Goal: Task Accomplishment & Management: Manage account settings

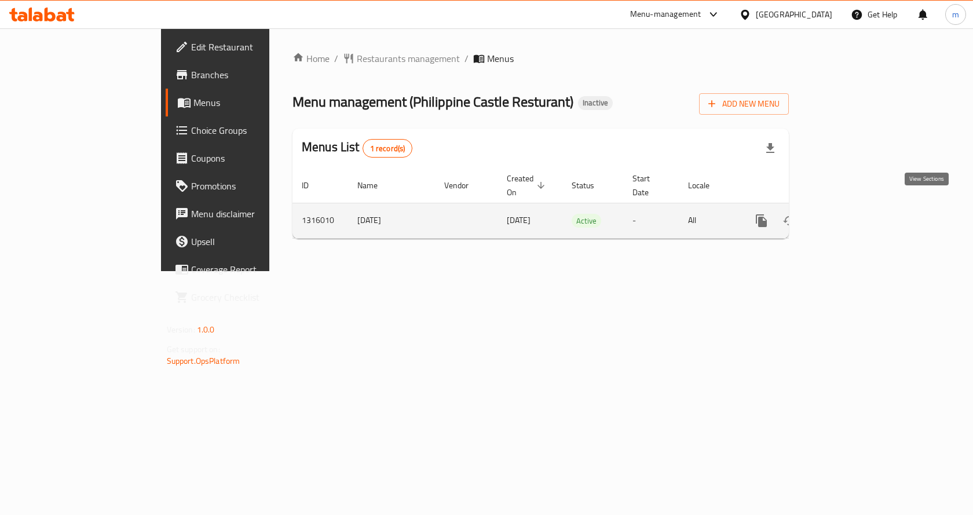
click at [852, 214] on icon "enhanced table" at bounding box center [845, 221] width 14 height 14
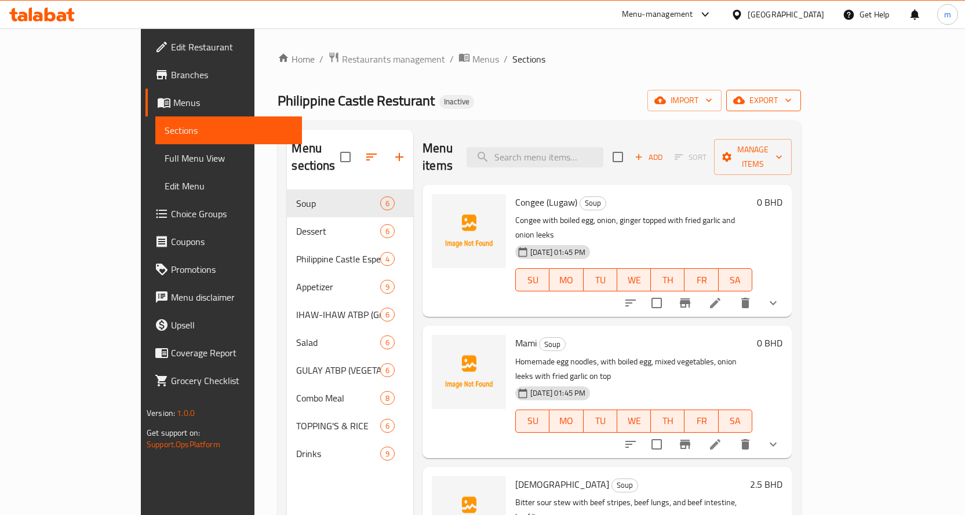
click at [791, 103] on span "export" at bounding box center [763, 100] width 56 height 14
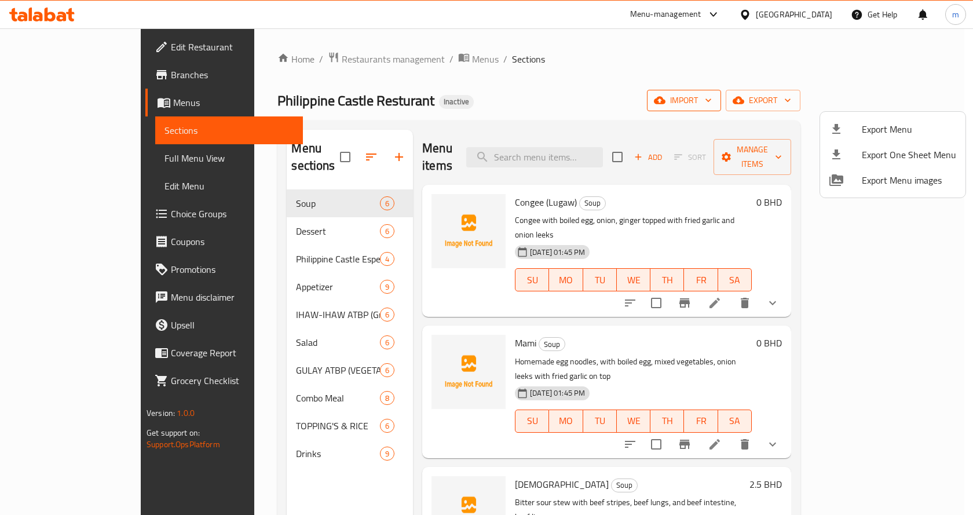
click at [830, 99] on div at bounding box center [486, 257] width 973 height 515
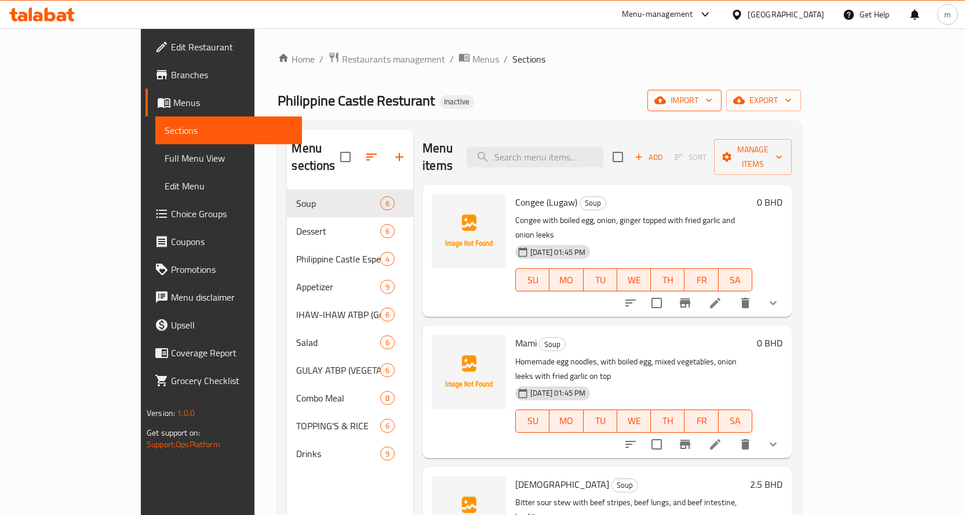
click at [712, 101] on span "import" at bounding box center [684, 100] width 56 height 14
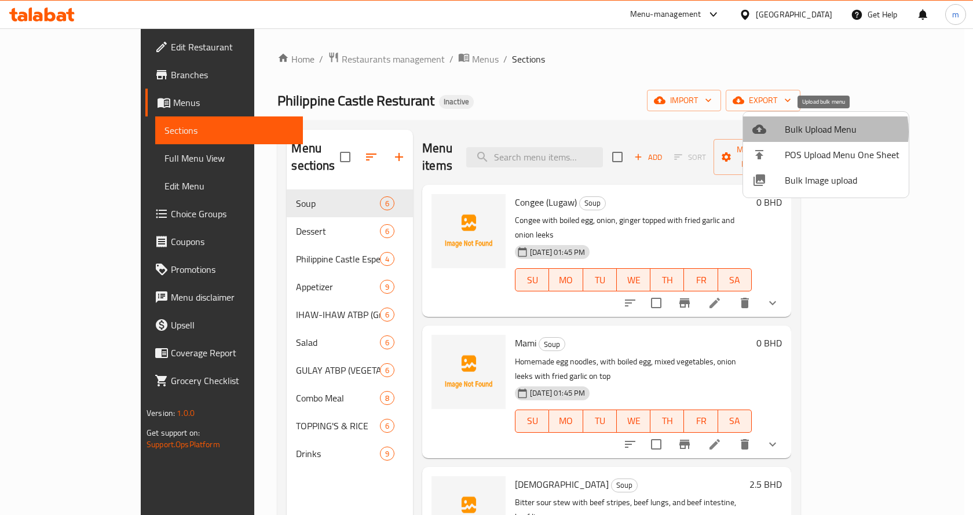
click at [816, 130] on span "Bulk Upload Menu" at bounding box center [842, 129] width 115 height 14
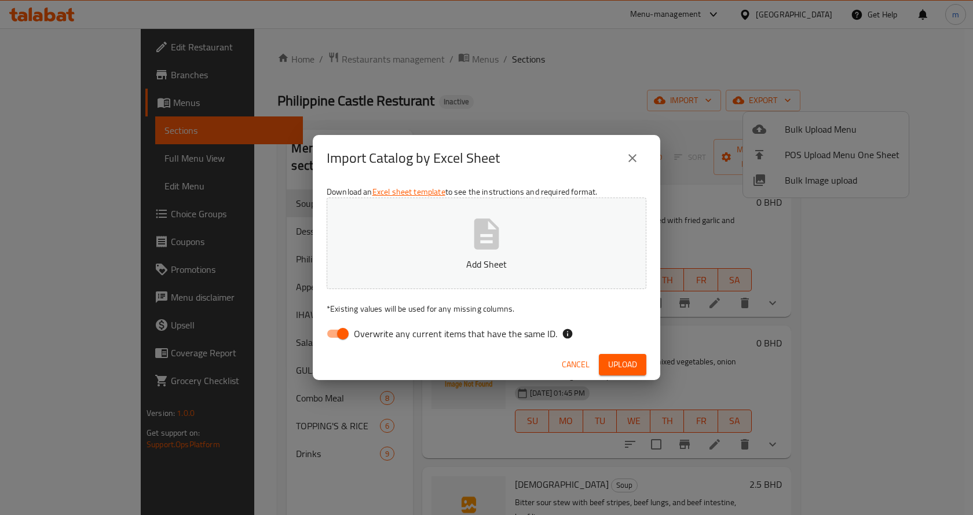
drag, startPoint x: 334, startPoint y: 337, endPoint x: 402, endPoint y: 305, distance: 74.7
click at [333, 337] on input "Overwrite any current items that have the same ID." at bounding box center [343, 334] width 66 height 22
checkbox input "false"
click at [614, 356] on button "Upload" at bounding box center [623, 364] width 48 height 21
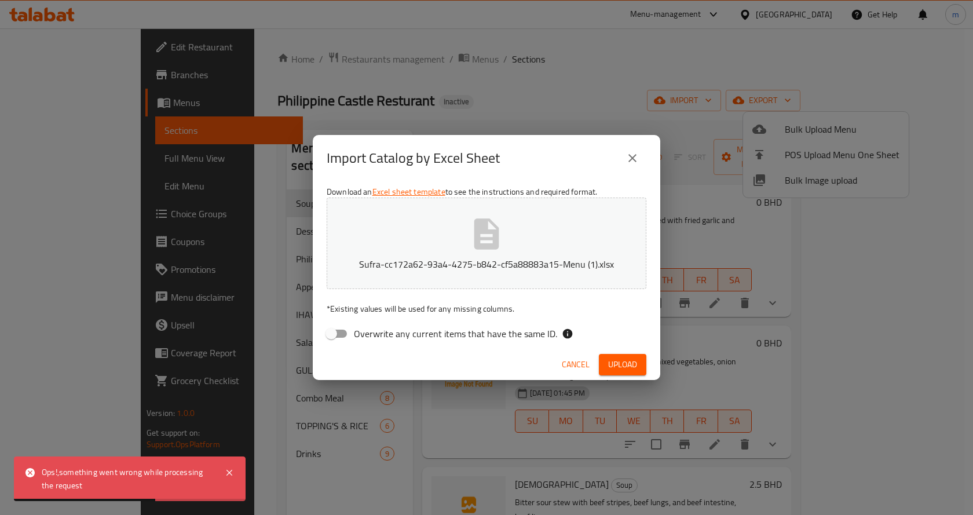
click at [616, 366] on span "Upload" at bounding box center [622, 364] width 29 height 14
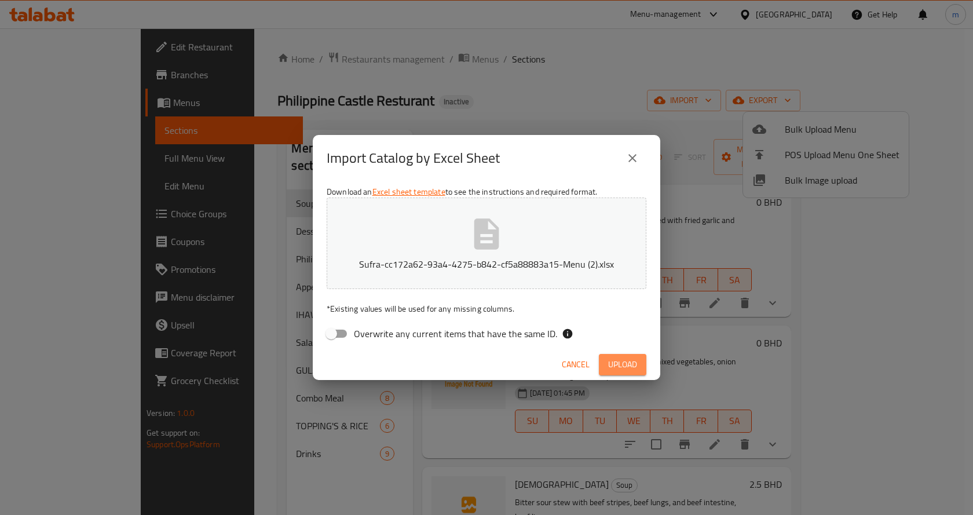
click at [616, 362] on span "Upload" at bounding box center [622, 364] width 29 height 14
click at [632, 160] on icon "close" at bounding box center [633, 158] width 14 height 14
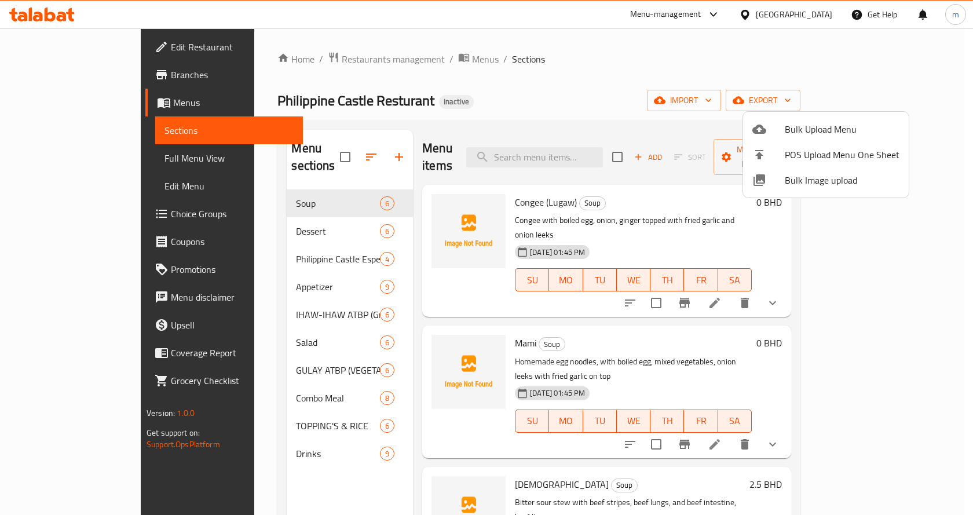
click at [793, 122] on span "Bulk Upload Menu" at bounding box center [842, 129] width 115 height 14
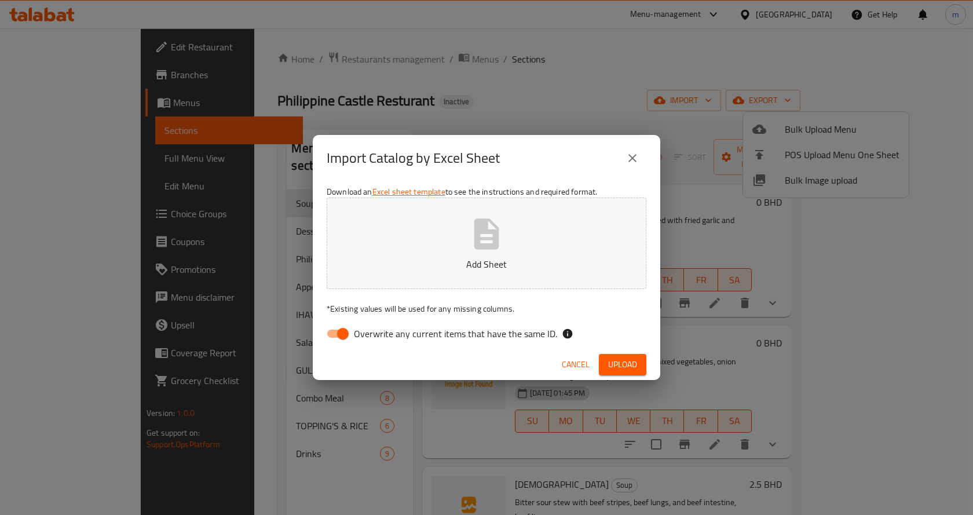
click at [337, 338] on input "Overwrite any current items that have the same ID." at bounding box center [343, 334] width 66 height 22
checkbox input "false"
click at [486, 227] on icon "button" at bounding box center [487, 233] width 25 height 31
click at [610, 363] on span "Upload" at bounding box center [622, 364] width 29 height 14
click at [631, 363] on span "Upload" at bounding box center [622, 364] width 29 height 14
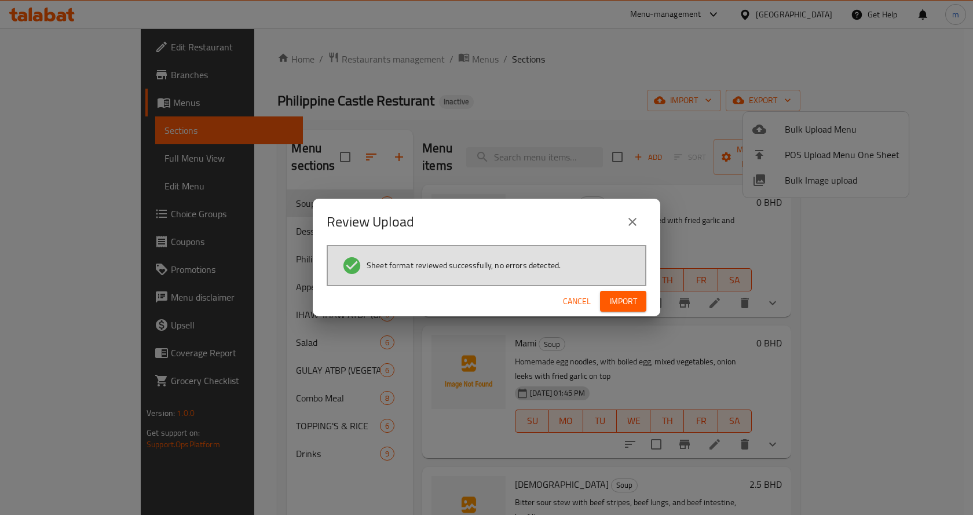
click at [611, 301] on span "Import" at bounding box center [624, 301] width 28 height 14
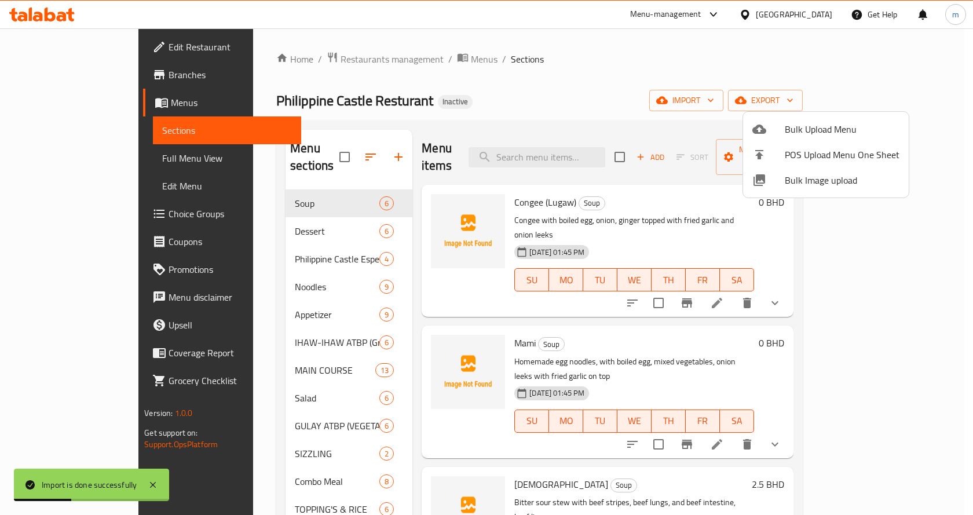
click at [96, 155] on div at bounding box center [486, 257] width 973 height 515
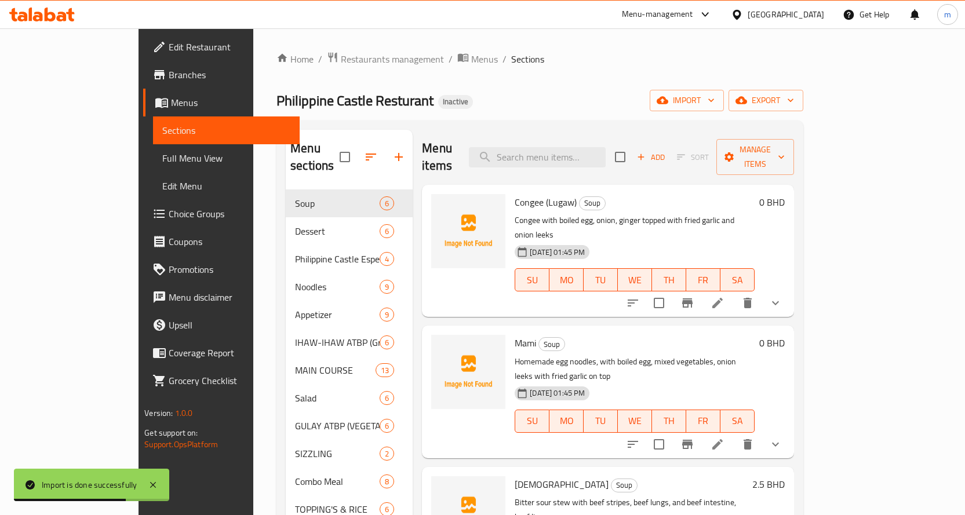
click at [162, 156] on span "Full Menu View" at bounding box center [226, 158] width 128 height 14
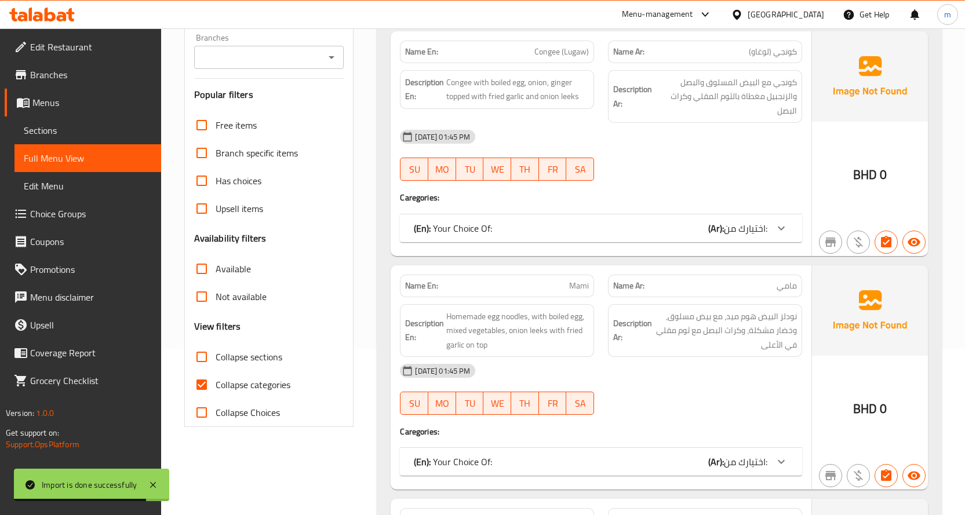
scroll to position [174, 0]
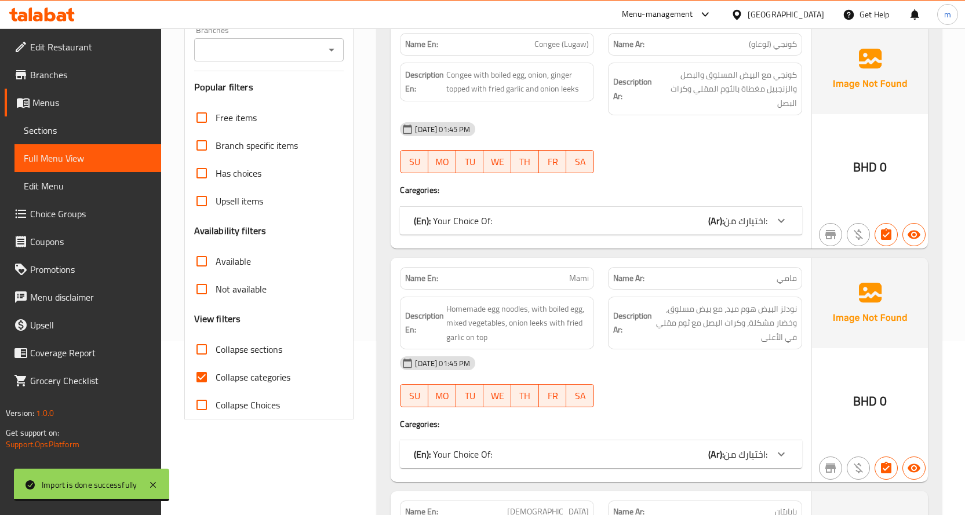
drag, startPoint x: 263, startPoint y: 346, endPoint x: 206, endPoint y: 371, distance: 62.5
click at [262, 346] on span "Collapse sections" at bounding box center [249, 349] width 67 height 14
click at [216, 346] on input "Collapse sections" at bounding box center [202, 349] width 28 height 28
checkbox input "true"
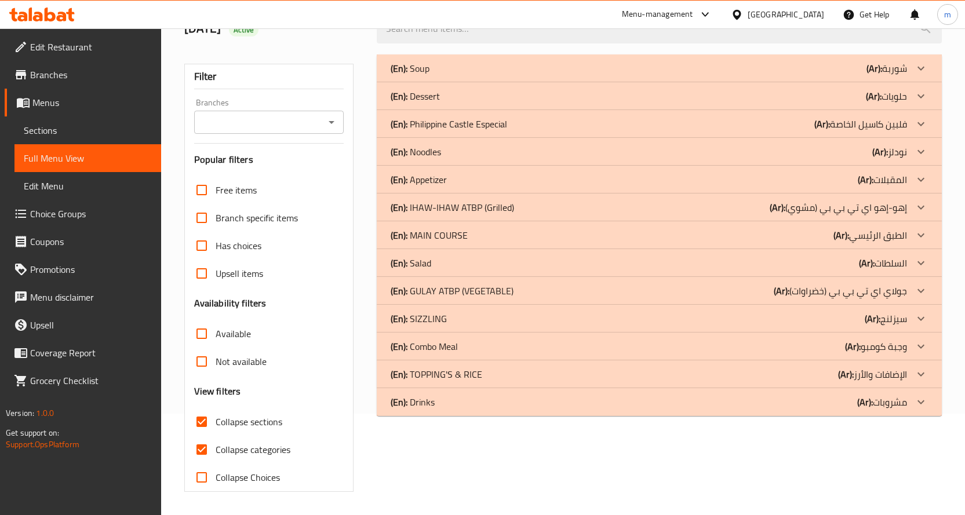
click at [199, 436] on input "Collapse categories" at bounding box center [202, 450] width 28 height 28
checkbox input "false"
click at [764, 316] on div "(En): SIZZLING (Ar): سيزلنج" at bounding box center [649, 319] width 516 height 14
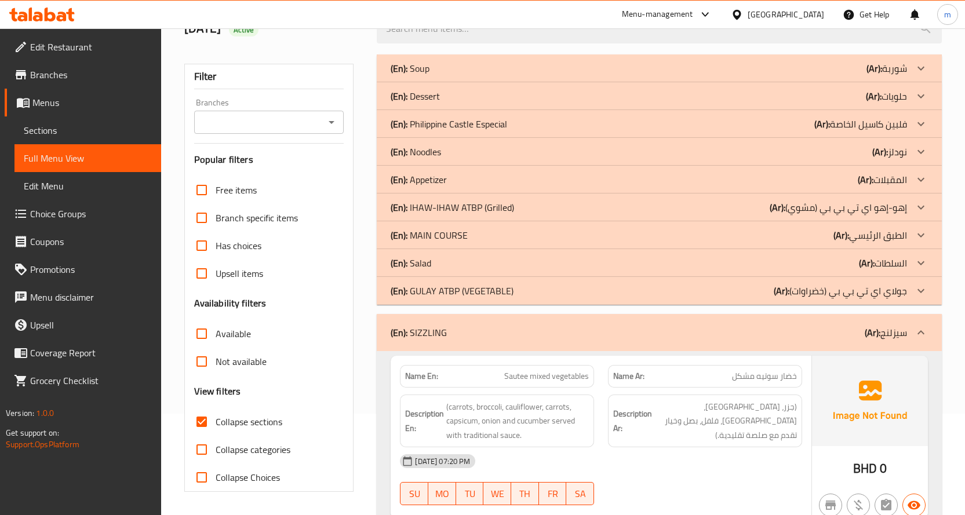
click at [768, 239] on div "(En): MAIN COURSE (Ar): الطبق الرئيسي" at bounding box center [649, 235] width 516 height 14
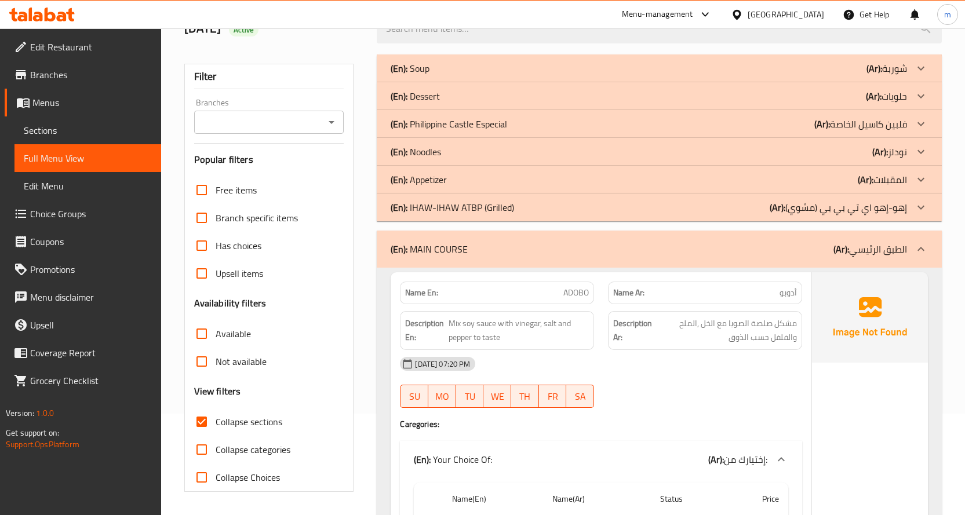
click at [798, 156] on div "(En): Noodles (Ar): نودلز" at bounding box center [649, 152] width 516 height 14
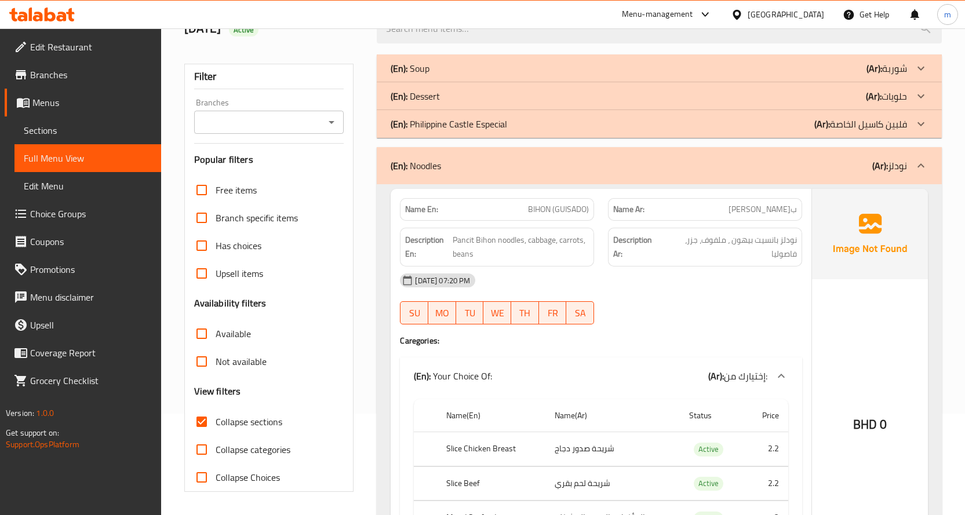
click at [232, 474] on span "Collapse Choices" at bounding box center [248, 477] width 64 height 14
click at [216, 474] on input "Collapse Choices" at bounding box center [202, 478] width 28 height 28
checkbox input "true"
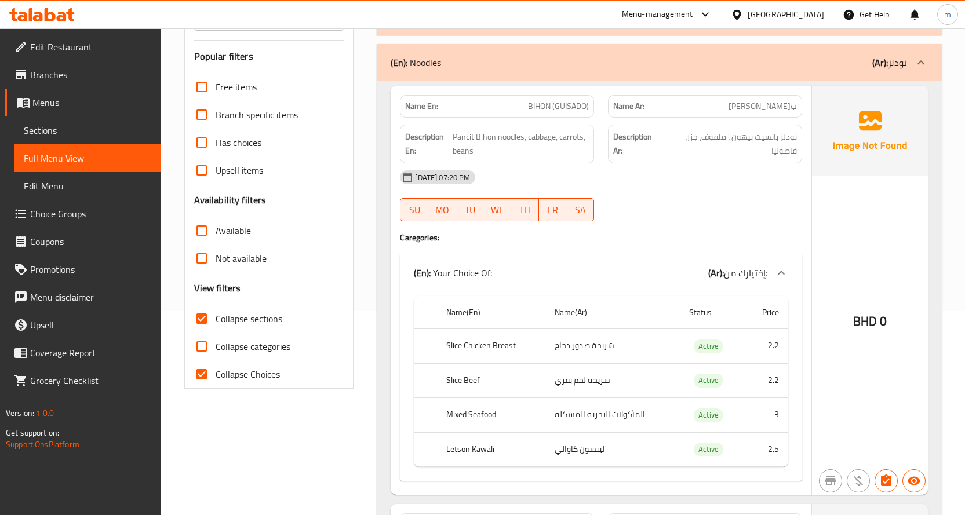
scroll to position [217, 0]
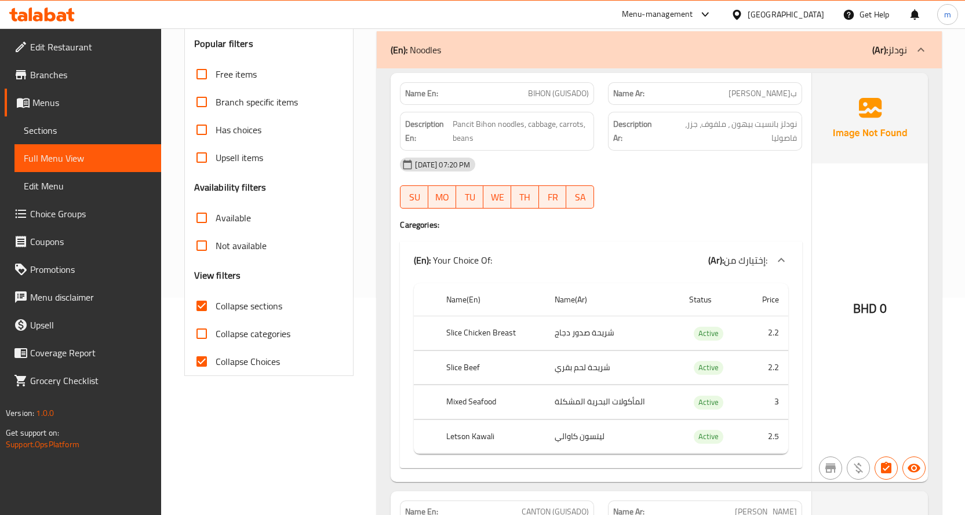
click at [562, 97] on span "BIHON (GUISADO)" at bounding box center [558, 93] width 61 height 12
copy span "BIHON (GUISADO)"
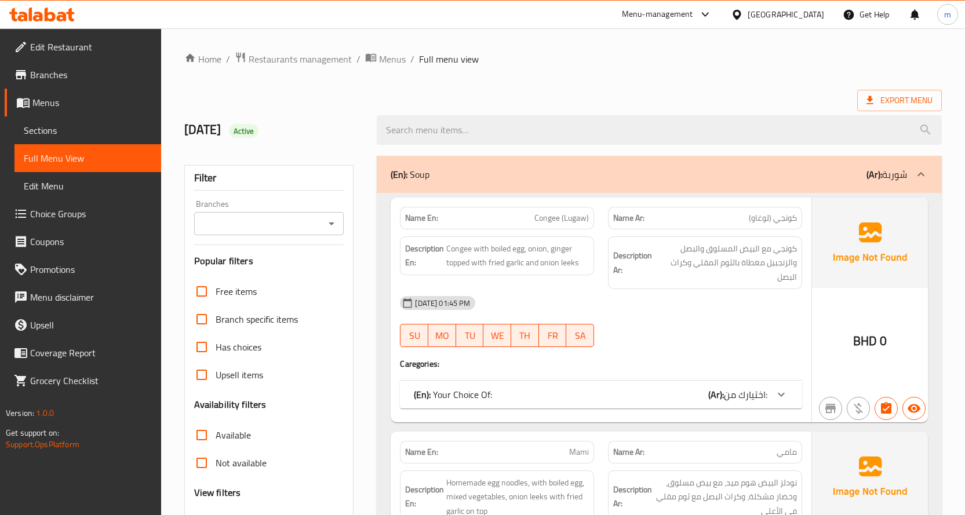
click at [78, 131] on span "Sections" at bounding box center [88, 130] width 128 height 14
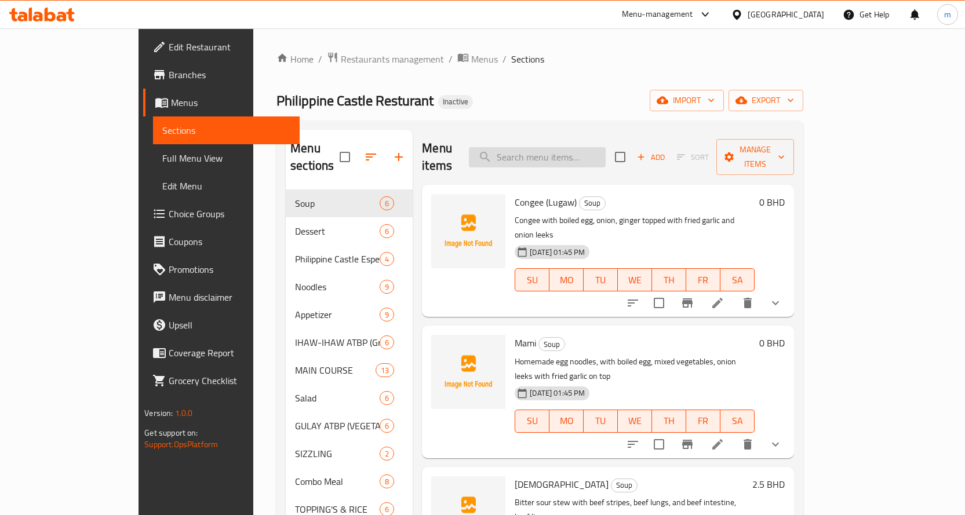
click at [583, 155] on input "search" at bounding box center [537, 157] width 137 height 20
paste input "BIHON (GUISADO)"
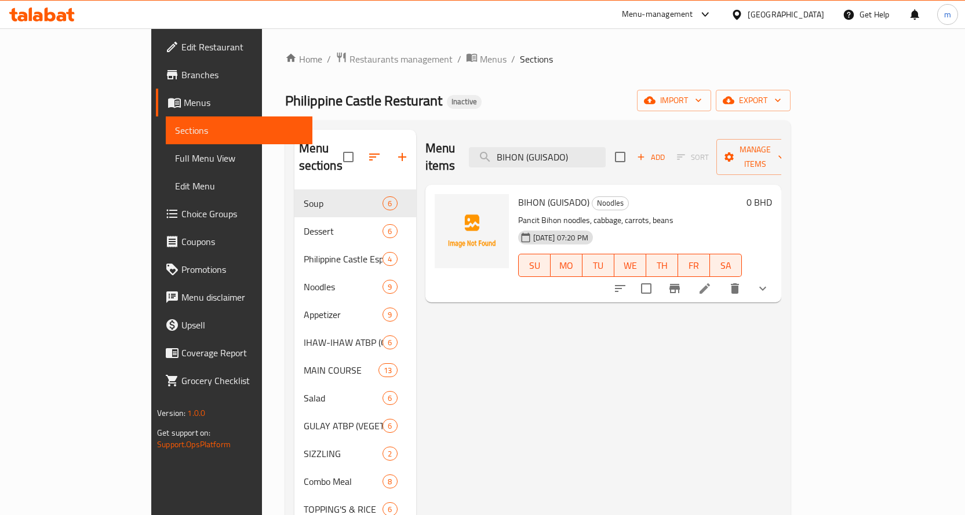
type input "BIHON (GUISADO)"
click at [711, 282] on icon at bounding box center [705, 289] width 14 height 14
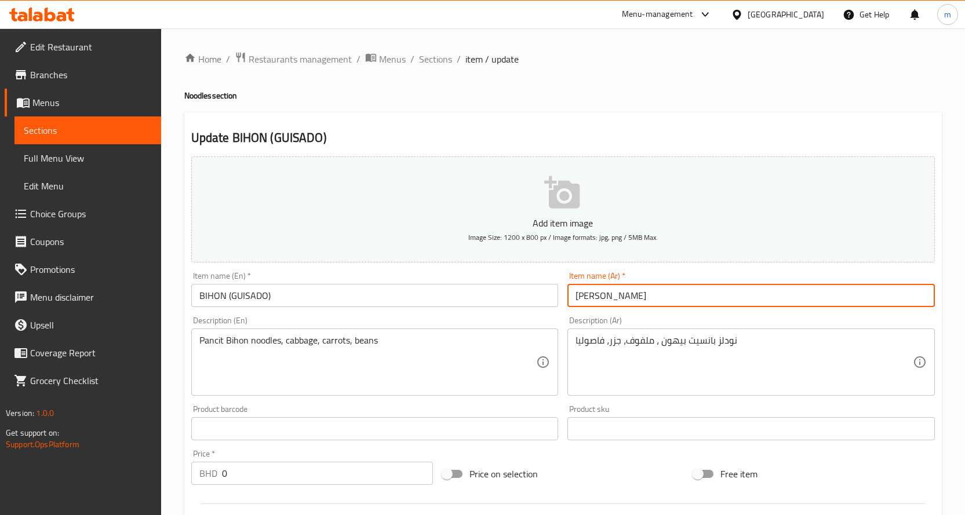
click at [603, 297] on input "[PERSON_NAME]" at bounding box center [750, 295] width 367 height 23
click at [573, 301] on input "بيهون (جيسادو" at bounding box center [750, 295] width 367 height 23
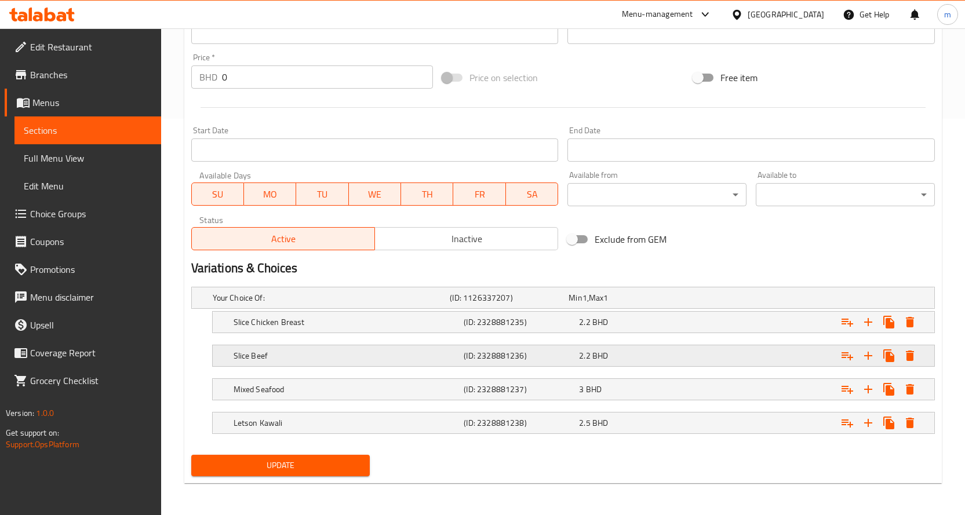
scroll to position [397, 0]
type input "(بيهون (جيسادو"
click at [341, 461] on span "Update" at bounding box center [280, 465] width 160 height 14
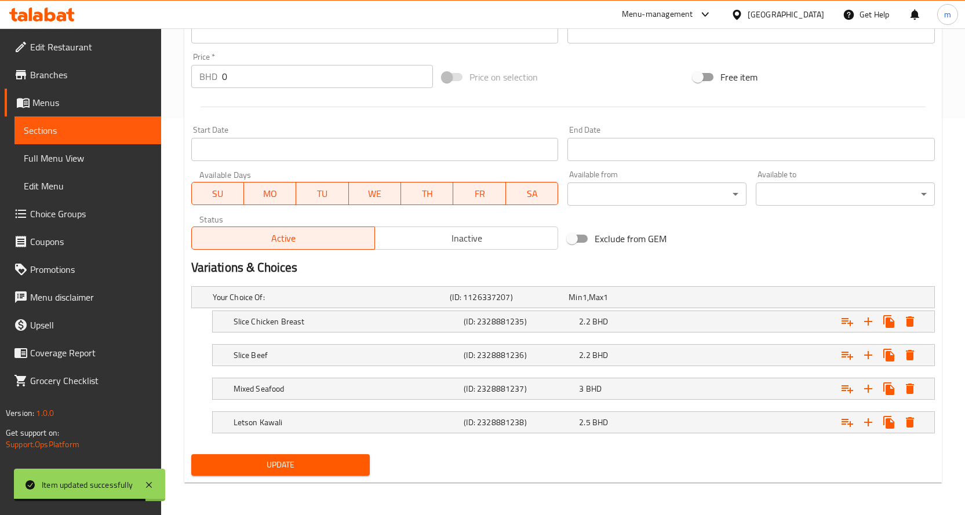
drag, startPoint x: 114, startPoint y: 125, endPoint x: 100, endPoint y: 116, distance: 15.9
click at [112, 125] on span "Sections" at bounding box center [88, 130] width 128 height 14
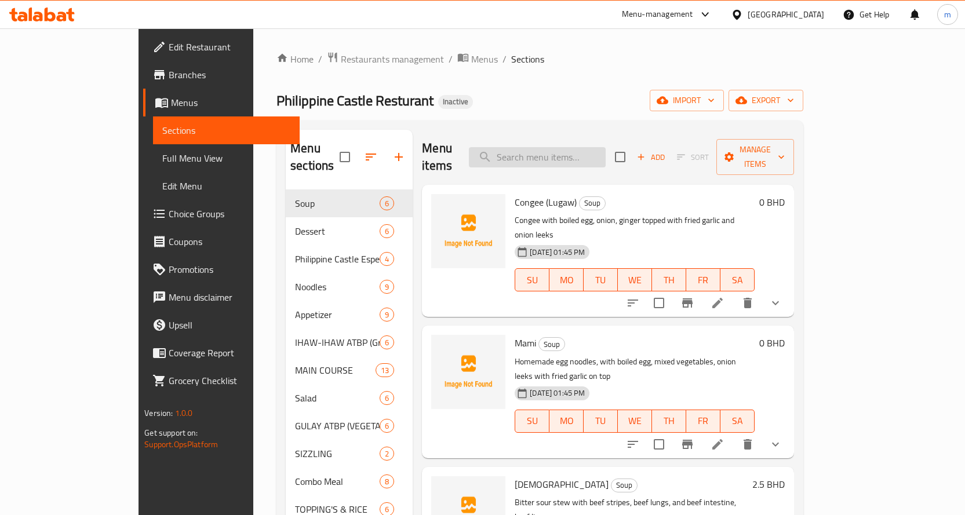
click at [582, 149] on input "search" at bounding box center [537, 157] width 137 height 20
paste input "BIHON (GUISADO)"
type input "BIHON (GUISADO)"
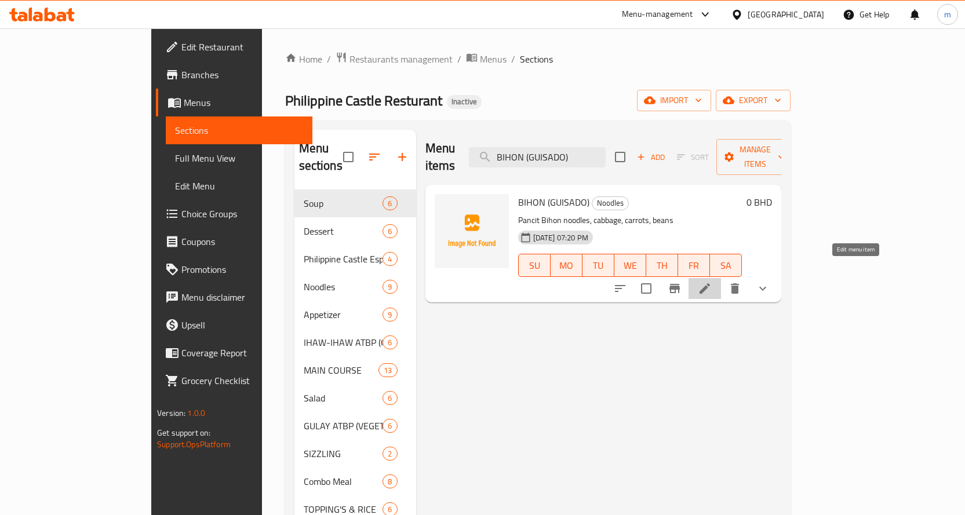
click at [710, 283] on icon at bounding box center [704, 288] width 10 height 10
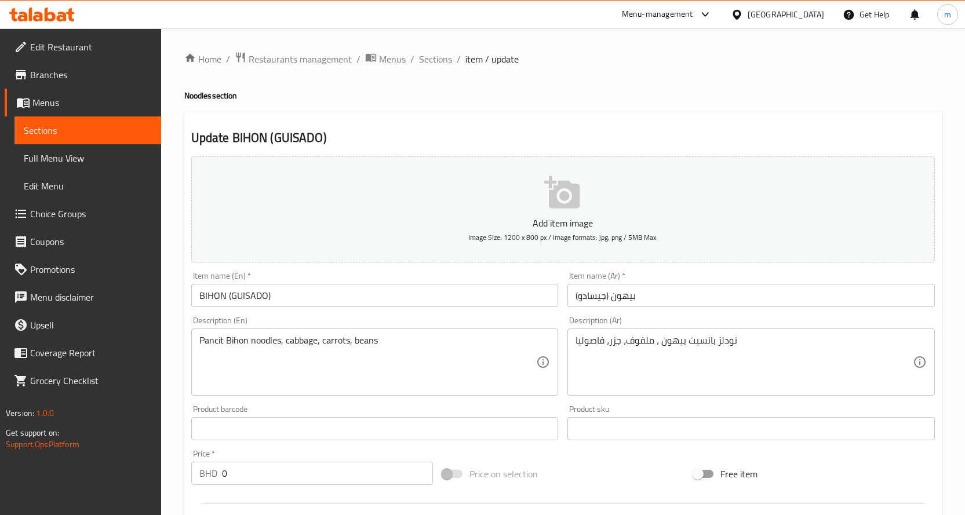
click at [575, 297] on input "(بيهون (جيسادو" at bounding box center [750, 295] width 367 height 23
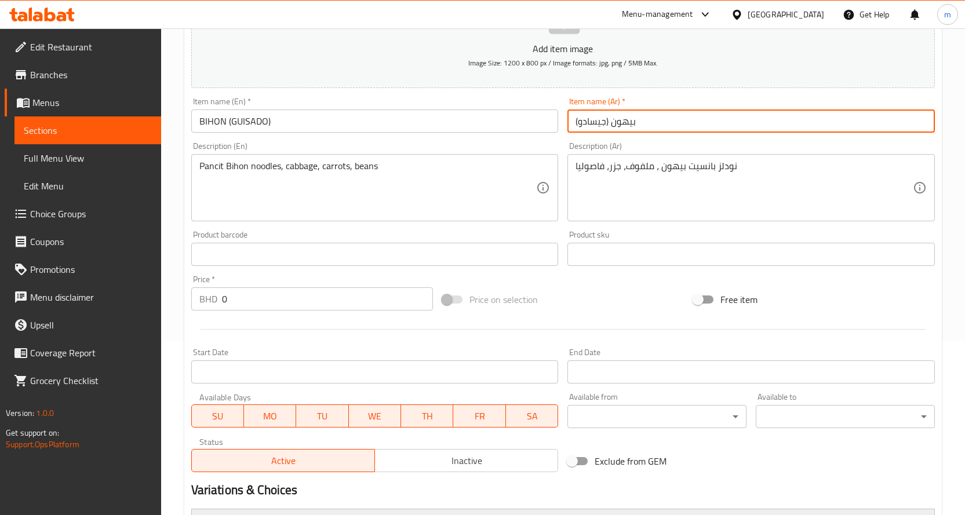
scroll to position [397, 0]
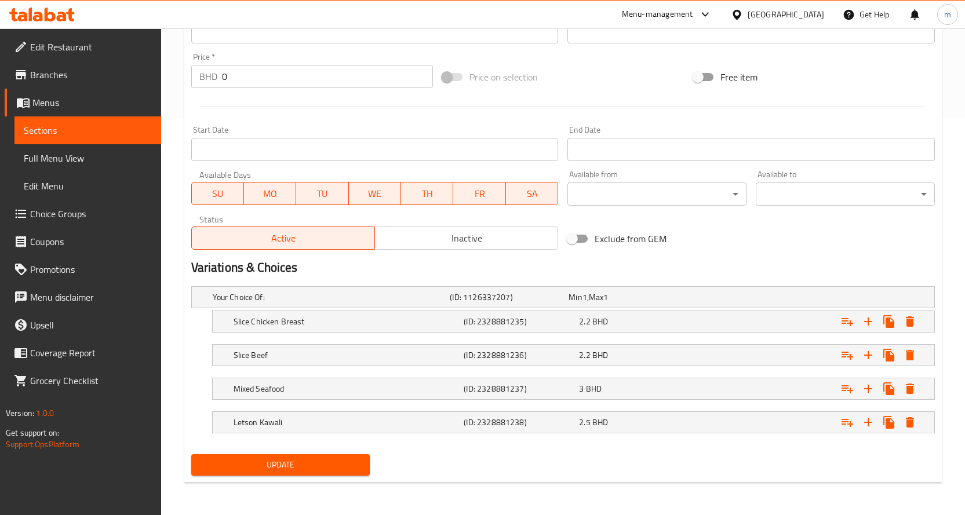
click at [305, 457] on button "Update" at bounding box center [280, 464] width 179 height 21
click at [100, 127] on span "Sections" at bounding box center [88, 130] width 128 height 14
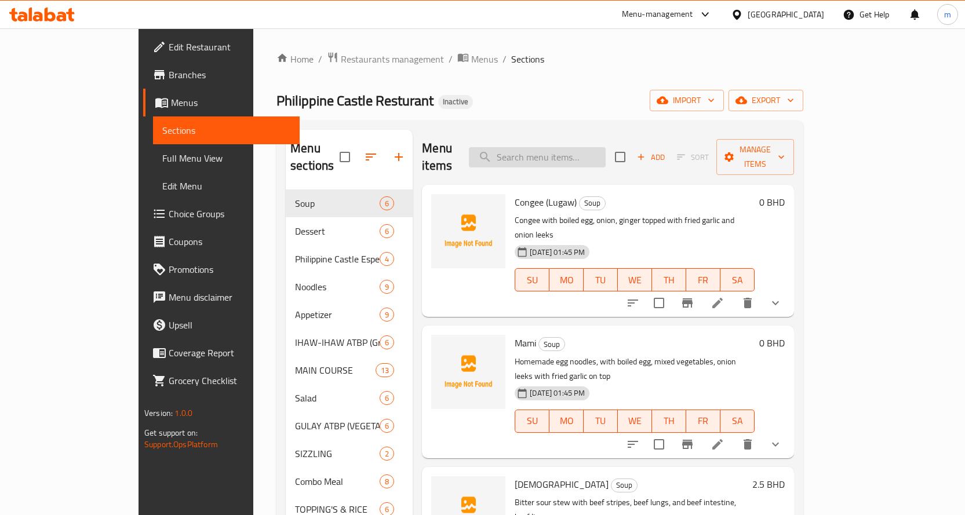
click at [587, 149] on input "search" at bounding box center [537, 157] width 137 height 20
paste input "BIHON (GUISADO)"
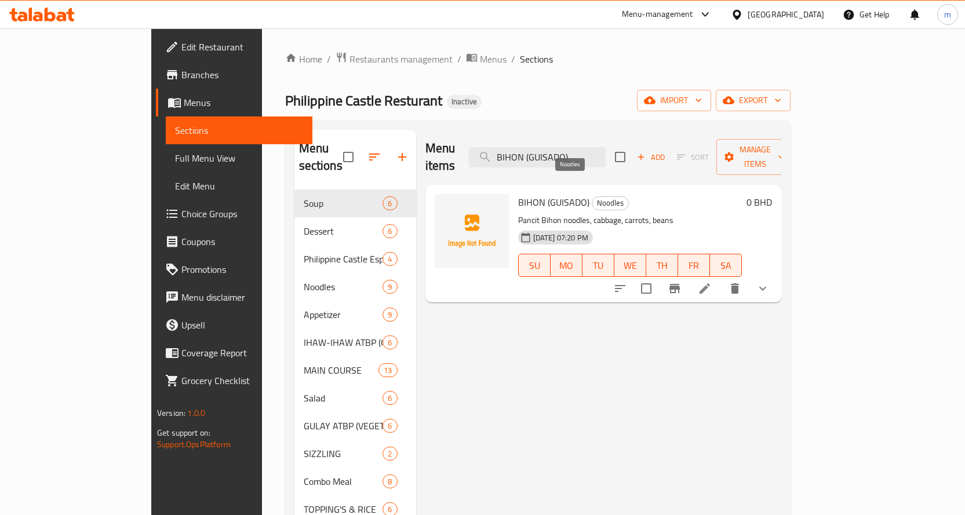
type input "BIHON (GUISADO)"
click at [711, 282] on icon at bounding box center [705, 289] width 14 height 14
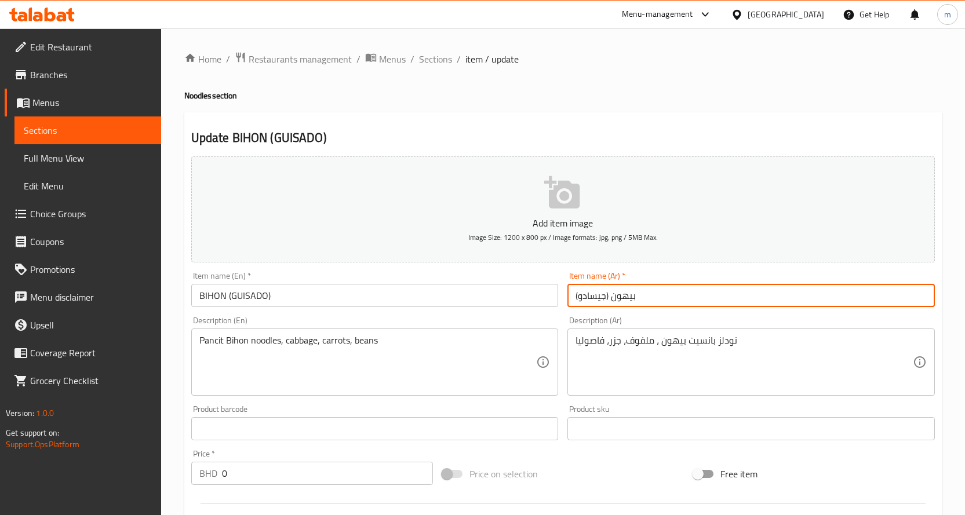
click at [571, 298] on input "(بيهون (جيسادو" at bounding box center [750, 295] width 367 height 23
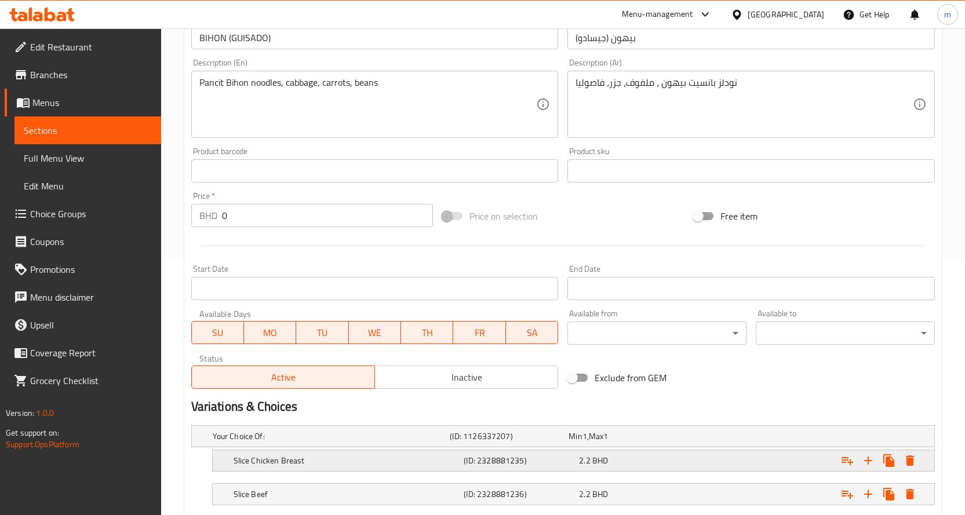
scroll to position [397, 0]
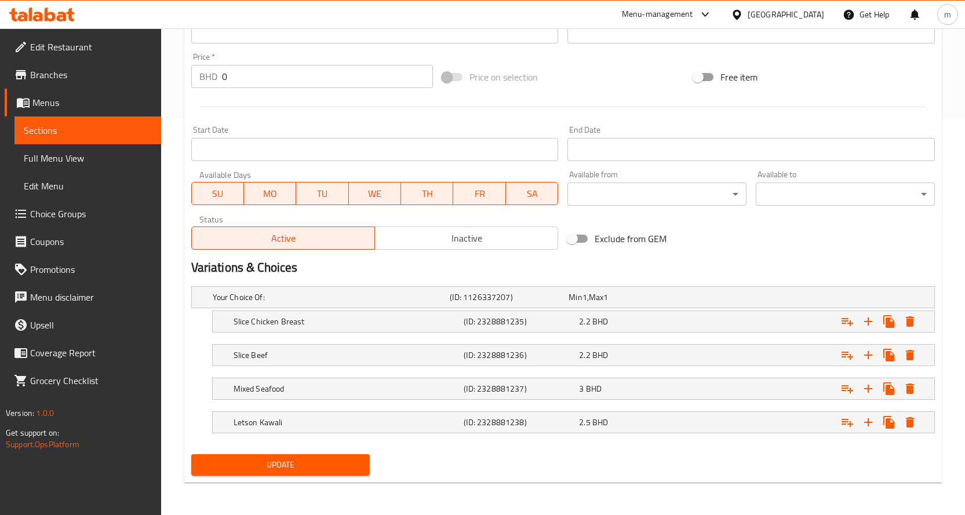
click at [322, 459] on span "Update" at bounding box center [280, 465] width 160 height 14
click at [111, 119] on link "Sections" at bounding box center [87, 130] width 147 height 28
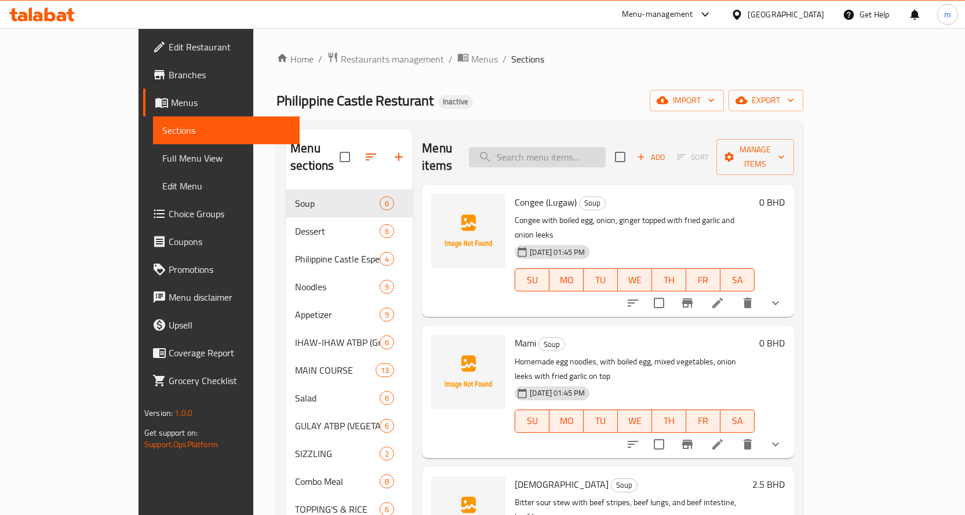
click at [597, 148] on input "search" at bounding box center [537, 157] width 137 height 20
paste input "BIHON (GUISADO)"
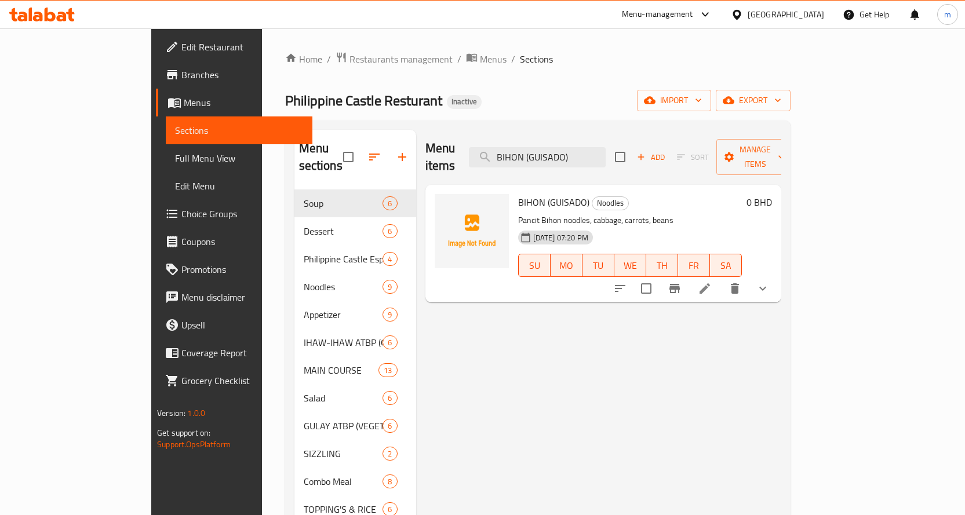
type input "BIHON (GUISADO)"
click at [721, 278] on li at bounding box center [704, 288] width 32 height 21
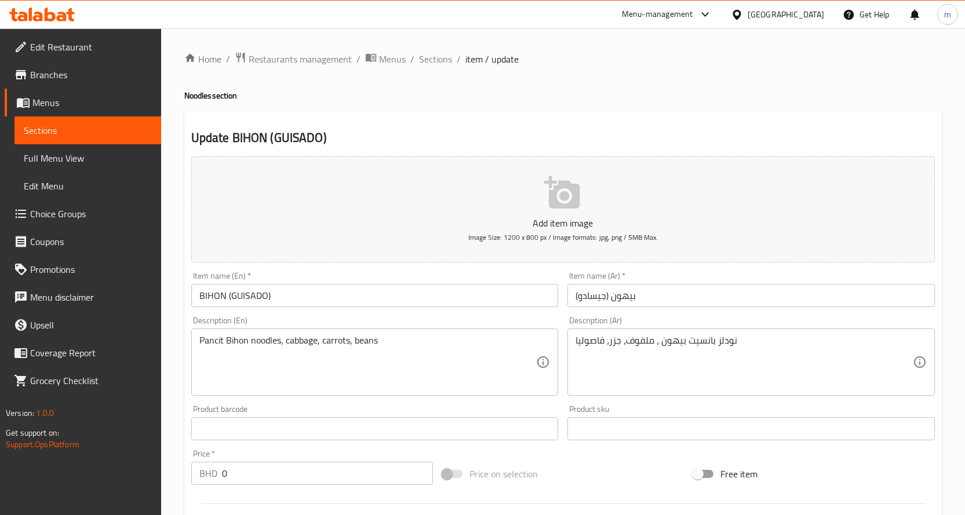
click at [632, 301] on input "(بيهون (جيسادو" at bounding box center [750, 295] width 367 height 23
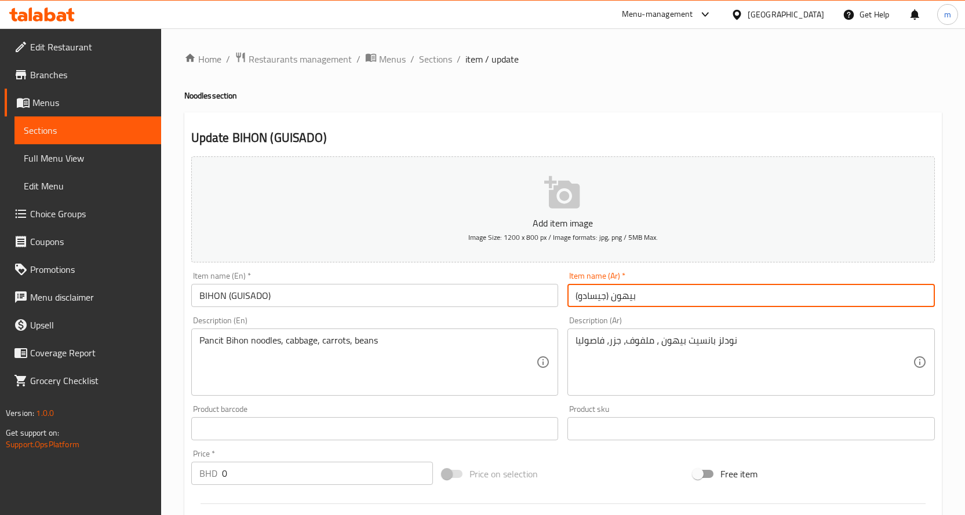
click at [632, 301] on input "(بيهون (جيسادو" at bounding box center [750, 295] width 367 height 23
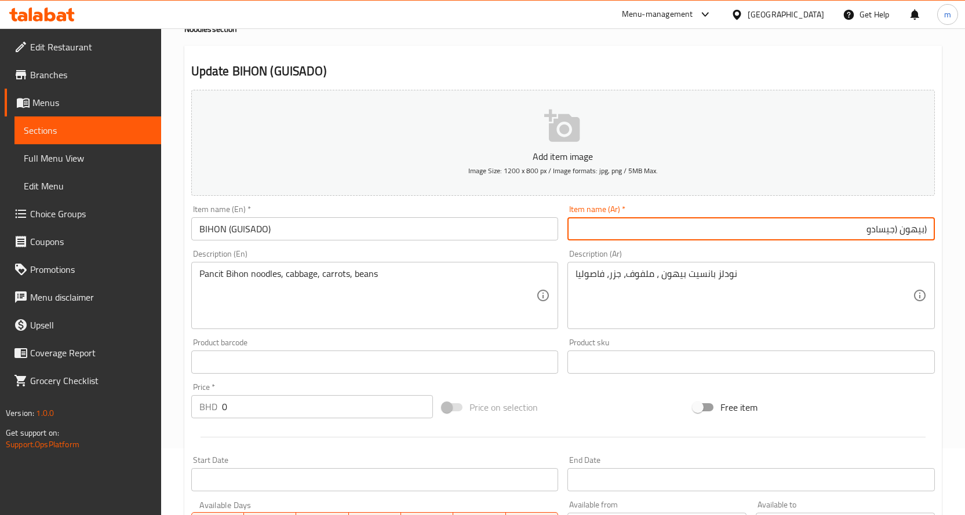
scroll to position [397, 0]
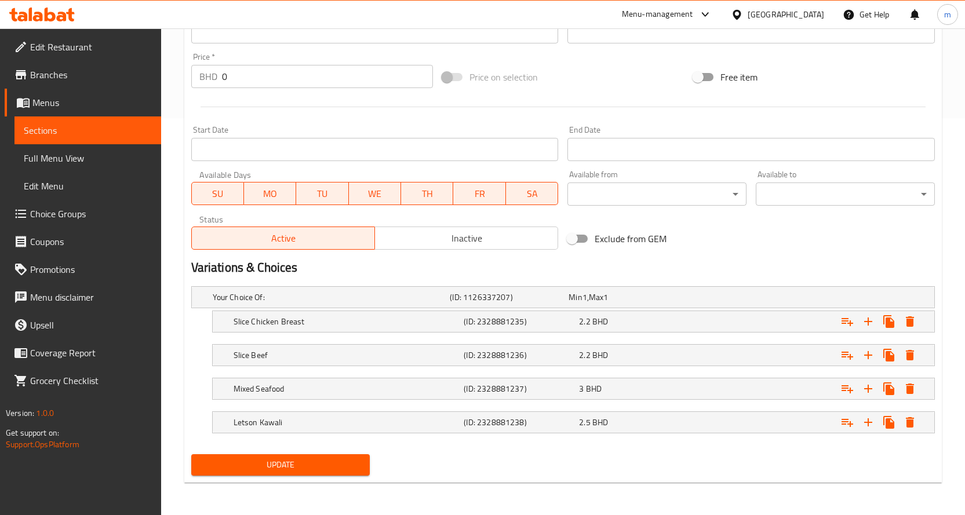
click at [316, 455] on button "Update" at bounding box center [280, 464] width 179 height 21
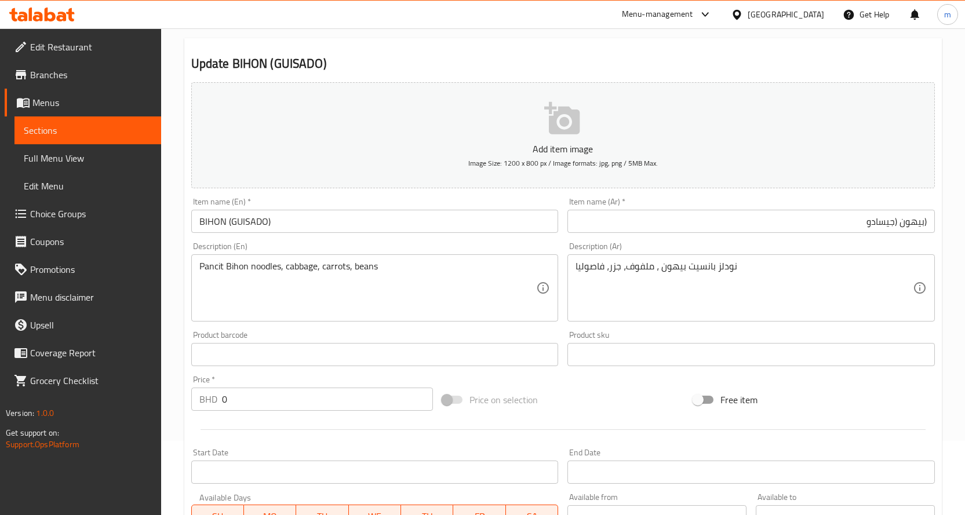
scroll to position [0, 0]
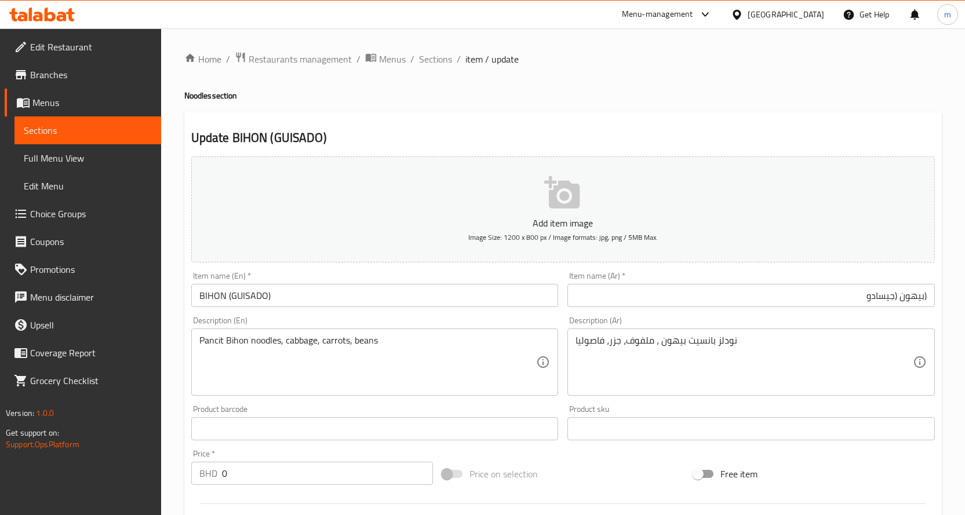
click at [827, 302] on input "(بيهون (جيسادو" at bounding box center [750, 295] width 367 height 23
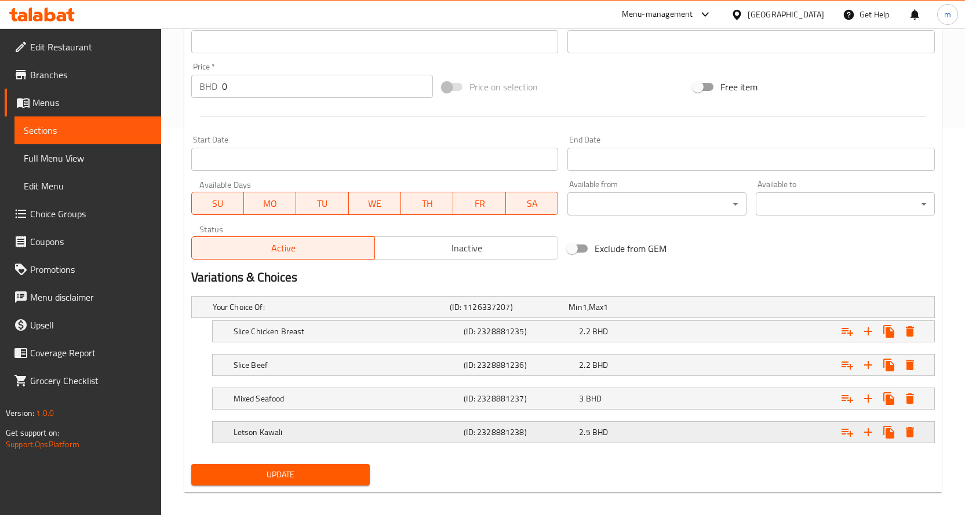
scroll to position [397, 0]
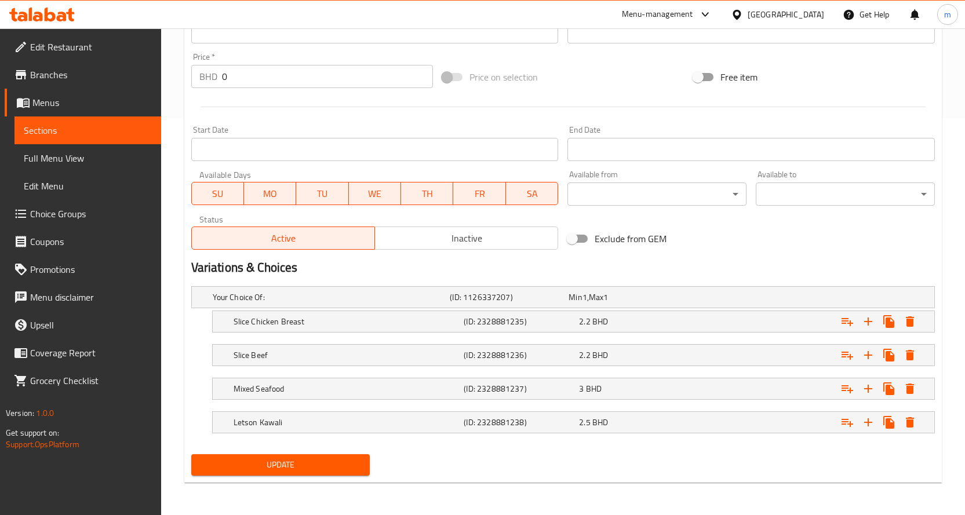
type input "(بيهون (جيسادو)"
click at [333, 470] on span "Update" at bounding box center [280, 465] width 160 height 14
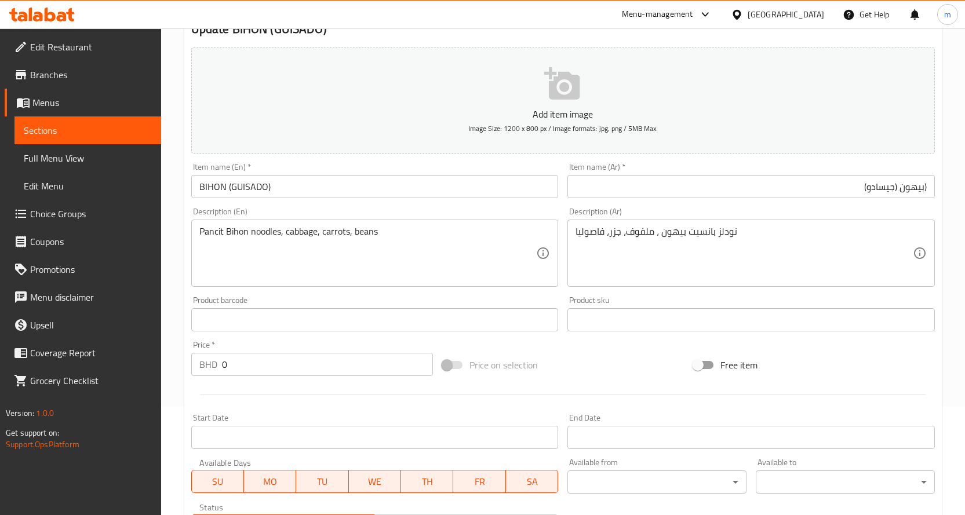
scroll to position [116, 0]
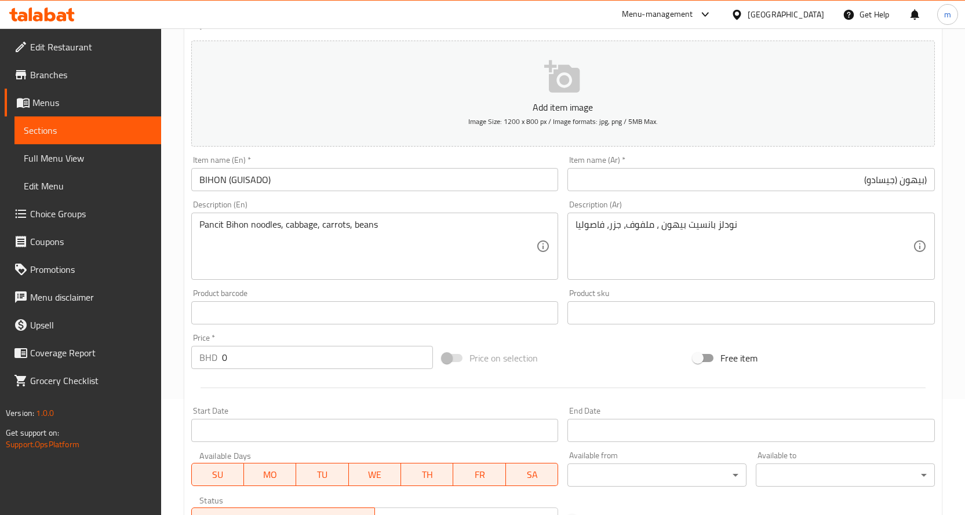
click at [112, 135] on span "Sections" at bounding box center [88, 130] width 128 height 14
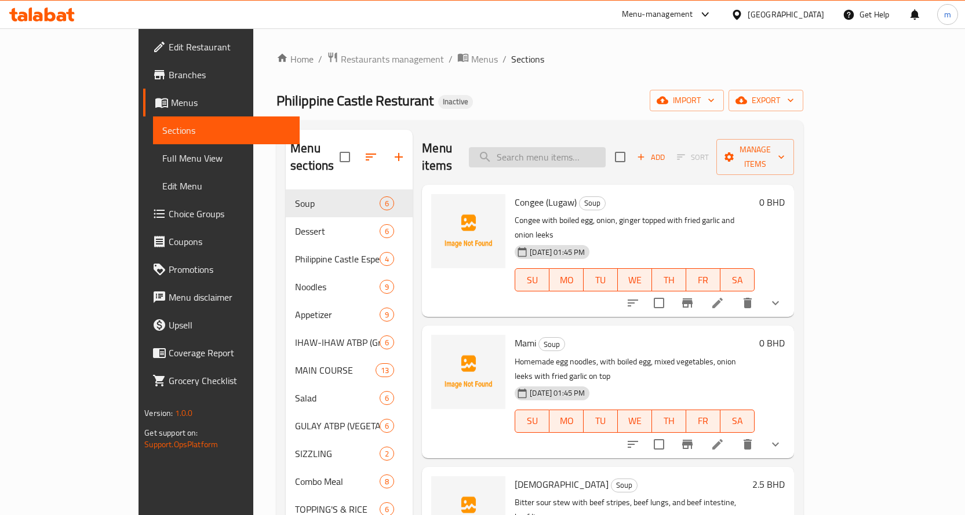
click at [600, 147] on input "search" at bounding box center [537, 157] width 137 height 20
paste input "CANTON (GUISADO)"
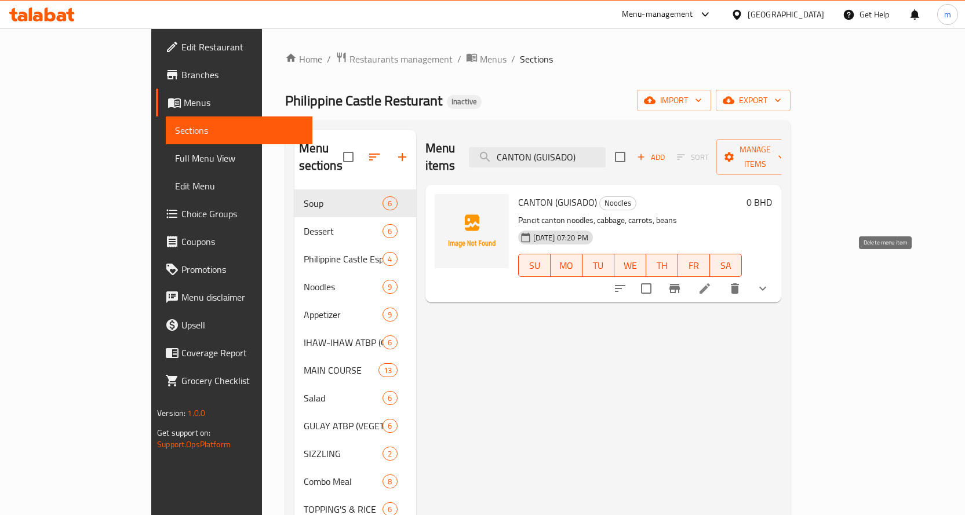
type input "CANTON (GUISADO)"
click at [711, 282] on icon at bounding box center [705, 289] width 14 height 14
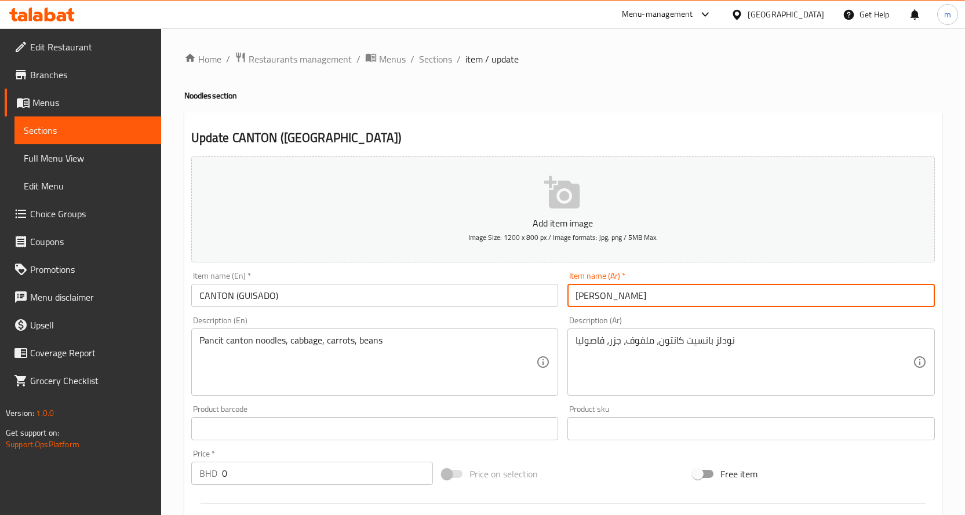
drag, startPoint x: 654, startPoint y: 298, endPoint x: 550, endPoint y: 299, distance: 103.7
click at [550, 299] on div "Add item image Image Size: 1200 x 800 px / Image formats: jpg, png / 5MB Max. I…" at bounding box center [563, 401] width 753 height 499
paste input "[PERSON_NAME]"
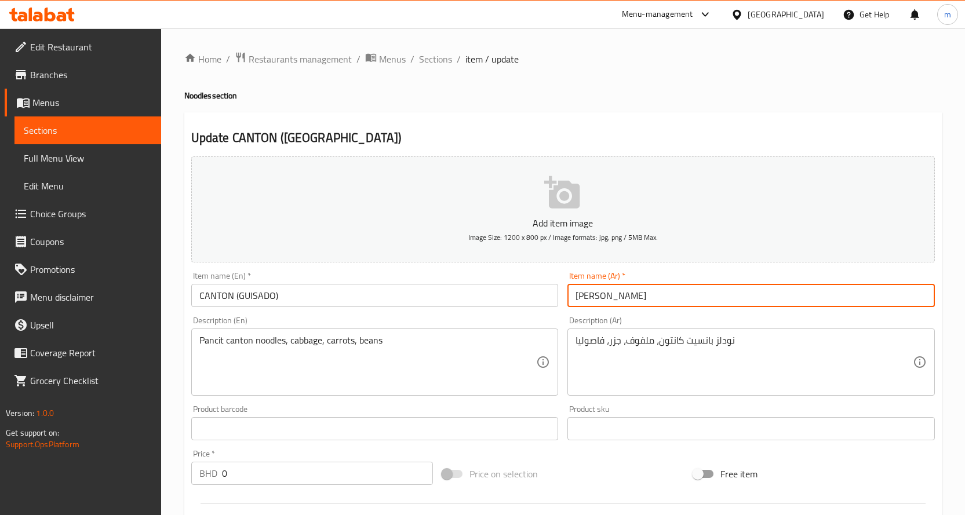
scroll to position [0, 45]
click at [899, 298] on input "[PERSON_NAME]" at bounding box center [750, 295] width 367 height 23
click at [869, 298] on input "كانتون (جيسادو" at bounding box center [750, 295] width 367 height 23
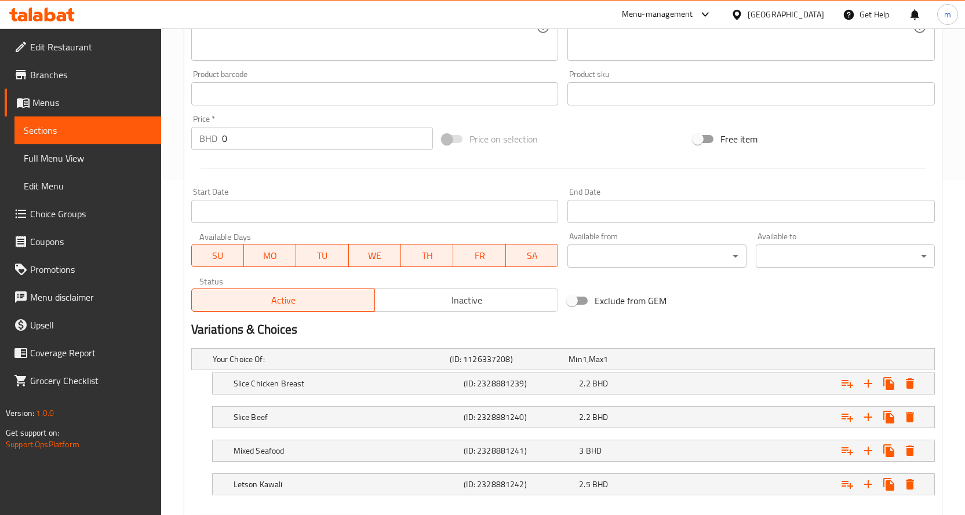
scroll to position [0, 0]
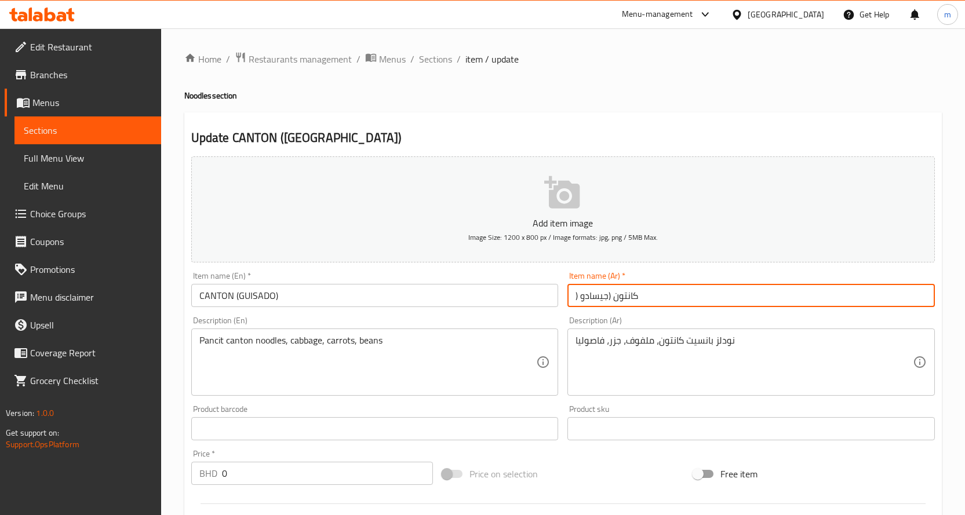
click at [869, 301] on input ") كانتون (جيسادو" at bounding box center [750, 295] width 367 height 23
click at [870, 298] on input ") كانتون (جيسادو" at bounding box center [750, 295] width 367 height 23
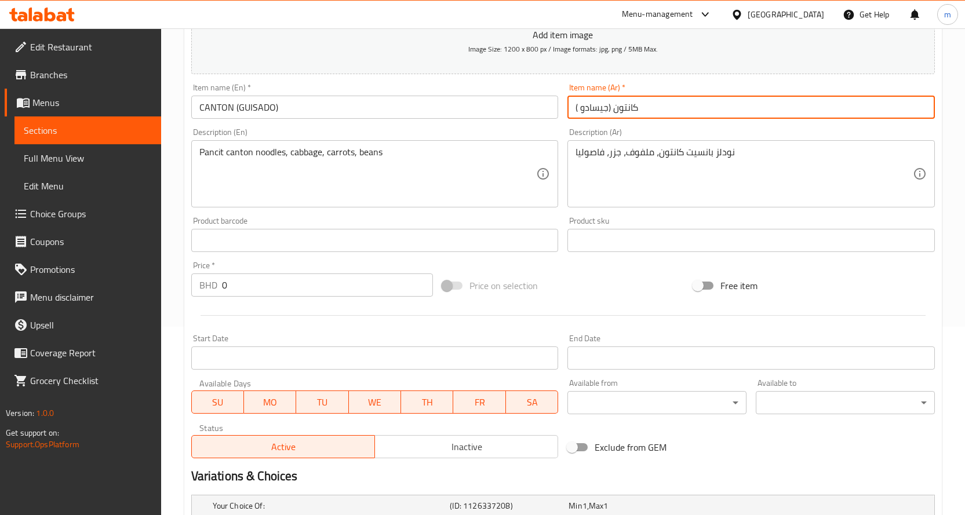
scroll to position [397, 0]
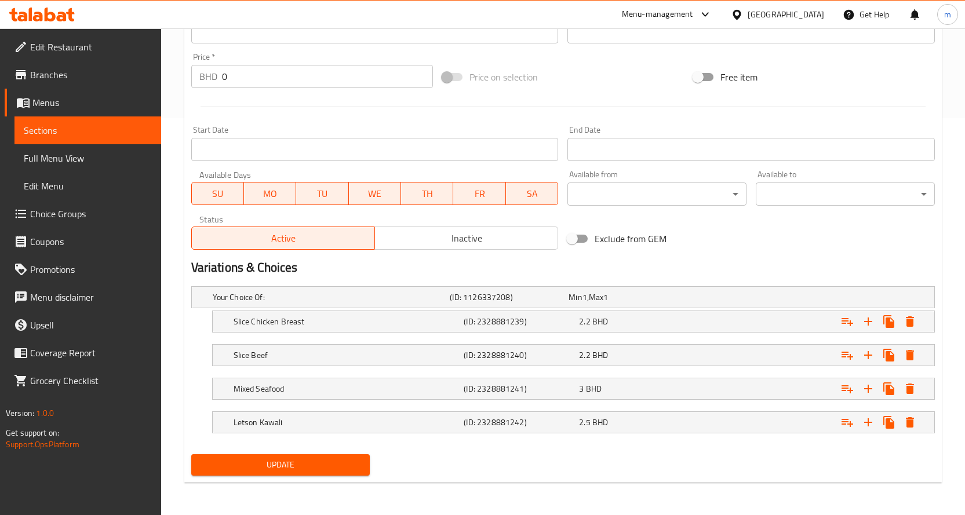
type input "( كانتون (جيسادو"
click at [306, 459] on span "Update" at bounding box center [280, 465] width 160 height 14
click at [76, 123] on span "Sections" at bounding box center [88, 130] width 128 height 14
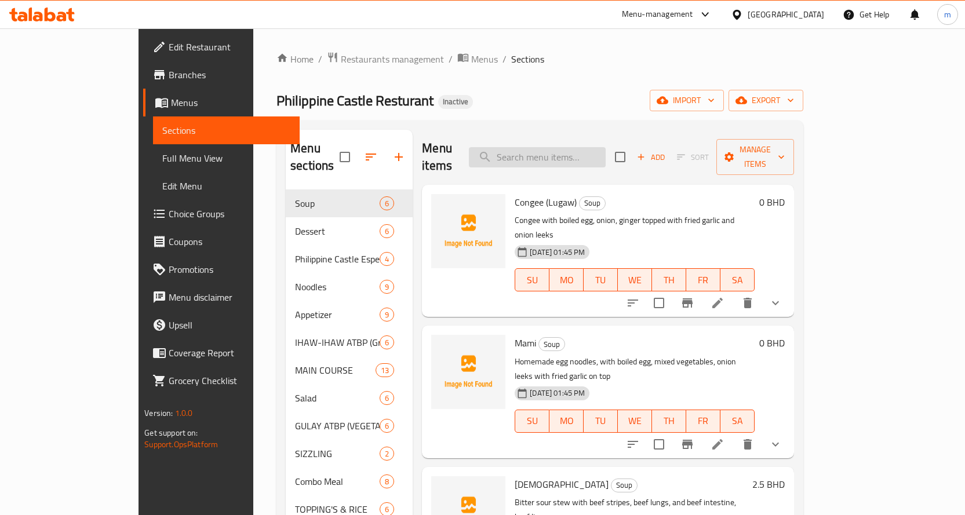
drag, startPoint x: 617, startPoint y: 148, endPoint x: 600, endPoint y: 156, distance: 18.4
click at [605, 148] on input "search" at bounding box center [537, 157] width 137 height 20
paste input "ADOBO"
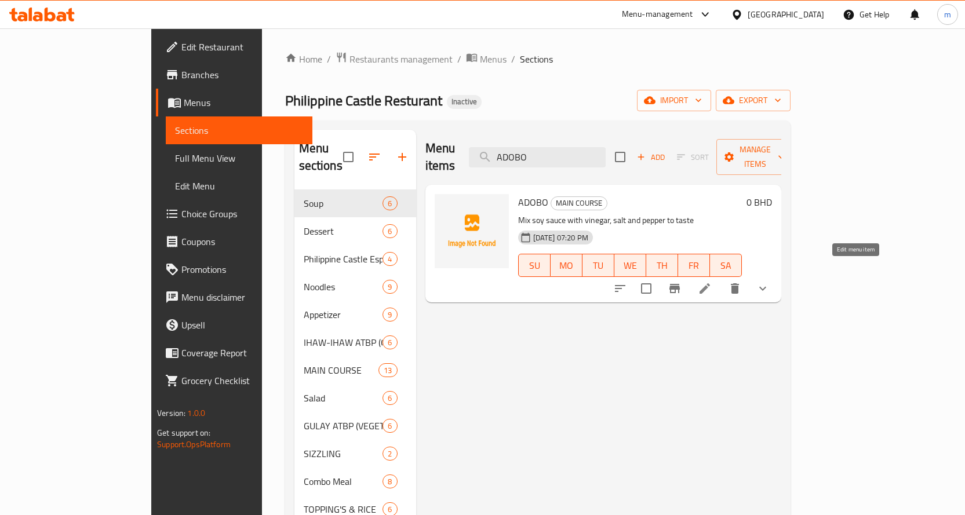
type input "ADOBO"
click at [711, 282] on icon at bounding box center [705, 289] width 14 height 14
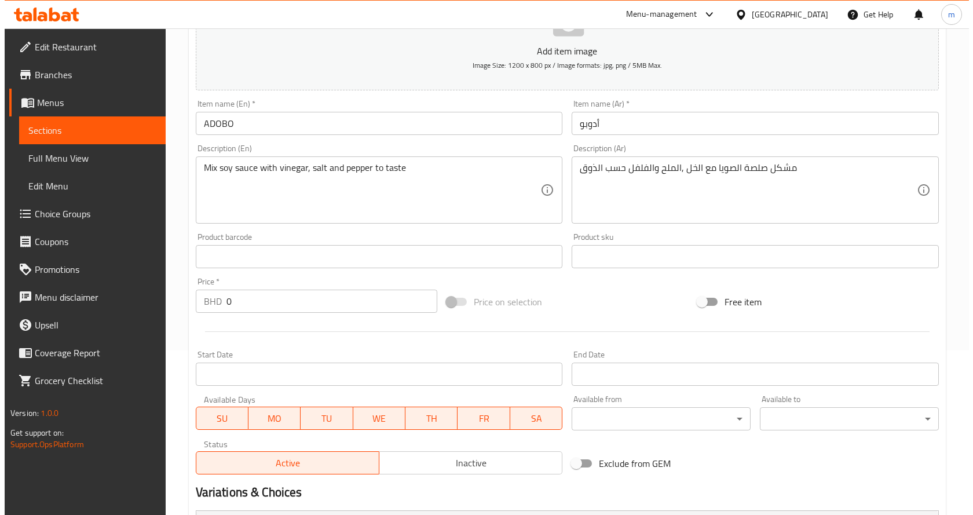
scroll to position [422, 0]
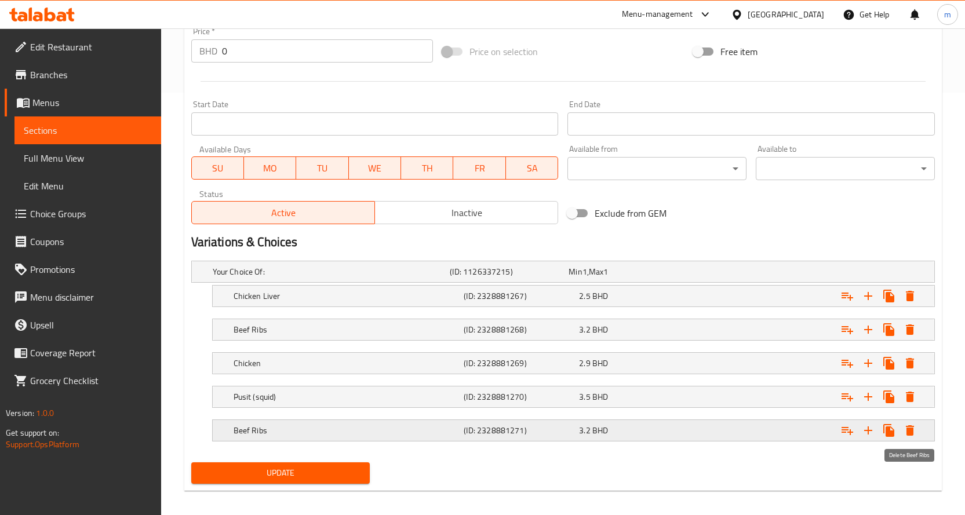
click at [910, 431] on icon "Expand" at bounding box center [910, 430] width 8 height 10
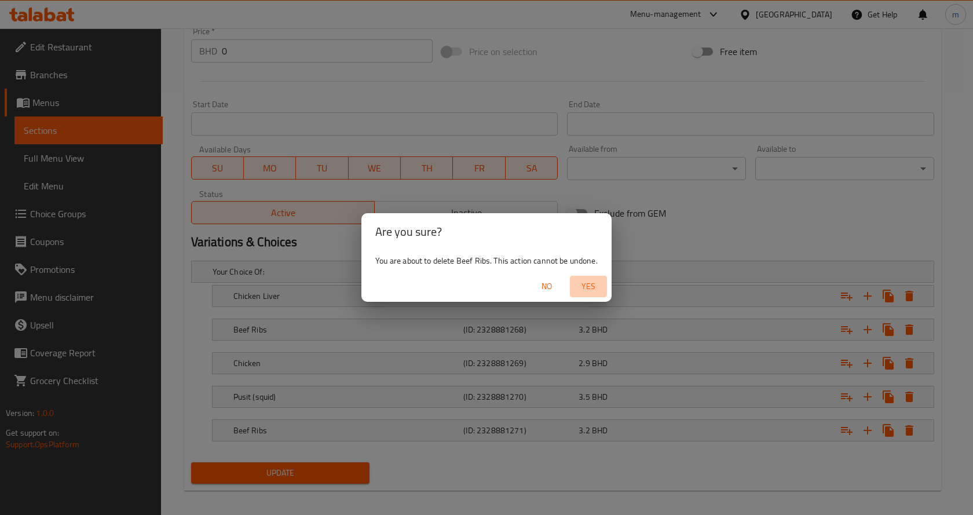
click at [586, 291] on span "Yes" at bounding box center [589, 286] width 28 height 14
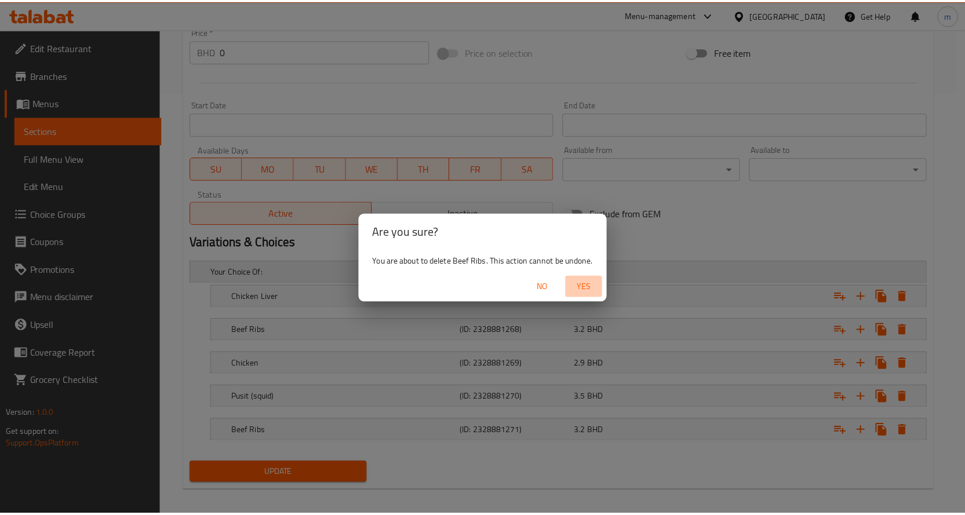
scroll to position [397, 0]
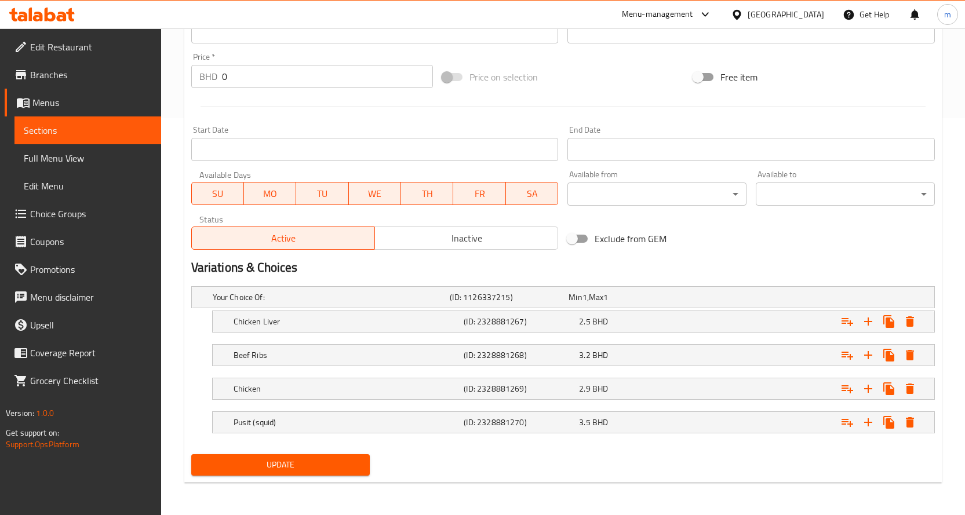
click at [302, 462] on span "Update" at bounding box center [280, 465] width 160 height 14
click at [118, 123] on link "Sections" at bounding box center [87, 130] width 147 height 28
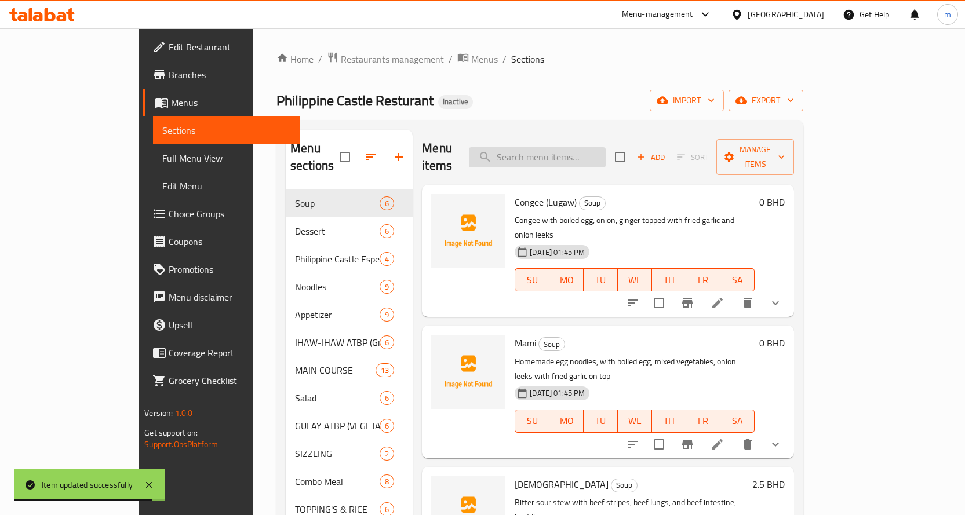
click at [604, 155] on input "search" at bounding box center [537, 157] width 137 height 20
paste input "KALDERETA"
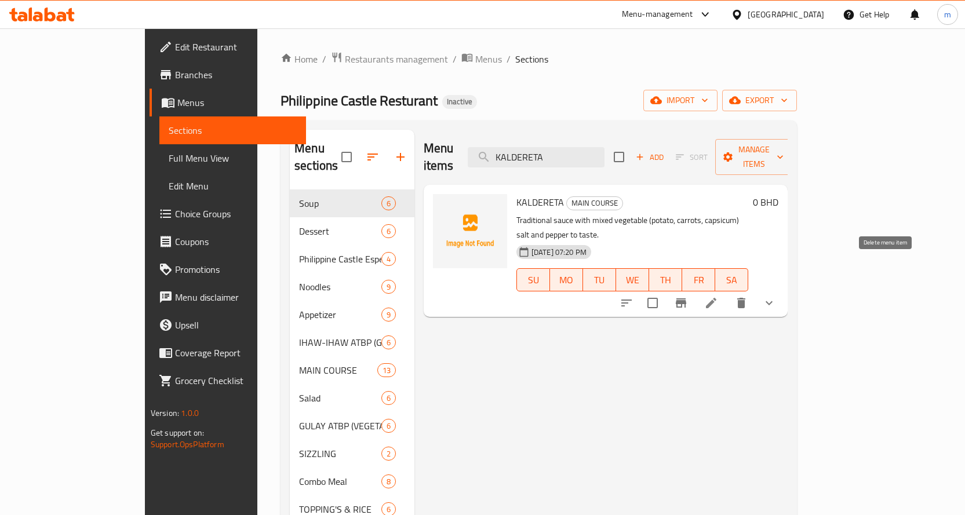
type input "KALDERETA"
click at [718, 296] on icon at bounding box center [711, 303] width 14 height 14
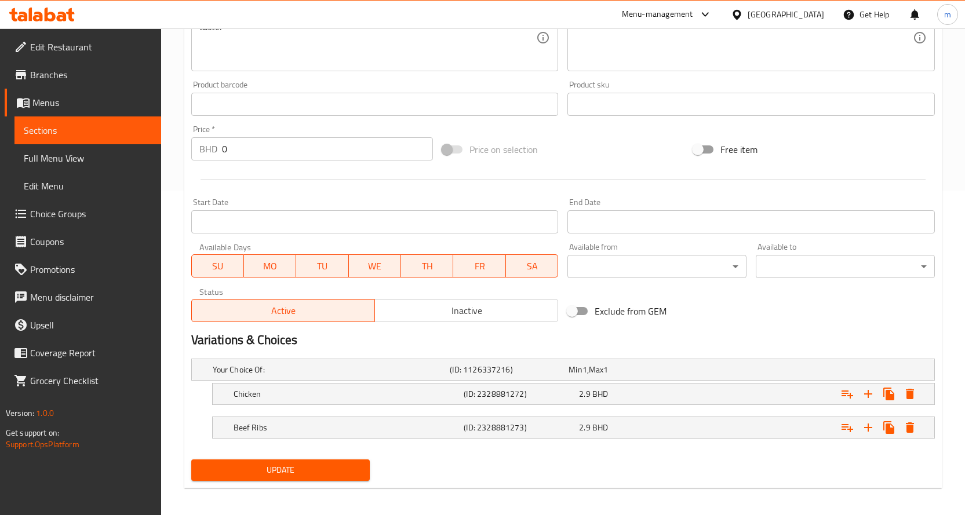
scroll to position [330, 0]
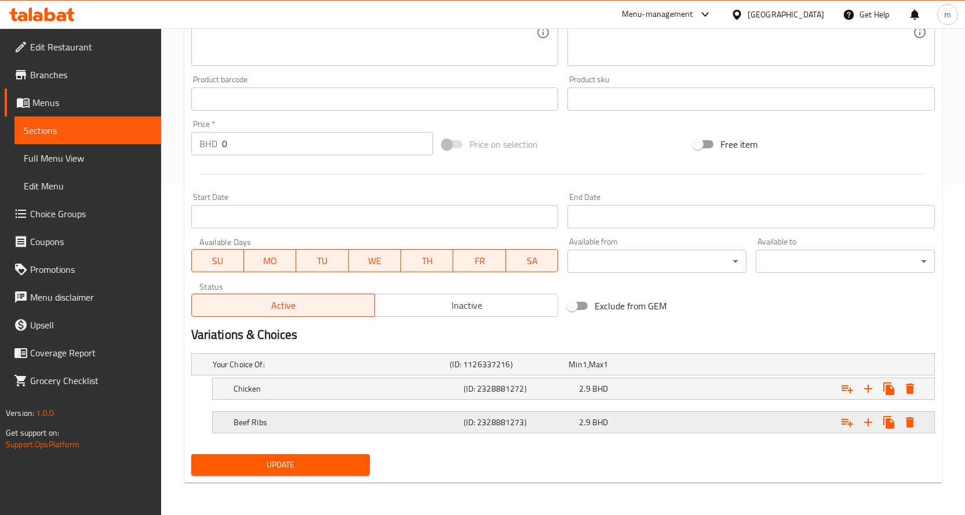
click at [606, 430] on div "2.9 BHD" at bounding box center [633, 422] width 115 height 16
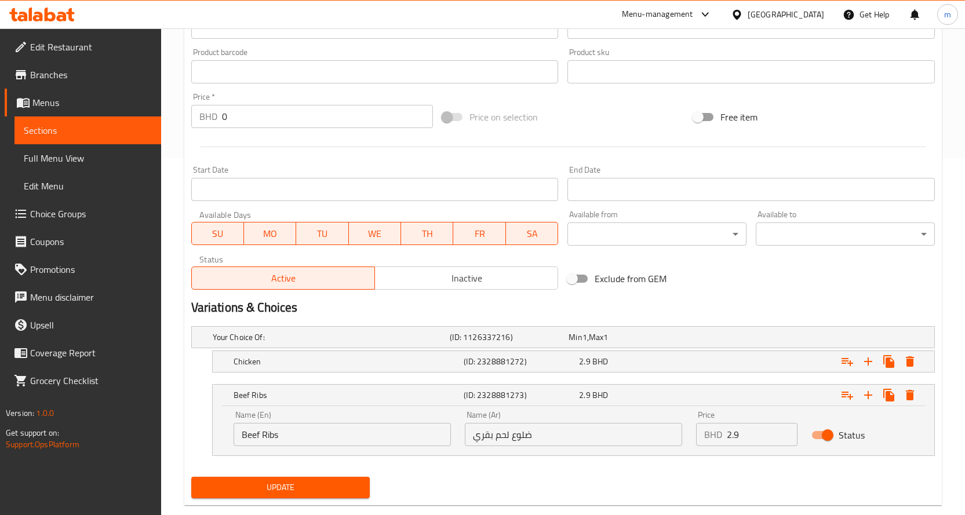
scroll to position [379, 0]
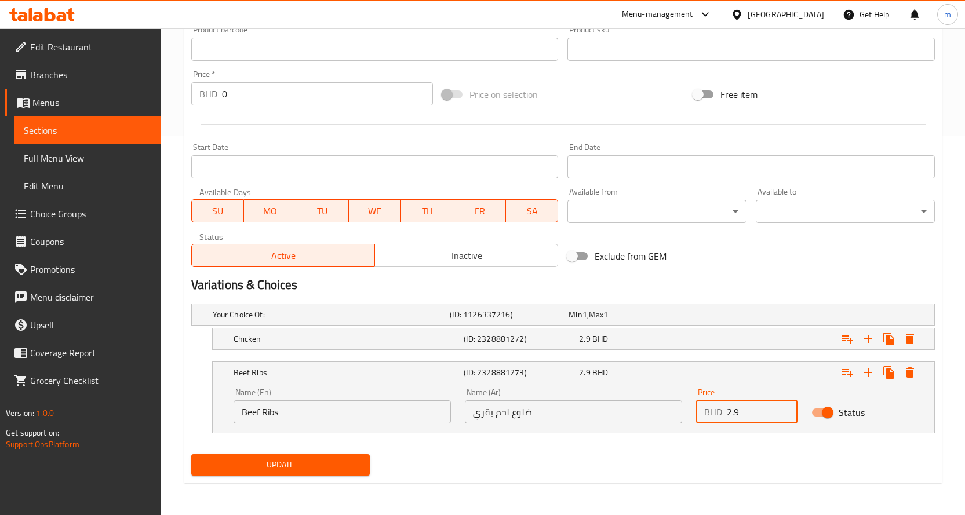
drag, startPoint x: 745, startPoint y: 416, endPoint x: 716, endPoint y: 417, distance: 29.0
click at [716, 417] on div "BHD 2.9 Price" at bounding box center [747, 411] width 102 height 23
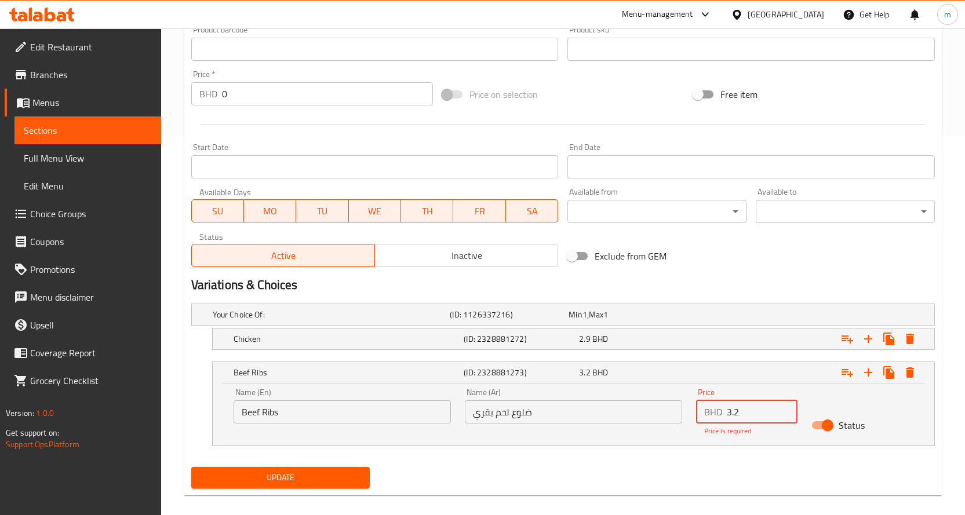
type input "3.2"
click at [298, 483] on div "Home / Restaurants management / Menus / Sections / item / update MAIN COURSE se…" at bounding box center [562, 88] width 757 height 833
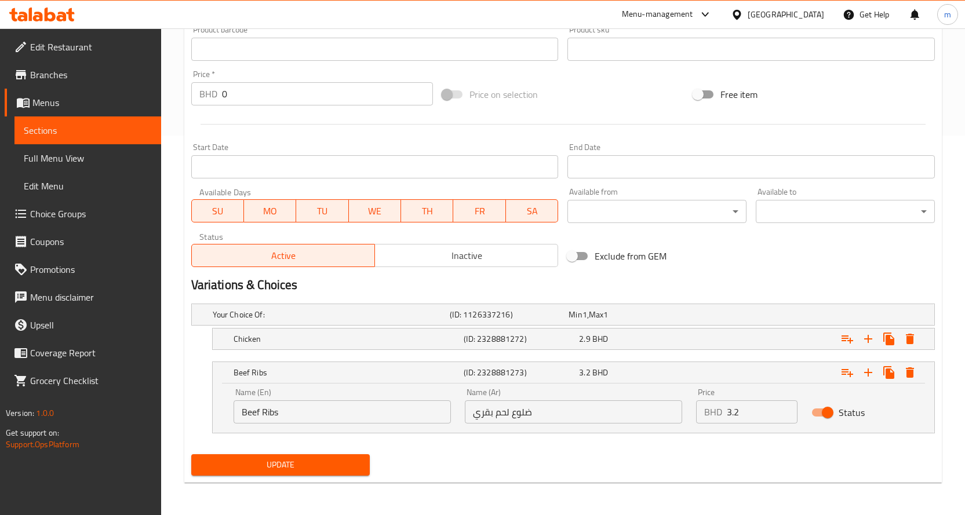
click at [306, 463] on span "Update" at bounding box center [280, 465] width 160 height 14
click at [88, 119] on link "Sections" at bounding box center [87, 130] width 147 height 28
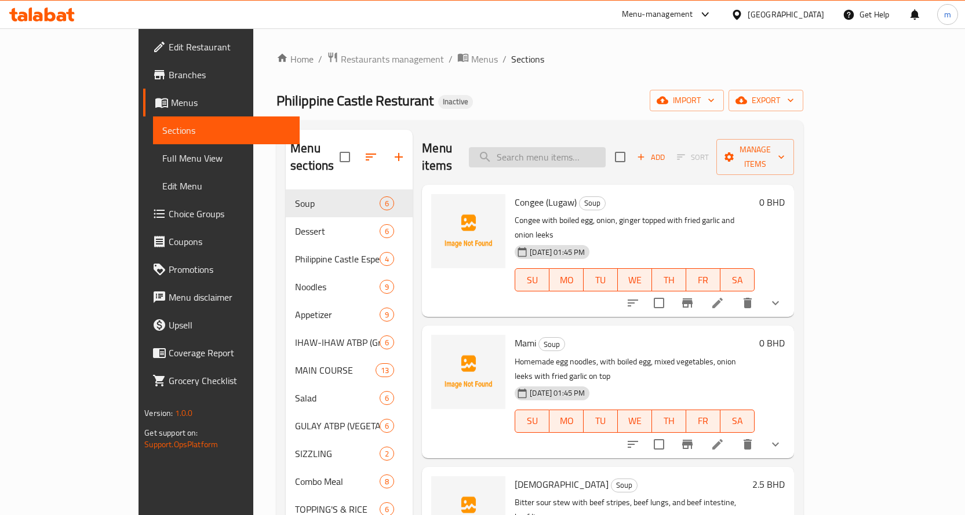
click at [577, 151] on input "search" at bounding box center [537, 157] width 137 height 20
paste input "BEEF NILAGA"
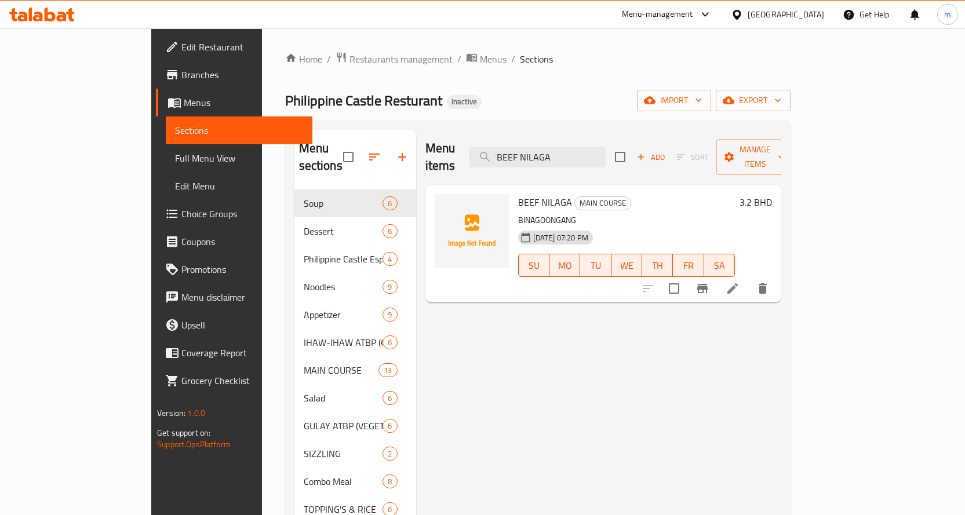
type input "BEEF NILAGA"
click at [749, 278] on li at bounding box center [732, 288] width 32 height 21
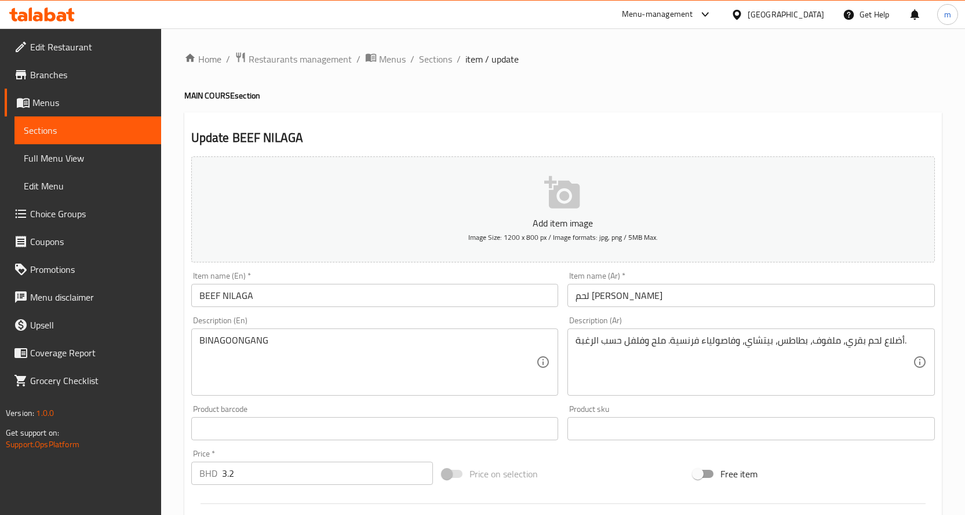
click at [340, 332] on div "BINAGOONGANG Description (En)" at bounding box center [374, 362] width 367 height 67
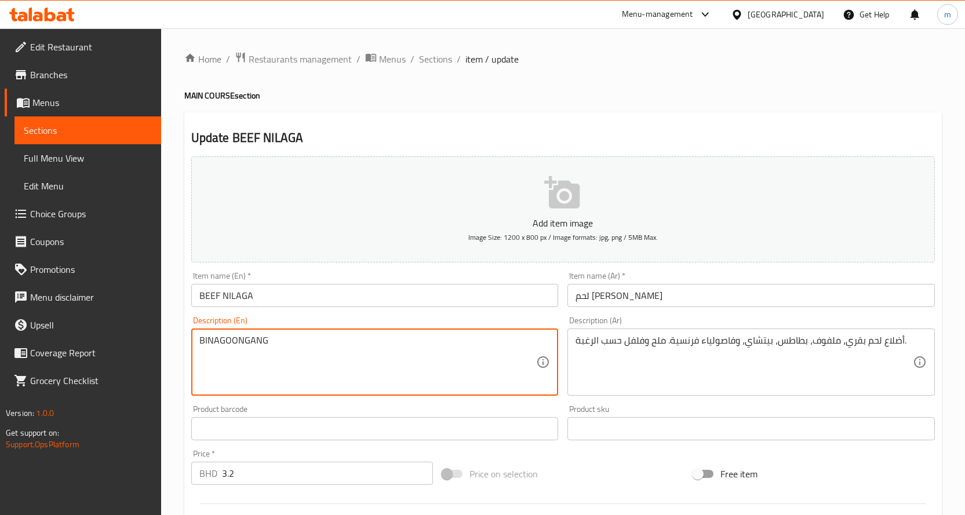
click at [340, 333] on div "BINAGOONGANG Description (En)" at bounding box center [374, 362] width 367 height 67
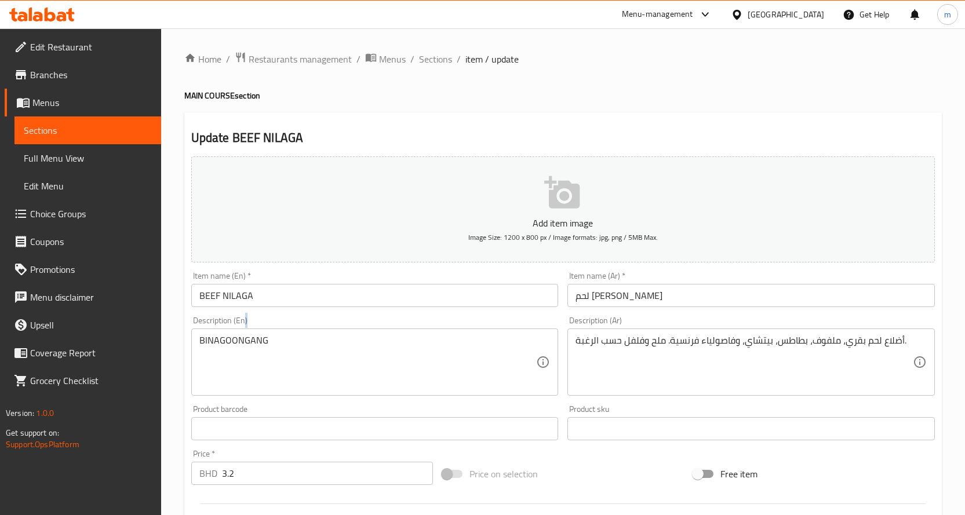
click at [340, 333] on div "BINAGOONGANG Description (En)" at bounding box center [374, 362] width 367 height 67
click at [334, 337] on textarea "BINAGOONGANG" at bounding box center [367, 362] width 337 height 55
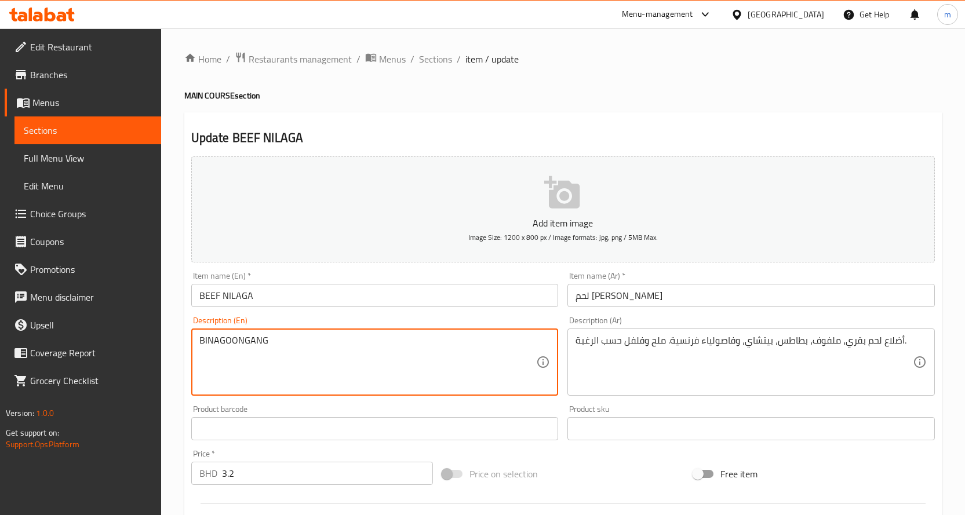
click at [329, 340] on textarea "BINAGOONGANG" at bounding box center [367, 362] width 337 height 55
paste textarea "eef Ribs ,Cabbage . Potato , petchay and french beans Salt and pepper to taste"
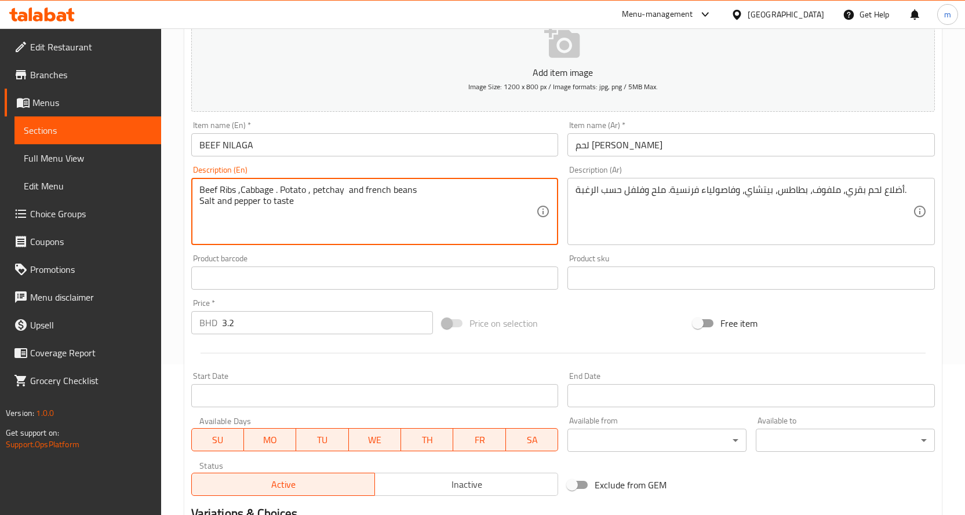
scroll to position [304, 0]
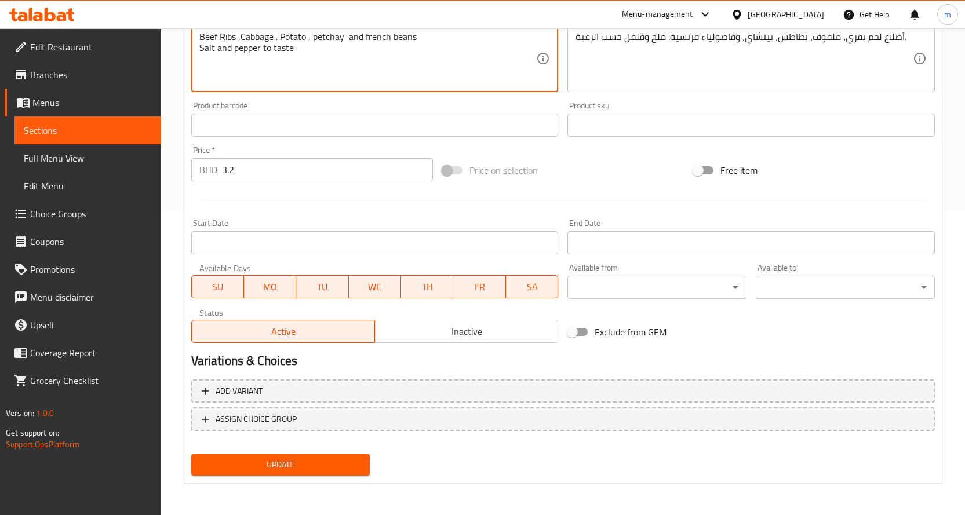
type textarea "Beef Ribs ,Cabbage . Potato , petchay and french beans Salt and pepper to taste"
click at [311, 455] on button "Update" at bounding box center [280, 464] width 179 height 21
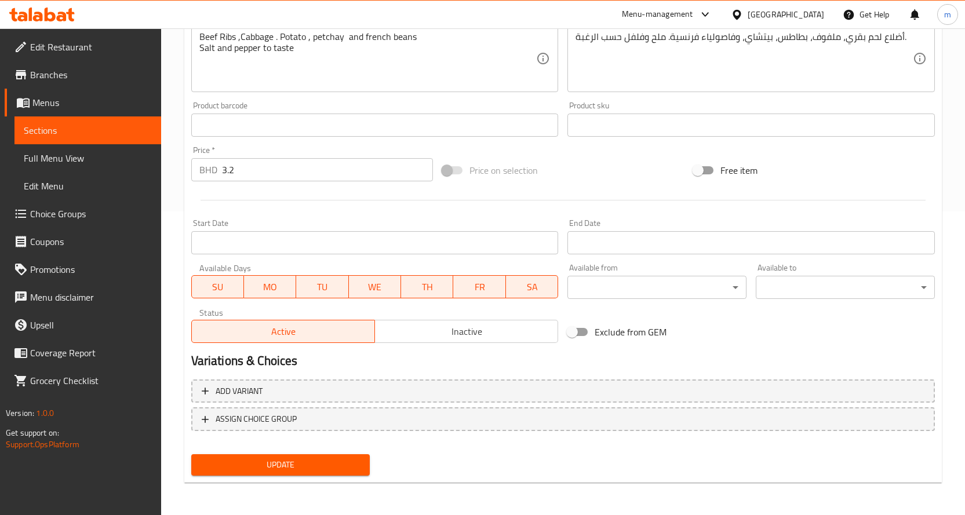
drag, startPoint x: 45, startPoint y: 118, endPoint x: 60, endPoint y: 132, distance: 20.9
click at [45, 118] on link "Sections" at bounding box center [87, 130] width 147 height 28
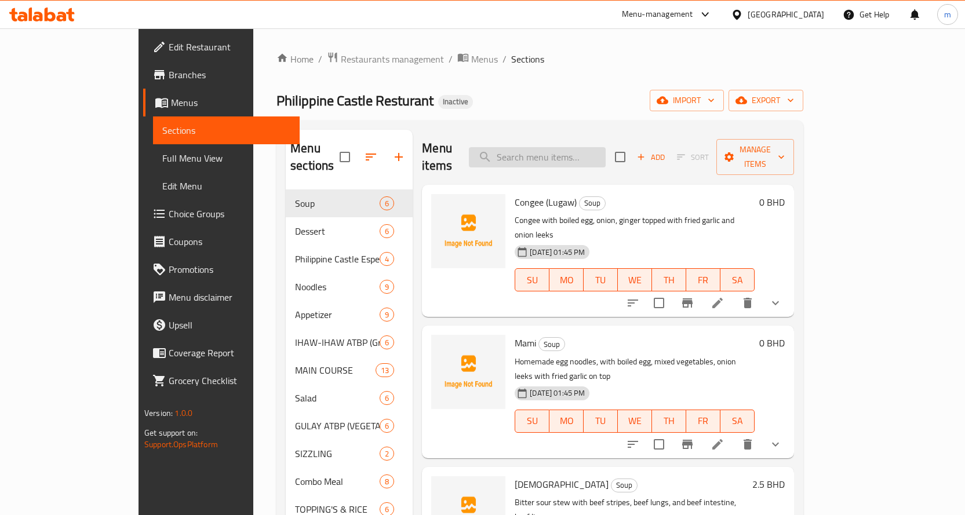
click at [605, 149] on input "search" at bounding box center [537, 157] width 137 height 20
paste input "SINIGANG"
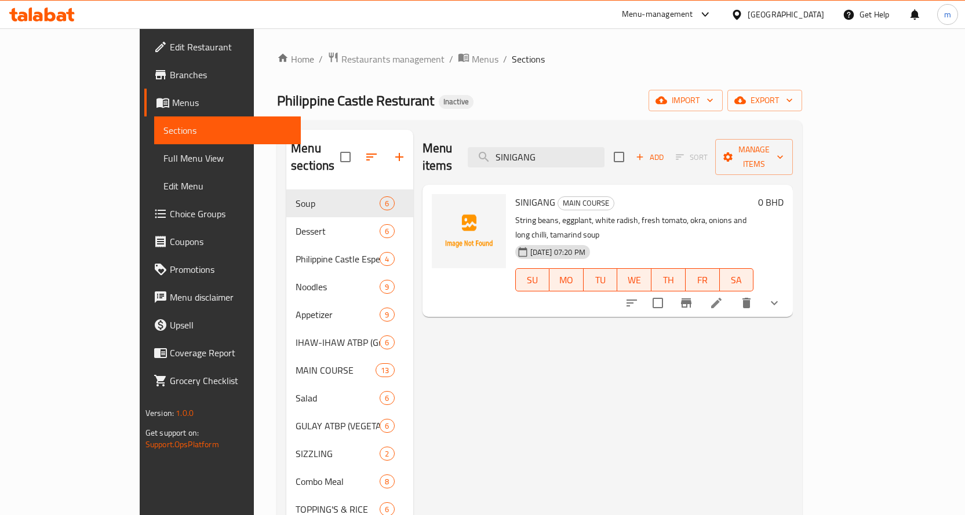
type input "SINIGANG"
click at [723, 296] on icon at bounding box center [716, 303] width 14 height 14
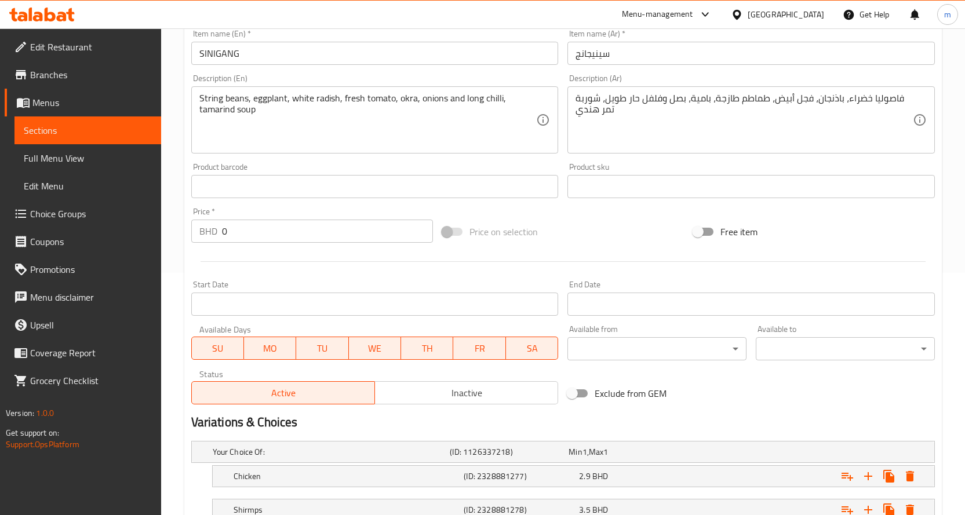
scroll to position [464, 0]
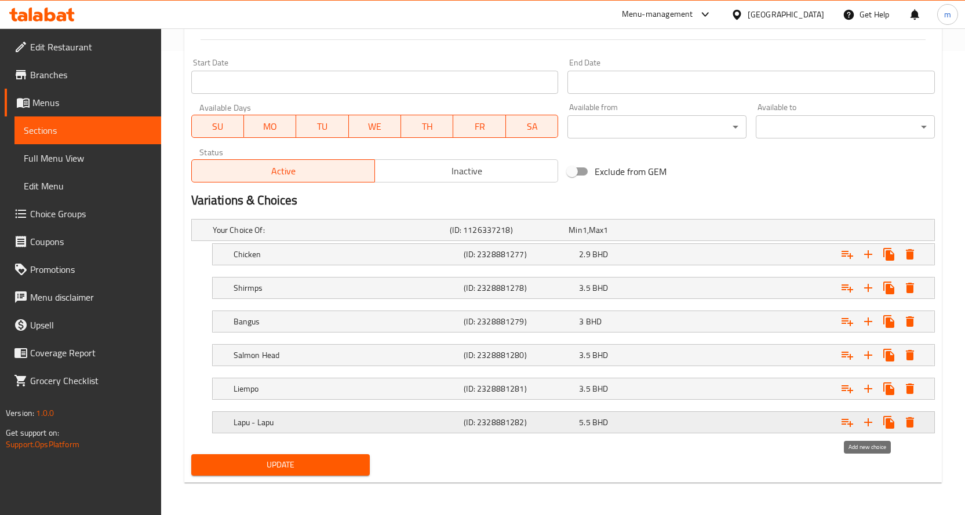
click at [862, 423] on icon "Expand" at bounding box center [868, 422] width 14 height 14
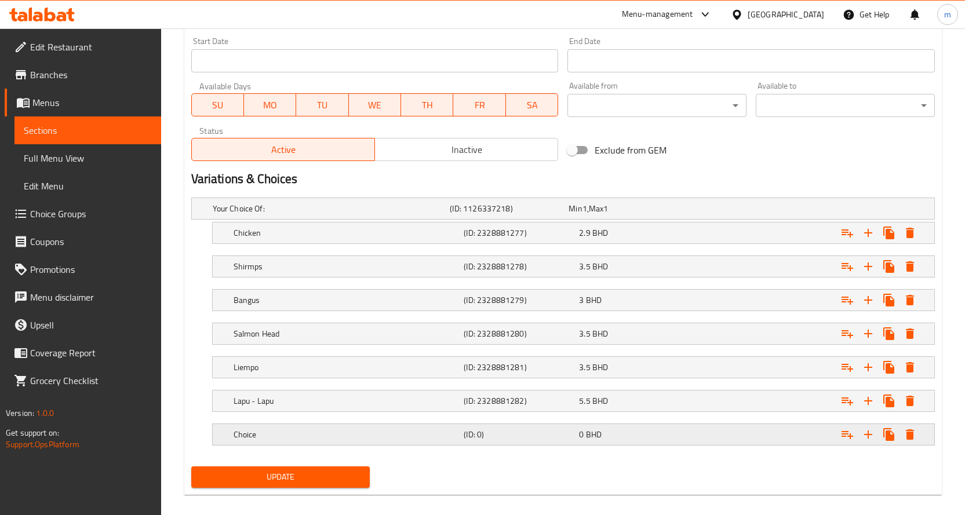
scroll to position [498, 0]
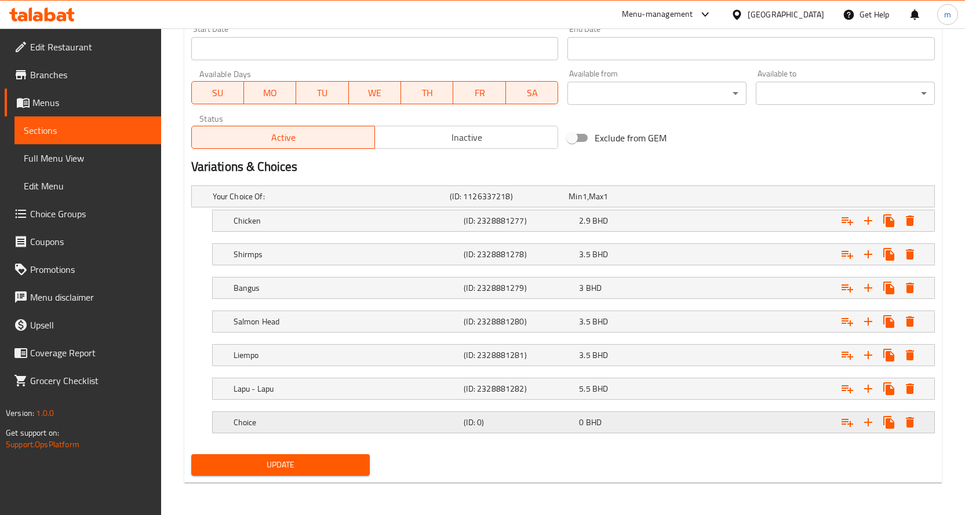
click at [372, 432] on div "Choice (ID: 0) 0 BHD" at bounding box center [576, 422] width 691 height 25
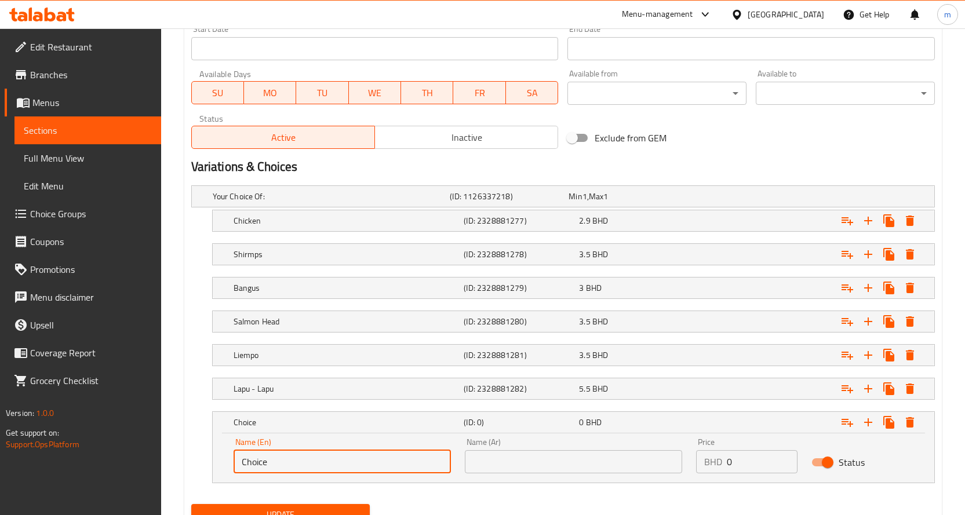
drag, startPoint x: 306, startPoint y: 459, endPoint x: 171, endPoint y: 458, distance: 135.0
click at [171, 458] on div "Home / Restaurants management / Menus / Sections / item / update MAIN COURSE se…" at bounding box center [563, 48] width 804 height 1034
click at [556, 464] on input "text" at bounding box center [573, 461] width 217 height 23
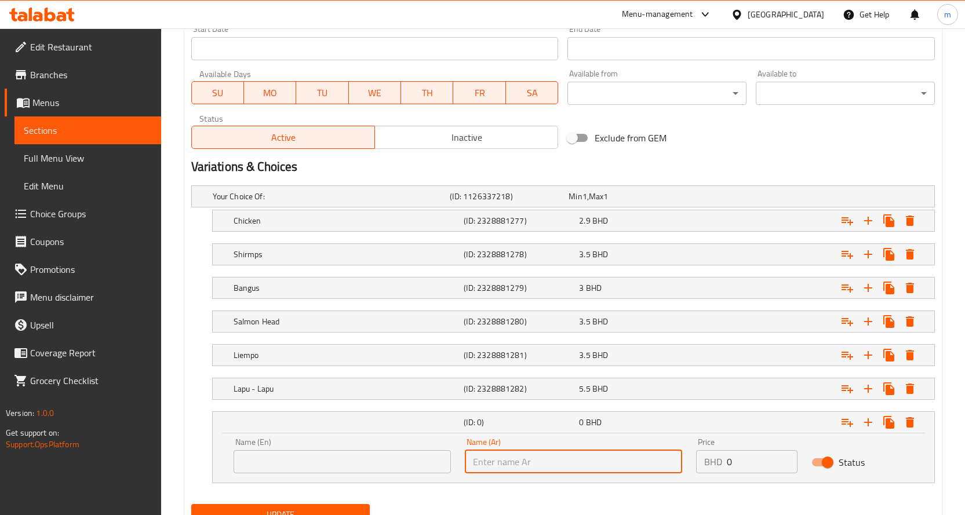
click at [316, 460] on input "text" at bounding box center [341, 461] width 217 height 23
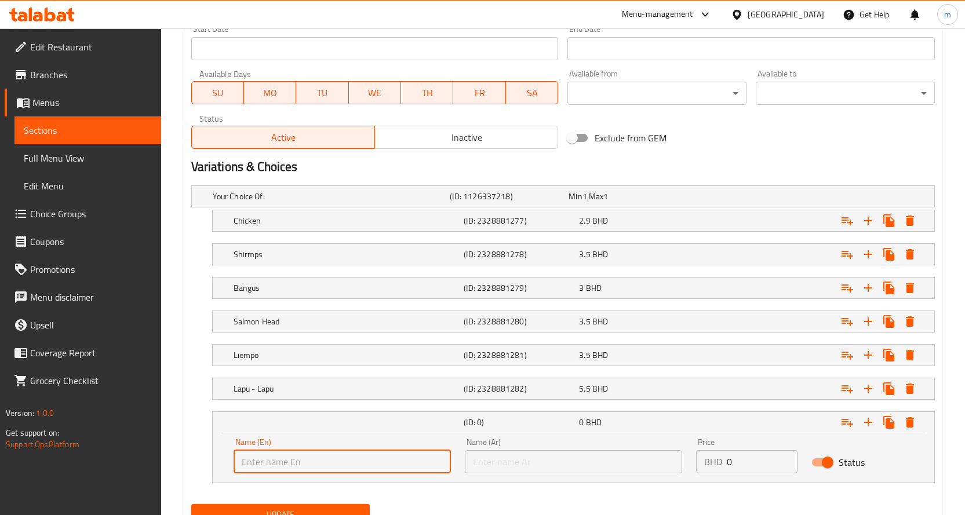
paste input "Beef ribs"
type input "Beef ribs"
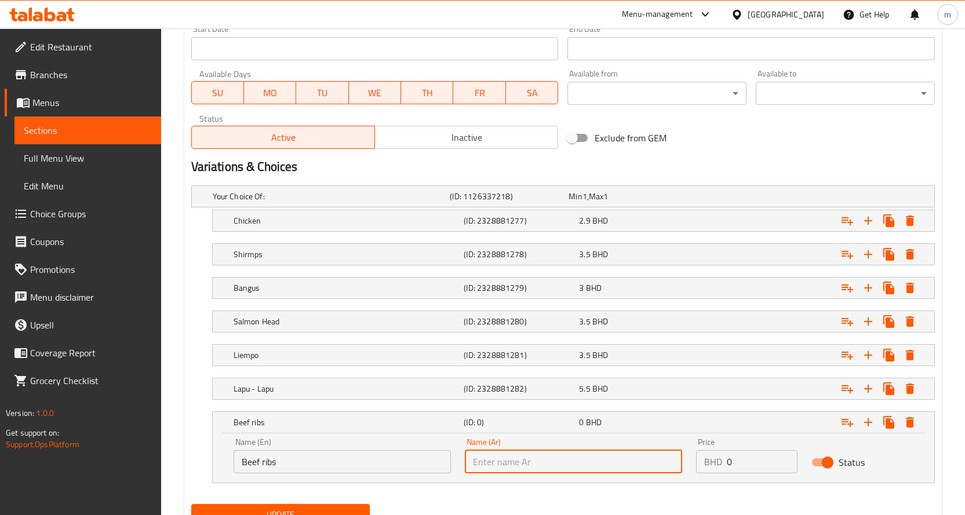
click at [561, 462] on input "text" at bounding box center [573, 461] width 217 height 23
type input "q"
type input "ضلوع لحم بقري"
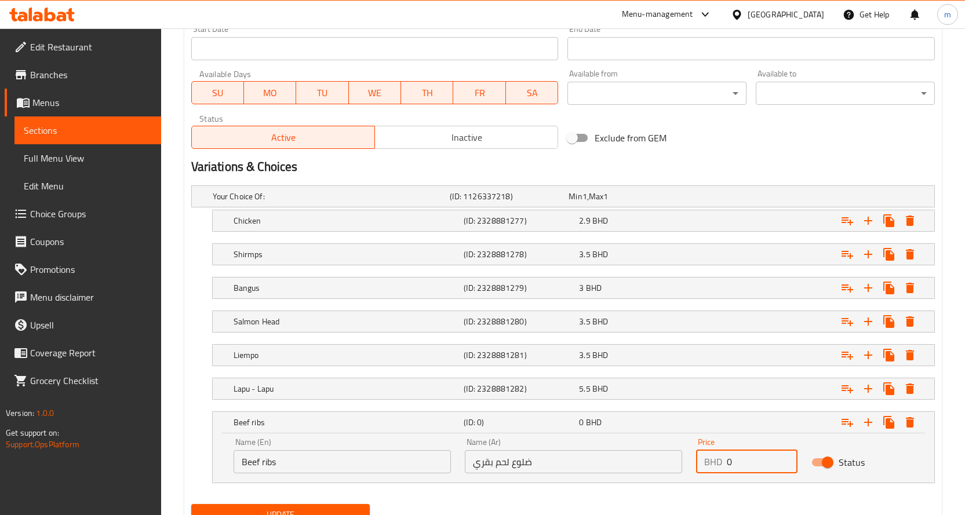
drag, startPoint x: 746, startPoint y: 462, endPoint x: 689, endPoint y: 469, distance: 57.8
click at [689, 469] on div "Price BHD 0 Price" at bounding box center [747, 455] width 116 height 49
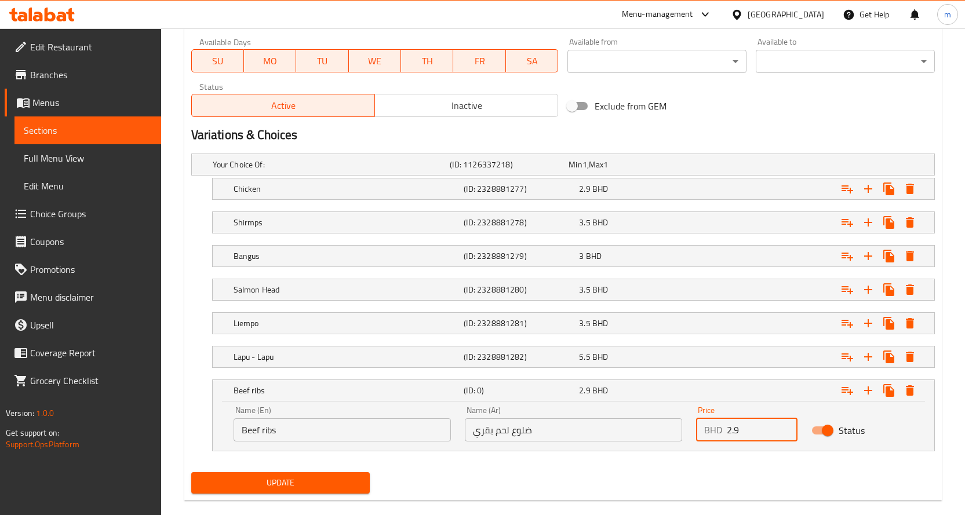
scroll to position [548, 0]
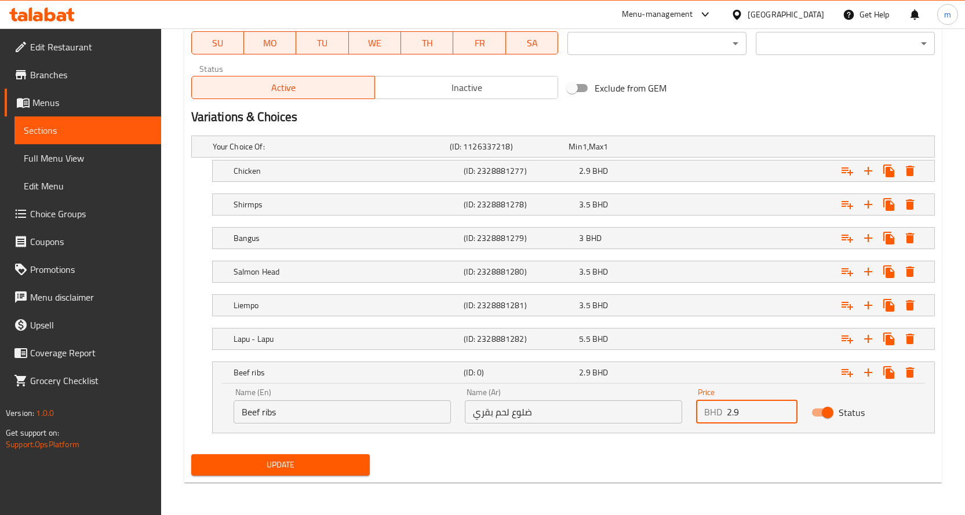
type input "2.9"
click at [270, 463] on span "Update" at bounding box center [280, 465] width 160 height 14
click at [139, 126] on span "Sections" at bounding box center [88, 130] width 128 height 14
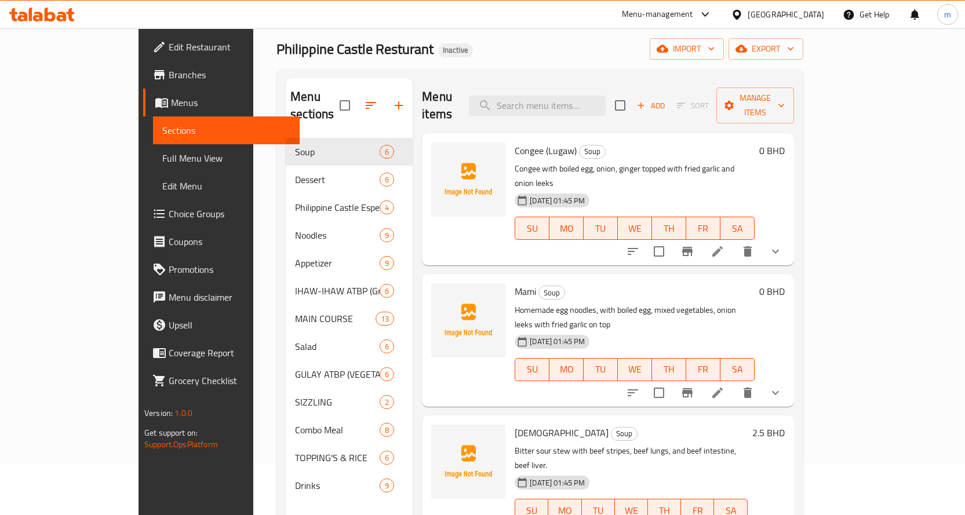
scroll to position [46, 0]
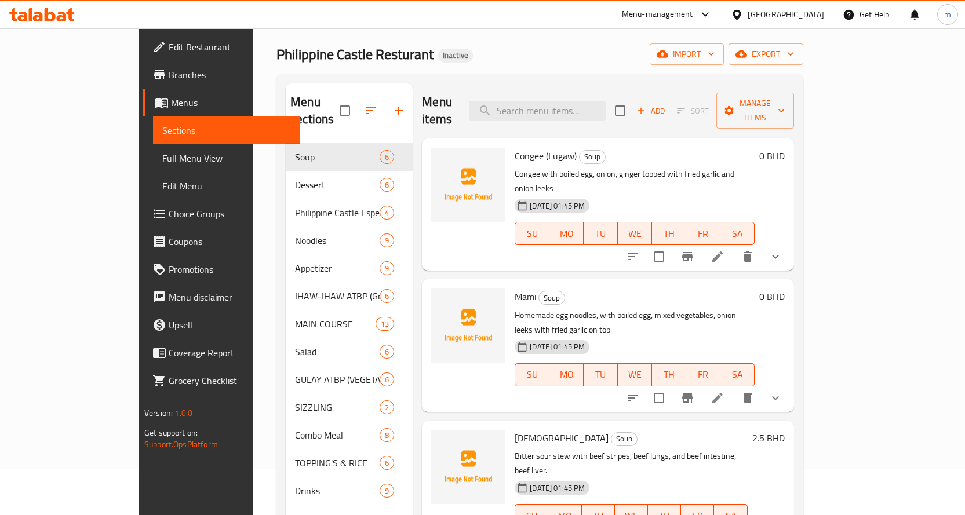
click at [593, 103] on input "search" at bounding box center [537, 111] width 137 height 20
paste input "SWEET AND SOUR"
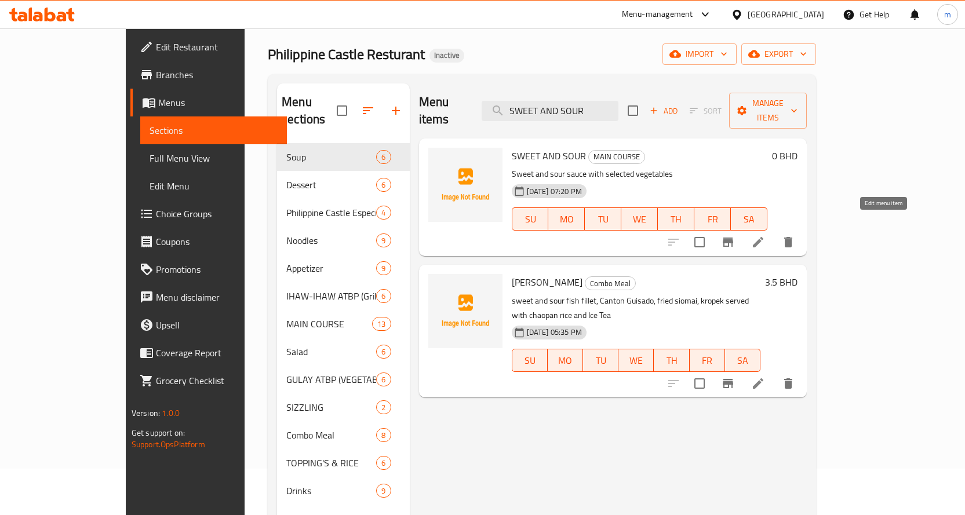
type input "SWEET AND SOUR"
click at [763, 237] on icon at bounding box center [758, 242] width 10 height 10
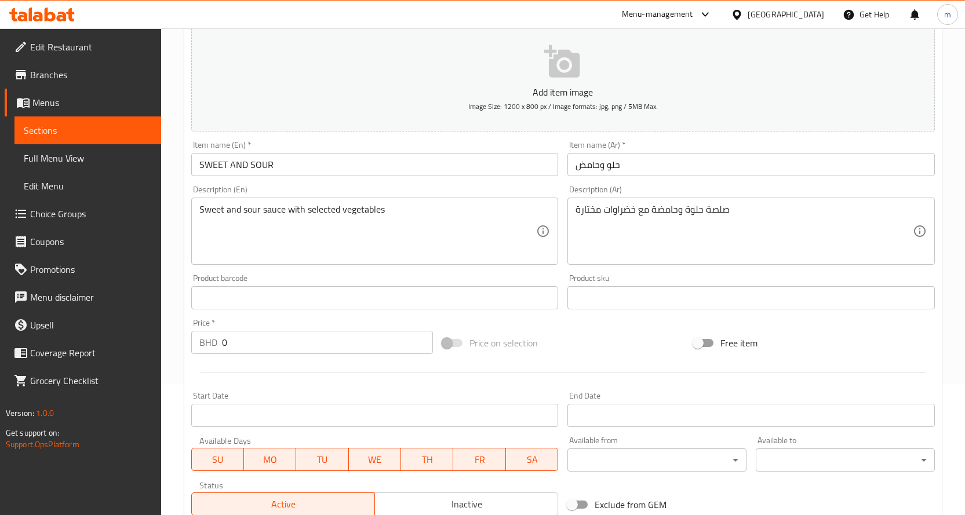
scroll to position [304, 0]
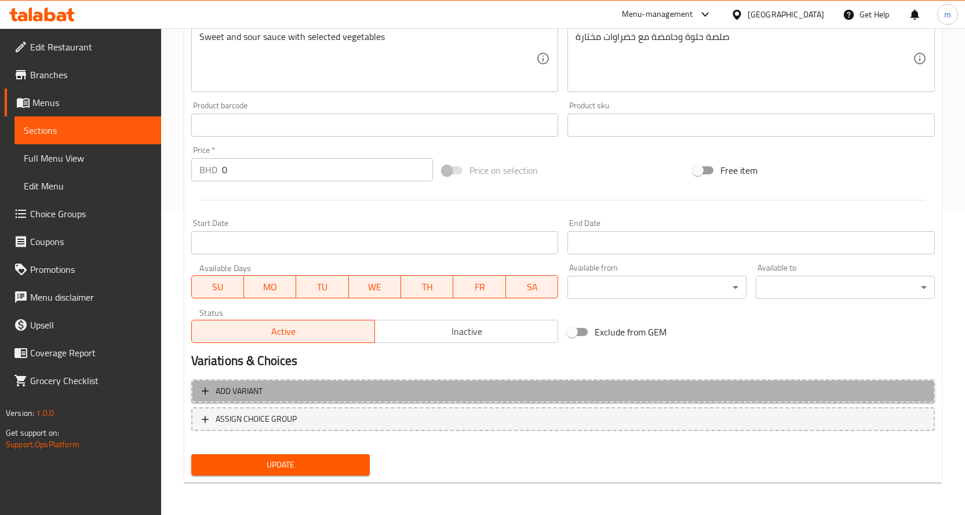
click at [393, 397] on span "Add variant" at bounding box center [563, 391] width 722 height 14
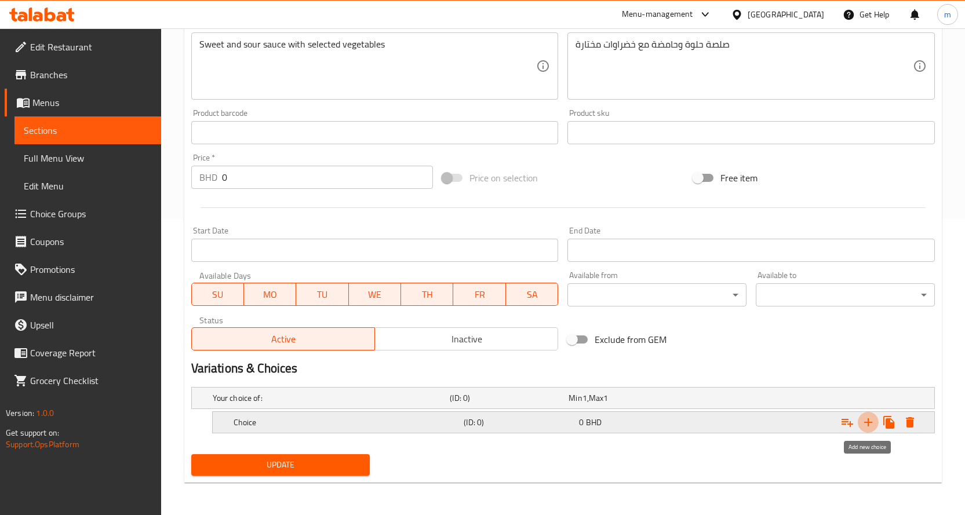
click at [871, 427] on icon "Expand" at bounding box center [868, 422] width 14 height 14
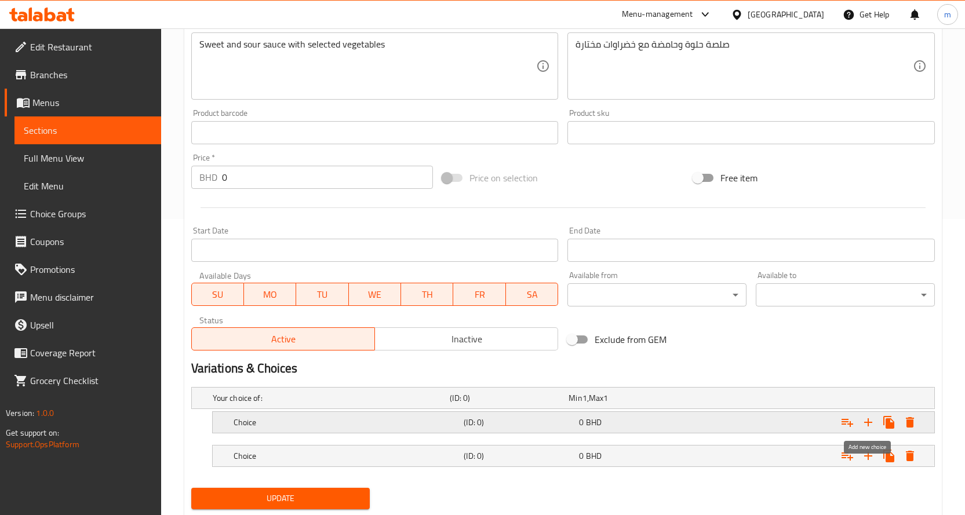
click at [871, 427] on icon "Expand" at bounding box center [868, 422] width 14 height 14
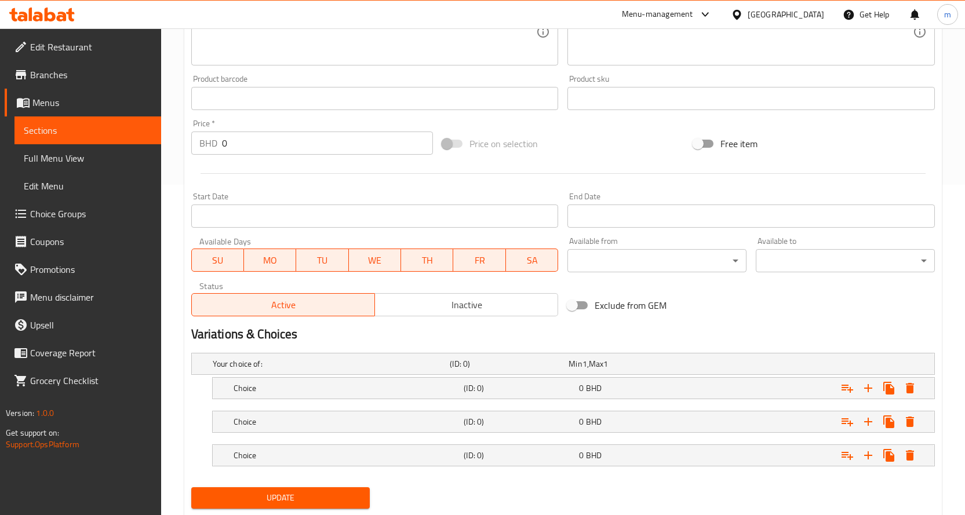
scroll to position [363, 0]
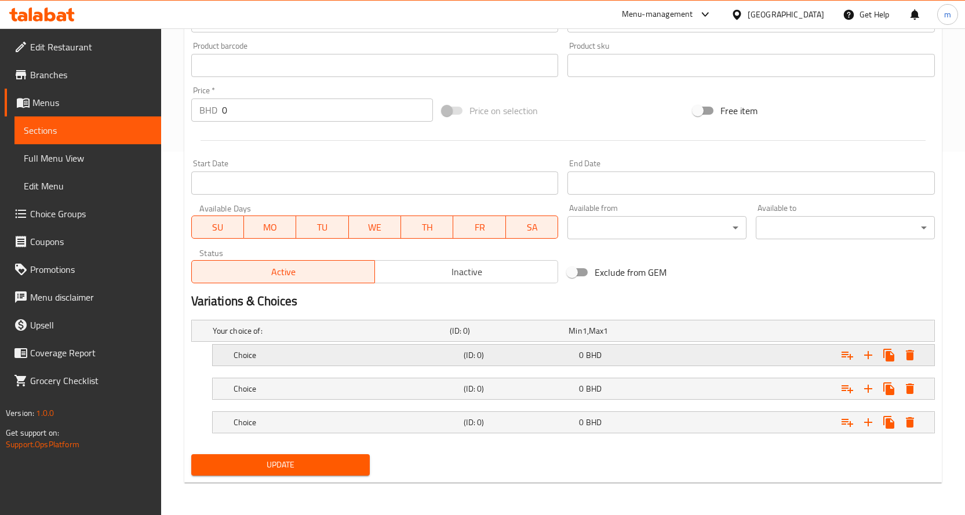
click at [364, 348] on div "Choice" at bounding box center [346, 355] width 231 height 16
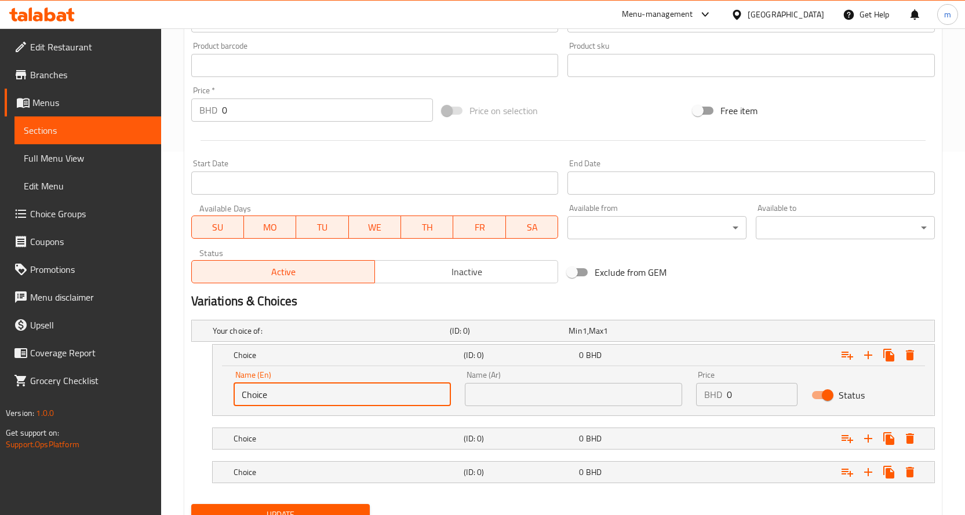
drag, startPoint x: 272, startPoint y: 399, endPoint x: 173, endPoint y: 401, distance: 98.5
click at [173, 401] on div "Home / Restaurants management / Menus / Sections / item / update MAIN COURSE se…" at bounding box center [563, 115] width 804 height 900
type input "\"
click at [320, 388] on input "text" at bounding box center [341, 394] width 217 height 23
paste input "Fish Fillet"
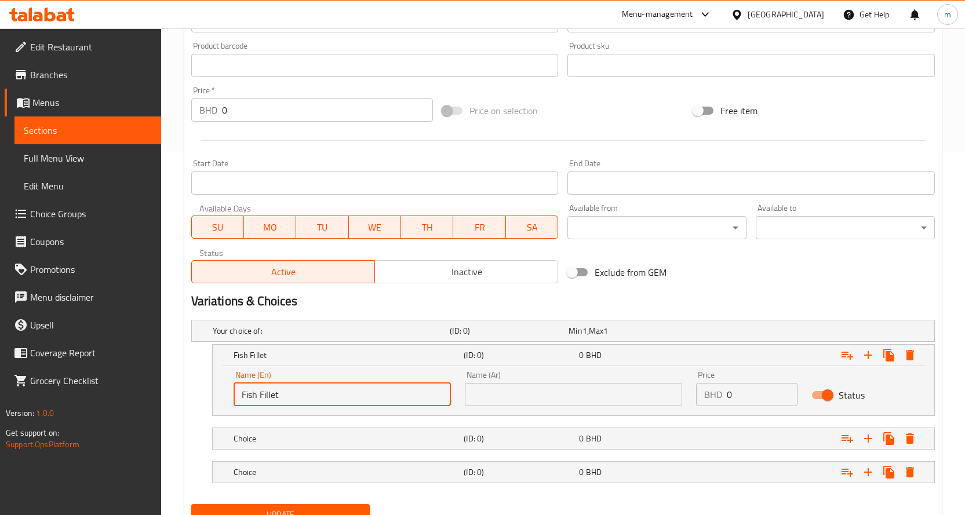
type input "Fish Fillet"
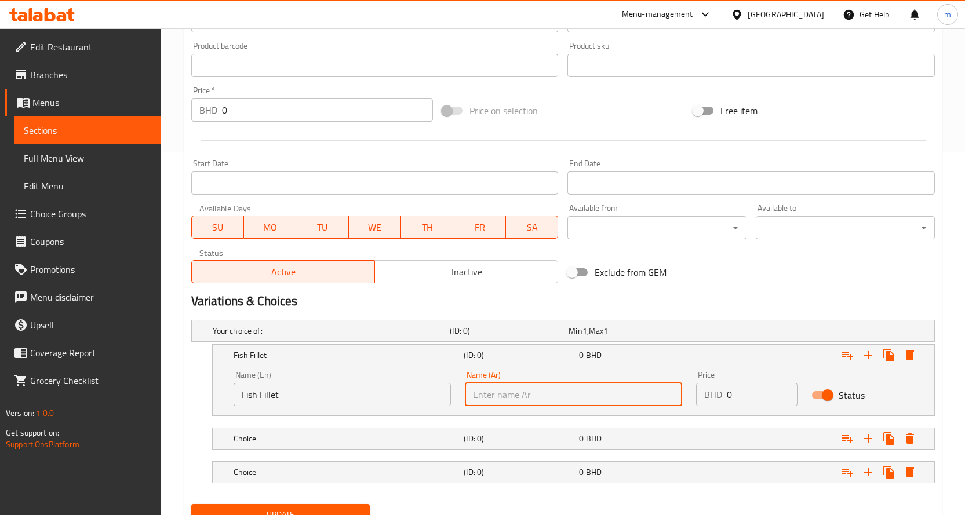
click at [498, 402] on input "text" at bounding box center [573, 394] width 217 height 23
type input "s"
type input "سمك فيلية"
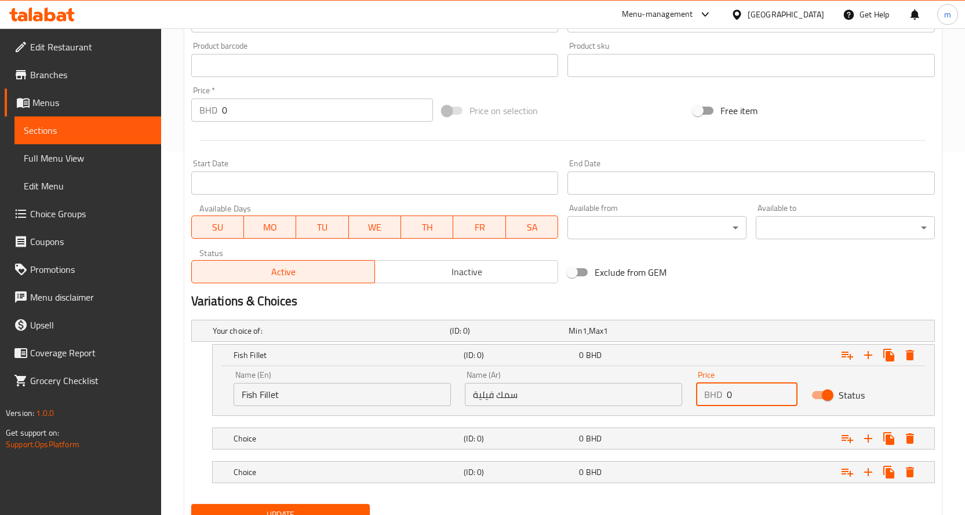
click at [698, 397] on div "BHD 0 Price" at bounding box center [747, 394] width 102 height 23
type input "3"
type input "2.9"
click at [546, 440] on h5 "(ID: 0)" at bounding box center [519, 439] width 111 height 12
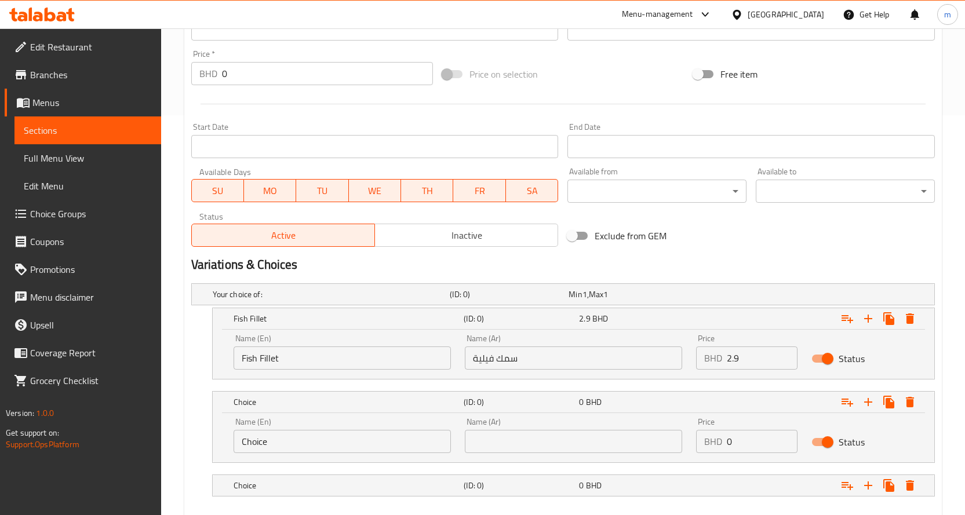
scroll to position [463, 0]
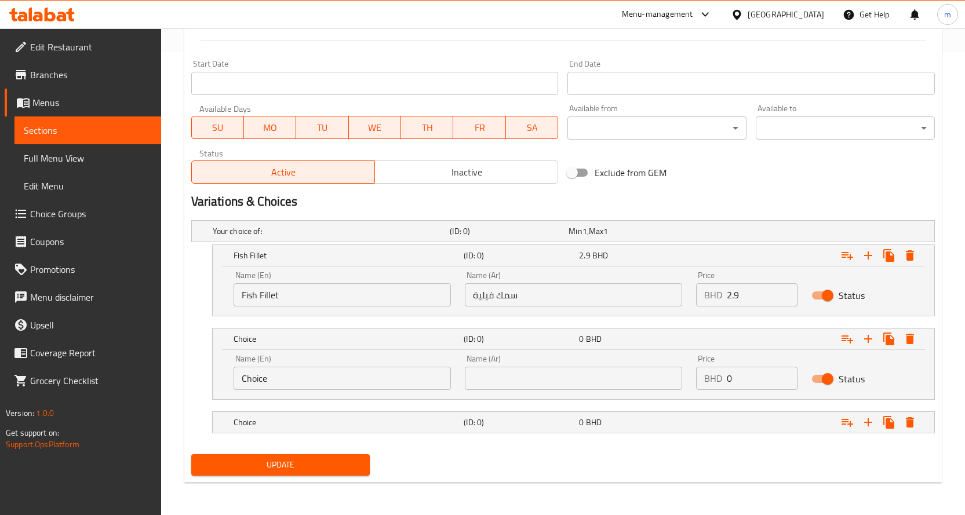
drag, startPoint x: 283, startPoint y: 379, endPoint x: 193, endPoint y: 384, distance: 90.0
click at [193, 384] on div "Choice (ID: 0) 0 BHD Name (En) Choice Name (En) Name (Ar) Name (Ar) Price BHD 0…" at bounding box center [562, 364] width 743 height 72
click at [318, 381] on input "text" at bounding box center [341, 378] width 217 height 23
paste input "Slice Chicken Breast"
type input "Slice Chicken Breast"
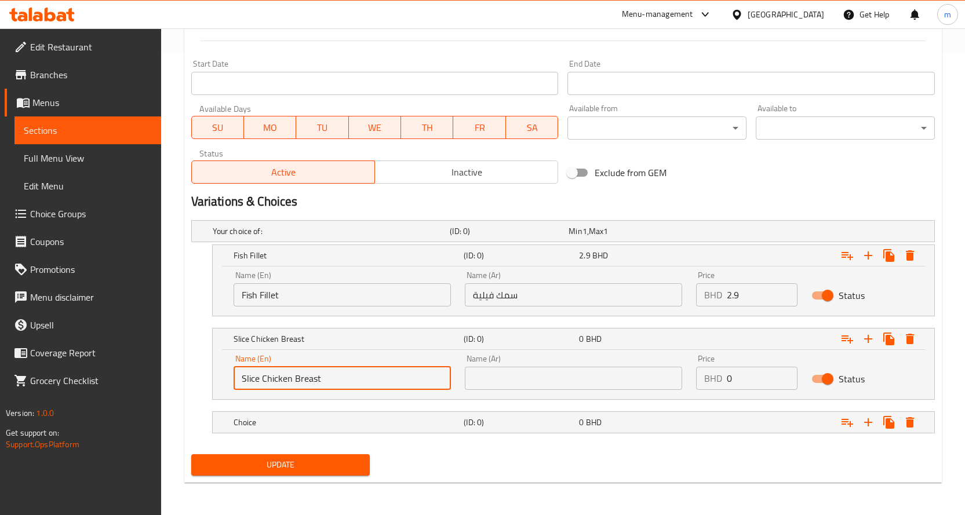
click at [539, 387] on input "text" at bounding box center [573, 378] width 217 height 23
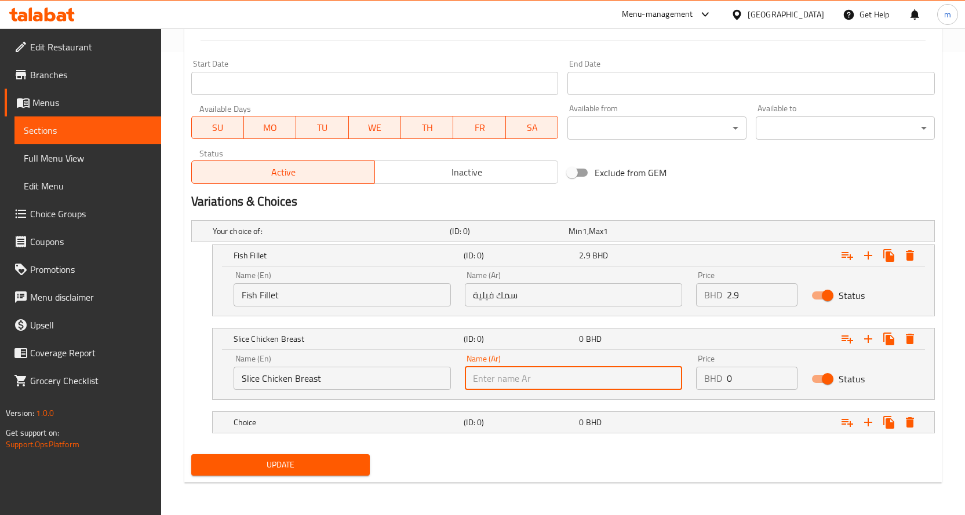
type input "a"
click at [509, 379] on input "شريحو صدور دجاج" at bounding box center [573, 378] width 217 height 23
click at [513, 382] on input "شريحو صدور دجاج" at bounding box center [573, 378] width 217 height 23
type input "شريحة صدور دجاج"
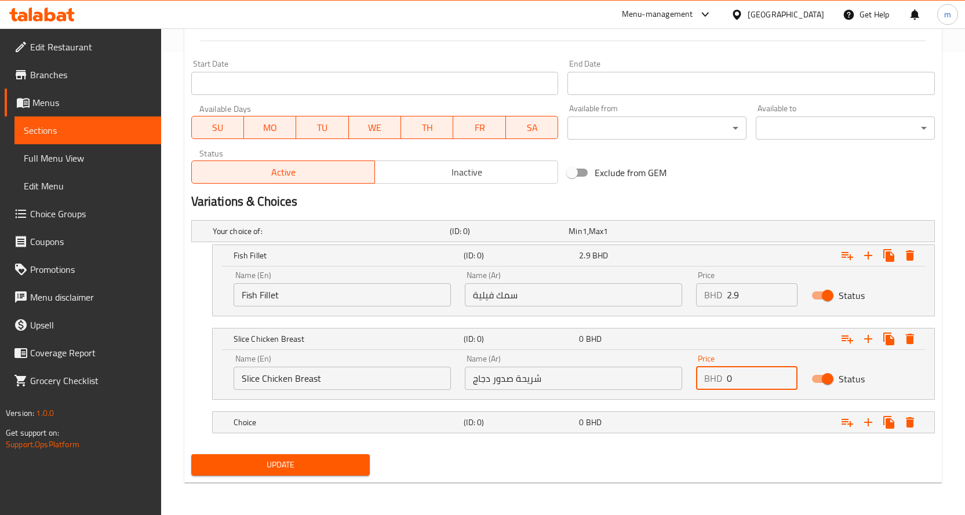
drag, startPoint x: 729, startPoint y: 384, endPoint x: 717, endPoint y: 384, distance: 12.2
click at [720, 384] on div "BHD 0 Price" at bounding box center [747, 378] width 102 height 23
type input "2.9"
click at [348, 418] on h5 "Choice" at bounding box center [346, 423] width 226 height 12
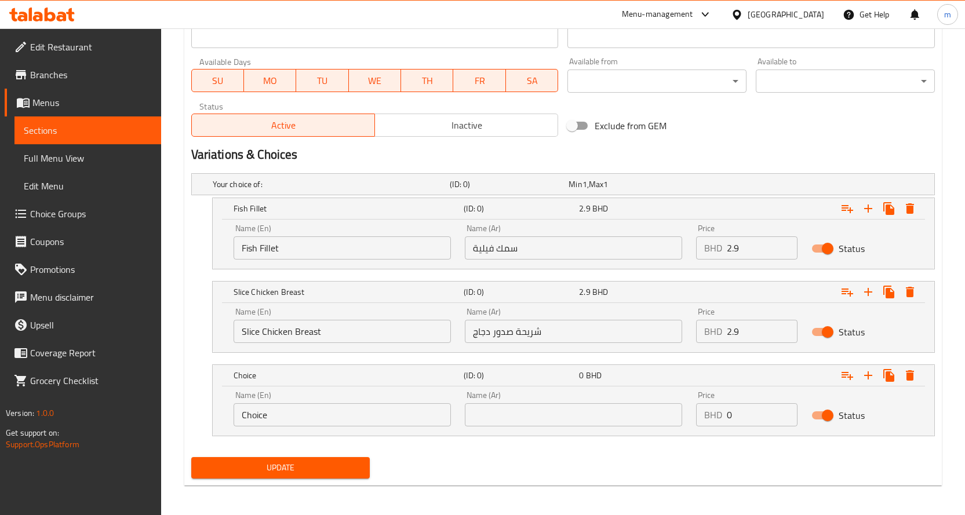
scroll to position [513, 0]
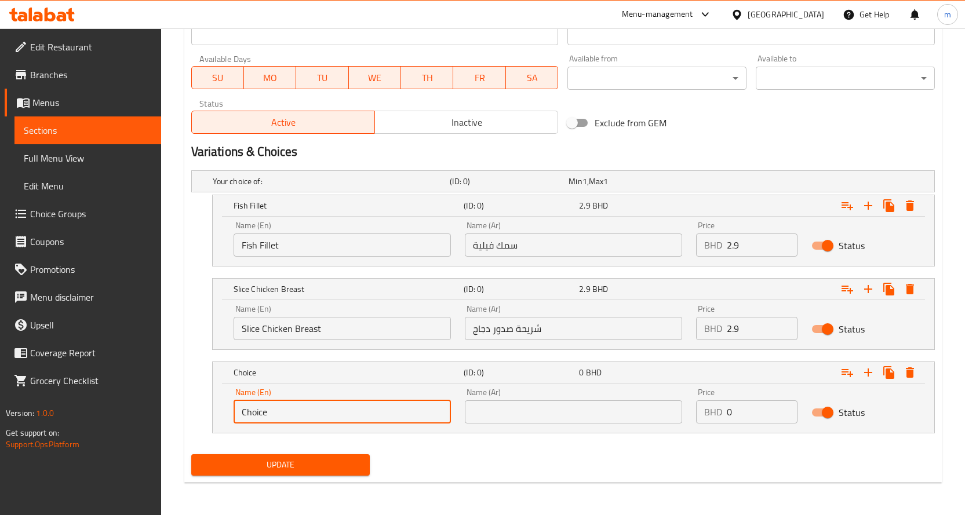
drag, startPoint x: 196, startPoint y: 401, endPoint x: 188, endPoint y: 403, distance: 8.3
click at [188, 403] on div "Your choice of: (ID: 0) Min 1 , Max 1 Name (En) Your choice of: Name (En) Name …" at bounding box center [563, 308] width 753 height 284
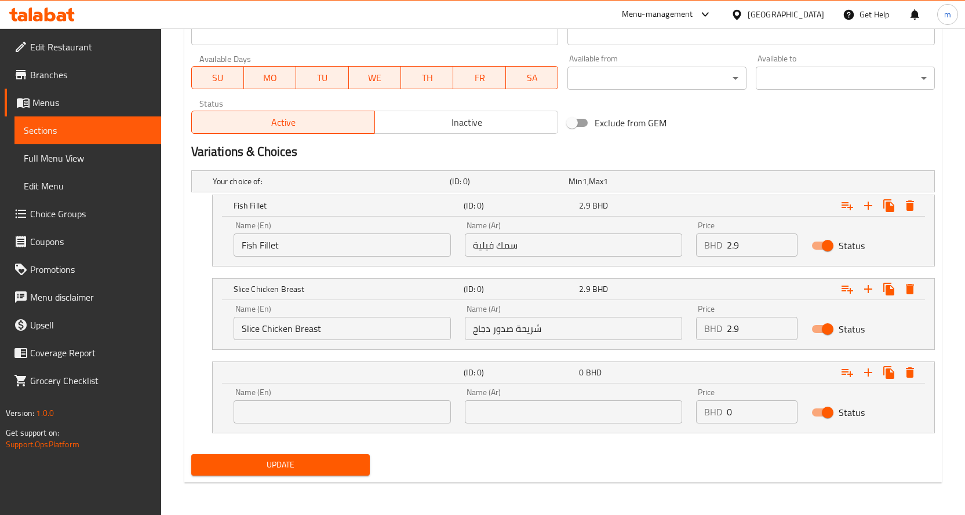
click at [331, 403] on input "text" at bounding box center [341, 411] width 217 height 23
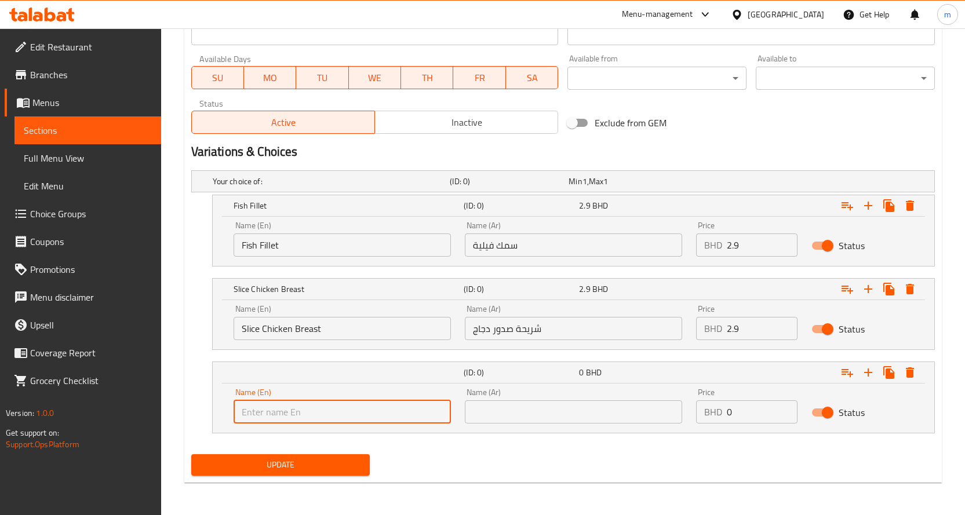
paste input "ليتسون كاوالي"
type input "ليتسون كاوالي"
drag, startPoint x: 306, startPoint y: 419, endPoint x: 170, endPoint y: 406, distance: 136.8
click at [172, 407] on div "Home / Restaurants management / Menus / Sections / item / update MAIN COURSE se…" at bounding box center [563, 15] width 804 height 999
click at [536, 425] on div "Name (Ar) Name (Ar)" at bounding box center [573, 405] width 231 height 49
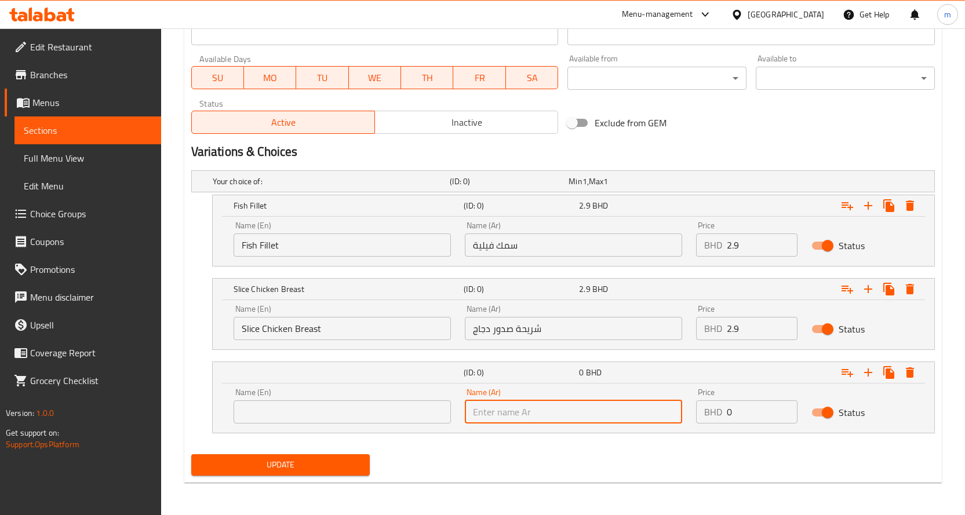
click at [530, 413] on input "text" at bounding box center [573, 411] width 217 height 23
paste input "ليتسون كاوالي"
type input "ليتسون كاوالي"
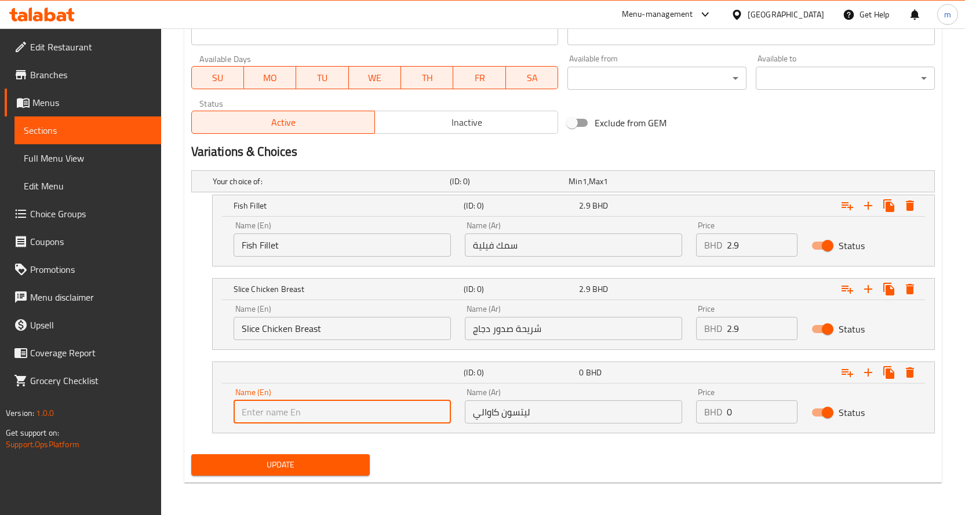
click at [321, 408] on input "text" at bounding box center [341, 411] width 217 height 23
paste input "Letson Kawali"
type input "Letson Kawali"
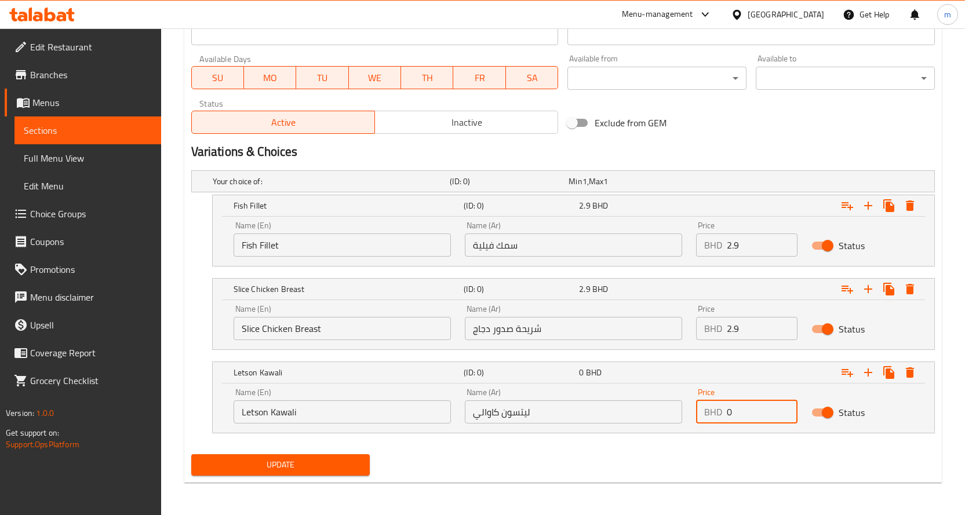
drag, startPoint x: 757, startPoint y: 419, endPoint x: 707, endPoint y: 413, distance: 50.2
click at [707, 413] on div "BHD 0 Price" at bounding box center [747, 411] width 102 height 23
type input "3.5"
click at [866, 366] on icon "Expand" at bounding box center [868, 373] width 14 height 14
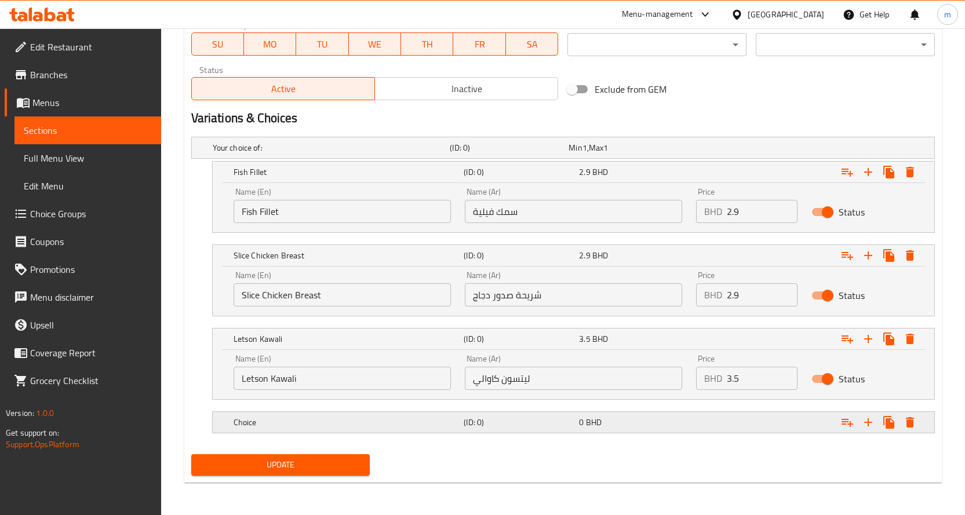
drag, startPoint x: 508, startPoint y: 432, endPoint x: 486, endPoint y: 416, distance: 27.8
click at [507, 432] on div "Choice (ID: 0) 0 BHD" at bounding box center [576, 422] width 691 height 25
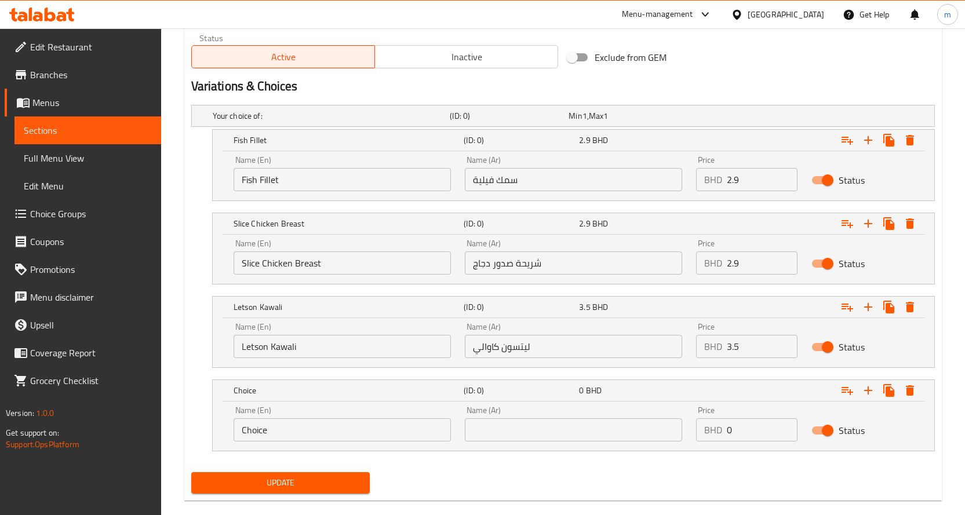
scroll to position [596, 0]
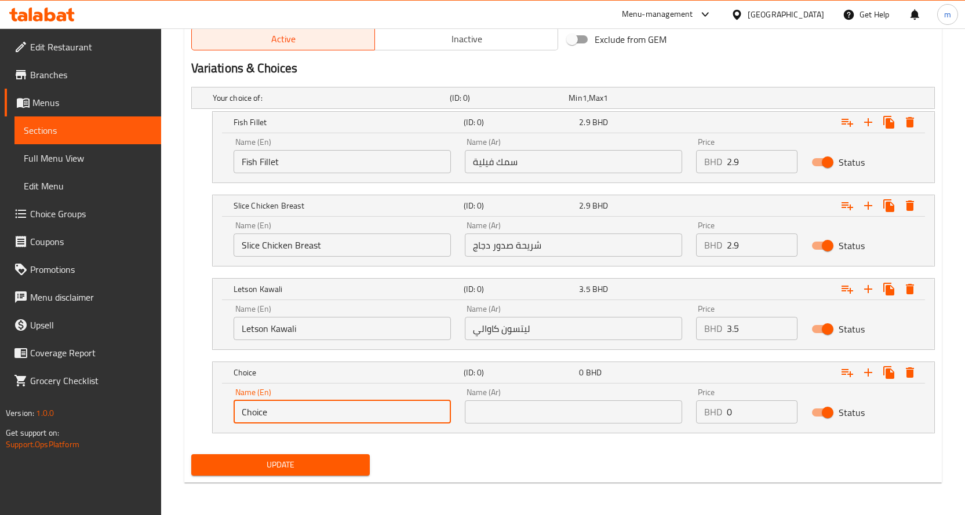
drag, startPoint x: 273, startPoint y: 406, endPoint x: 194, endPoint y: 418, distance: 80.3
click at [197, 418] on div "Choice (ID: 0) 0 BHD Name (En) Choice Name (En) Name (Ar) Name (Ar) Price BHD 0…" at bounding box center [562, 398] width 743 height 72
paste input "Tilapia"
type input "Tilapia"
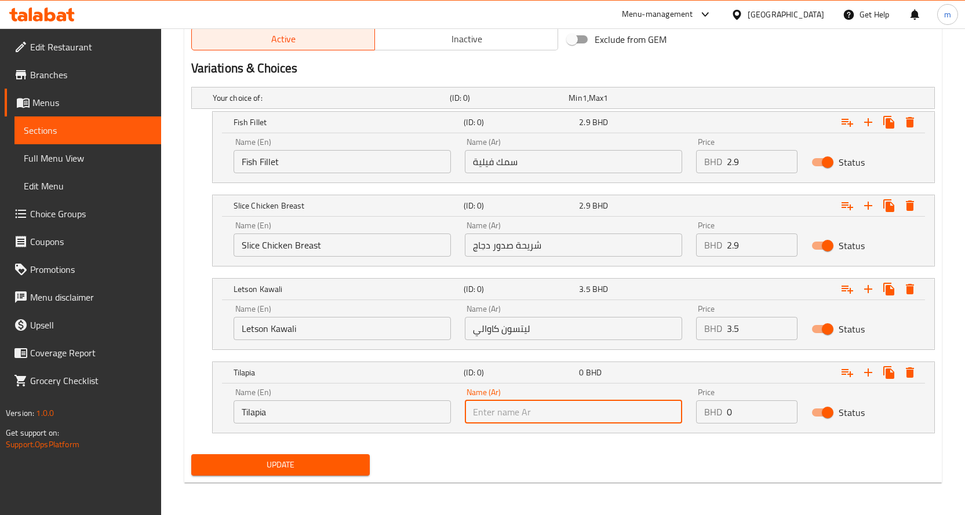
click at [494, 415] on input "text" at bounding box center [573, 411] width 217 height 23
type input "s"
type input "سمك بلطي"
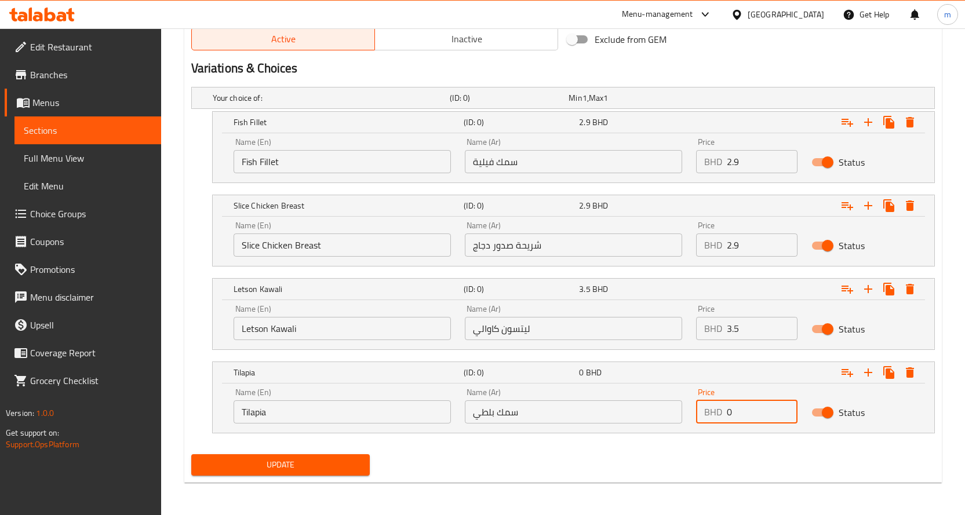
drag, startPoint x: 738, startPoint y: 414, endPoint x: 717, endPoint y: 413, distance: 21.5
click at [717, 413] on div "BHD 0 Price" at bounding box center [747, 411] width 102 height 23
type input "3.5"
click at [290, 468] on span "Update" at bounding box center [280, 465] width 160 height 14
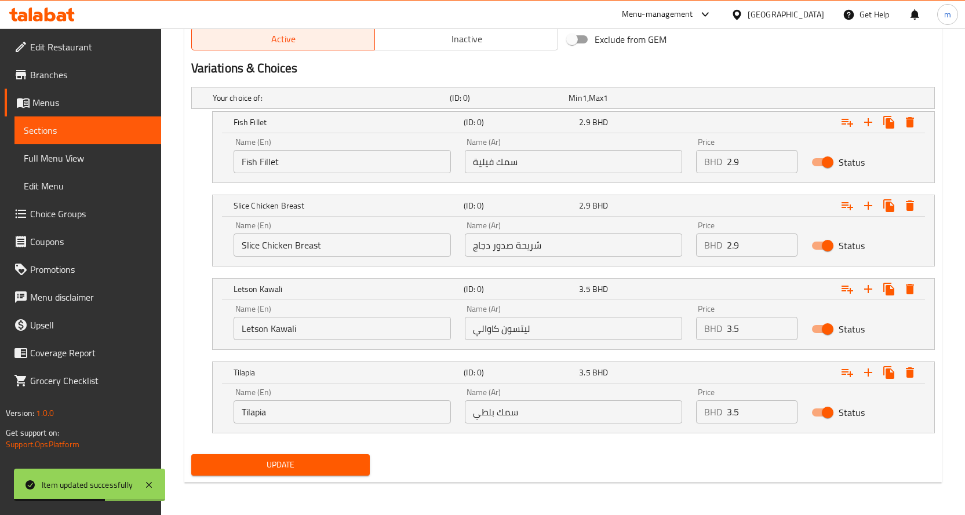
click at [76, 122] on link "Sections" at bounding box center [87, 130] width 147 height 28
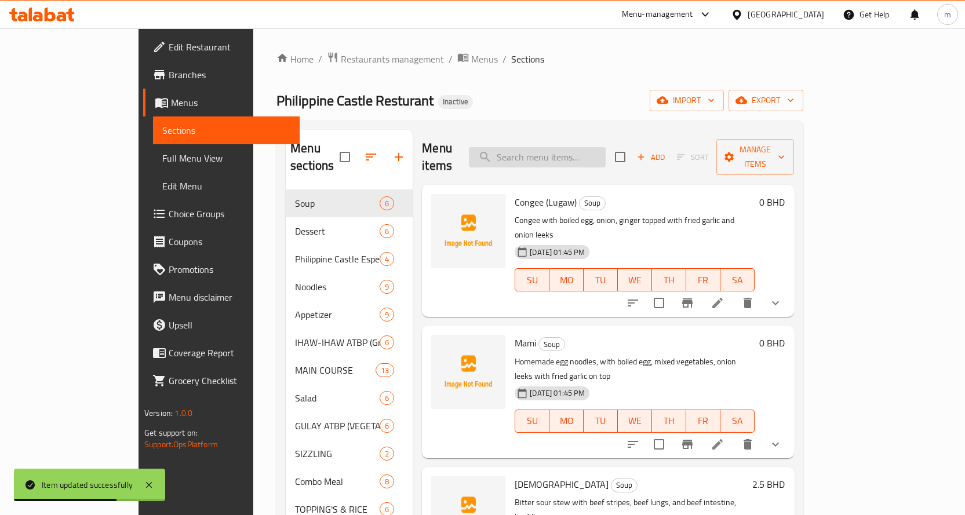
click at [558, 147] on input "search" at bounding box center [537, 157] width 137 height 20
paste input "Beef Tapa"
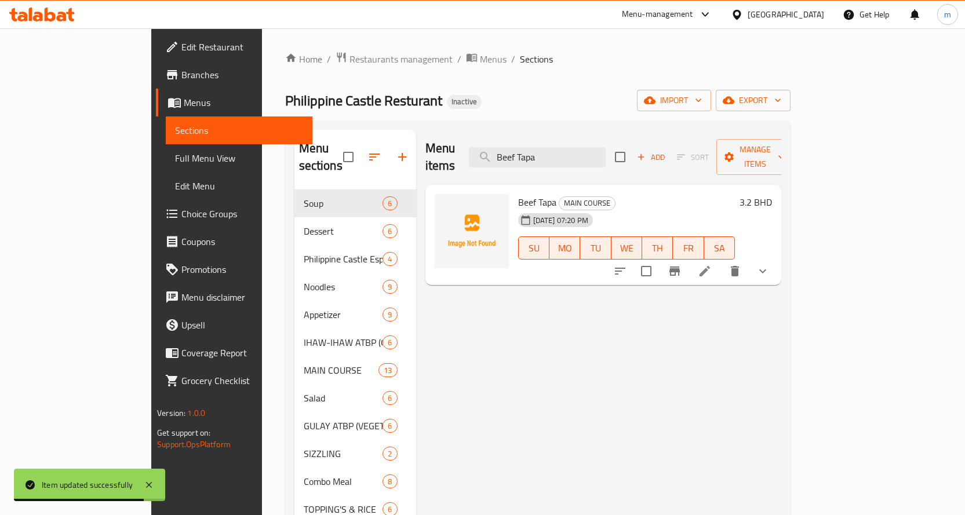
type input "Beef Tapa"
click at [711, 264] on icon at bounding box center [705, 271] width 14 height 14
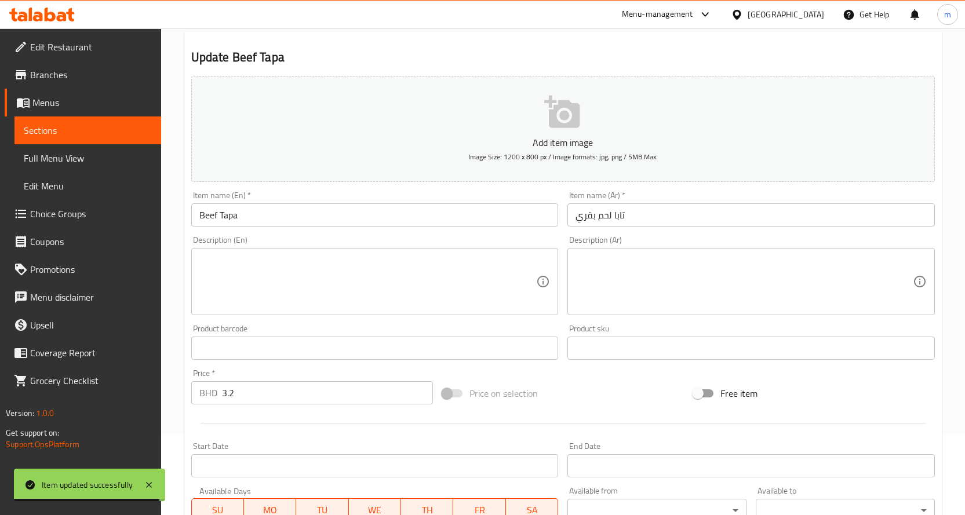
scroll to position [323, 0]
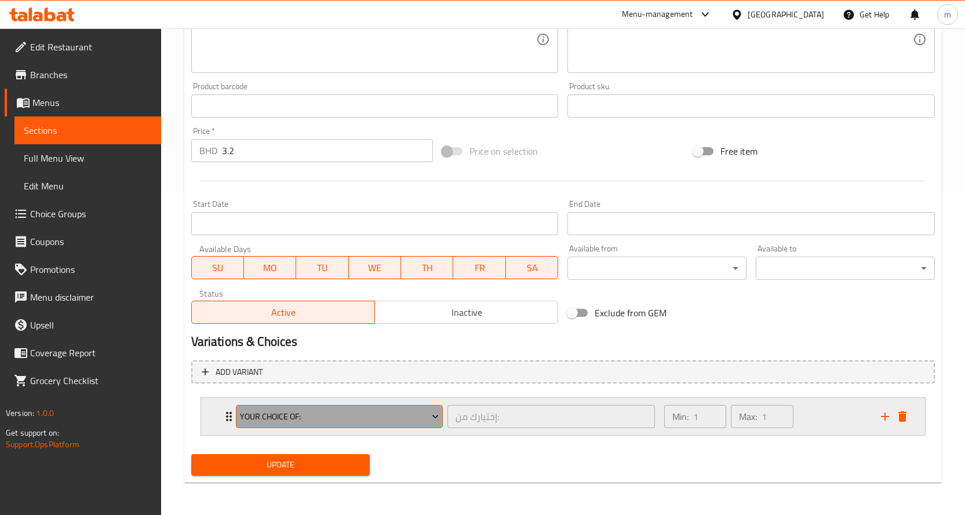
click at [429, 414] on icon "Expand" at bounding box center [435, 417] width 12 height 12
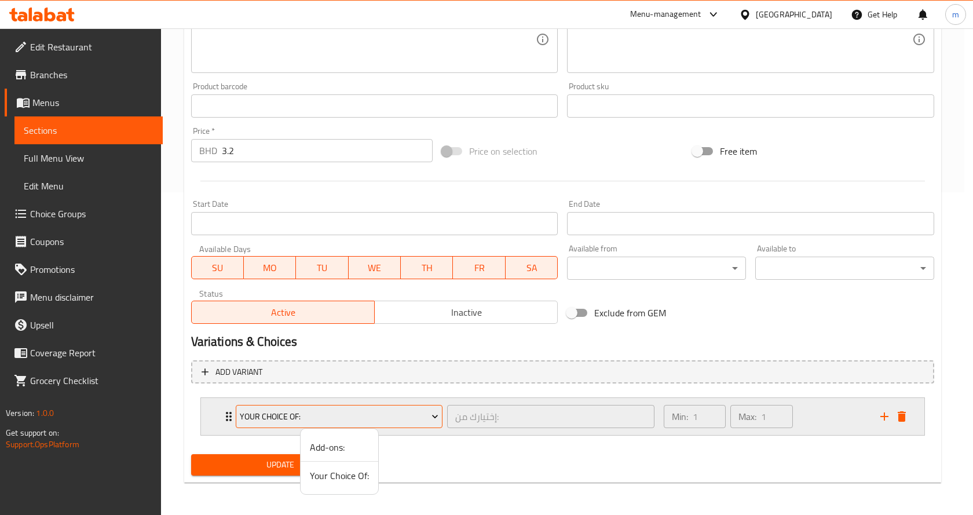
click at [429, 414] on div at bounding box center [486, 257] width 973 height 515
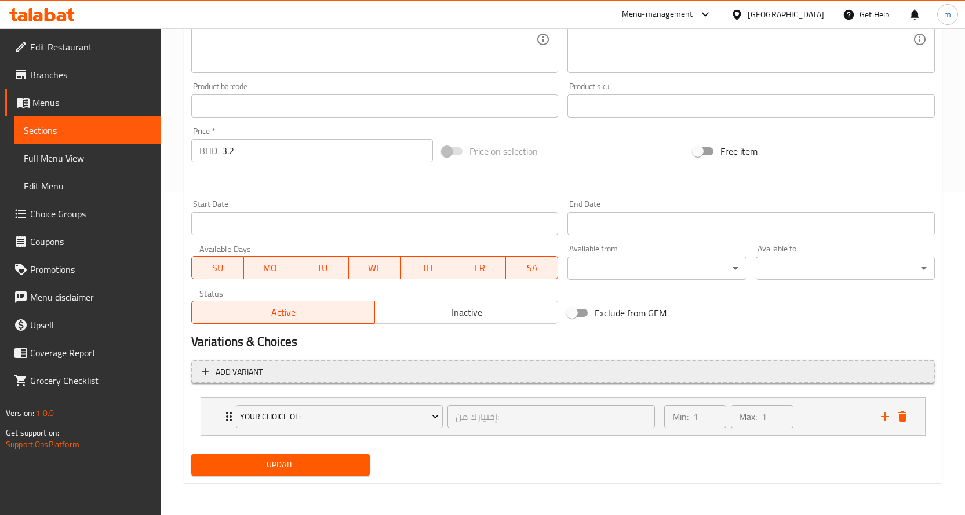
click at [391, 378] on span "Add variant" at bounding box center [563, 372] width 722 height 14
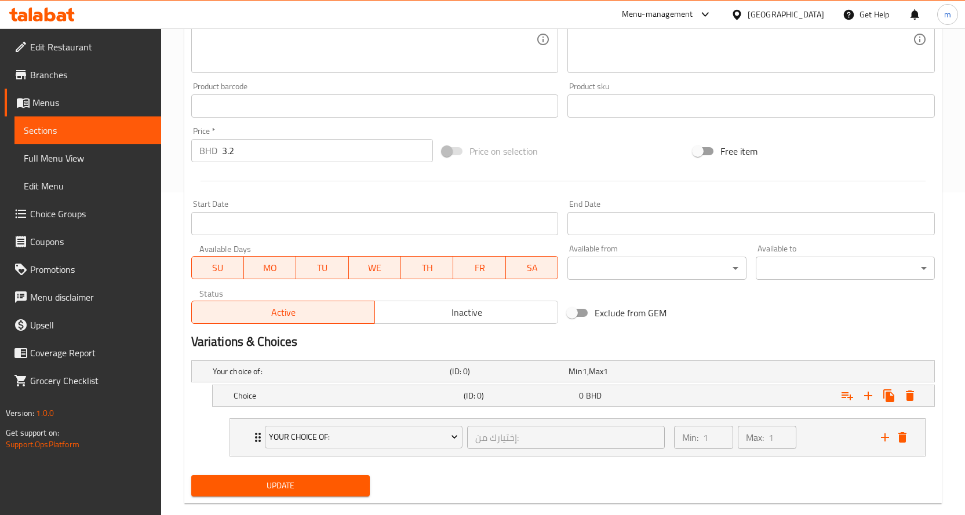
click at [391, 378] on div "Your choice of:" at bounding box center [329, 371] width 238 height 16
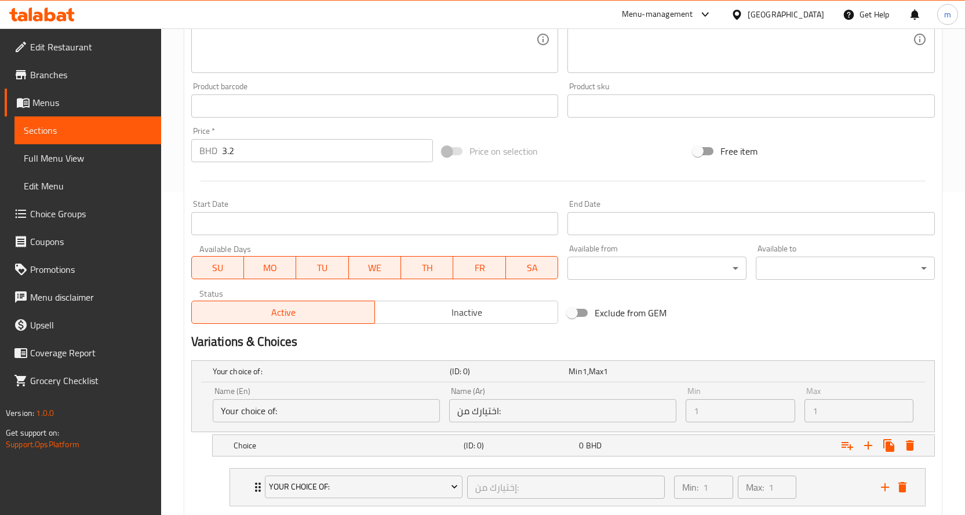
click at [391, 378] on div "Your choice of:" at bounding box center [329, 371] width 238 height 16
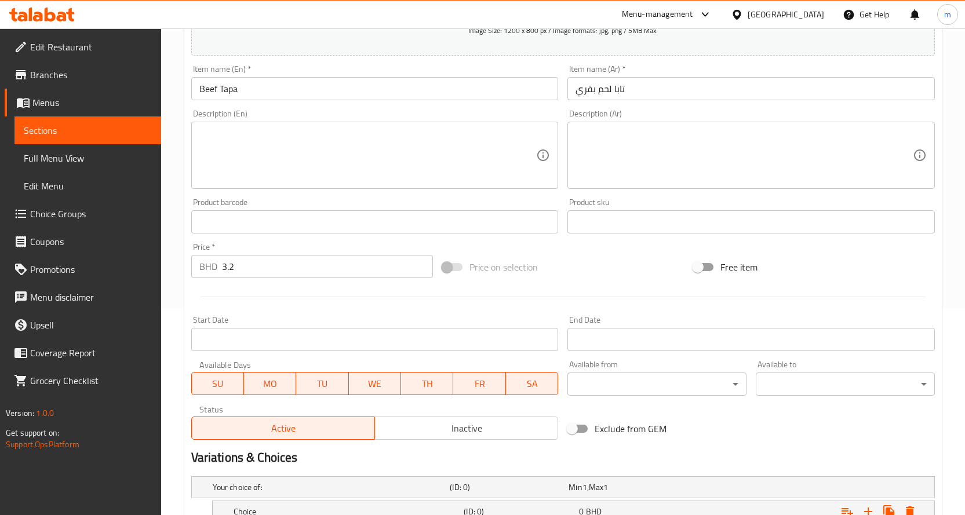
click at [100, 124] on span "Sections" at bounding box center [88, 130] width 128 height 14
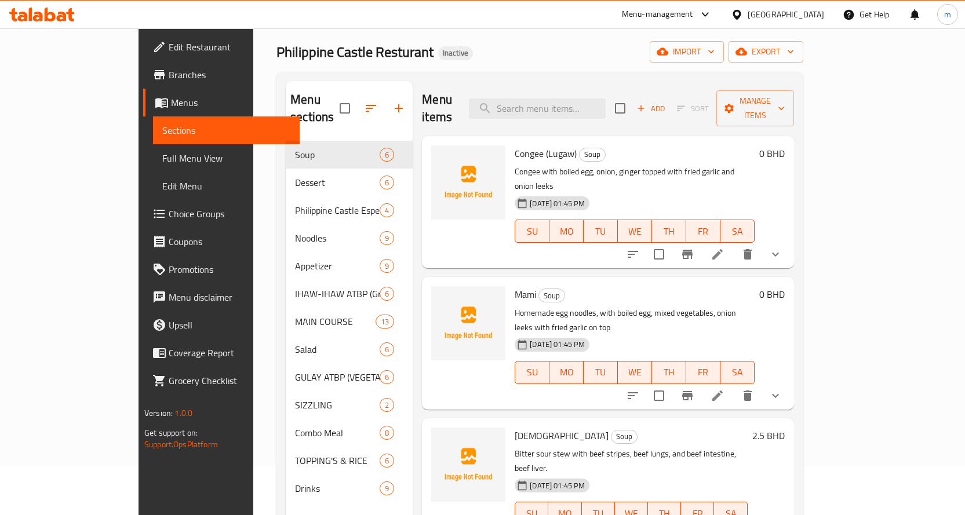
scroll to position [46, 0]
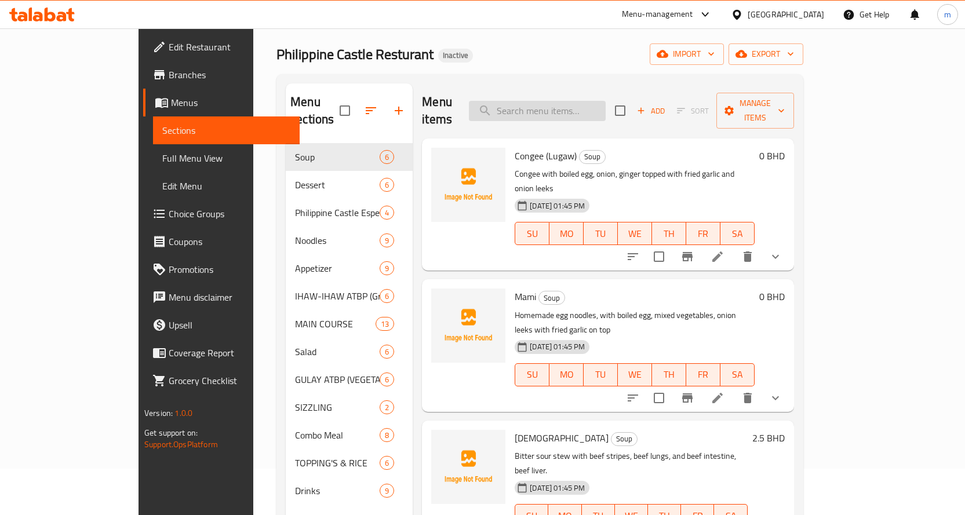
click at [591, 102] on input "search" at bounding box center [537, 111] width 137 height 20
paste input "Beef Tapa"
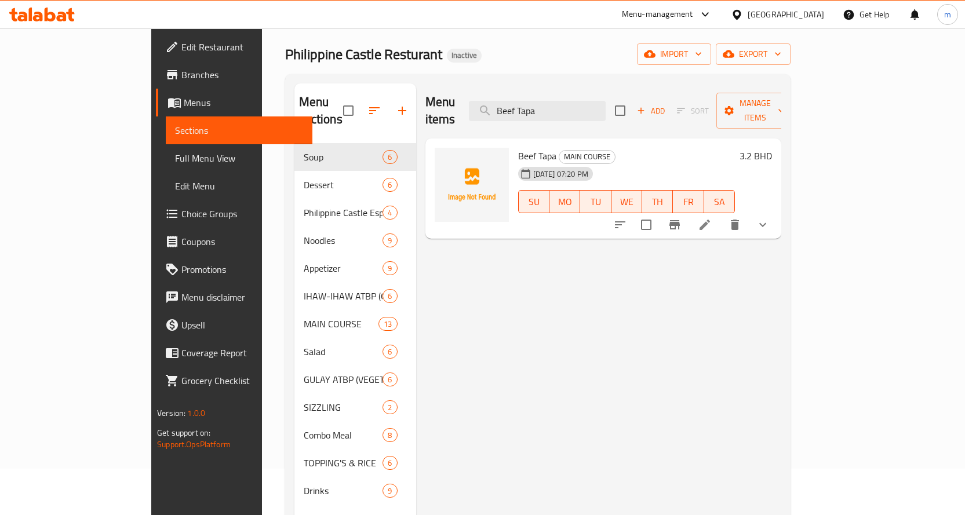
type input "Beef Tapa"
click at [721, 216] on li at bounding box center [704, 224] width 32 height 21
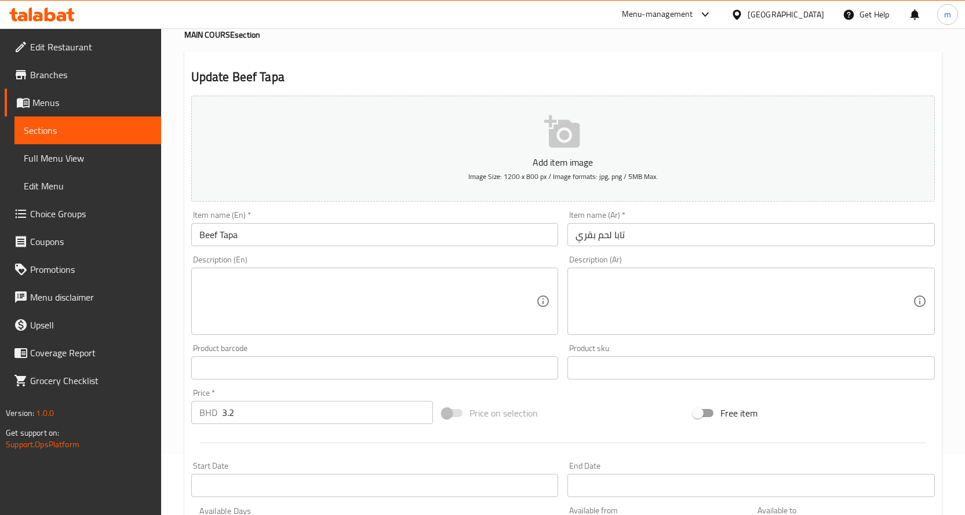
scroll to position [323, 0]
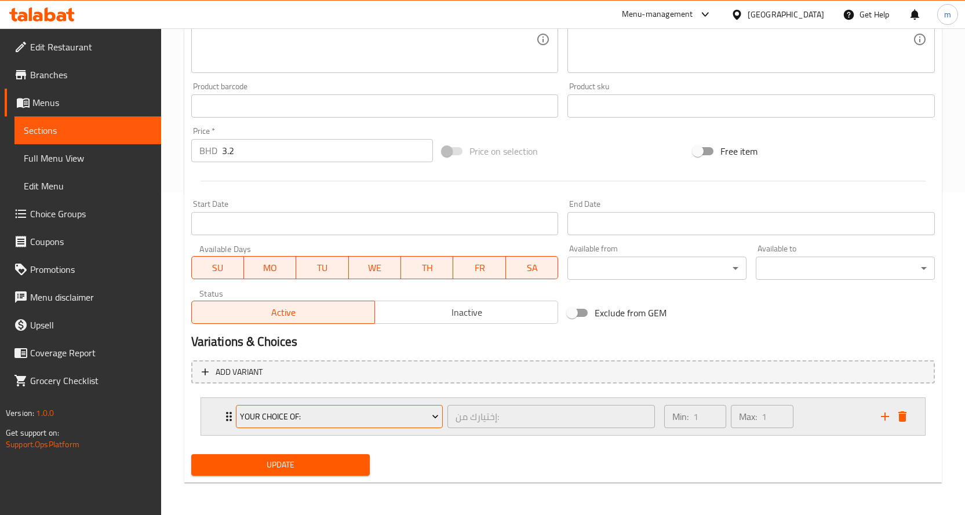
click at [428, 419] on span "Your Choice Of:" at bounding box center [339, 417] width 199 height 14
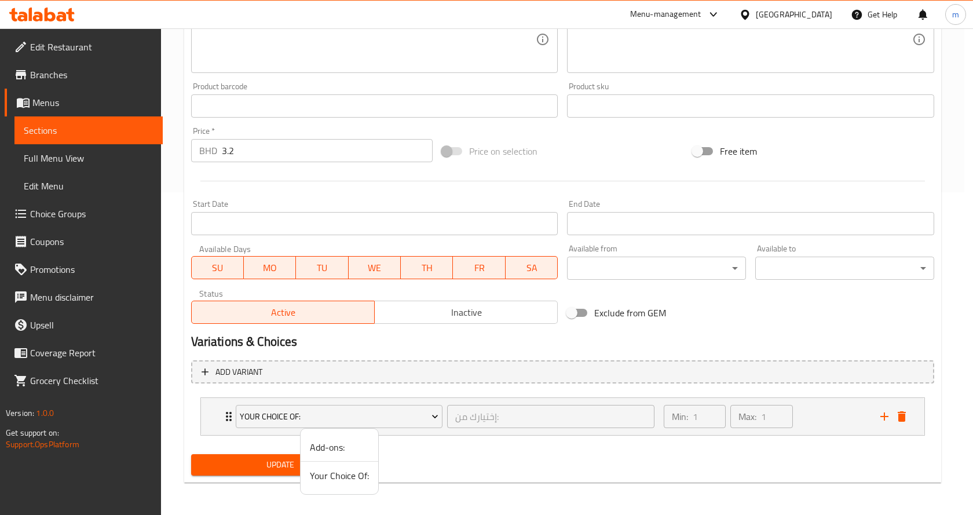
click at [425, 418] on div at bounding box center [486, 257] width 973 height 515
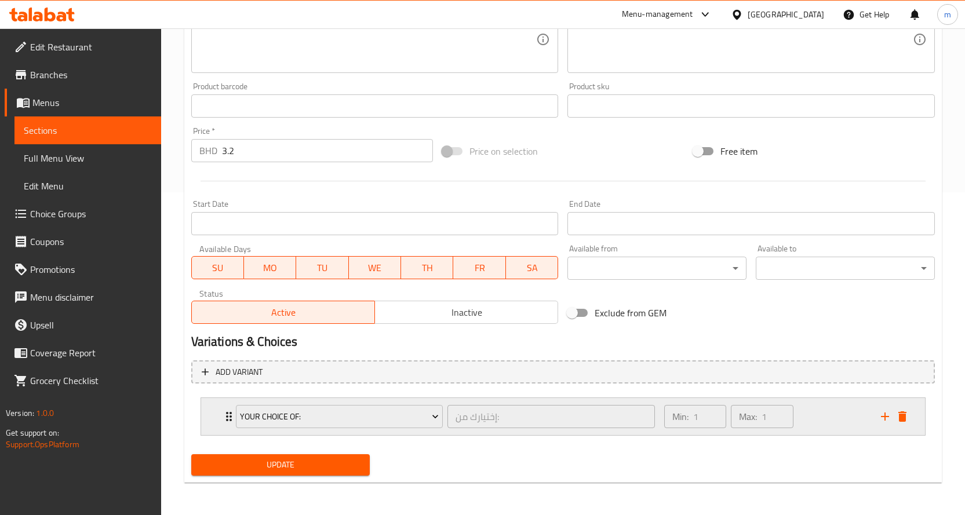
click at [902, 420] on icon "delete" at bounding box center [902, 416] width 8 height 10
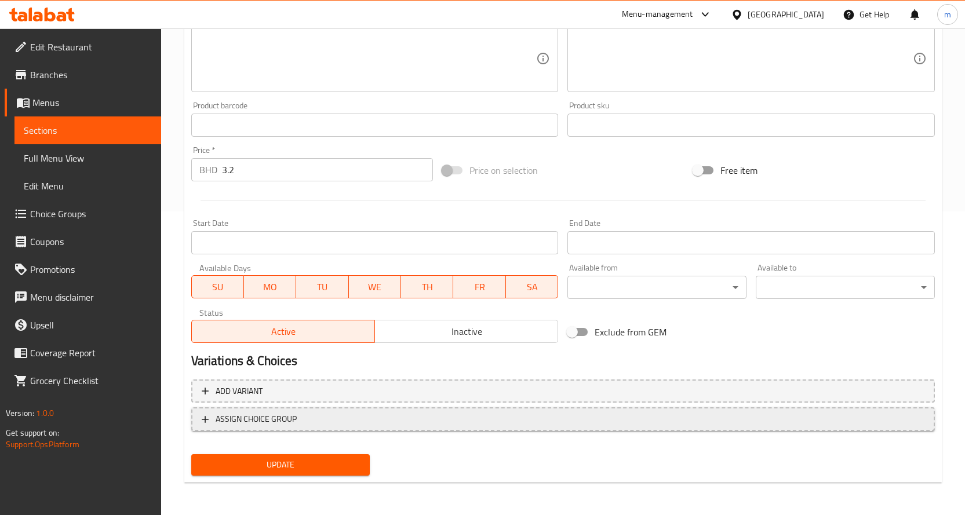
scroll to position [304, 0]
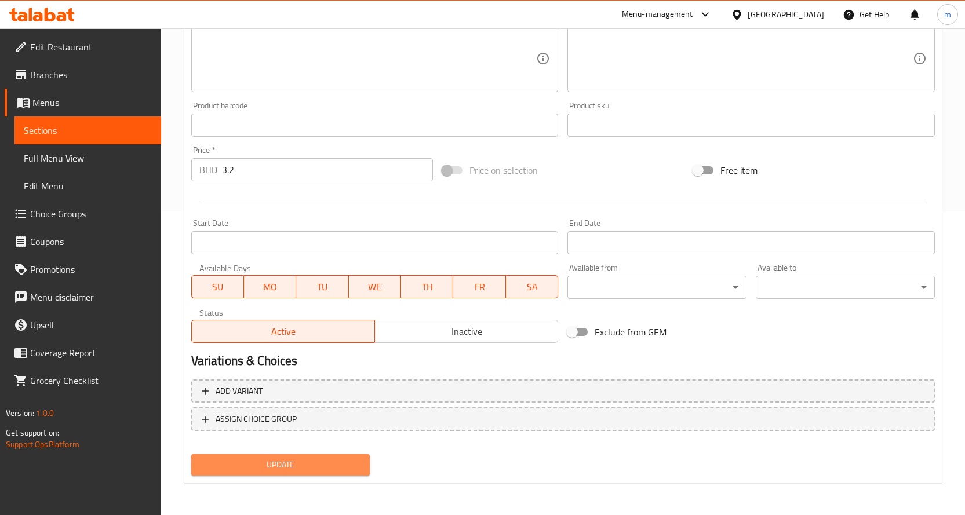
click at [239, 458] on span "Update" at bounding box center [280, 465] width 160 height 14
click at [146, 127] on span "Sections" at bounding box center [88, 130] width 128 height 14
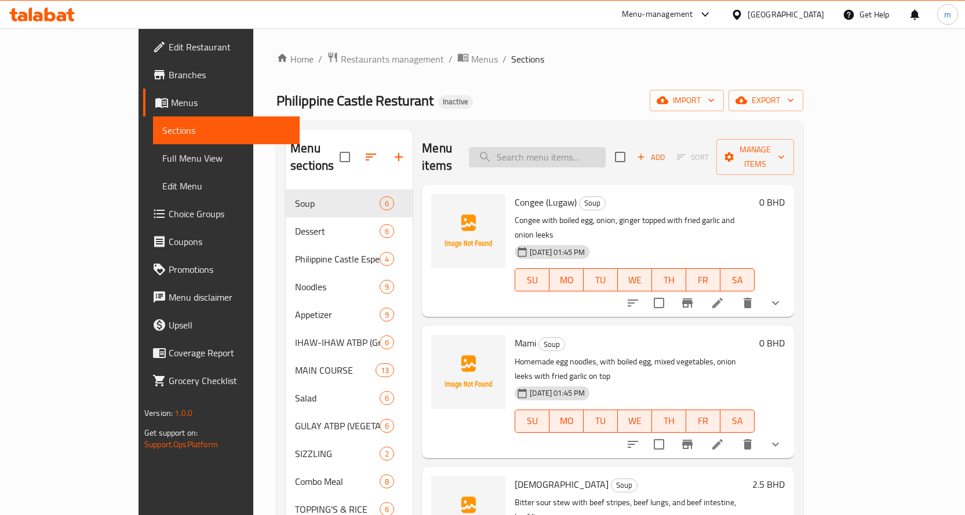
click at [580, 147] on input "search" at bounding box center [537, 157] width 137 height 20
paste input "Sautee mixed vegetables"
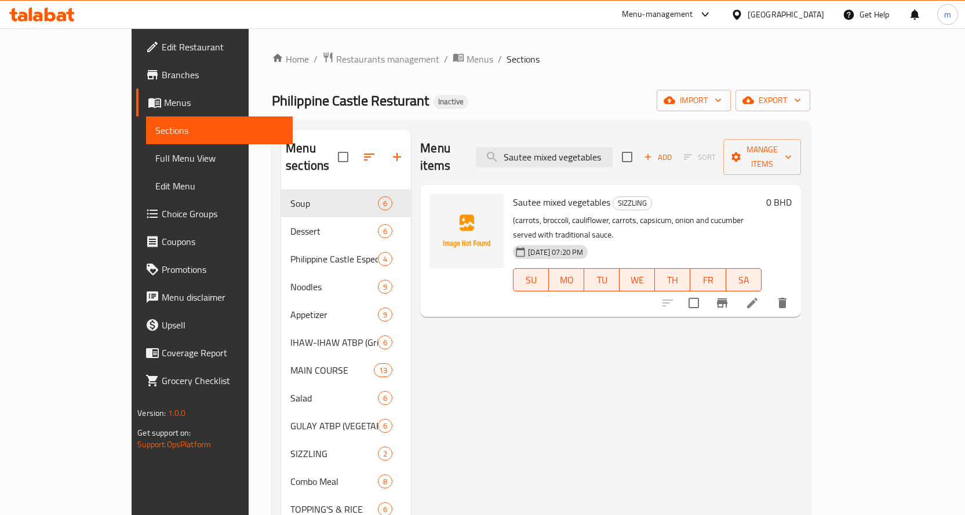
type input "Sautee mixed vegetables"
click at [768, 293] on li at bounding box center [752, 303] width 32 height 21
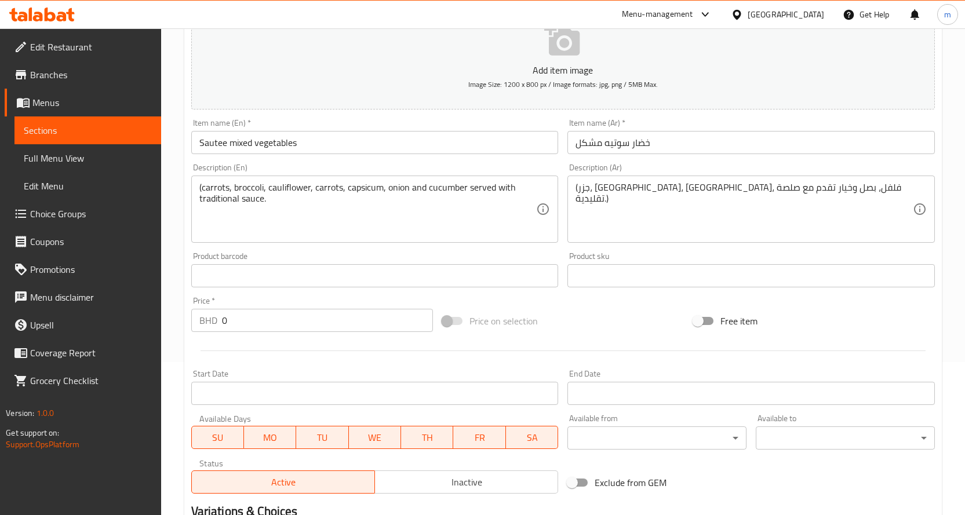
scroll to position [304, 0]
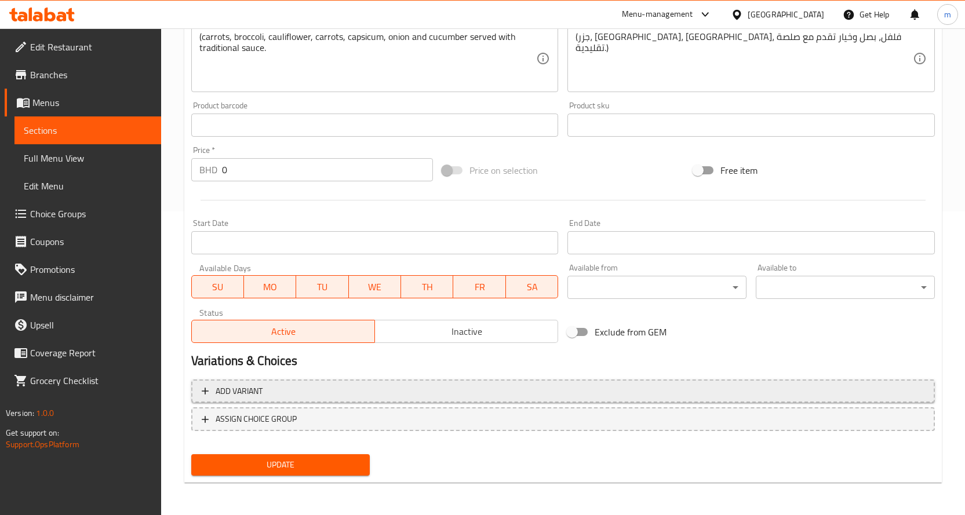
click at [374, 393] on span "Add variant" at bounding box center [563, 391] width 722 height 14
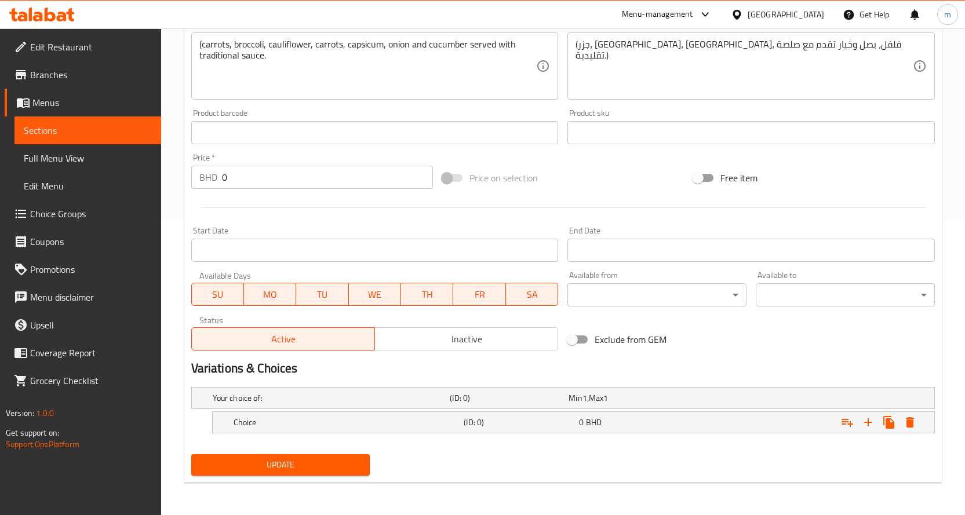
scroll to position [296, 0]
click at [868, 423] on icon "Expand" at bounding box center [868, 422] width 8 height 8
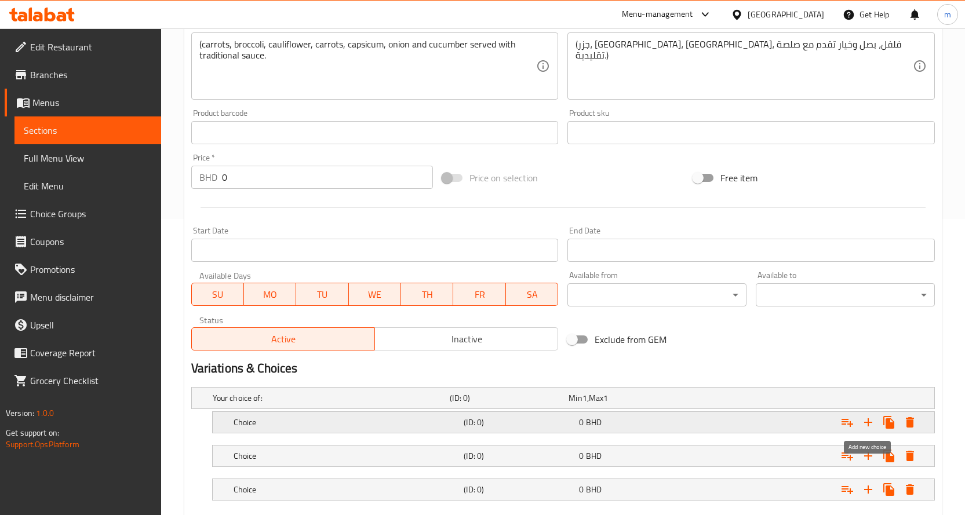
click at [868, 423] on icon "Expand" at bounding box center [868, 422] width 8 height 8
click at [873, 425] on icon "Expand" at bounding box center [868, 422] width 14 height 14
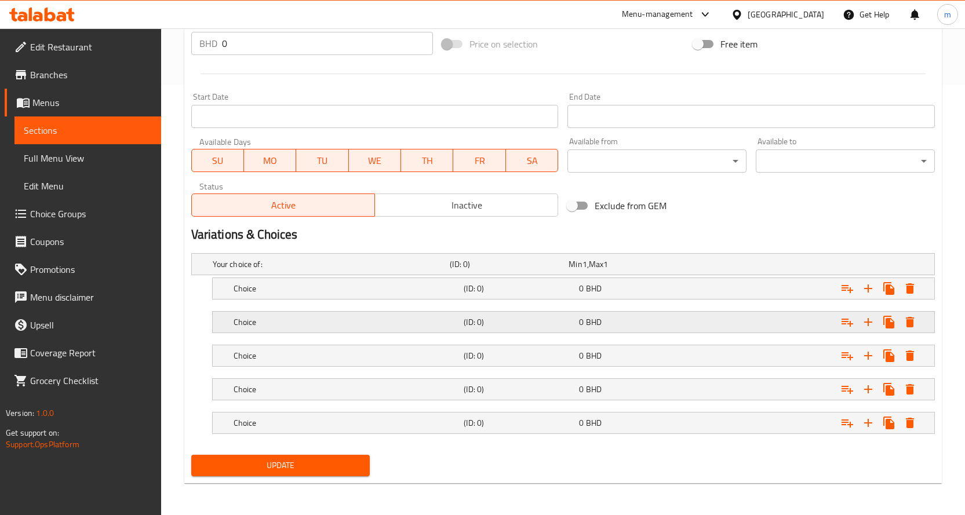
scroll to position [430, 0]
click at [377, 287] on h5 "Choice" at bounding box center [346, 288] width 226 height 12
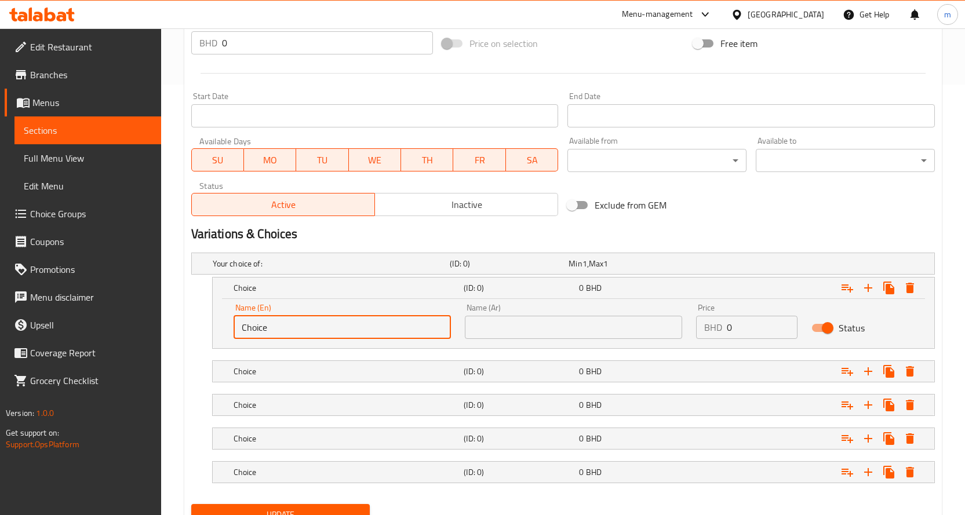
drag, startPoint x: 286, startPoint y: 329, endPoint x: 205, endPoint y: 340, distance: 81.3
click at [207, 340] on div "Choice (ID: 0) 0 BHD Name (En) Choice Name (En) Name (Ar) Name (Ar) Price BHD 0…" at bounding box center [562, 313] width 743 height 72
paste input "Plain - vegeatabl"
type input "Plain - vegeatable"
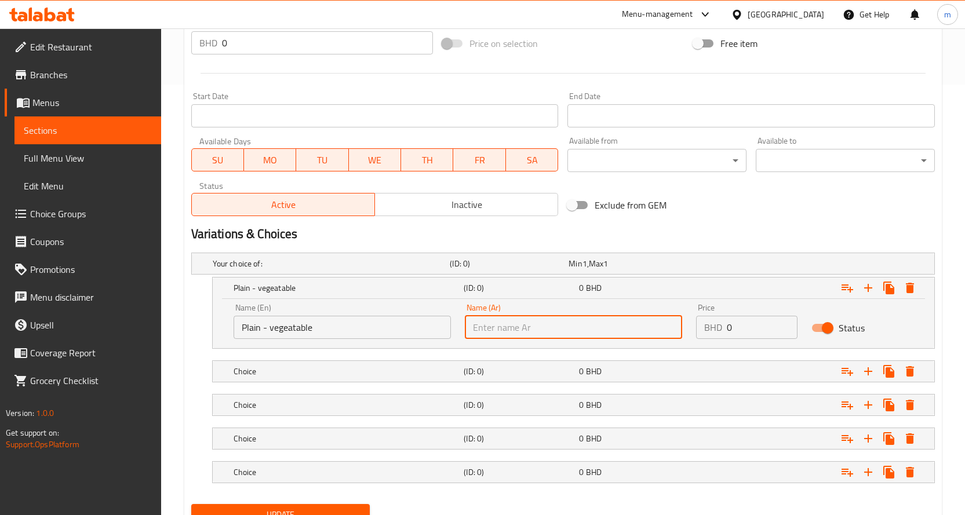
click at [563, 331] on input "text" at bounding box center [573, 327] width 217 height 23
click at [582, 333] on input "text" at bounding box center [573, 327] width 217 height 23
paste input "سادة- خضار"
type input "سادة- خضار"
drag, startPoint x: 745, startPoint y: 313, endPoint x: 699, endPoint y: 330, distance: 49.3
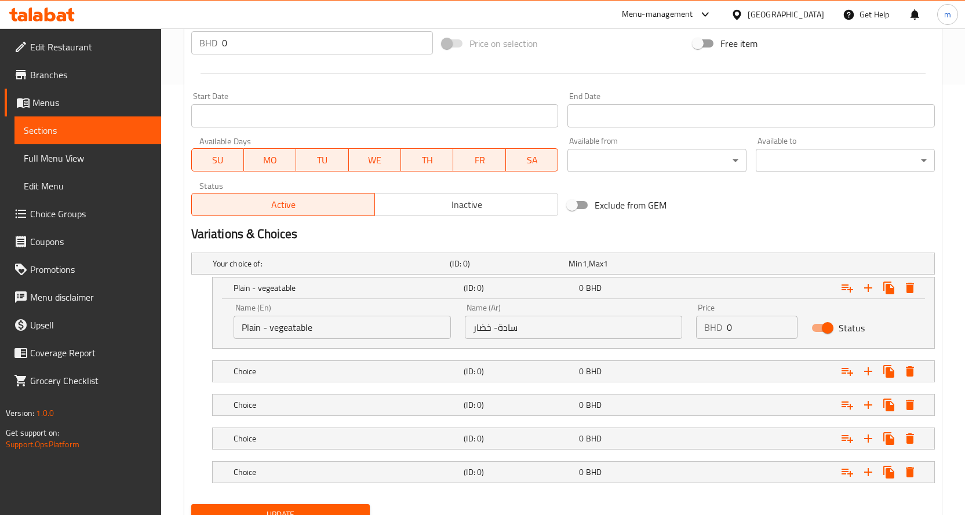
click at [699, 330] on div "Price BHD 0 Price" at bounding box center [747, 321] width 102 height 35
click at [739, 330] on input "0" at bounding box center [762, 327] width 71 height 23
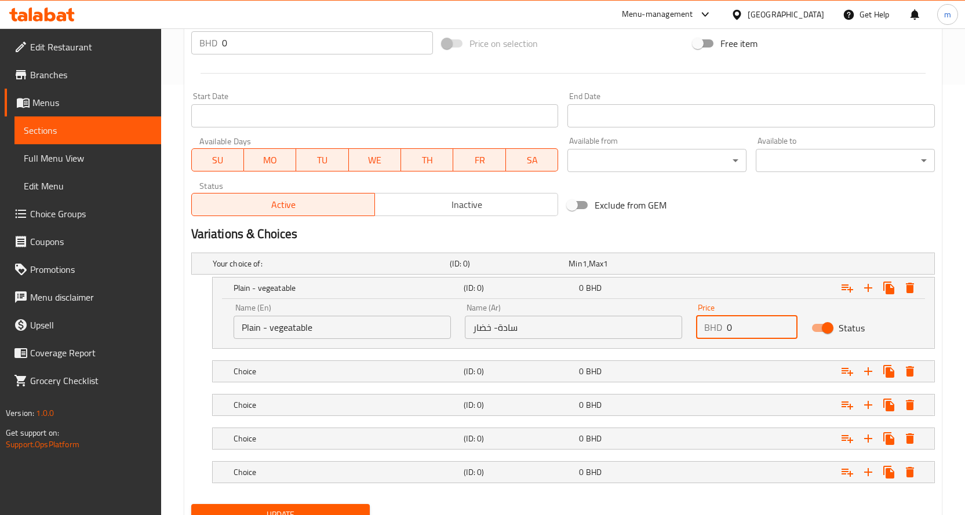
paste input "2.2"
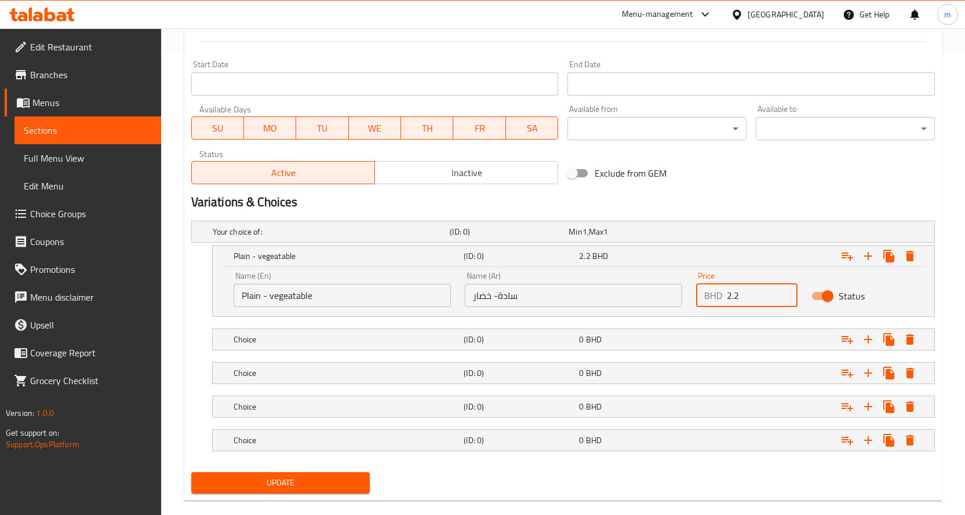
scroll to position [480, 0]
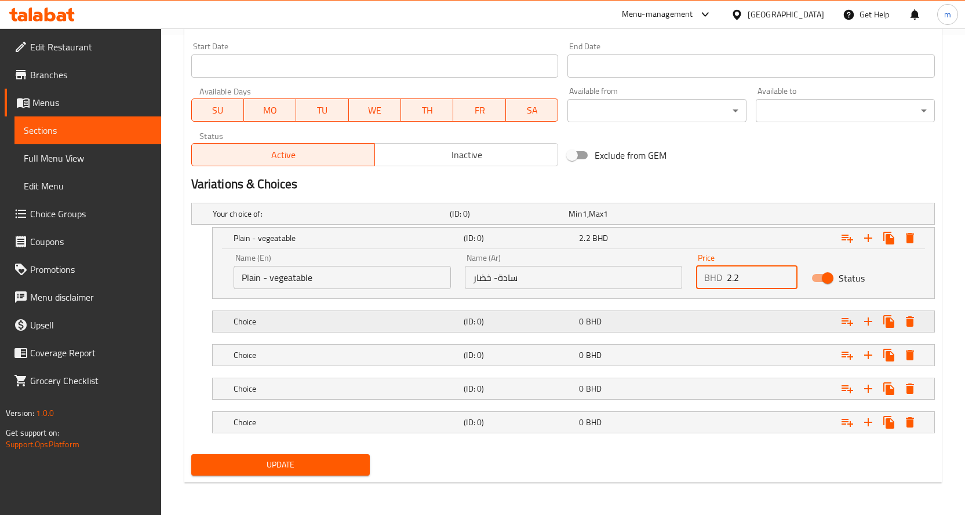
type input "2.2"
drag, startPoint x: 684, startPoint y: 317, endPoint x: 630, endPoint y: 326, distance: 55.2
click at [683, 317] on div "0 BHD" at bounding box center [634, 322] width 111 height 12
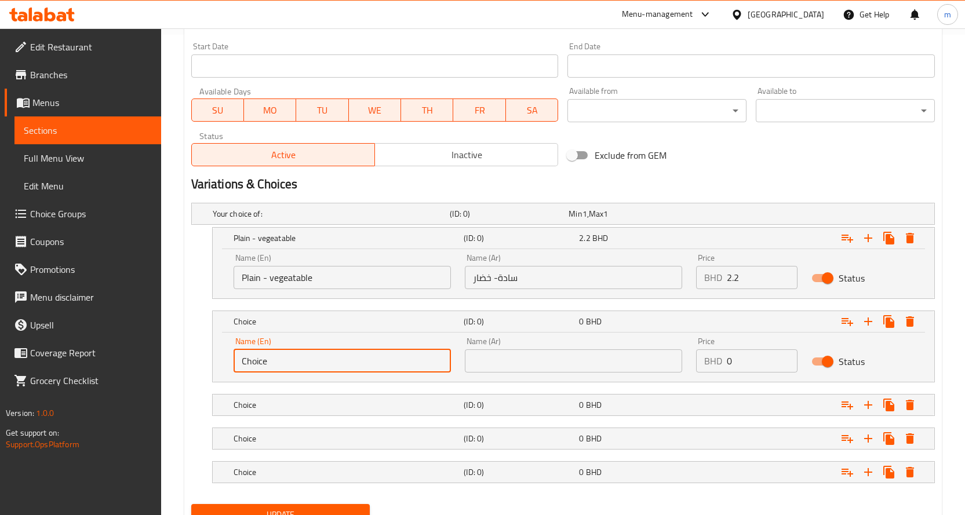
drag, startPoint x: 315, startPoint y: 369, endPoint x: 174, endPoint y: 359, distance: 141.8
click at [174, 359] on div "Home / Restaurants management / Menus / Sections / item / update SIZZLING secti…" at bounding box center [563, 56] width 804 height 1017
paste input "Slice beef"
type input "Slice beef"
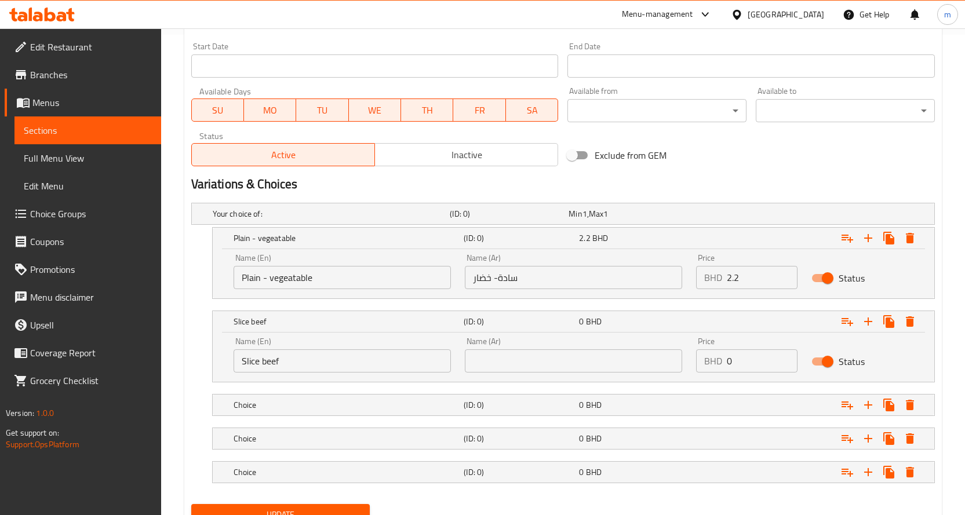
click at [513, 370] on input "text" at bounding box center [573, 360] width 217 height 23
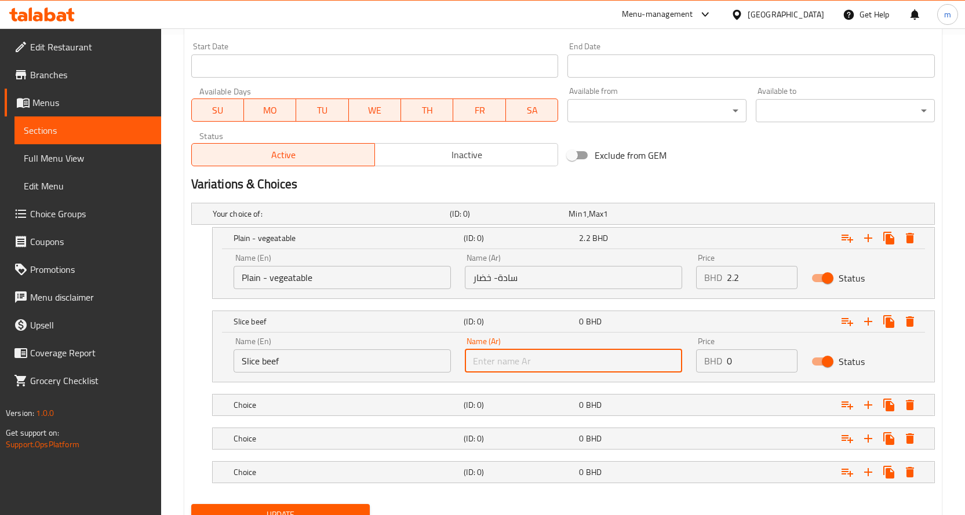
paste input "شريحة لحم بقري"
type input "شريحة لحم بقري"
drag, startPoint x: 772, startPoint y: 369, endPoint x: 630, endPoint y: 360, distance: 142.3
click at [636, 360] on div "Name (En) Slice beef Name (En) Name (Ar) شريحة لحم بقري Name (Ar) Price BHD 0 P…" at bounding box center [574, 354] width 694 height 49
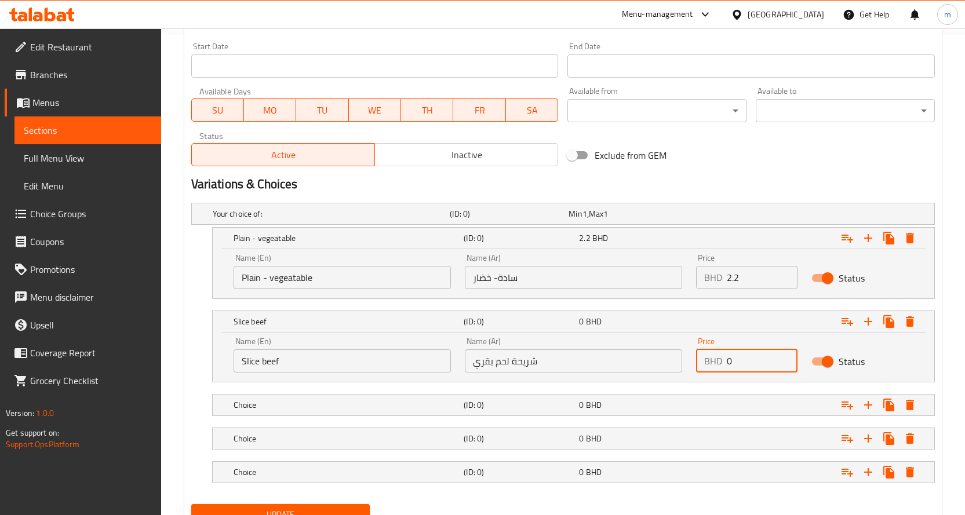
paste input "3.2"
type input "3.2"
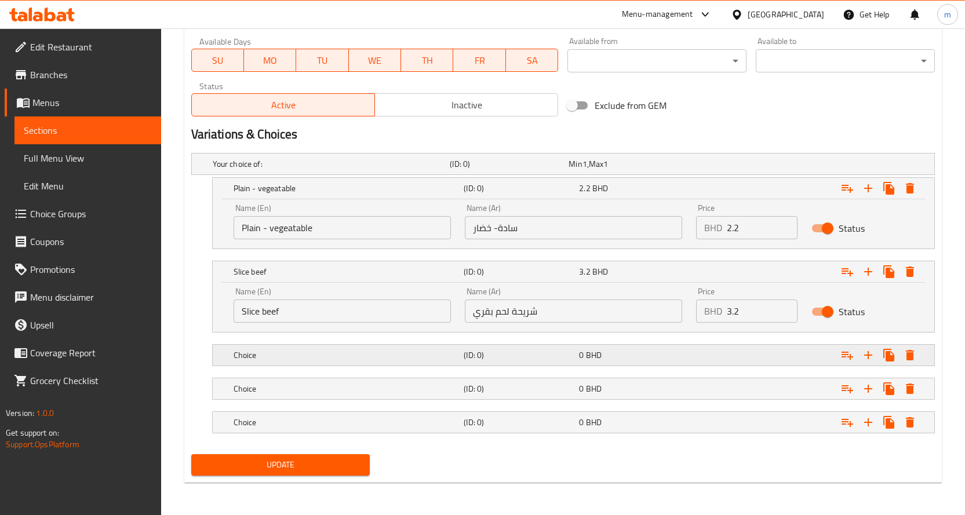
click at [301, 349] on h5 "Choice" at bounding box center [346, 355] width 226 height 12
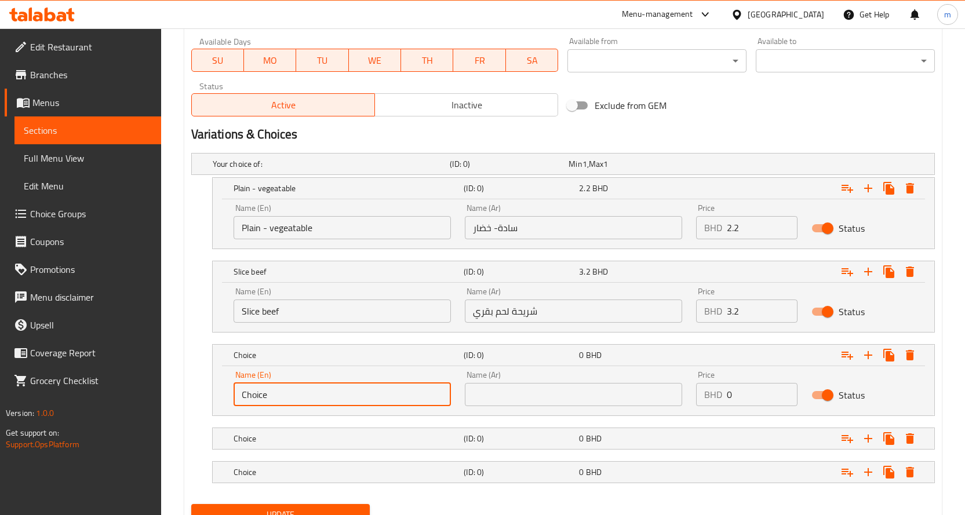
drag, startPoint x: 280, startPoint y: 400, endPoint x: 202, endPoint y: 396, distance: 78.4
click at [202, 396] on div "Choice (ID: 0) 0 BHD Name (En) Choice Name (En) Name (Ar) Name (Ar) Price BHD 0…" at bounding box center [562, 380] width 743 height 72
paste input "Slice chicken breast"
type input "Slice chicken breast"
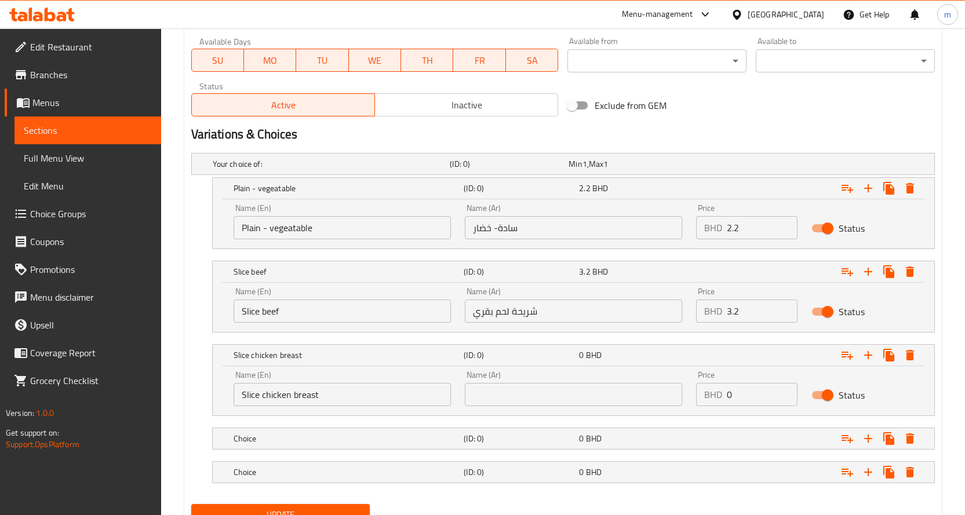
click at [558, 396] on input "text" at bounding box center [573, 394] width 217 height 23
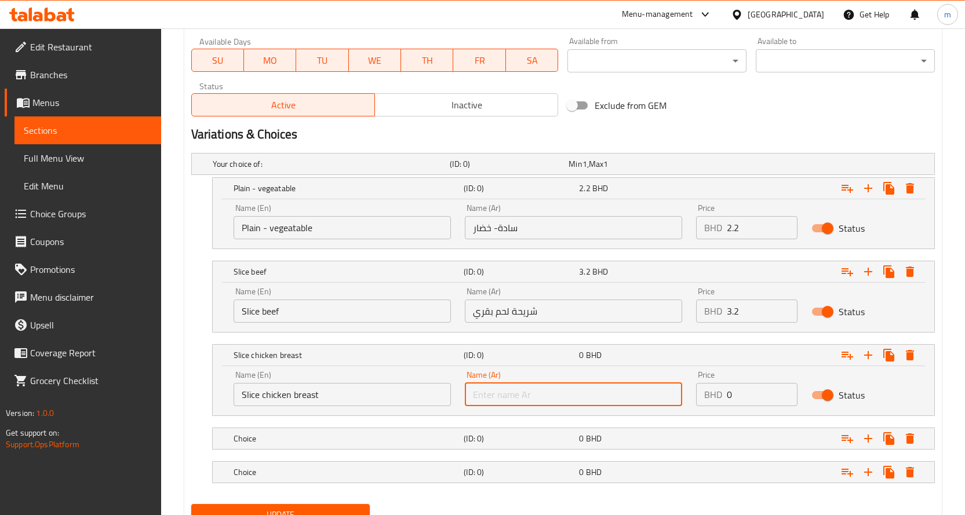
paste input "شريحة صدور دجاج"
type input "شريحة صدور دجاج"
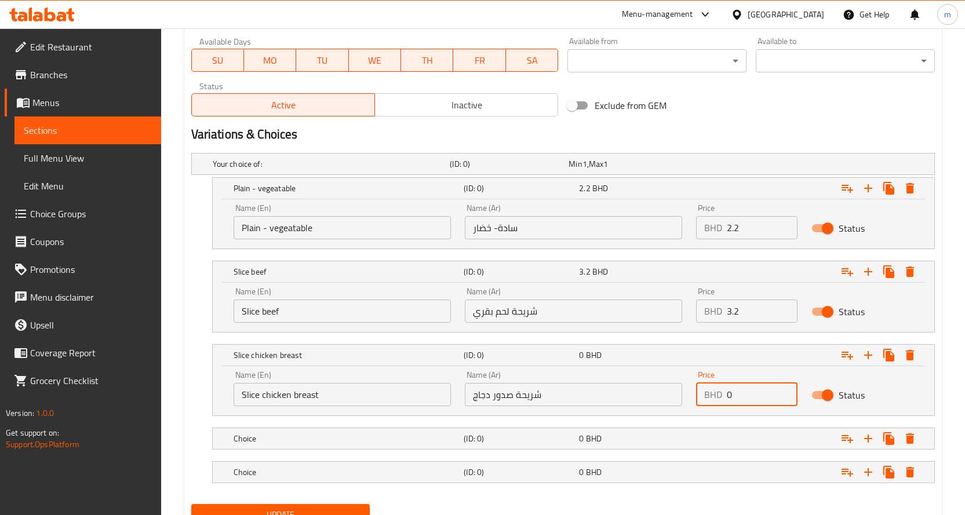
drag, startPoint x: 747, startPoint y: 394, endPoint x: 432, endPoint y: 381, distance: 315.5
click at [645, 393] on div "Name (En) Slice chicken breast Name (En) Name (Ar) شريحة صدور دجاج Name (Ar) Pr…" at bounding box center [574, 388] width 694 height 49
click at [735, 396] on input "0" at bounding box center [762, 394] width 71 height 23
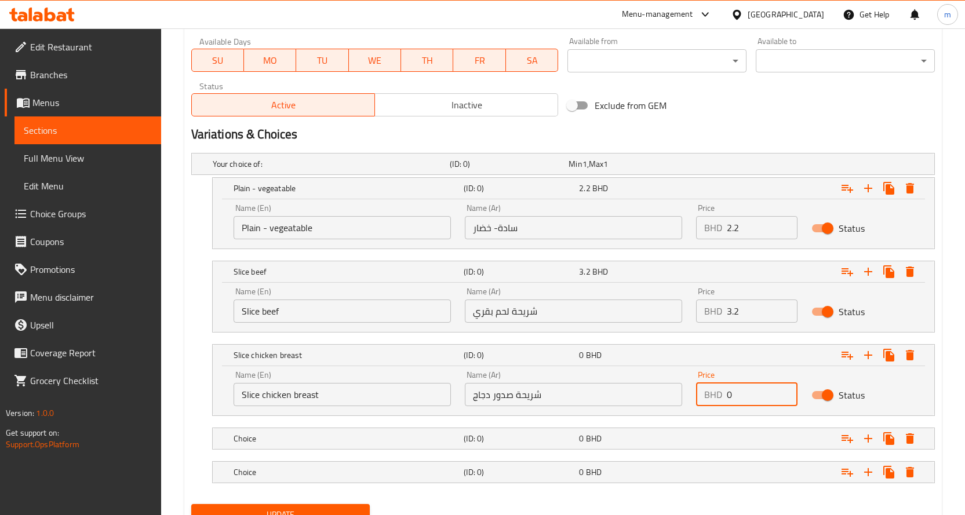
paste input "2.9"
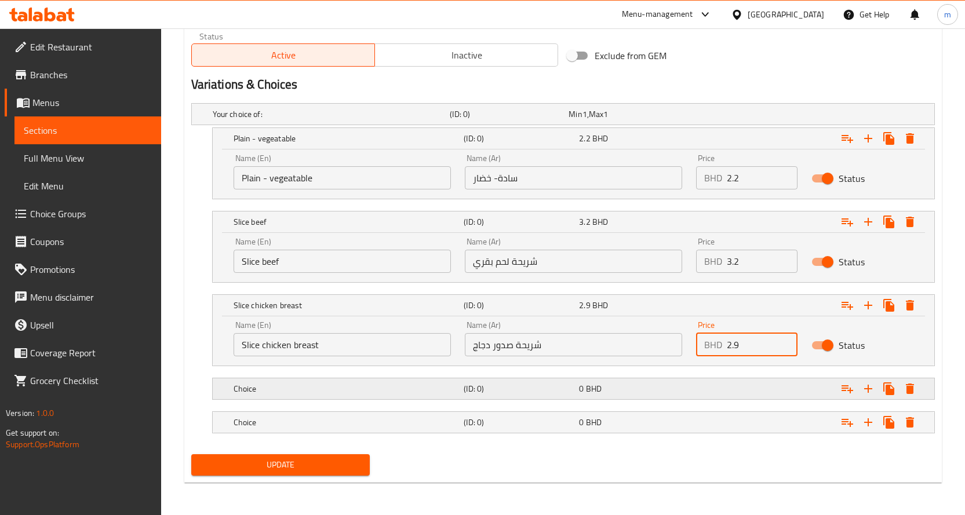
type input "2.9"
click at [286, 379] on div "Choice (ID: 0) 0 BHD" at bounding box center [576, 388] width 691 height 25
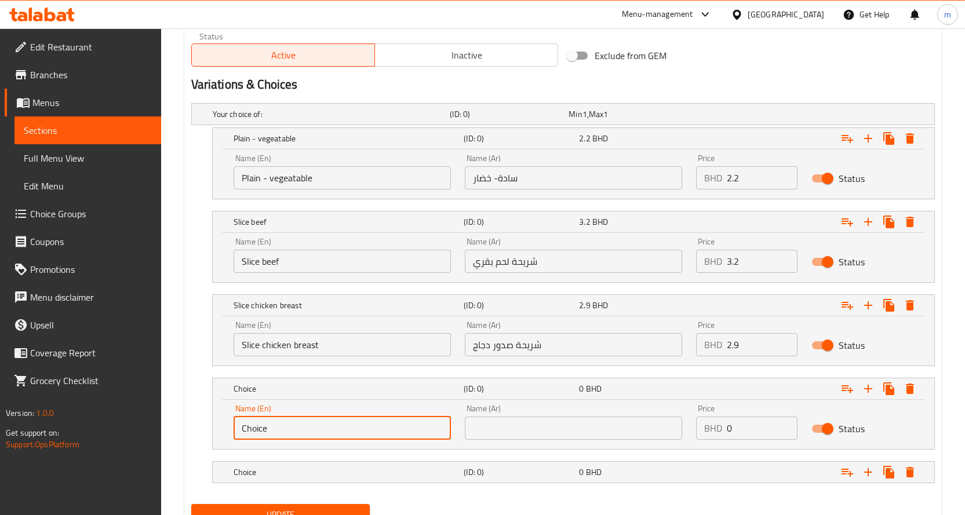
drag, startPoint x: 293, startPoint y: 434, endPoint x: 178, endPoint y: 424, distance: 115.1
click at [178, 425] on div "Home / Restaurants management / Menus / Sections / item / update SIZZLING secti…" at bounding box center [563, 6] width 804 height 1116
paste input "Fish fillet"
type input "Fish fillet"
click at [483, 428] on input "text" at bounding box center [573, 428] width 217 height 23
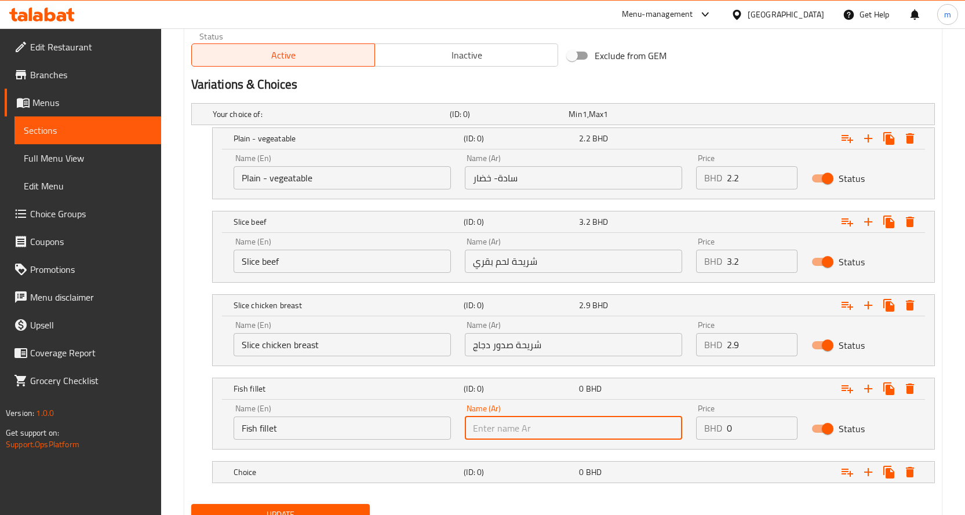
paste input "فيليه السمك"
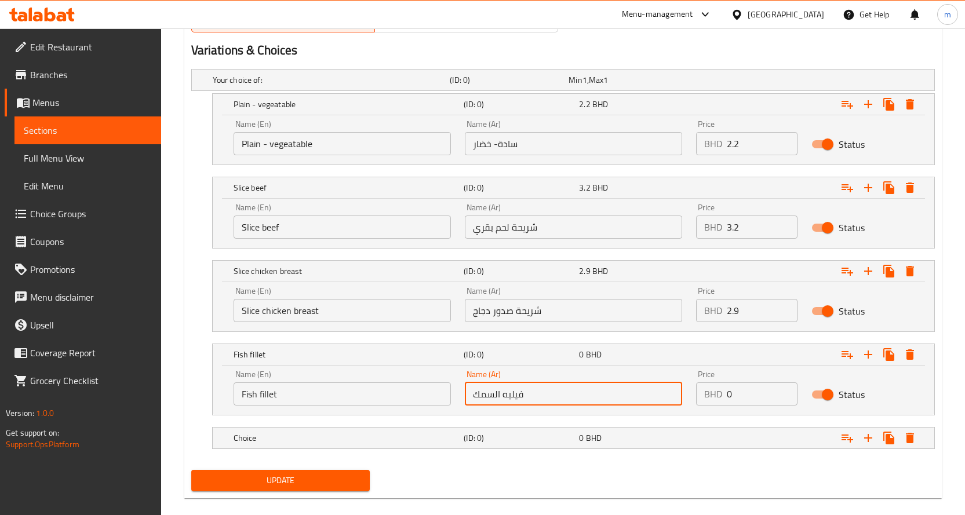
scroll to position [630, 0]
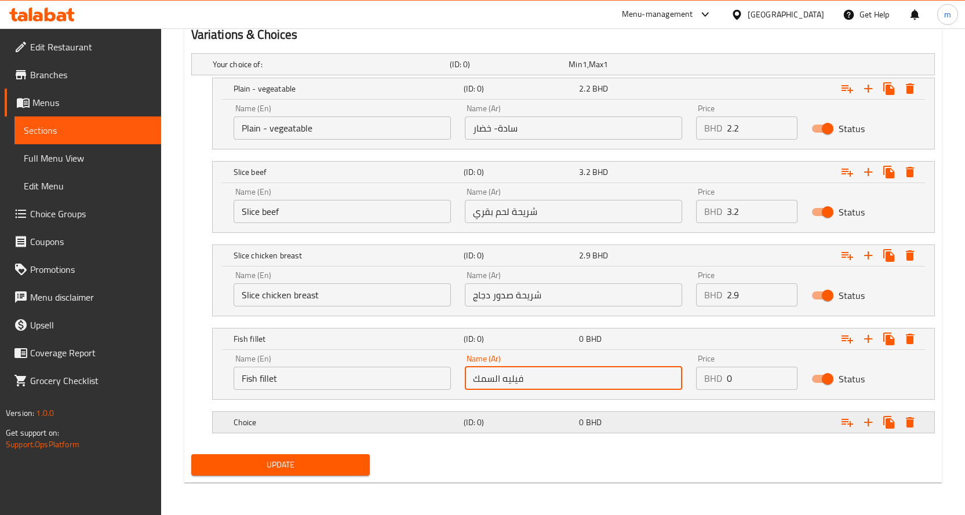
type input "فيليه السمك"
click at [278, 419] on h5 "Choice" at bounding box center [346, 423] width 226 height 12
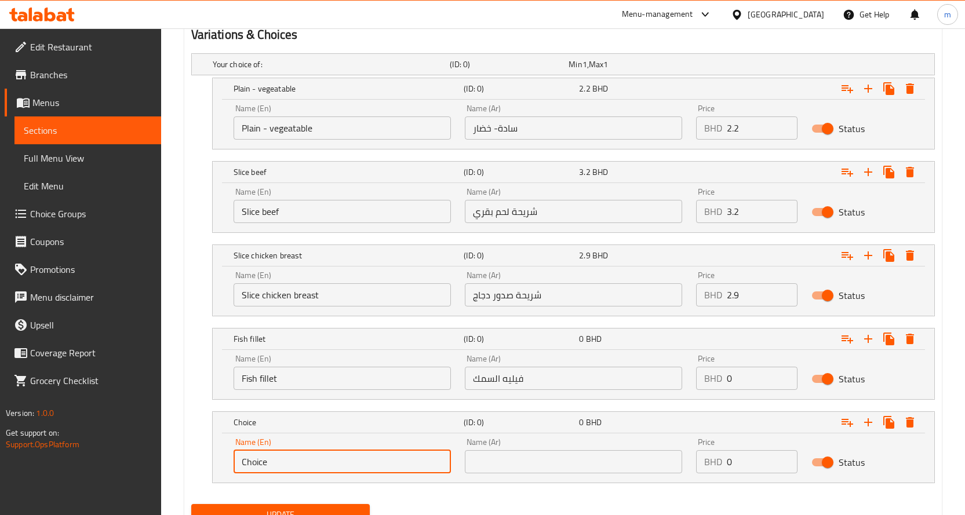
drag, startPoint x: 304, startPoint y: 459, endPoint x: 171, endPoint y: 459, distance: 132.7
paste input "Shrimps"
type input "Shrimps"
click at [570, 464] on input "text" at bounding box center [573, 461] width 217 height 23
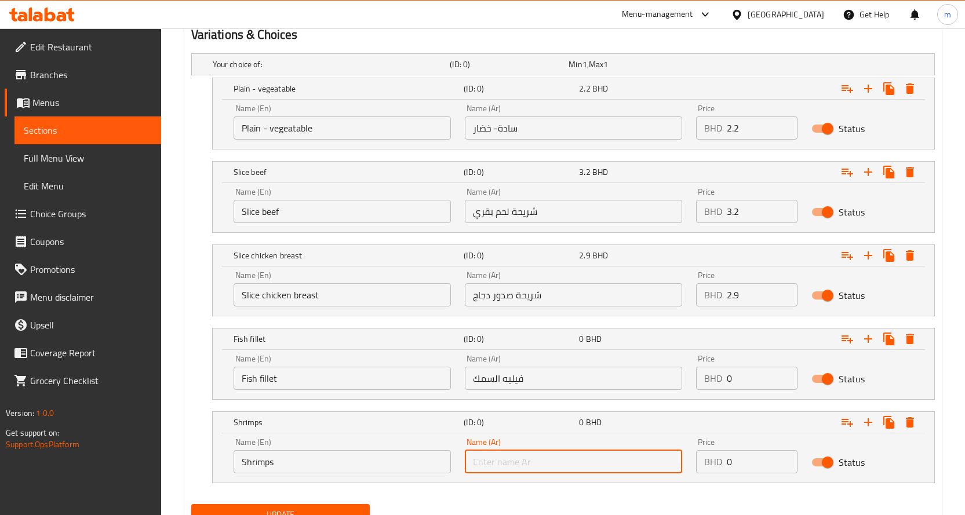
paste input "الروبيان"
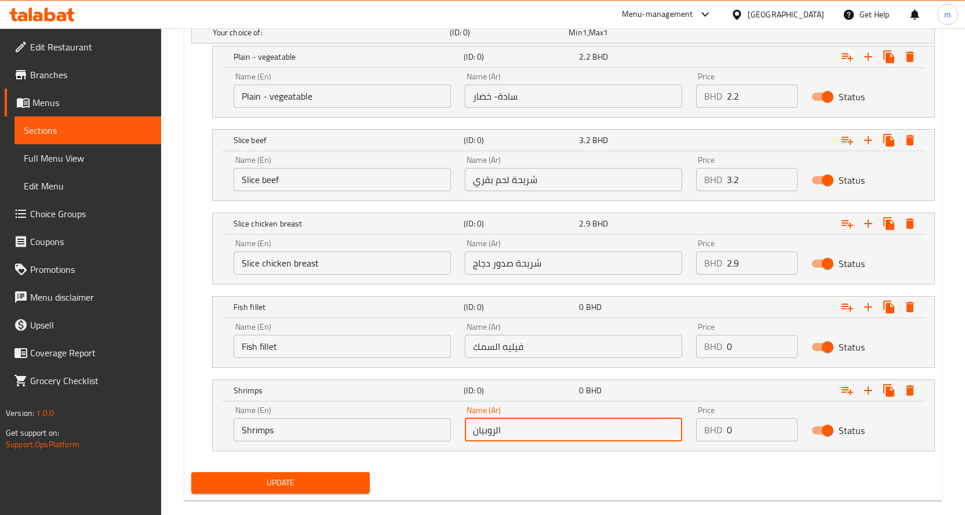
scroll to position [680, 0]
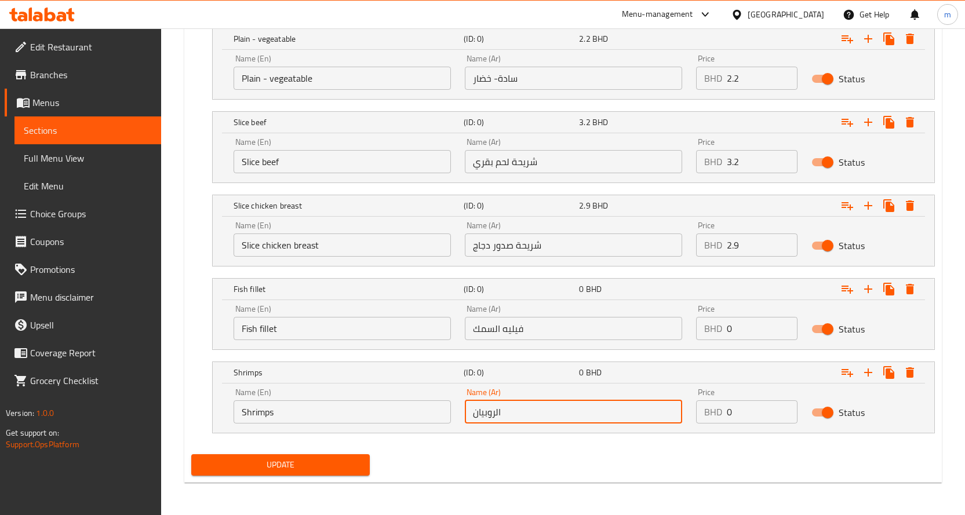
type input "الروبيان"
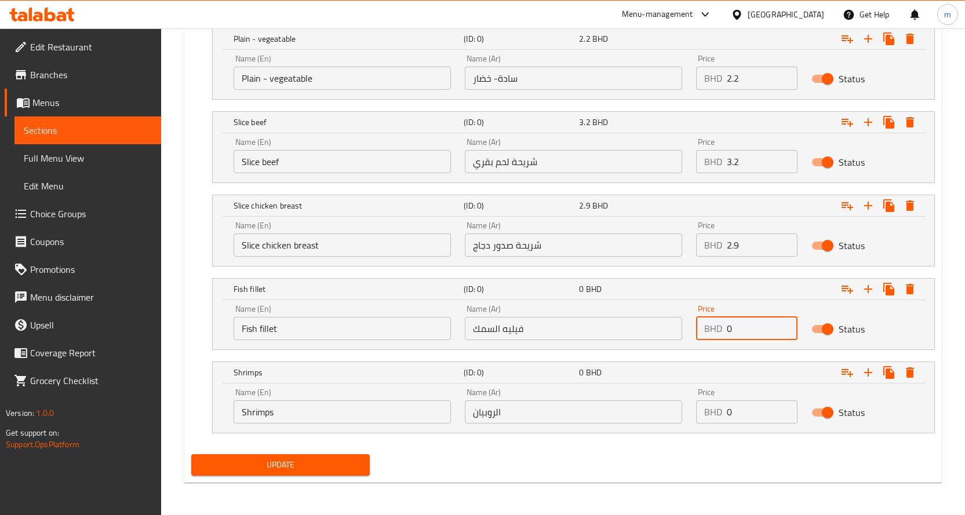
drag, startPoint x: 745, startPoint y: 336, endPoint x: 713, endPoint y: 330, distance: 32.4
click at [718, 330] on div "BHD 0 Price" at bounding box center [747, 328] width 102 height 23
paste input "2.9"
type input "2.9"
drag, startPoint x: 756, startPoint y: 415, endPoint x: 670, endPoint y: 414, distance: 85.2
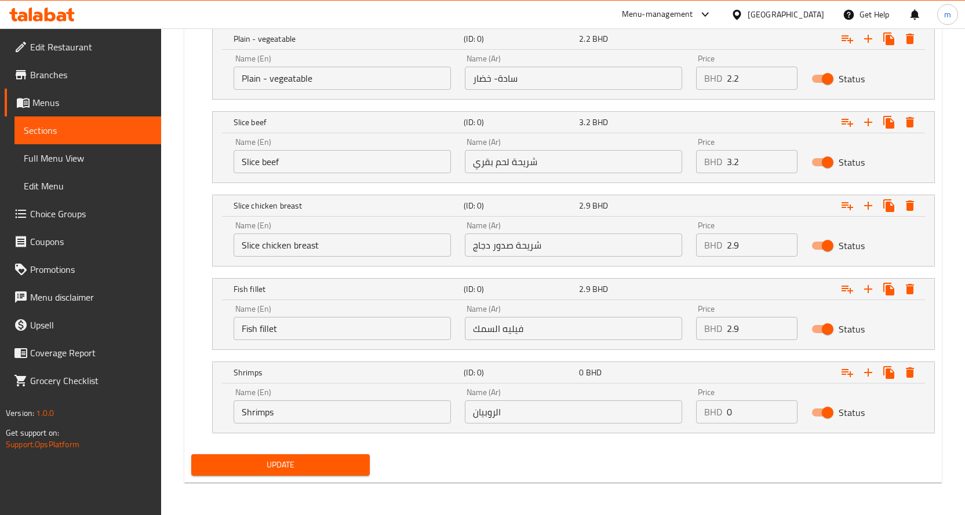
click at [673, 414] on div "Name (En) Shrimps Name (En) Name (Ar) الروبيان Name (Ar) Price BHD 0 Price Stat…" at bounding box center [574, 405] width 694 height 49
paste input "3.5"
type input "3.5"
click at [873, 371] on icon "Expand" at bounding box center [868, 373] width 14 height 14
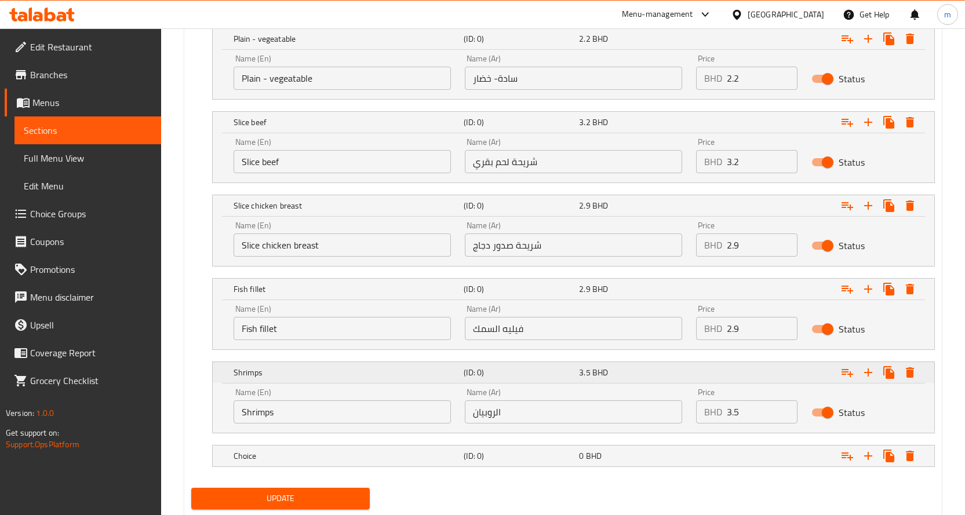
scroll to position [713, 0]
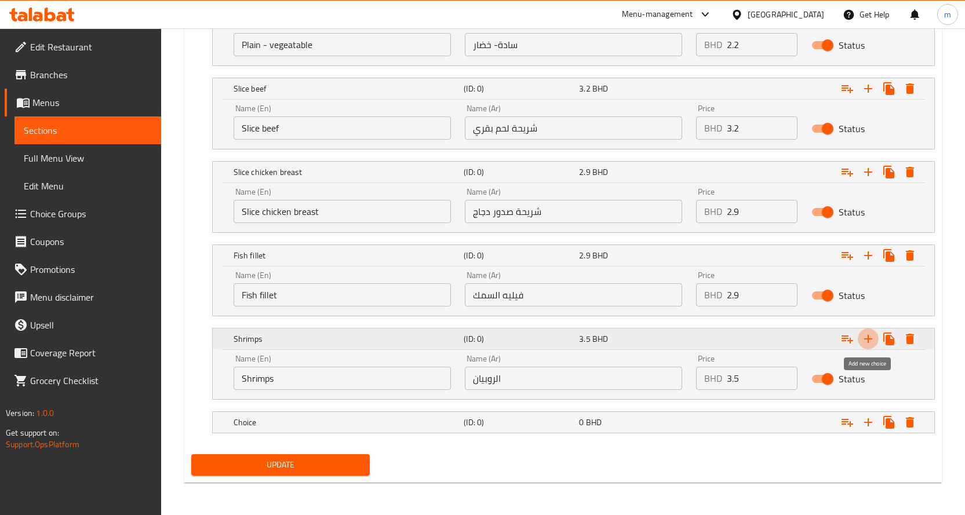
click at [873, 338] on icon "Expand" at bounding box center [868, 339] width 14 height 14
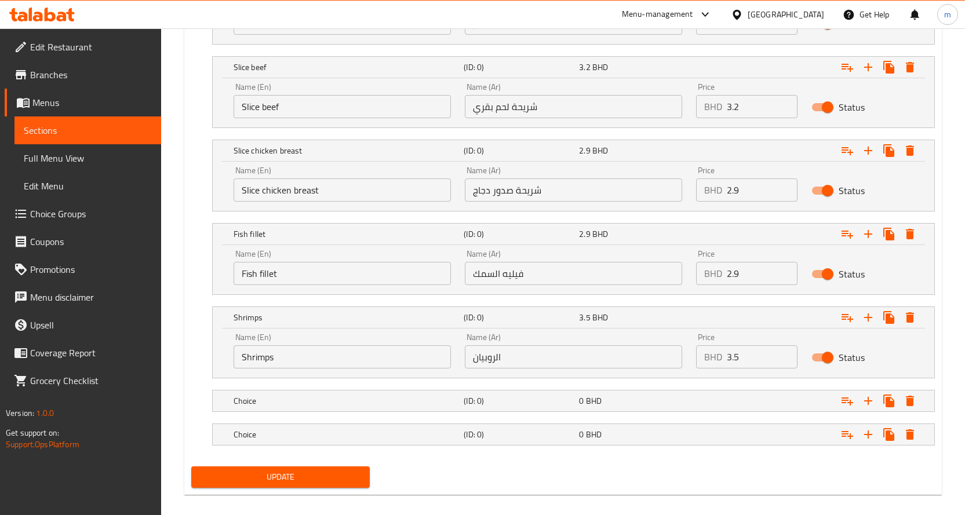
scroll to position [747, 0]
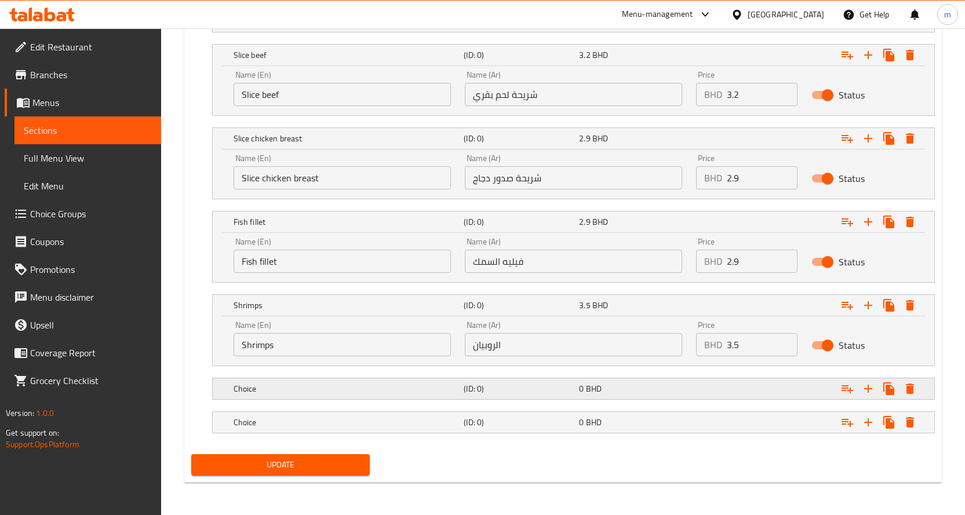
click at [315, 396] on div "Choice" at bounding box center [346, 389] width 231 height 16
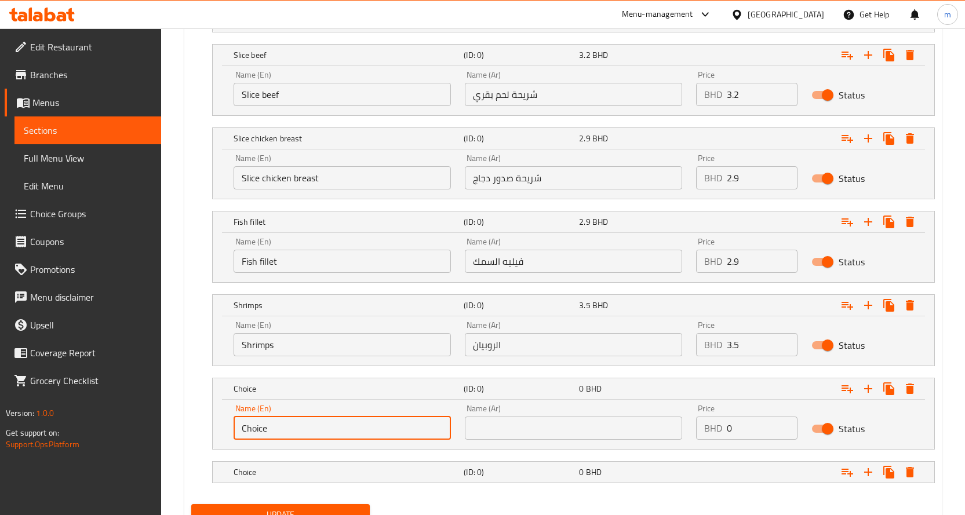
drag, startPoint x: 278, startPoint y: 426, endPoint x: 195, endPoint y: 421, distance: 83.1
click at [206, 421] on div "Choice (ID: 0) 0 BHD Name (En) Choice Name (En) Name (Ar) Name (Ar) Price BHD 0…" at bounding box center [562, 414] width 743 height 72
paste input "Mixed seafood"
type input "Mixed seafood"
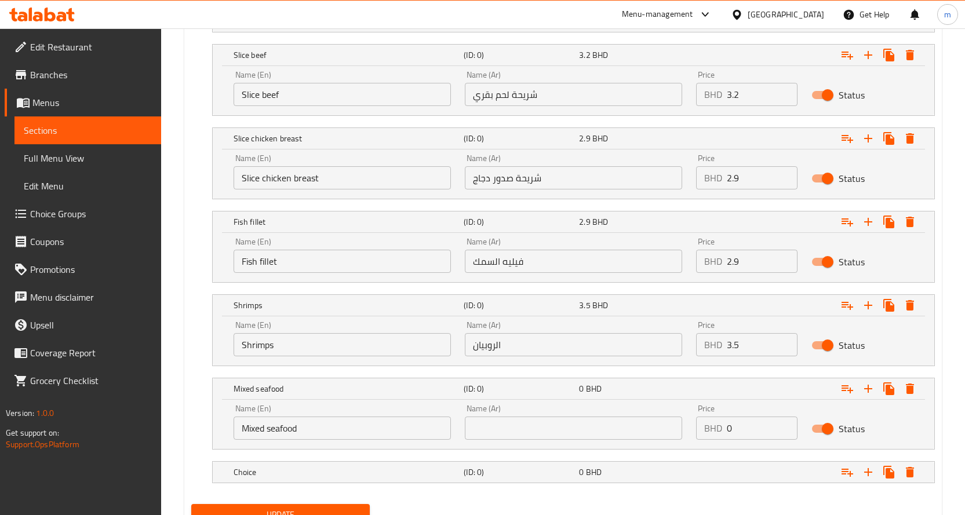
click at [537, 428] on input "text" at bounding box center [573, 428] width 217 height 23
paste input "المأكولات البحرية المشكلة"
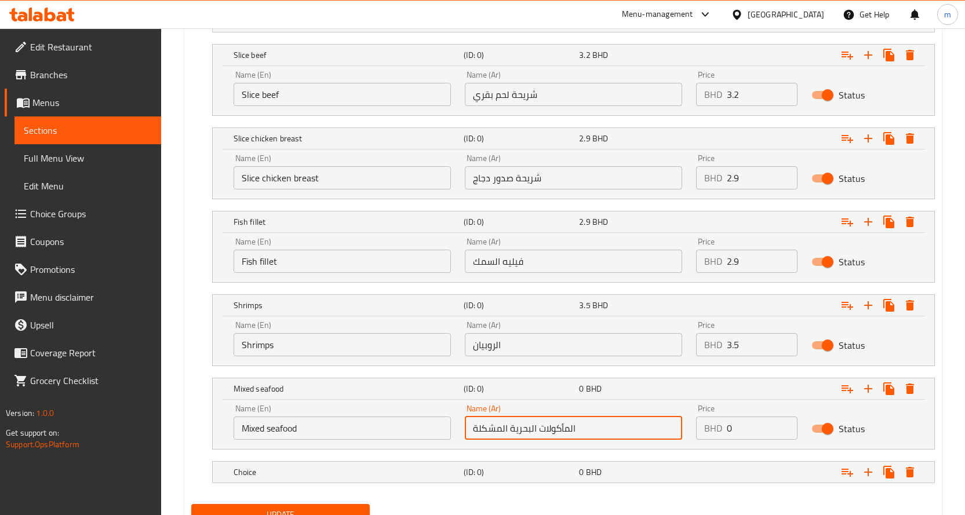
type input "المأكولات البحرية المشكلة"
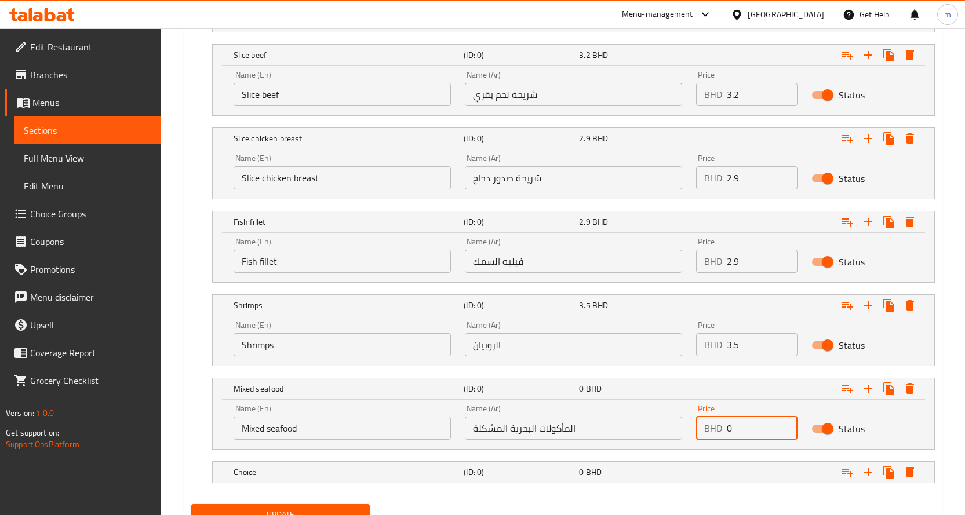
drag, startPoint x: 735, startPoint y: 432, endPoint x: 706, endPoint y: 432, distance: 28.4
click at [716, 432] on div "BHD 0 Price" at bounding box center [747, 428] width 102 height 23
paste input "4.5"
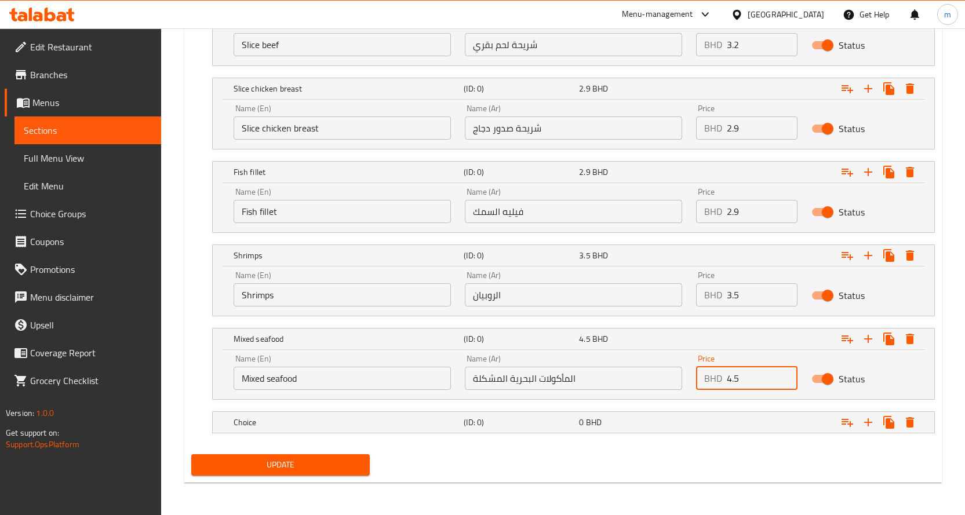
type input "4.5"
click at [382, 408] on nav at bounding box center [562, 406] width 743 height 9
click at [365, 417] on h5 "Choice" at bounding box center [346, 423] width 226 height 12
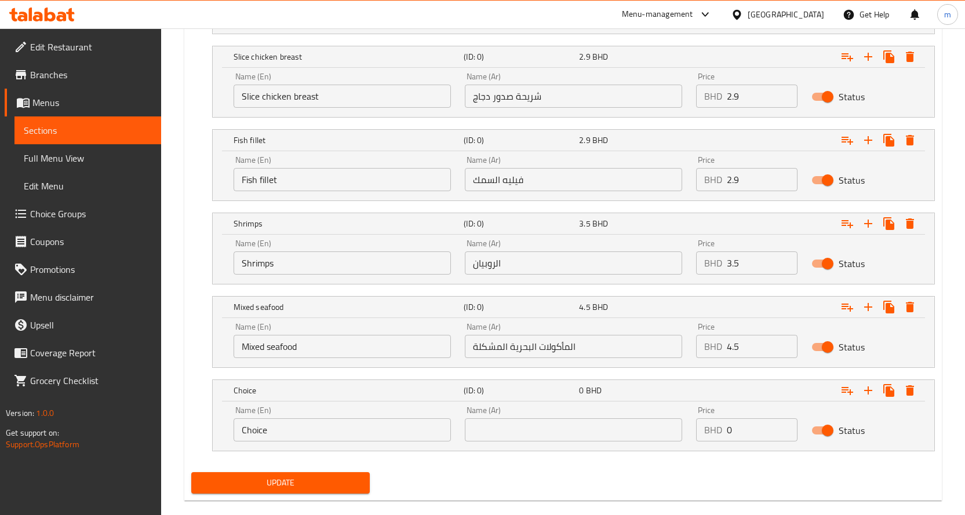
scroll to position [846, 0]
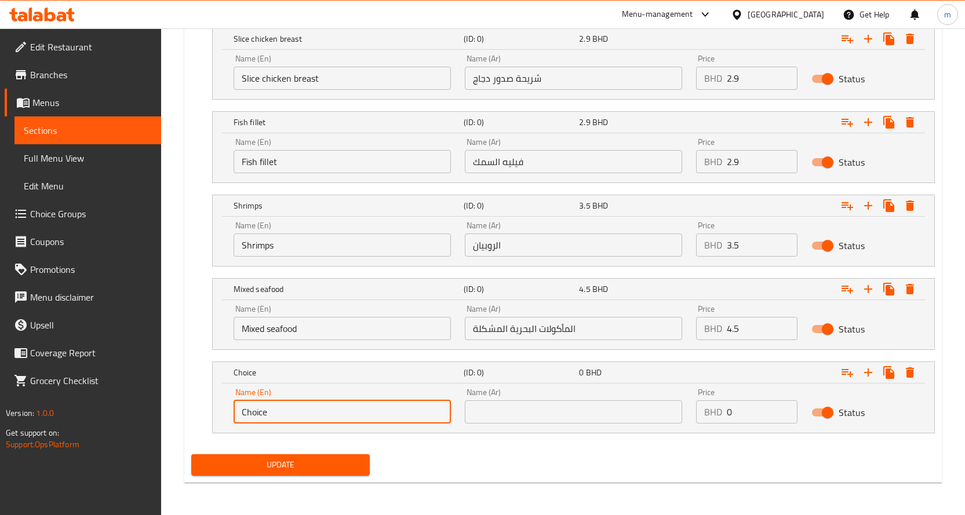
drag, startPoint x: 314, startPoint y: 411, endPoint x: 155, endPoint y: 402, distance: 159.0
paste input "Tofu"
type input "Tofu"
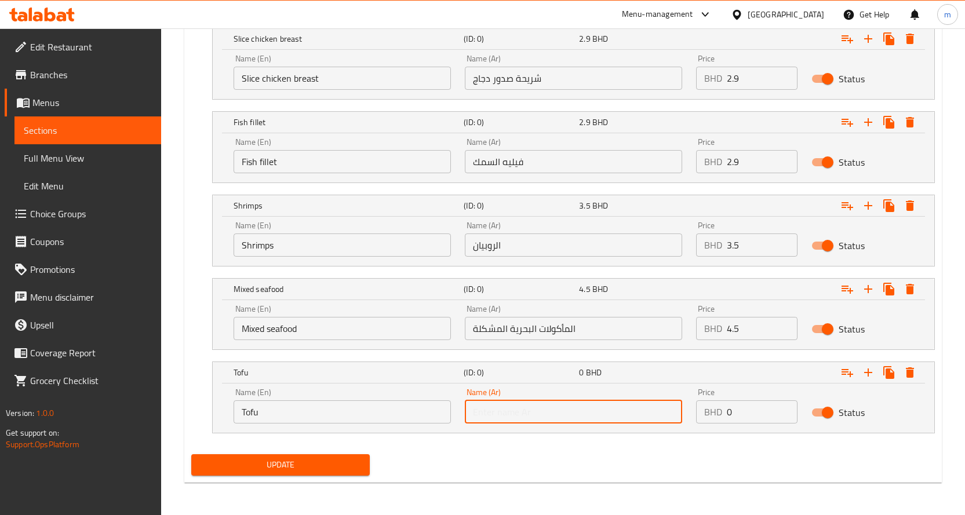
click at [481, 406] on input "text" at bounding box center [573, 411] width 217 height 23
paste input "التوفو"
type input "التوفو"
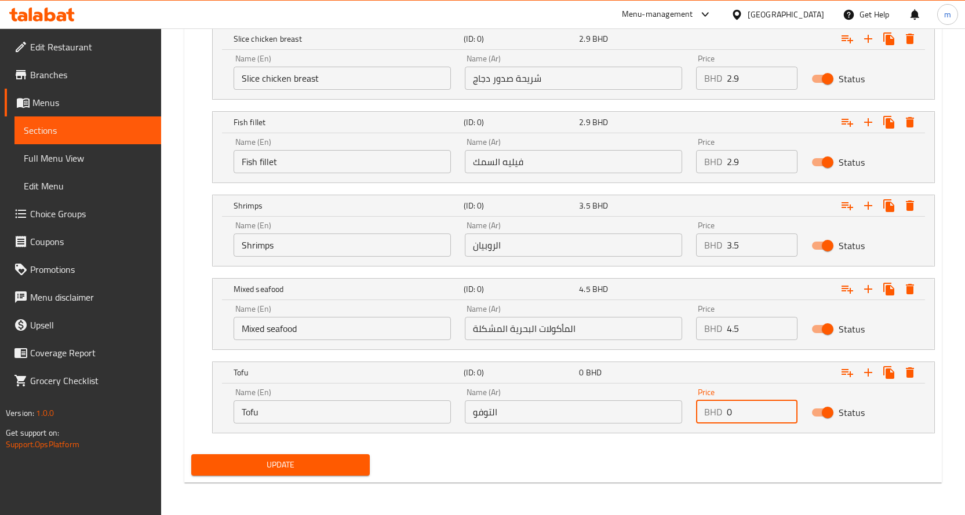
drag, startPoint x: 734, startPoint y: 415, endPoint x: 698, endPoint y: 417, distance: 36.5
click at [707, 417] on div "BHD 0 Price" at bounding box center [747, 411] width 102 height 23
paste input "2.5"
type input "2.5"
click at [866, 373] on icon "Expand" at bounding box center [868, 372] width 8 height 8
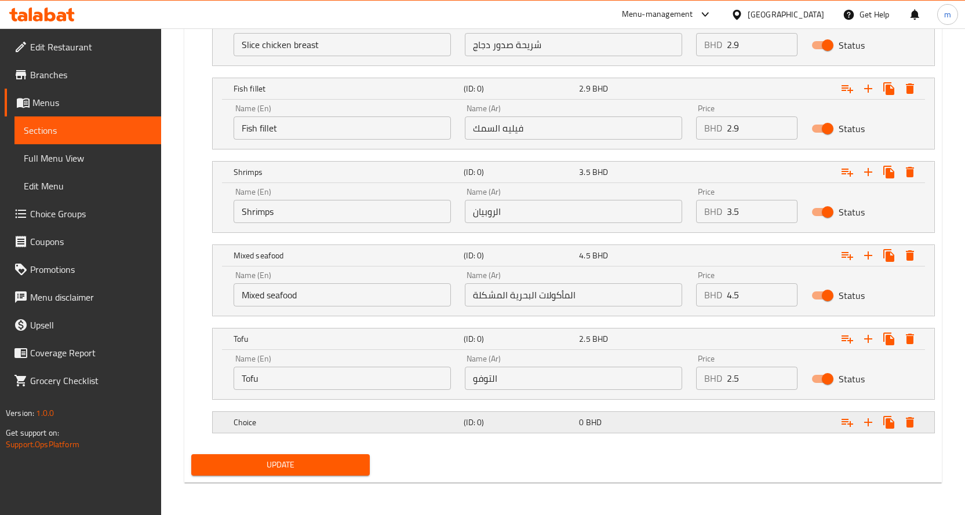
click at [344, 429] on div "Choice" at bounding box center [346, 422] width 231 height 16
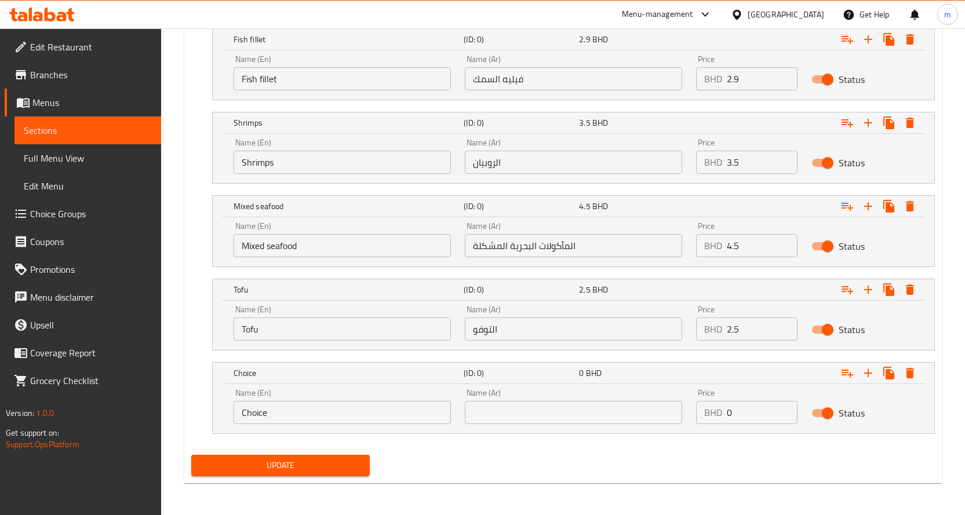
scroll to position [930, 0]
drag, startPoint x: 254, startPoint y: 419, endPoint x: 238, endPoint y: 414, distance: 17.0
click at [238, 414] on div "Name (En) Choice Name (En)" at bounding box center [342, 405] width 231 height 49
click at [516, 427] on div "Name (Ar) Name (Ar)" at bounding box center [573, 405] width 231 height 49
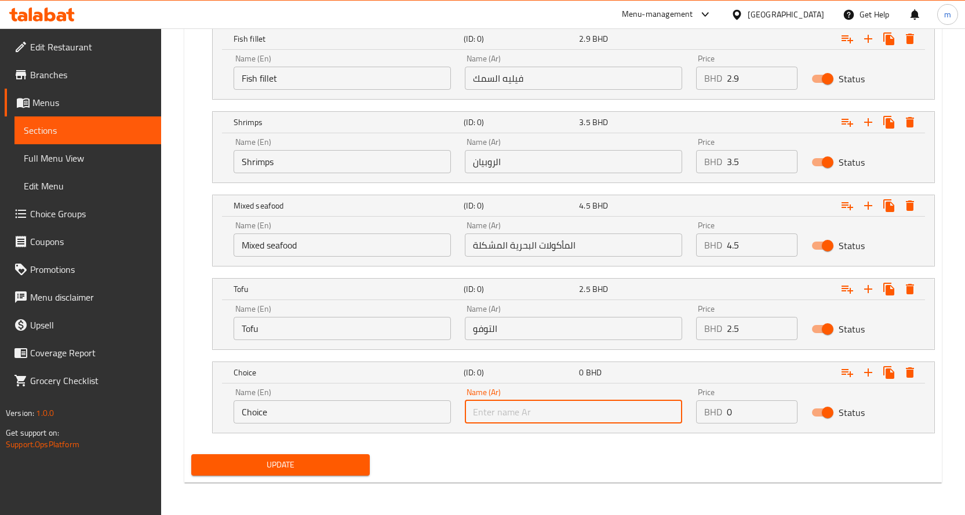
click at [503, 414] on input "text" at bounding box center [573, 411] width 217 height 23
paste input "الحبار"
type input "الحبار"
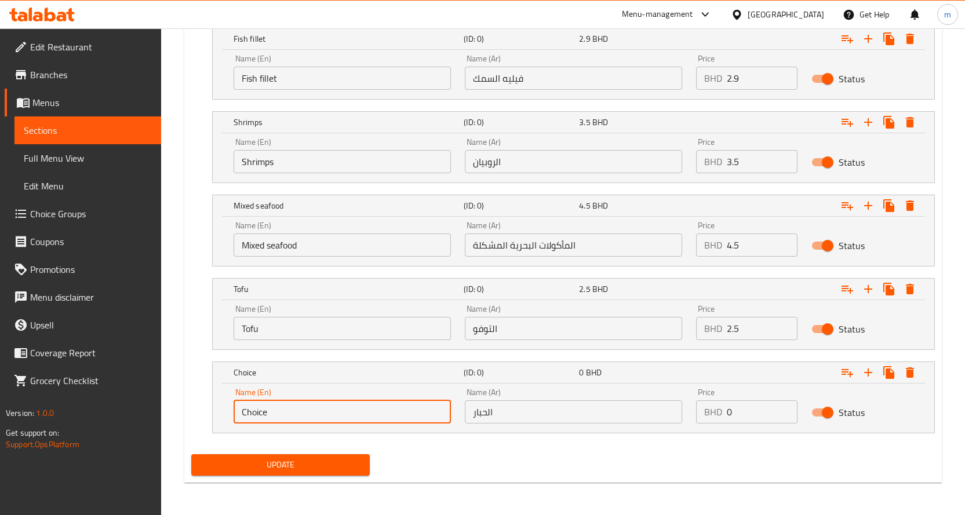
drag, startPoint x: 287, startPoint y: 407, endPoint x: 199, endPoint y: 408, distance: 87.5
click at [205, 408] on div "Choice (ID: 0) 0 BHD Name (En) Choice Name (En) Name (Ar) الحبار Name (Ar) Pric…" at bounding box center [562, 398] width 743 height 72
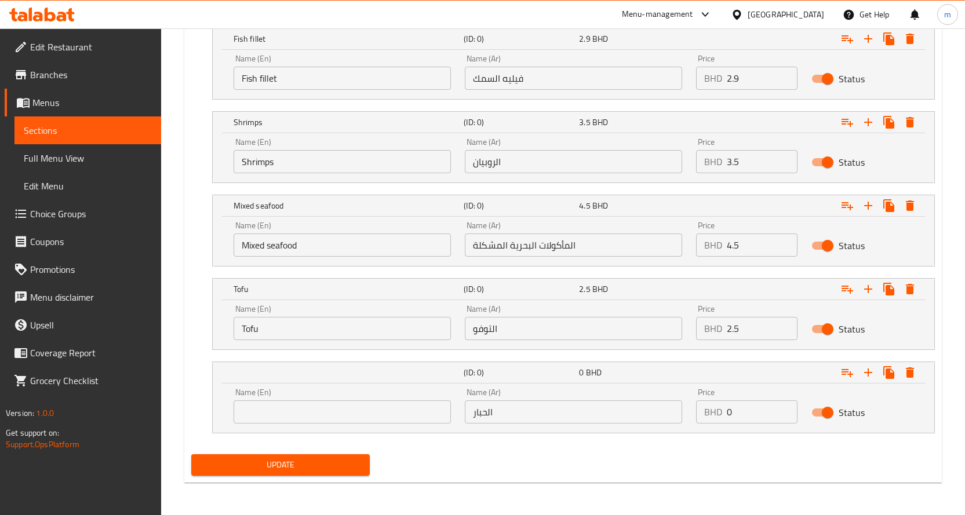
click at [302, 413] on input "text" at bounding box center [341, 411] width 217 height 23
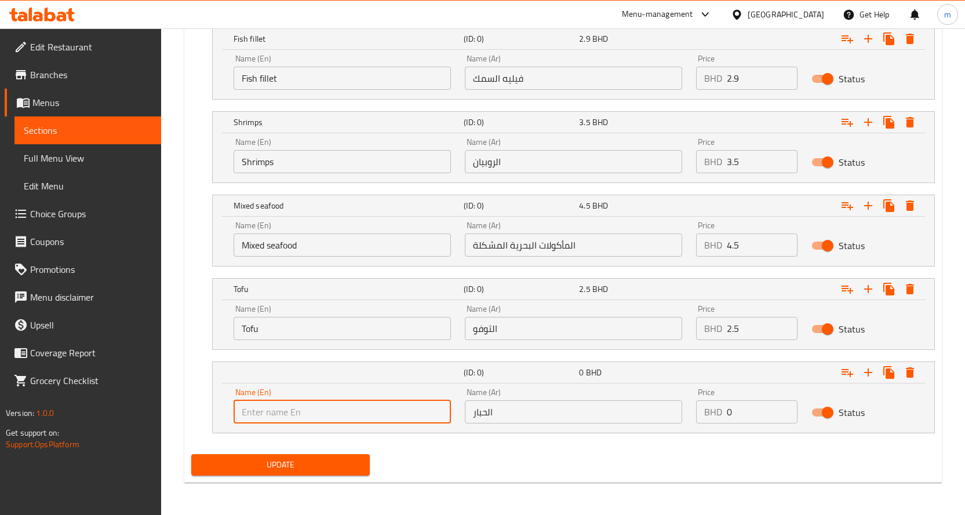
paste input "Squid"
type input "Squid"
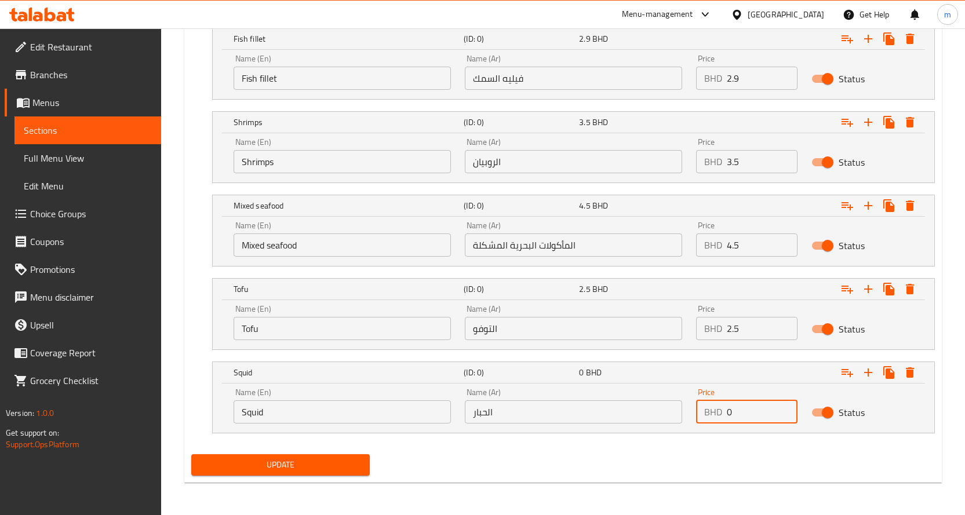
drag, startPoint x: 745, startPoint y: 406, endPoint x: 706, endPoint y: 406, distance: 38.2
click at [709, 406] on div "BHD 0 Price" at bounding box center [747, 411] width 102 height 23
paste input "3.5"
type input "3.5"
click at [340, 465] on span "Update" at bounding box center [280, 465] width 160 height 14
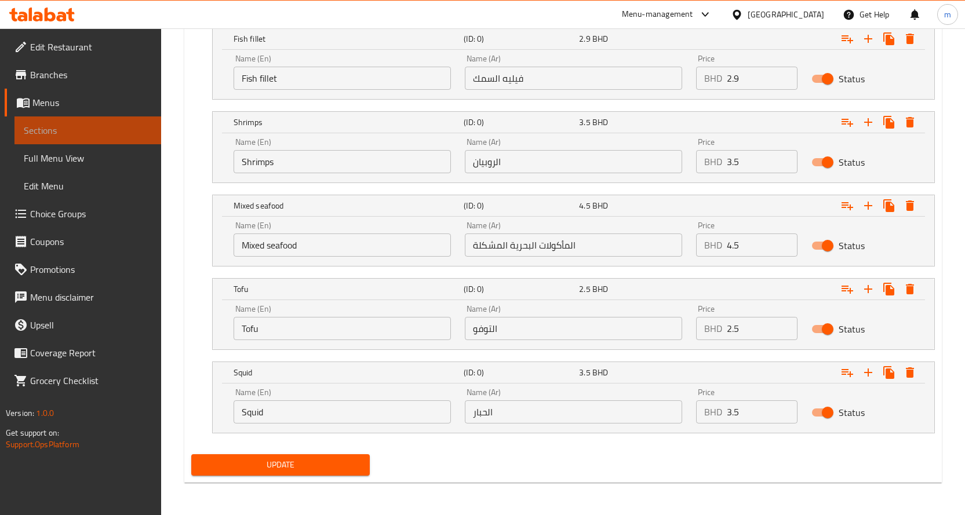
click at [92, 121] on link "Sections" at bounding box center [87, 130] width 147 height 28
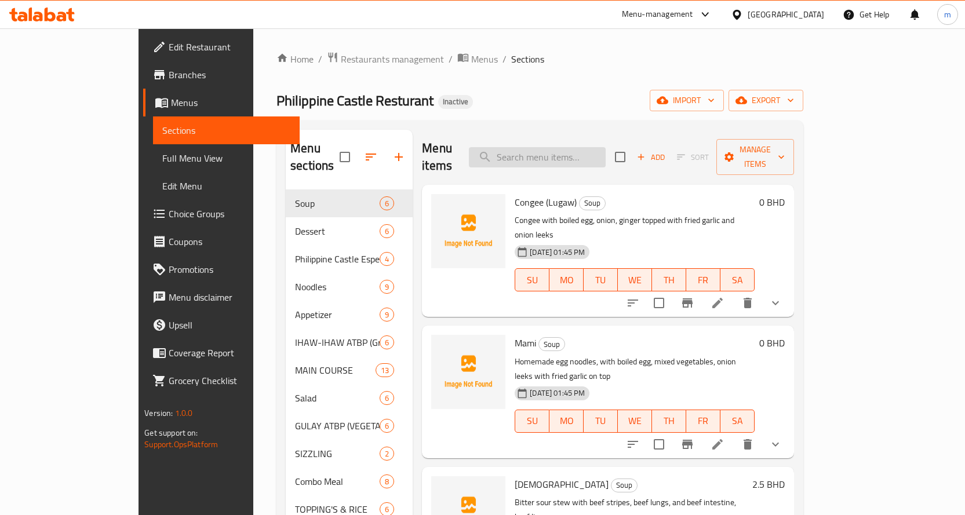
click at [570, 152] on input "search" at bounding box center [537, 157] width 137 height 20
paste input "SISIG"
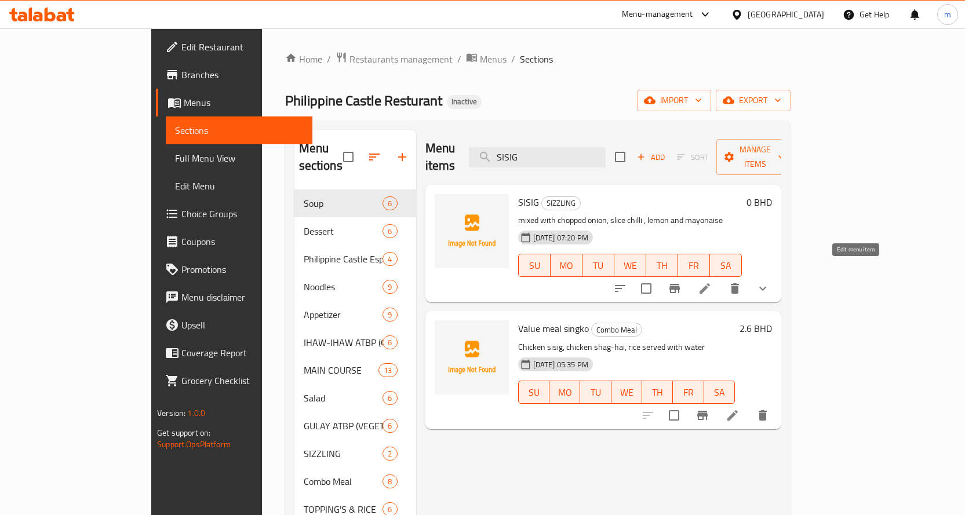
type input "SISIG"
click at [711, 282] on icon at bounding box center [705, 289] width 14 height 14
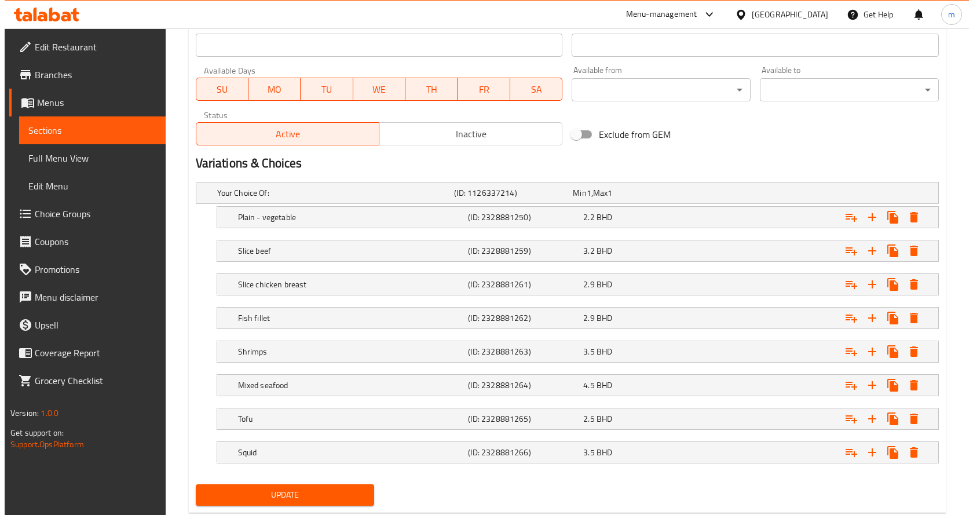
scroll to position [521, 0]
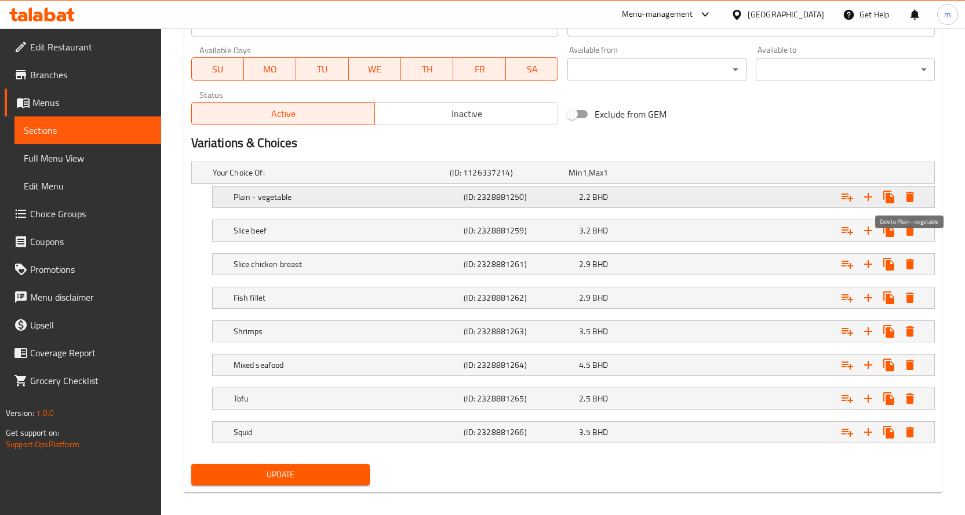
click at [917, 198] on button "Expand" at bounding box center [909, 197] width 21 height 21
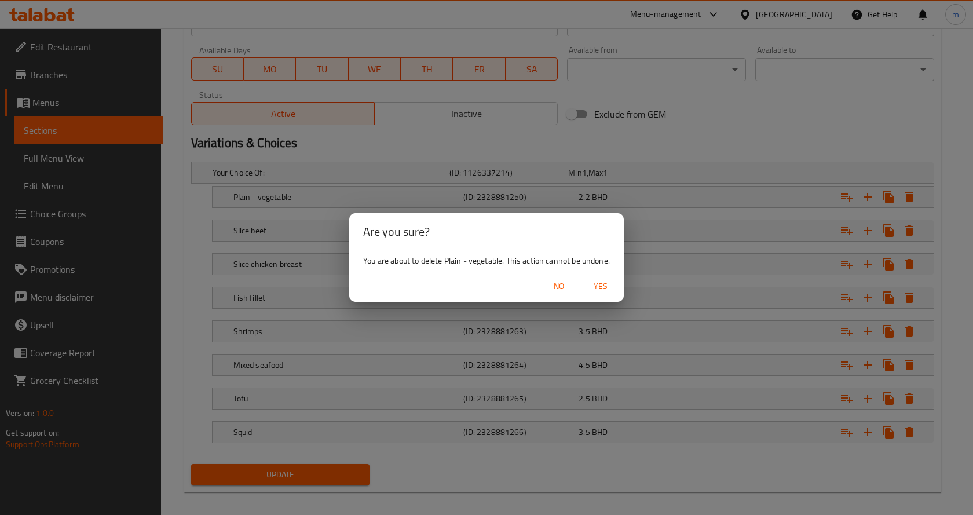
click at [605, 287] on span "Yes" at bounding box center [601, 286] width 28 height 14
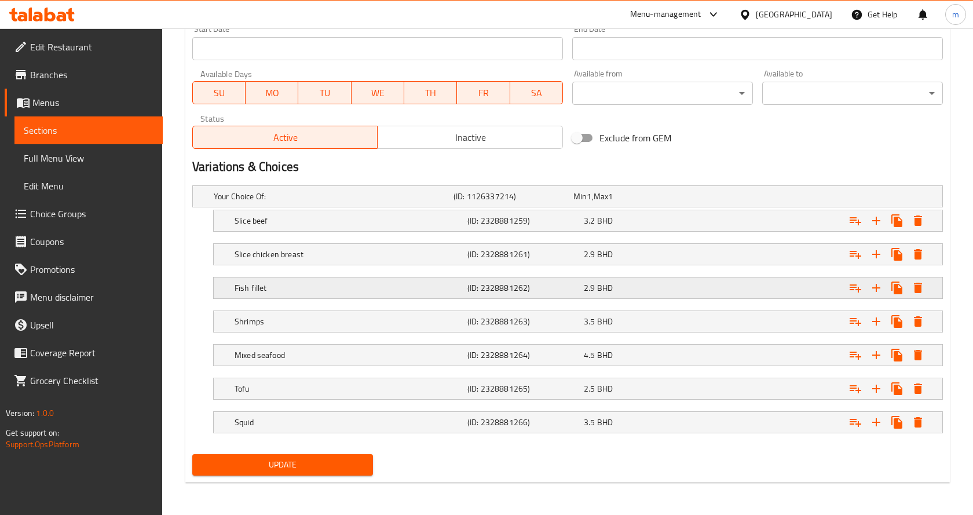
scroll to position [498, 0]
click at [907, 225] on icon "Expand" at bounding box center [910, 221] width 8 height 10
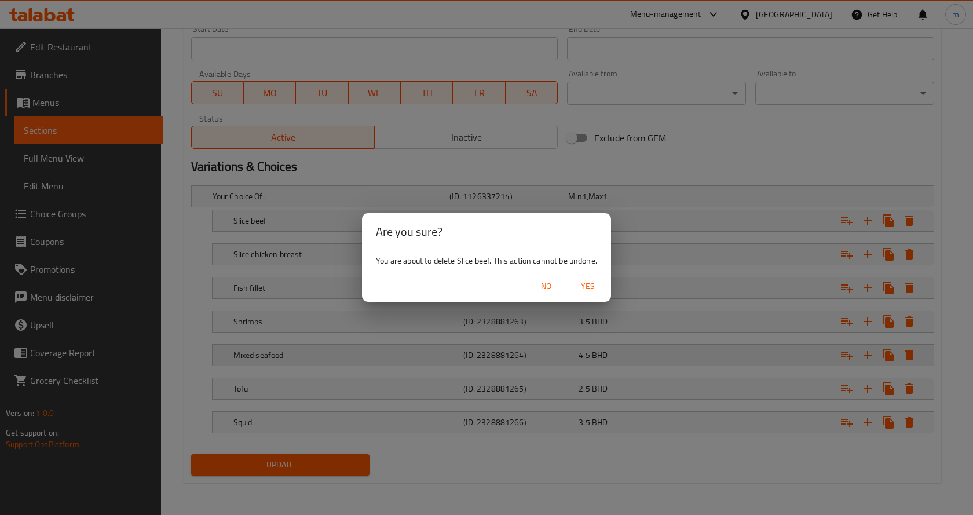
drag, startPoint x: 587, startPoint y: 286, endPoint x: 844, endPoint y: 358, distance: 266.5
click at [589, 286] on span "Yes" at bounding box center [588, 286] width 28 height 14
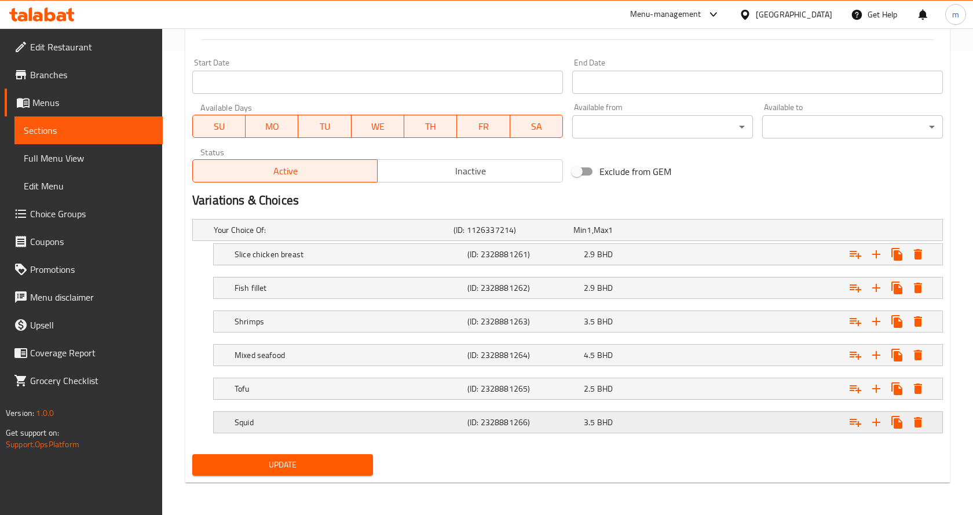
scroll to position [464, 0]
click at [907, 423] on icon "Expand" at bounding box center [910, 422] width 8 height 10
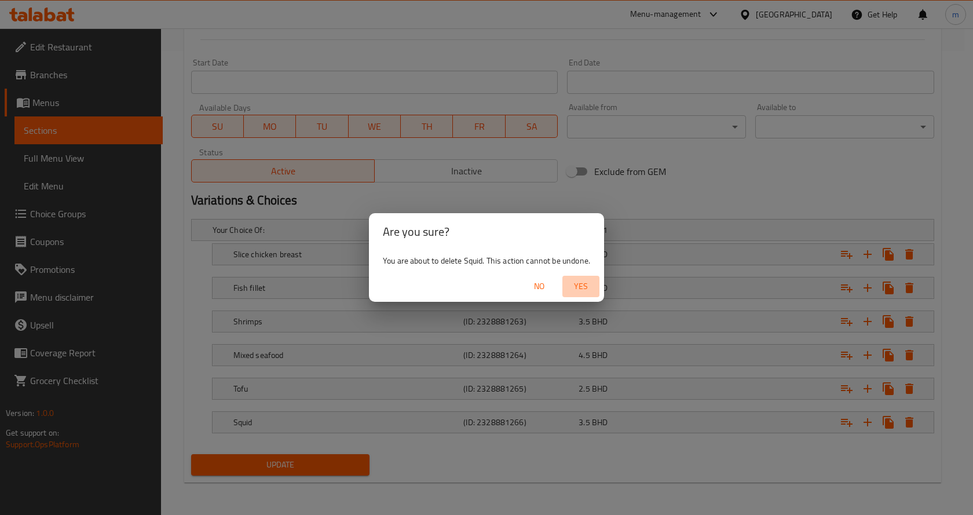
drag, startPoint x: 582, startPoint y: 288, endPoint x: 810, endPoint y: 310, distance: 229.3
click at [583, 287] on span "Yes" at bounding box center [581, 286] width 28 height 14
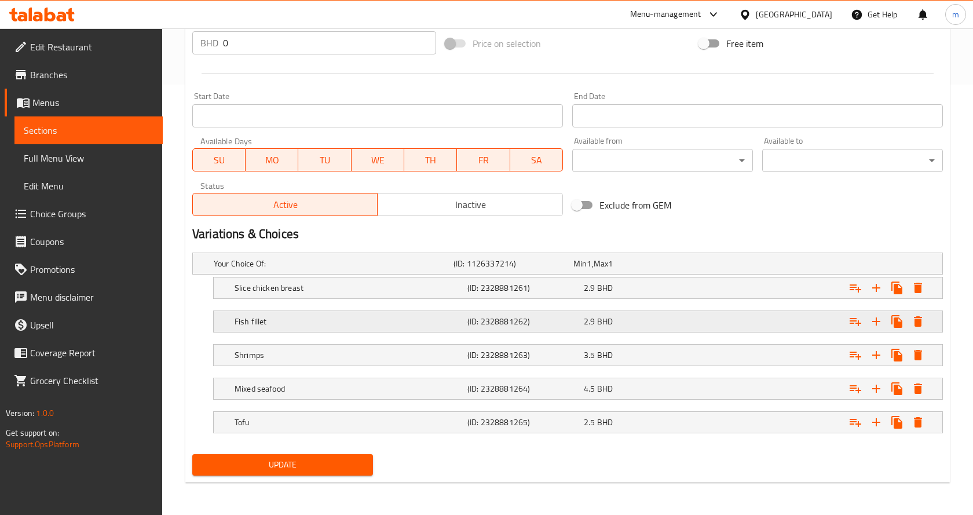
scroll to position [430, 0]
click at [911, 326] on icon "Expand" at bounding box center [910, 321] width 8 height 10
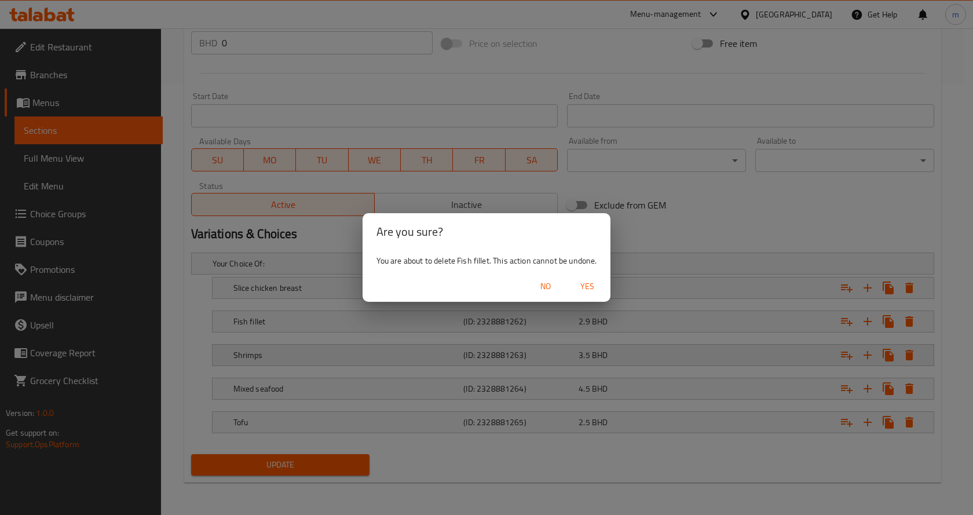
drag, startPoint x: 586, startPoint y: 285, endPoint x: 816, endPoint y: 345, distance: 238.2
click at [590, 285] on span "Yes" at bounding box center [588, 286] width 28 height 14
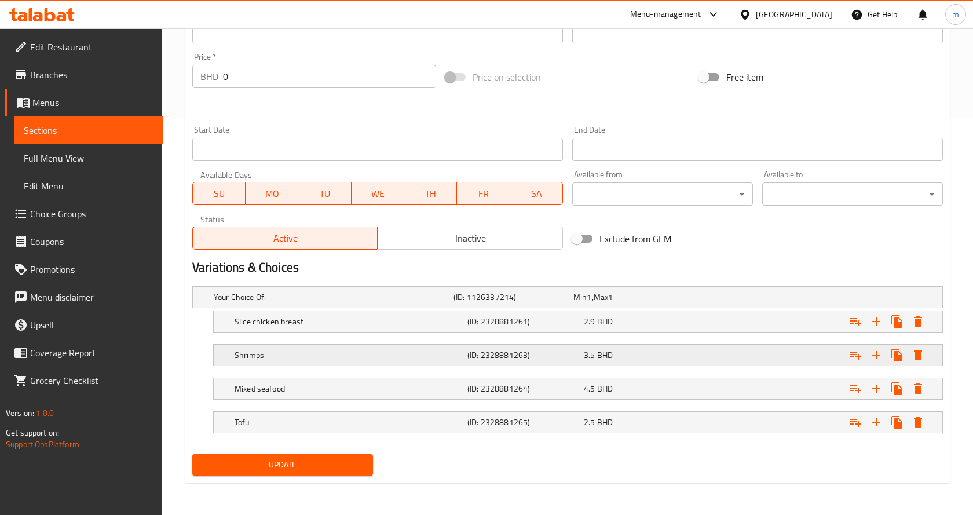
scroll to position [397, 0]
click at [911, 320] on icon "Expand" at bounding box center [910, 321] width 8 height 10
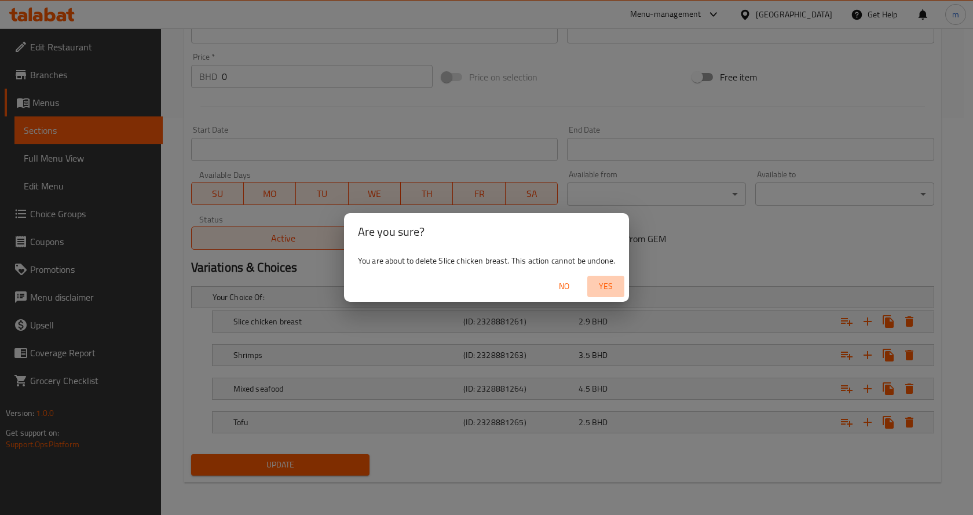
click at [600, 290] on span "Yes" at bounding box center [606, 286] width 28 height 14
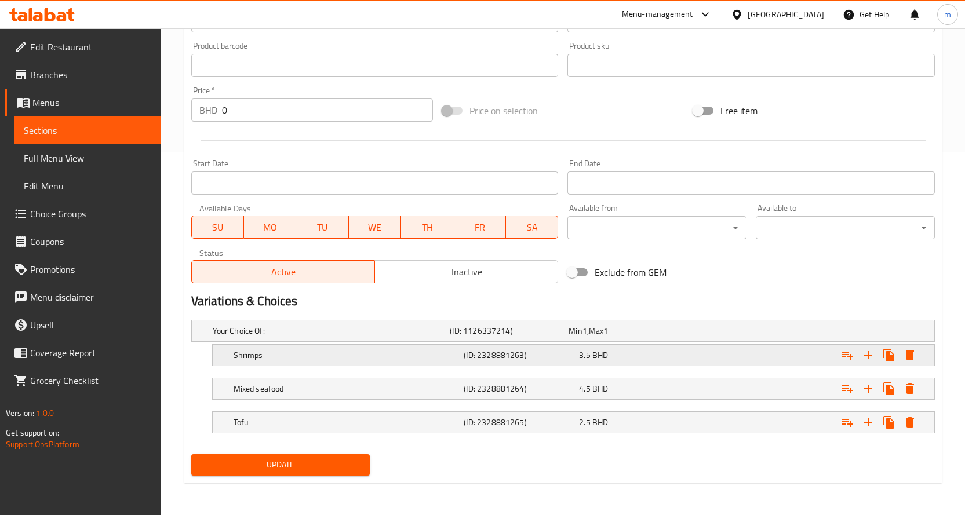
click at [907, 359] on icon "Expand" at bounding box center [910, 355] width 8 height 10
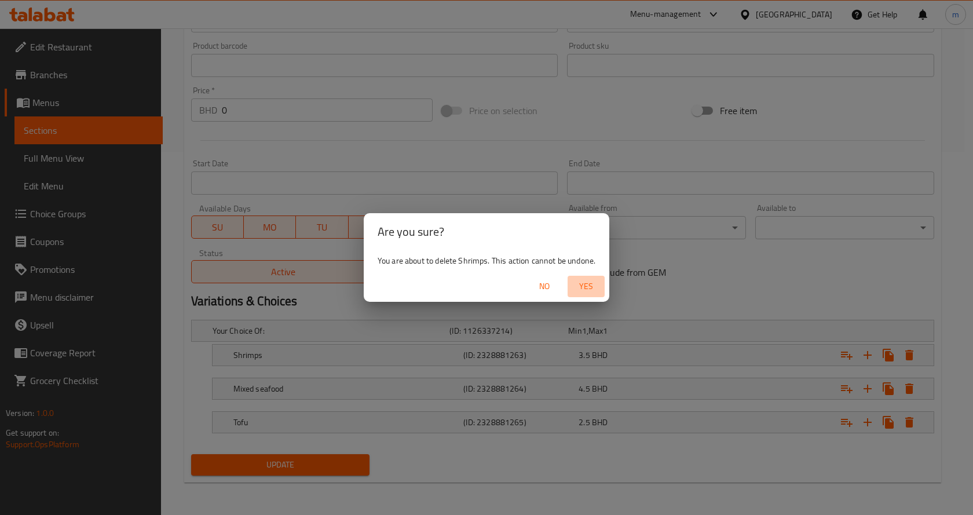
click at [585, 283] on span "Yes" at bounding box center [586, 286] width 28 height 14
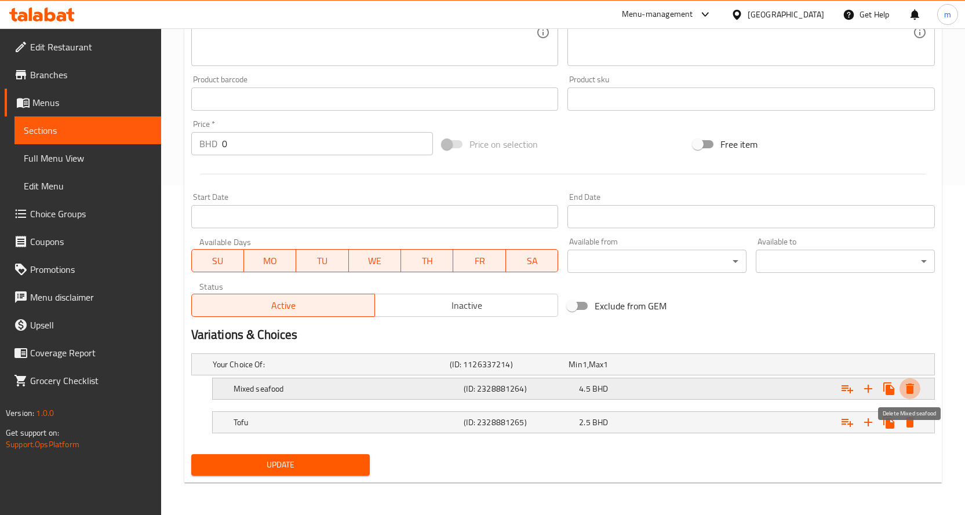
click at [913, 390] on icon "Expand" at bounding box center [910, 389] width 14 height 14
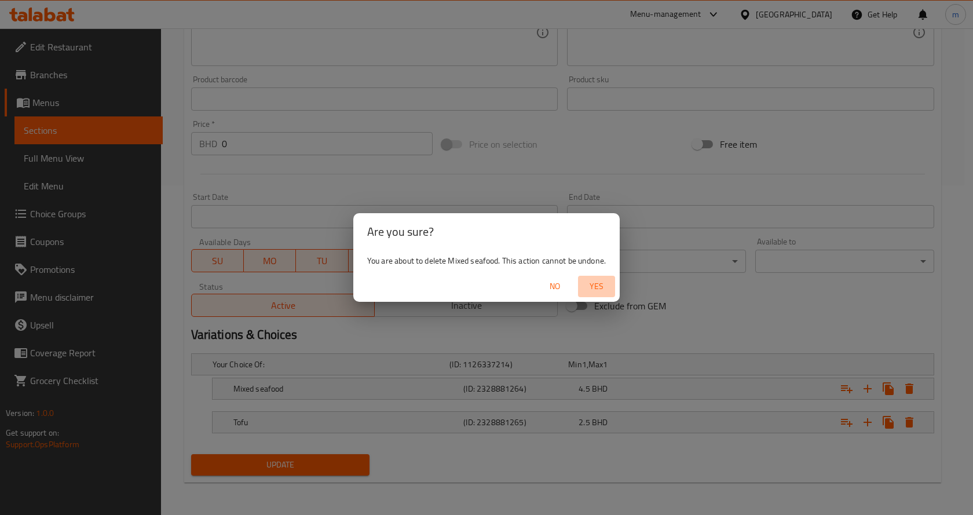
click at [594, 289] on span "Yes" at bounding box center [597, 286] width 28 height 14
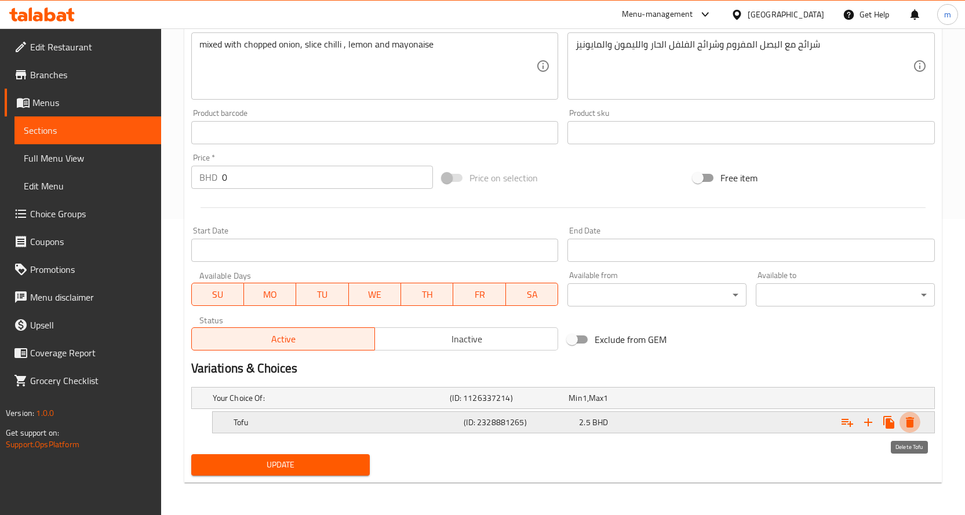
click at [908, 421] on icon "Expand" at bounding box center [910, 422] width 8 height 10
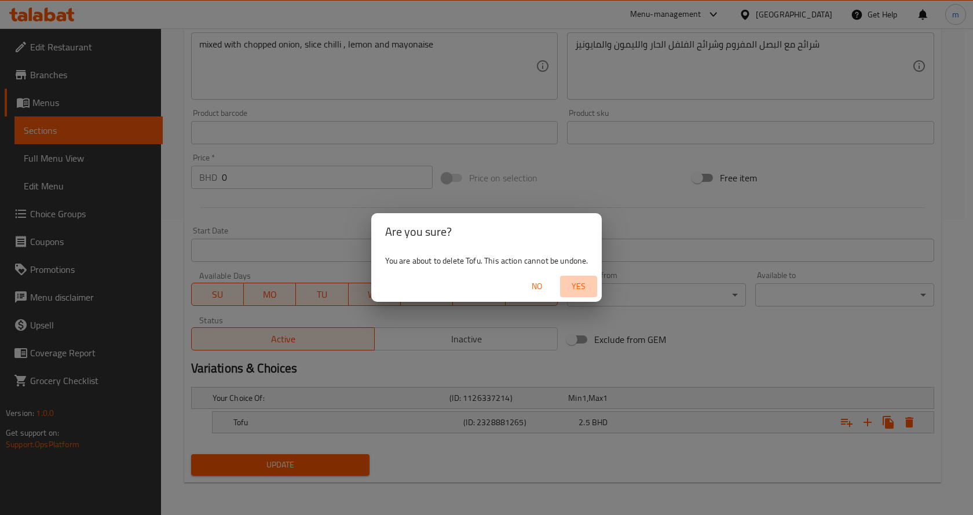
click at [576, 289] on span "Yes" at bounding box center [579, 286] width 28 height 14
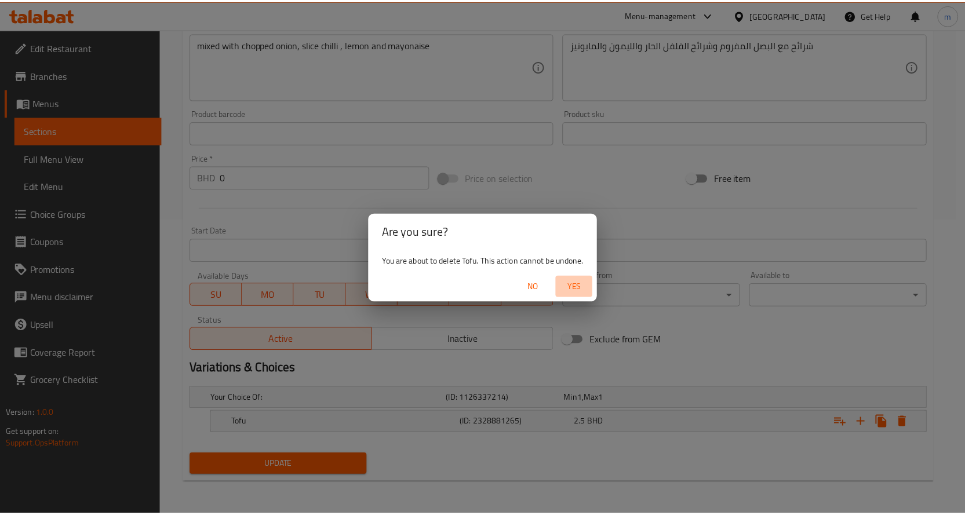
scroll to position [292, 0]
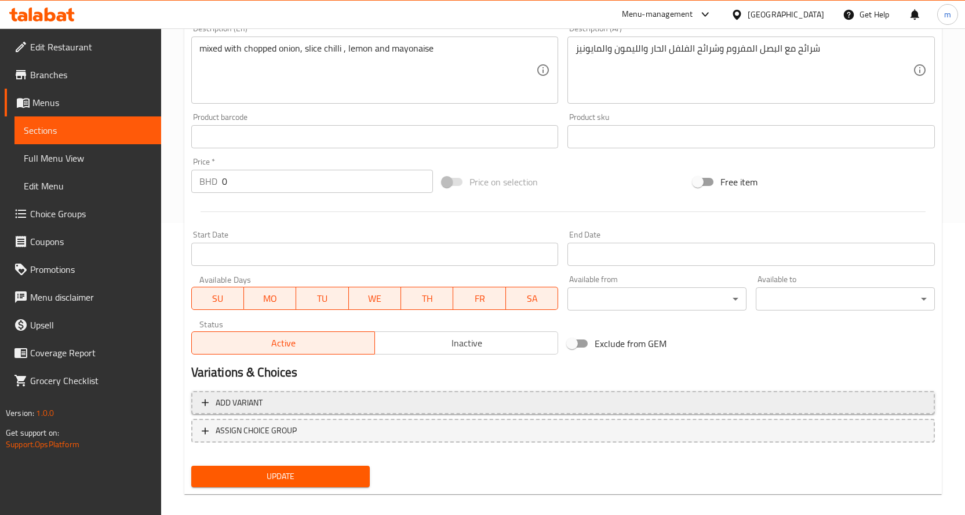
click at [242, 403] on span "Add variant" at bounding box center [239, 403] width 47 height 14
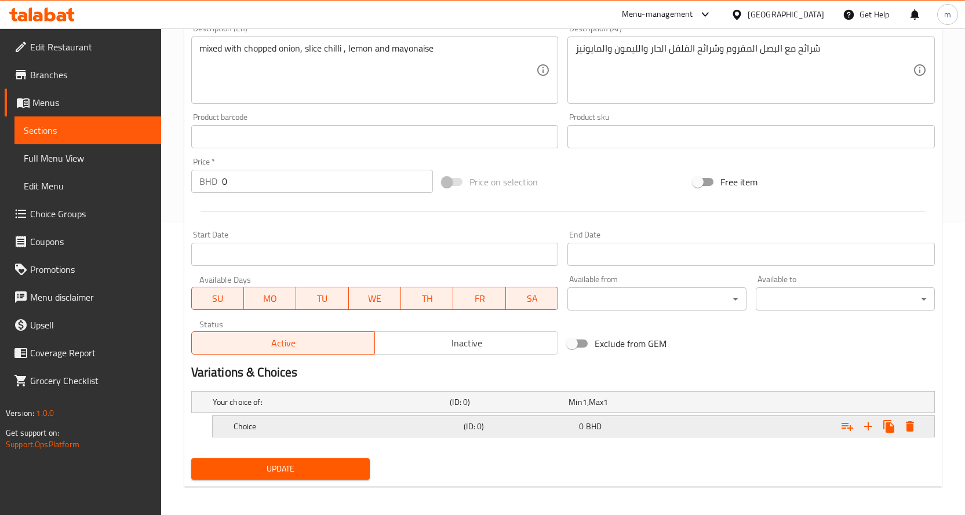
drag, startPoint x: 590, startPoint y: 429, endPoint x: 676, endPoint y: 430, distance: 85.2
click at [594, 430] on span "BHD" at bounding box center [594, 426] width 16 height 15
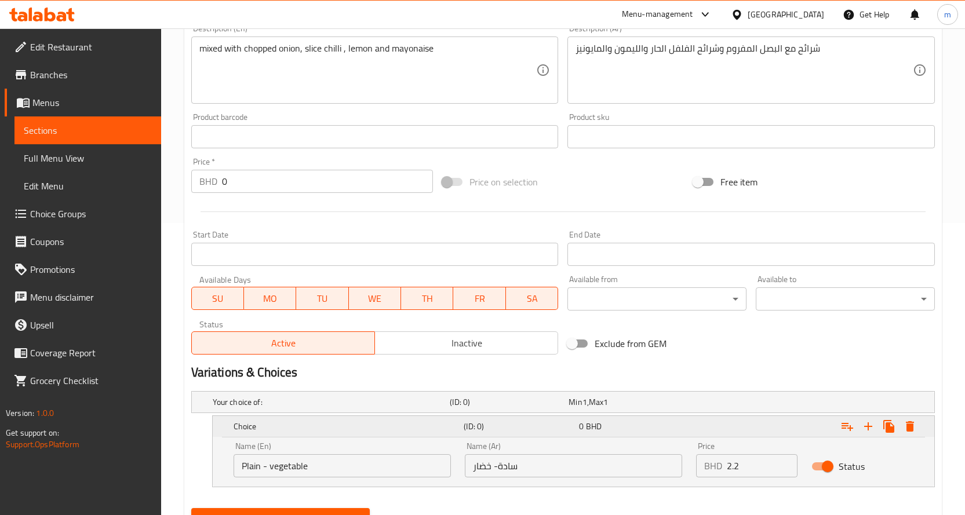
click at [870, 428] on icon "Expand" at bounding box center [868, 426] width 14 height 14
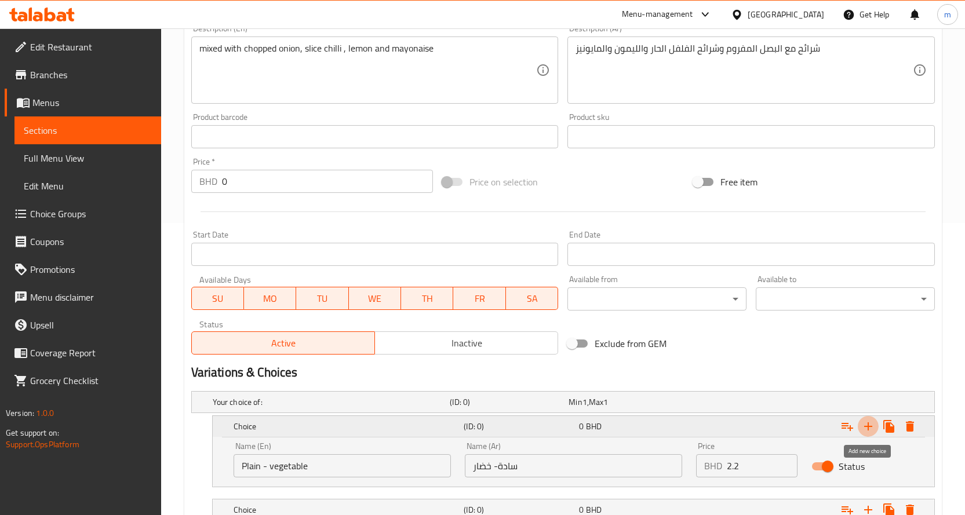
click at [870, 428] on icon "Expand" at bounding box center [868, 426] width 14 height 14
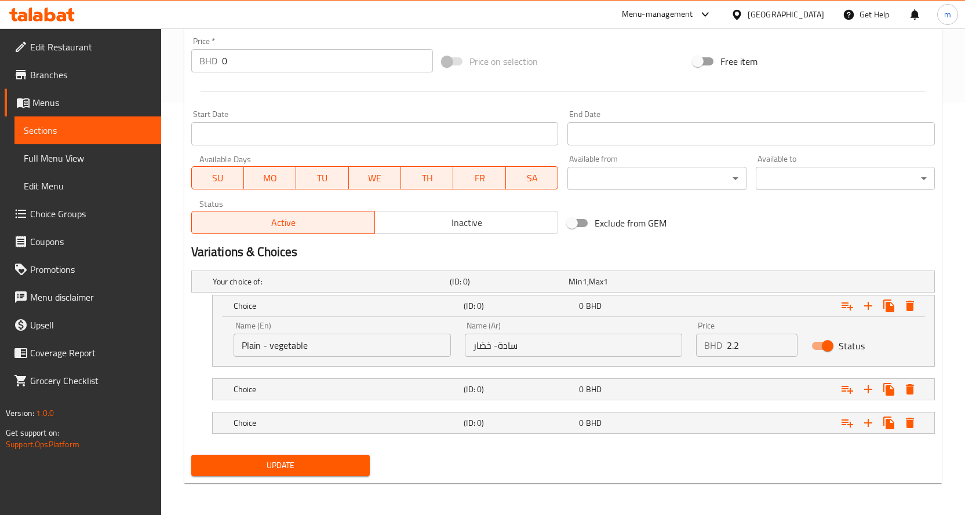
scroll to position [413, 0]
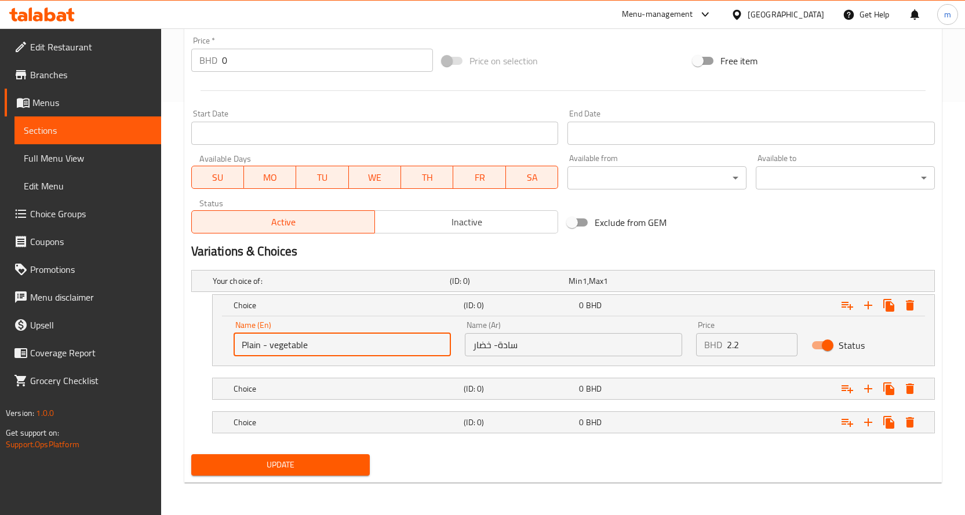
drag, startPoint x: 329, startPoint y: 347, endPoint x: 200, endPoint y: 352, distance: 129.3
click at [206, 348] on div "Choice (ID: 0) 0 BHD Name (En) Plain - vegetable Name (En) Name (Ar) سادة- خضار…" at bounding box center [562, 330] width 743 height 72
paste input "liempo sisig"
type input "liempo sisig"
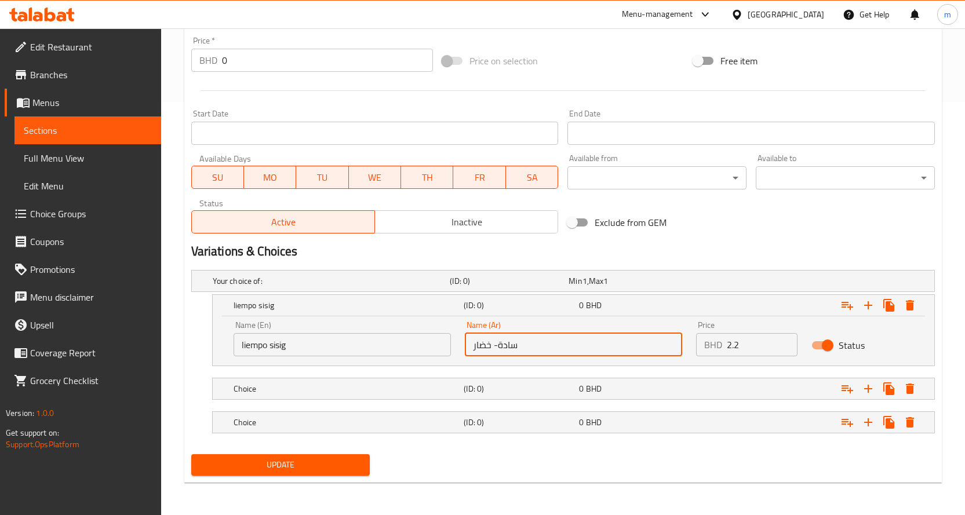
drag, startPoint x: 541, startPoint y: 336, endPoint x: 450, endPoint y: 357, distance: 94.0
click at [450, 357] on div "Name (En) liempo sisig Name (En) Name (Ar) سادة- خضار Name (Ar) Price BHD 2.2 P…" at bounding box center [574, 338] width 694 height 49
paste input "ليمبو سيسيج"
type input "ليمبو سيسيج"
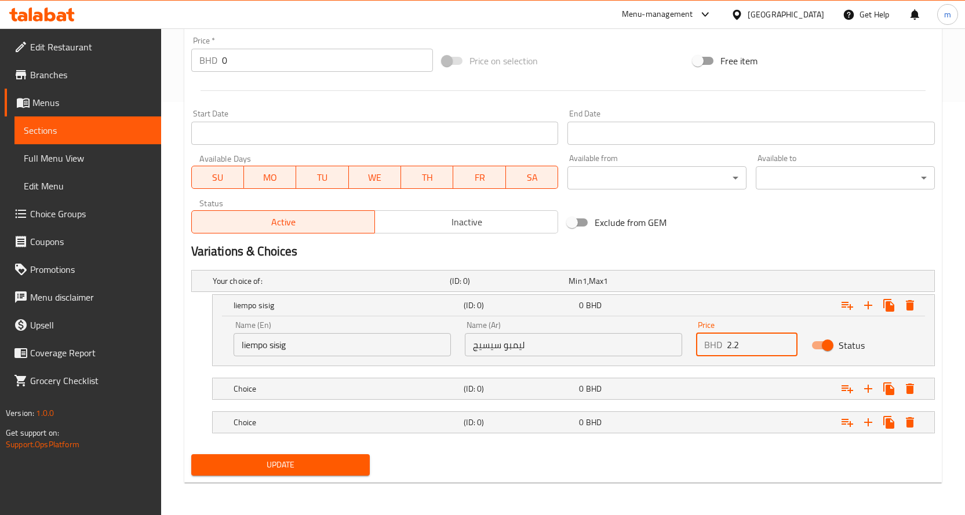
drag, startPoint x: 752, startPoint y: 340, endPoint x: 669, endPoint y: 349, distance: 83.4
click at [673, 349] on div "Name (En) liempo sisig Name (En) Name (Ar) ليمبو سيسيج Name (Ar) Price BHD 2.2 …" at bounding box center [574, 338] width 694 height 49
paste input "3.5"
type input "3.5"
click at [343, 388] on h5 "Choice" at bounding box center [346, 389] width 226 height 12
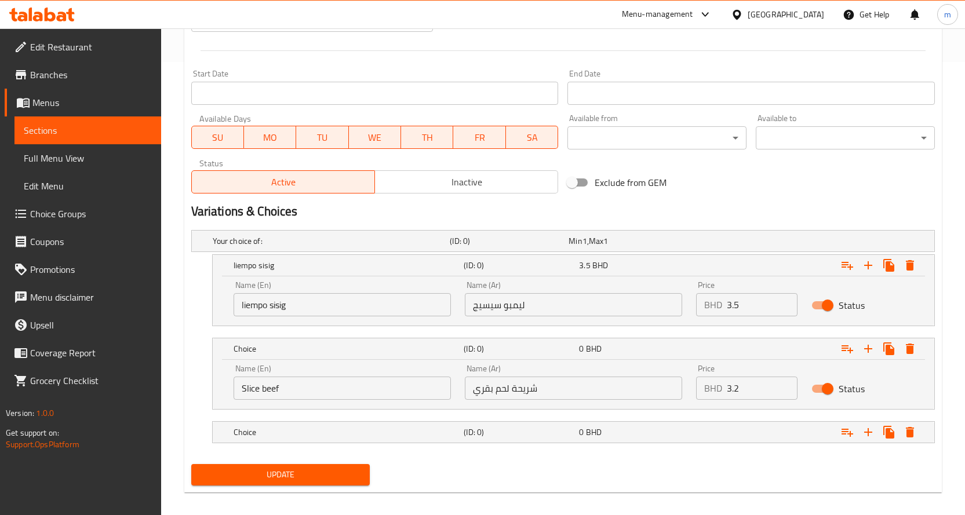
scroll to position [462, 0]
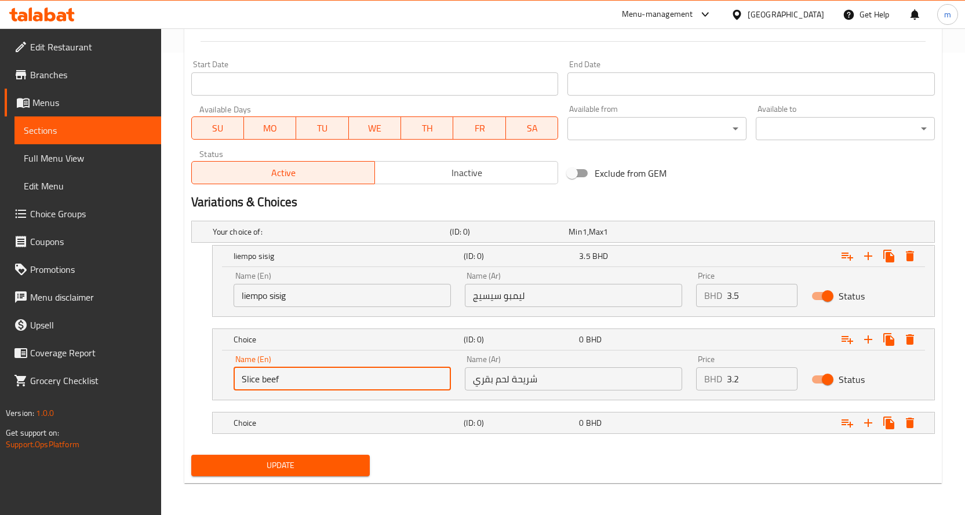
drag, startPoint x: 292, startPoint y: 377, endPoint x: 101, endPoint y: 364, distance: 191.0
click at [105, 364] on div "Edit Restaurant Branches Menus Sections Full Menu View Edit Menu Choice Groups …" at bounding box center [482, 41] width 965 height 950
click at [307, 378] on input "text" at bounding box center [341, 378] width 217 height 23
paste input "Bangus sisig"
type input "Bangus sisig"
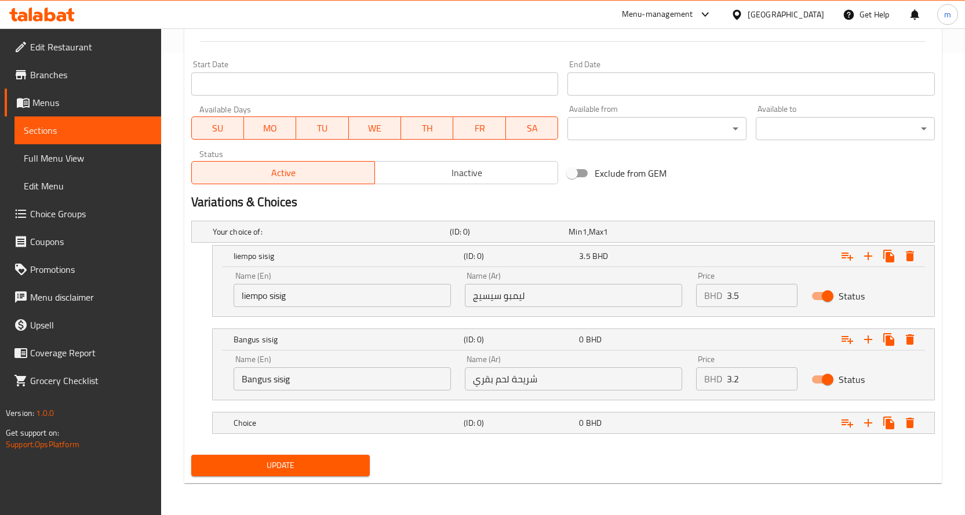
drag, startPoint x: 457, startPoint y: 382, endPoint x: 415, endPoint y: 382, distance: 41.7
click at [419, 382] on div "Name (En) Bangus sisig Name (En) Name (Ar) شريحة لحم بقري Name (Ar) Price BHD 3…" at bounding box center [574, 372] width 694 height 49
paste input "انجوس سيسيج"
type input "بانجوس سيسيج"
drag, startPoint x: 710, startPoint y: 384, endPoint x: 654, endPoint y: 386, distance: 56.2
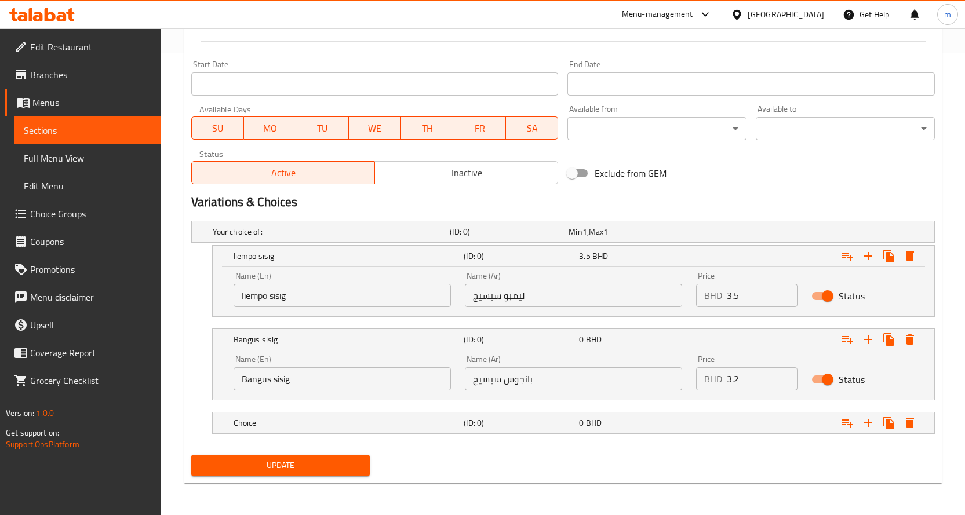
click at [662, 385] on div "Name (En) Bangus sisig Name (En) Name (Ar) بانجوس سيسيج Name (Ar) Price BHD 3.2…" at bounding box center [574, 372] width 694 height 49
paste input "4.5"
type input "4.5"
click at [391, 425] on h5 "Choice" at bounding box center [346, 423] width 226 height 12
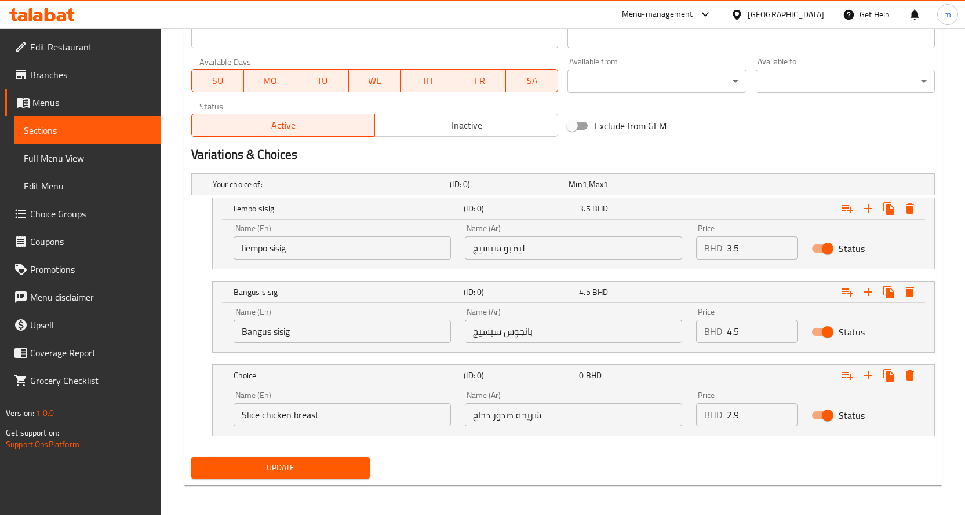
scroll to position [512, 0]
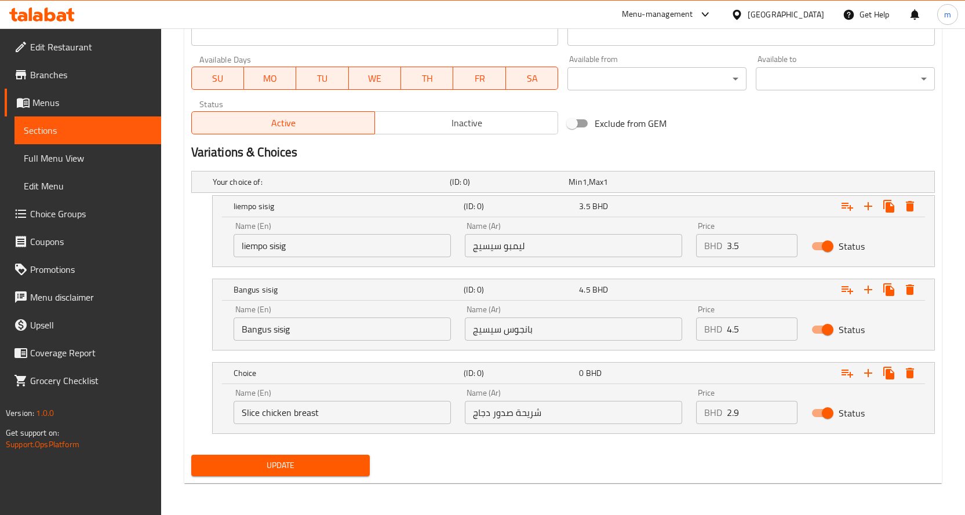
drag, startPoint x: 309, startPoint y: 421, endPoint x: 280, endPoint y: 414, distance: 30.4
click at [280, 414] on div "Name (En) Slice chicken breast Name (En)" at bounding box center [342, 406] width 231 height 49
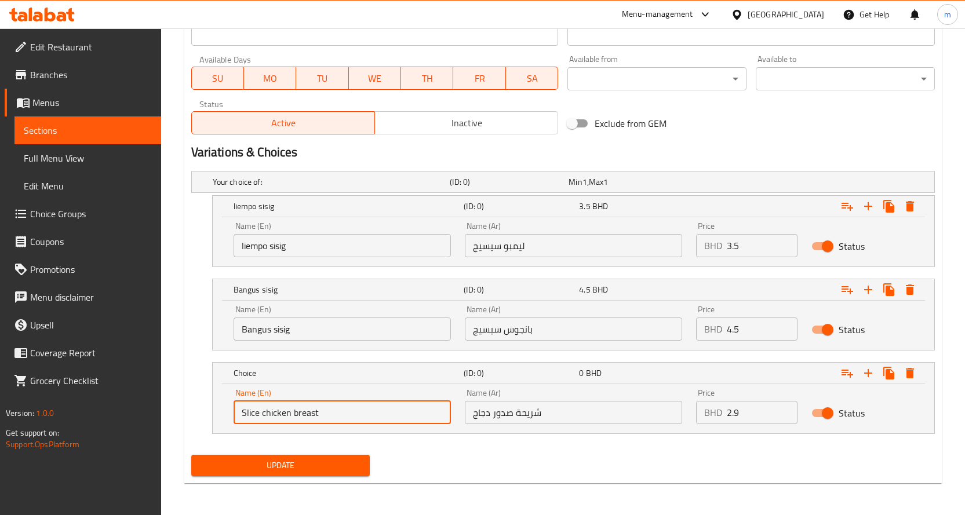
drag, startPoint x: 348, startPoint y: 414, endPoint x: 111, endPoint y: 408, distance: 236.4
click at [114, 408] on div "Edit Restaurant Branches Menus Sections Full Menu View Edit Menu Choice Groups …" at bounding box center [482, 15] width 965 height 999
paste input "Chicken Sisig"
type input "Chicken Sisig"
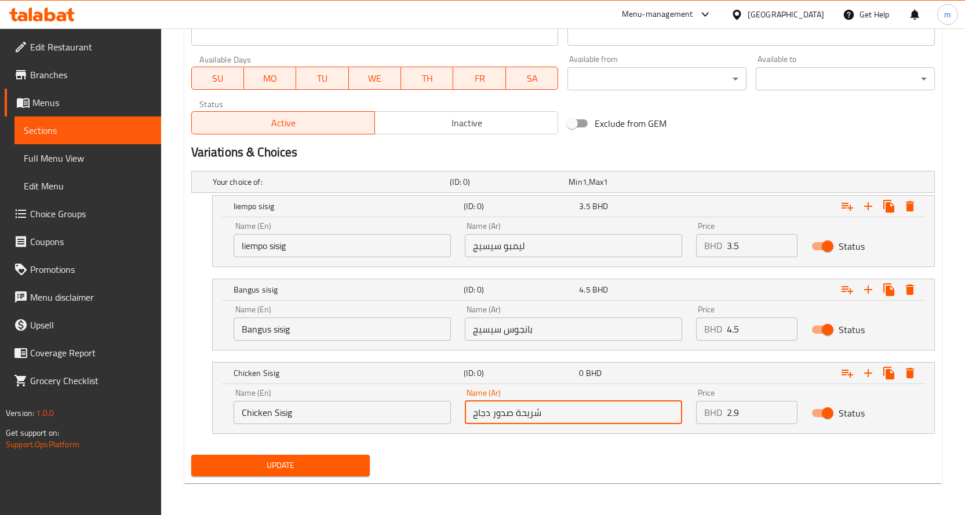
drag, startPoint x: 476, startPoint y: 419, endPoint x: 278, endPoint y: 413, distance: 198.3
click at [289, 415] on div "Name (En) Chicken Sisig Name (En) Name (Ar) شريحة صدور دجاج Name (Ar) Price BHD…" at bounding box center [574, 406] width 694 height 49
paste input "جاج سيسي"
type input "دجاج سيسيج"
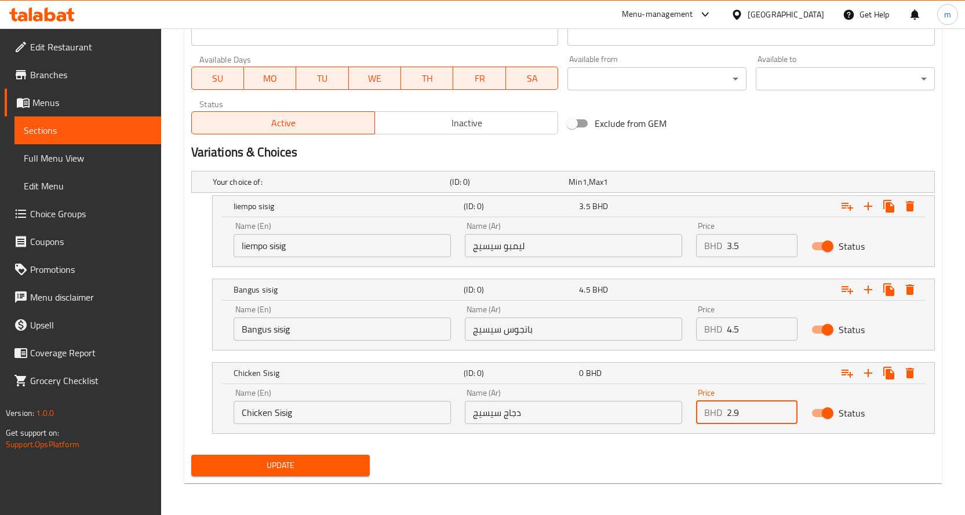
drag, startPoint x: 762, startPoint y: 422, endPoint x: 669, endPoint y: 424, distance: 92.7
click at [670, 424] on div "Name (En) Chicken Sisig Name (En) Name (Ar) دجاج سيسيج Name (Ar) Price BHD 2.9 …" at bounding box center [574, 406] width 694 height 49
paste input "3"
type input "3"
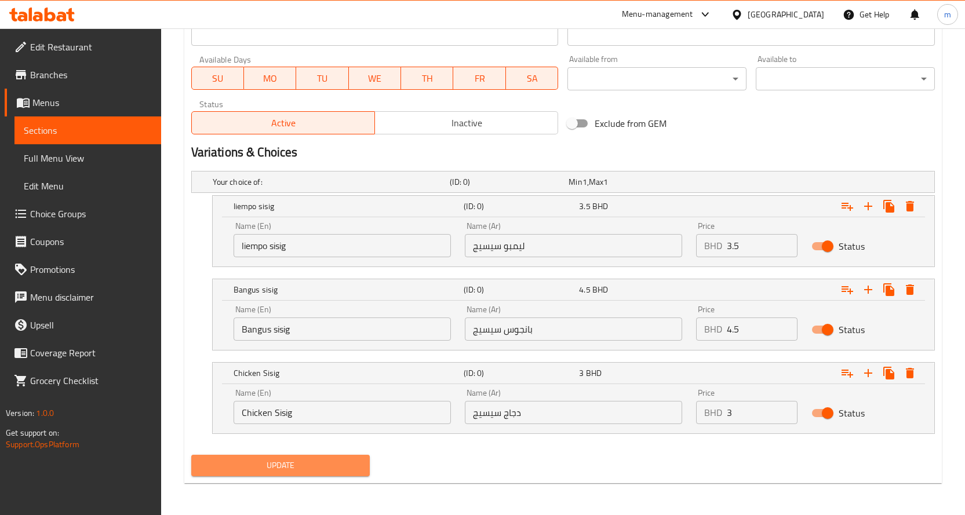
click at [245, 456] on button "Update" at bounding box center [280, 465] width 179 height 21
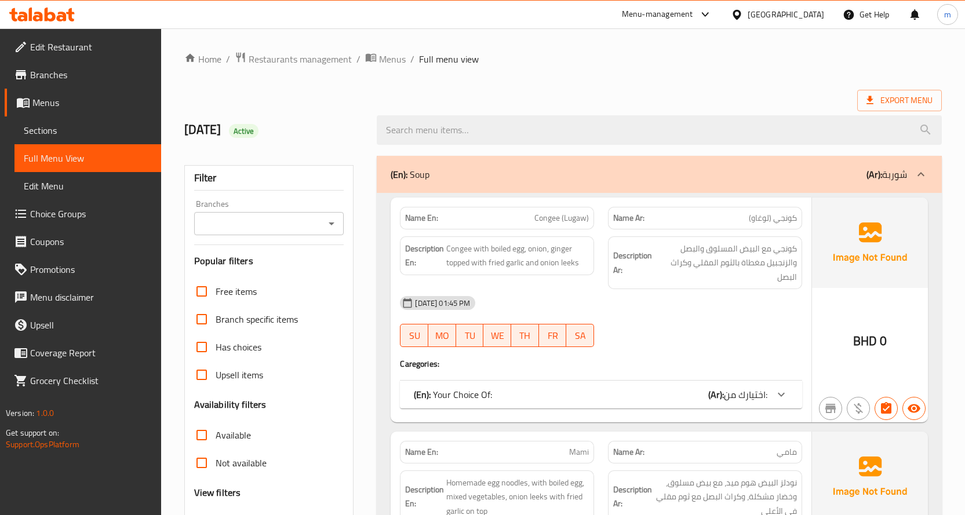
click at [106, 127] on span "Sections" at bounding box center [88, 130] width 128 height 14
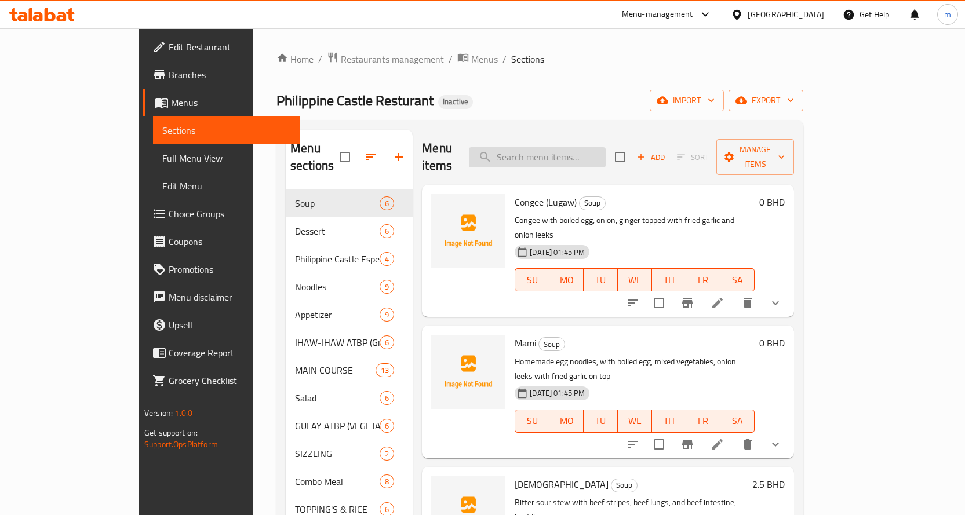
click at [592, 154] on input "search" at bounding box center [537, 157] width 137 height 20
paste input "BIHON (GUISADO)"
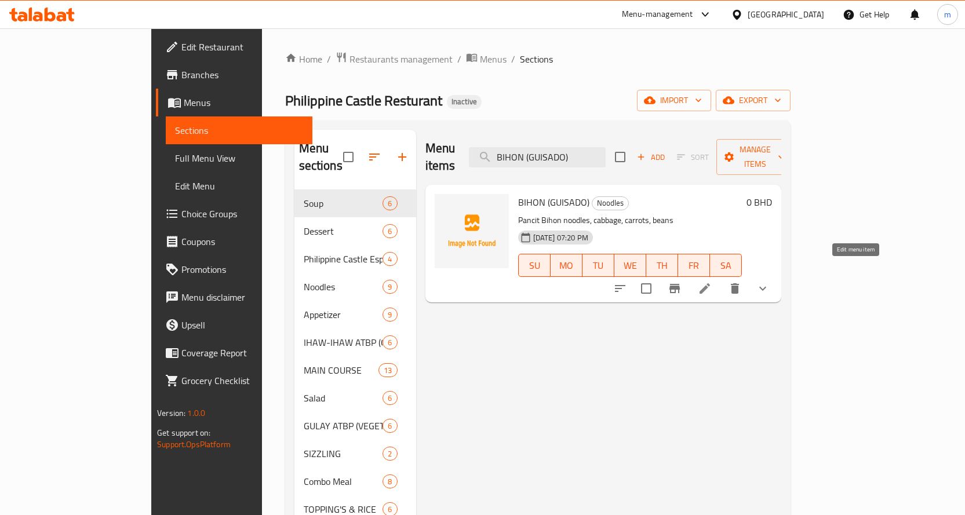
type input "BIHON (GUISADO)"
click at [710, 283] on icon at bounding box center [704, 288] width 10 height 10
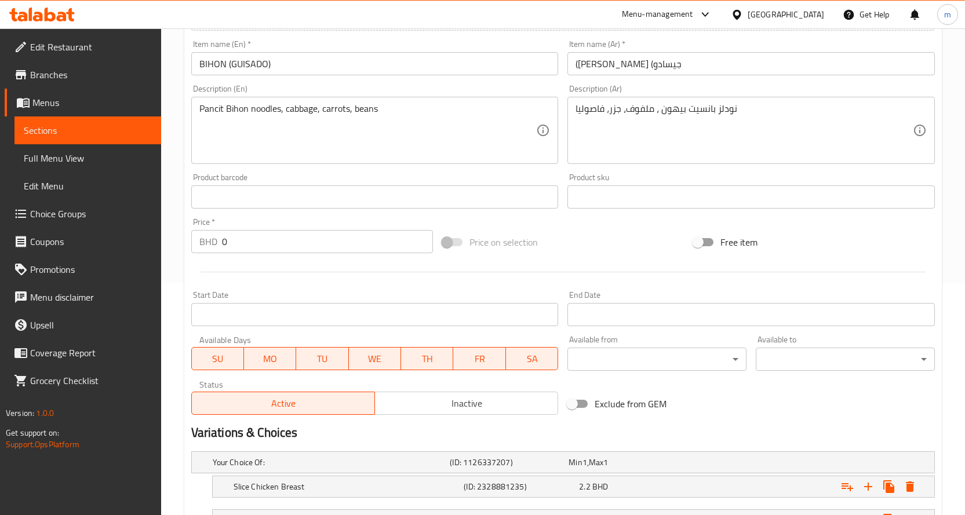
click at [83, 128] on span "Sections" at bounding box center [88, 130] width 128 height 14
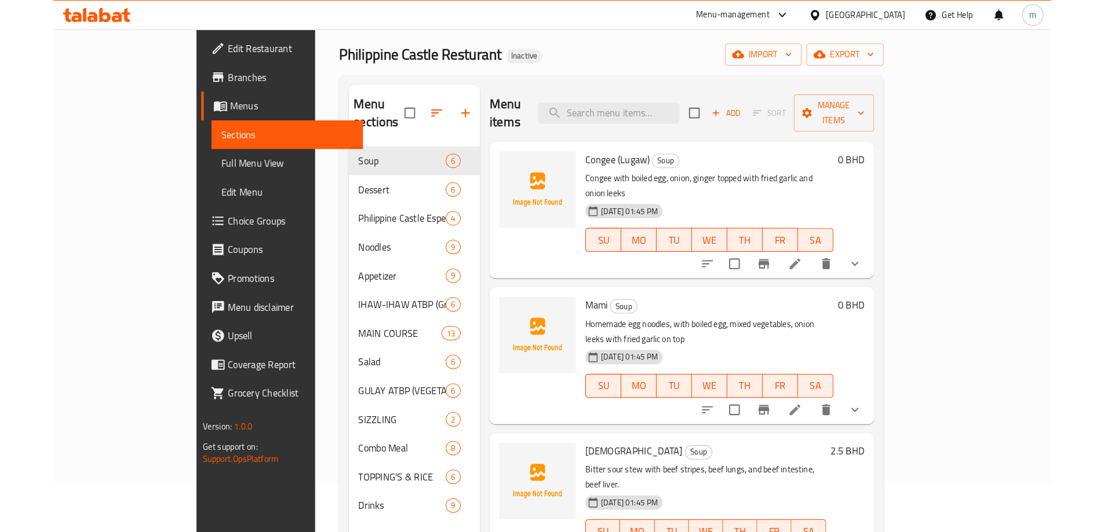
scroll to position [46, 0]
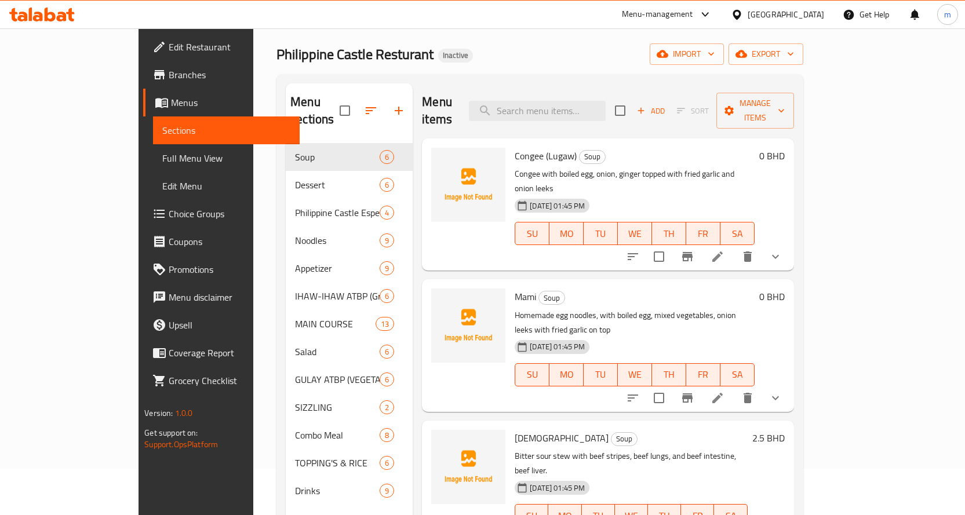
click at [162, 155] on span "Full Menu View" at bounding box center [226, 158] width 128 height 14
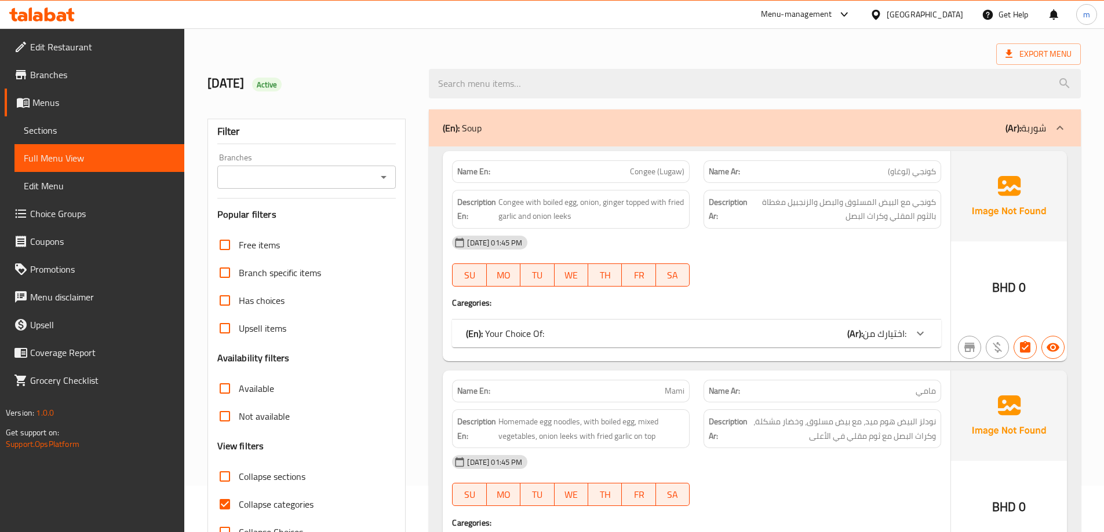
click at [801, 136] on div "(En): Soup (Ar): شوربة" at bounding box center [755, 128] width 652 height 37
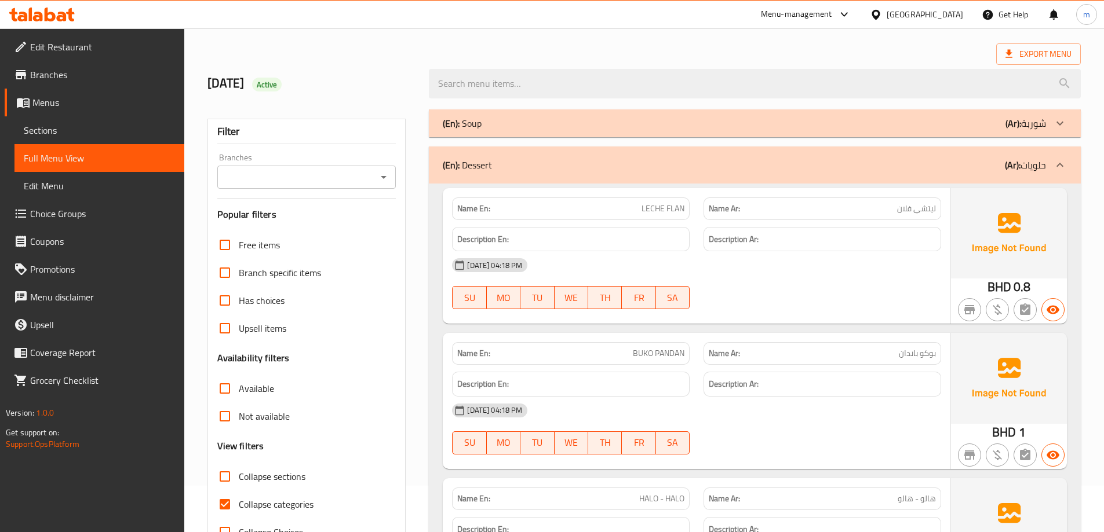
click at [249, 480] on span "Collapse sections" at bounding box center [272, 477] width 67 height 14
click at [239, 480] on input "Collapse sections" at bounding box center [225, 477] width 28 height 28
checkbox input "true"
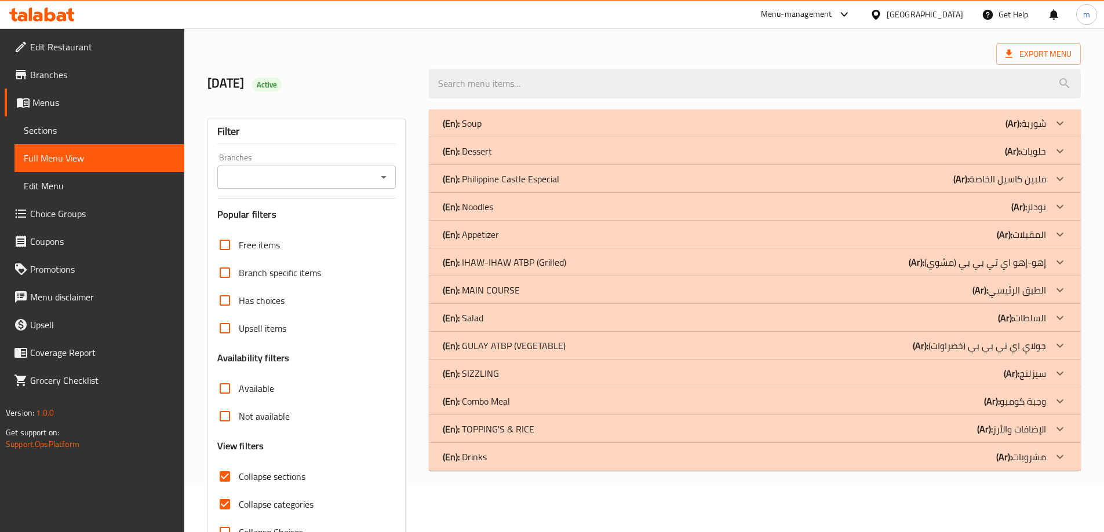
click at [927, 370] on div "(En): SIZZLING (Ar): سيزلنج" at bounding box center [744, 374] width 603 height 14
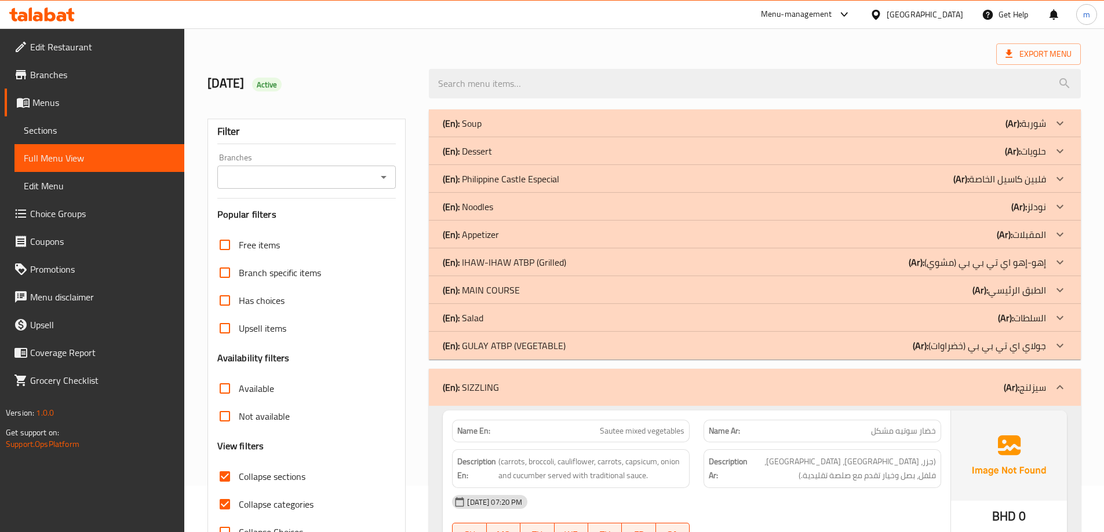
click at [897, 293] on div "(En): MAIN COURSE (Ar): الطبق الرئيسي" at bounding box center [744, 290] width 603 height 14
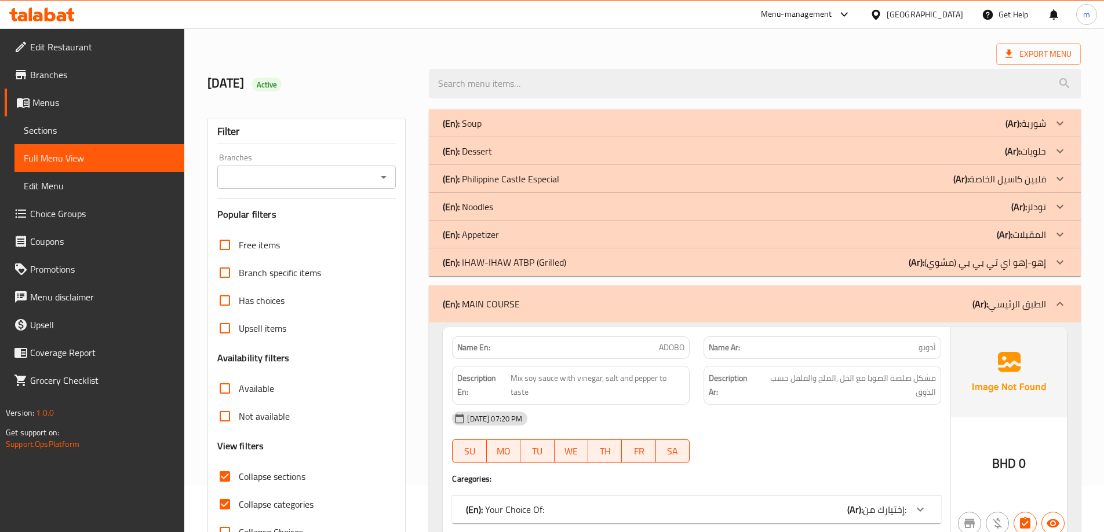
drag, startPoint x: 890, startPoint y: 205, endPoint x: 889, endPoint y: 224, distance: 18.6
click at [890, 205] on div "(En): Noodles (Ar): نودلز" at bounding box center [744, 207] width 603 height 14
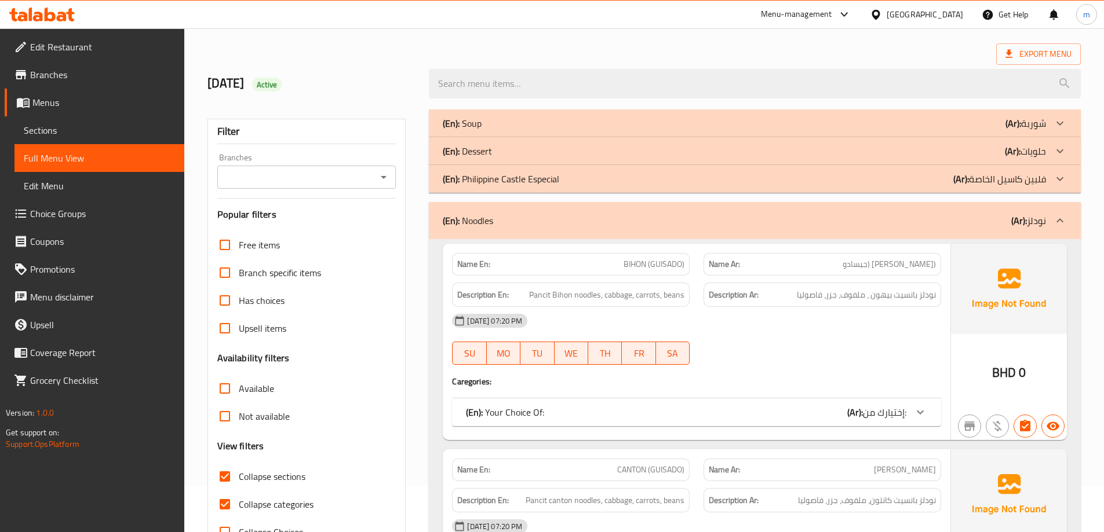
click at [657, 264] on span "BIHON (GUISADO)" at bounding box center [653, 264] width 61 height 12
copy span "BIHON (GUISADO)"
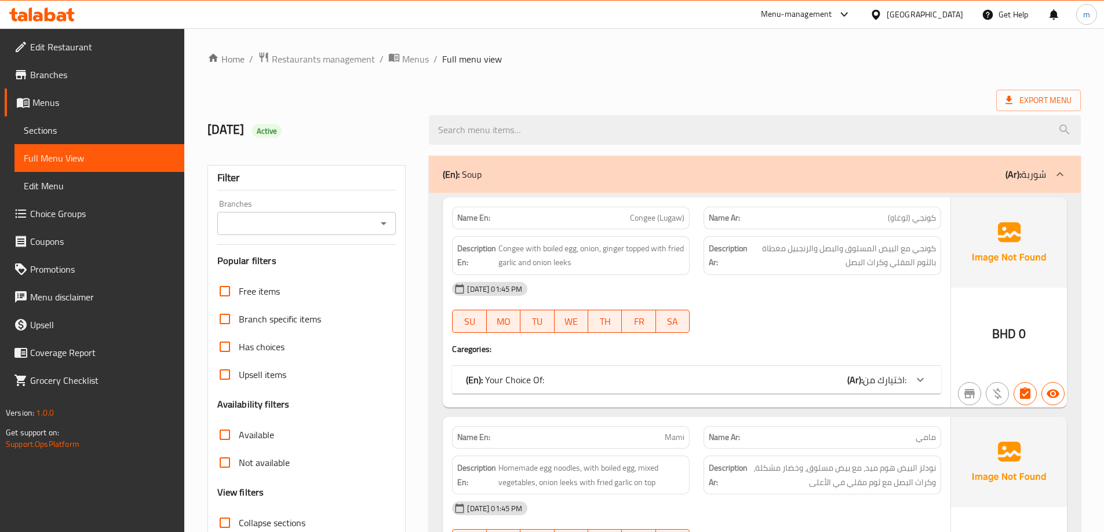
scroll to position [348, 0]
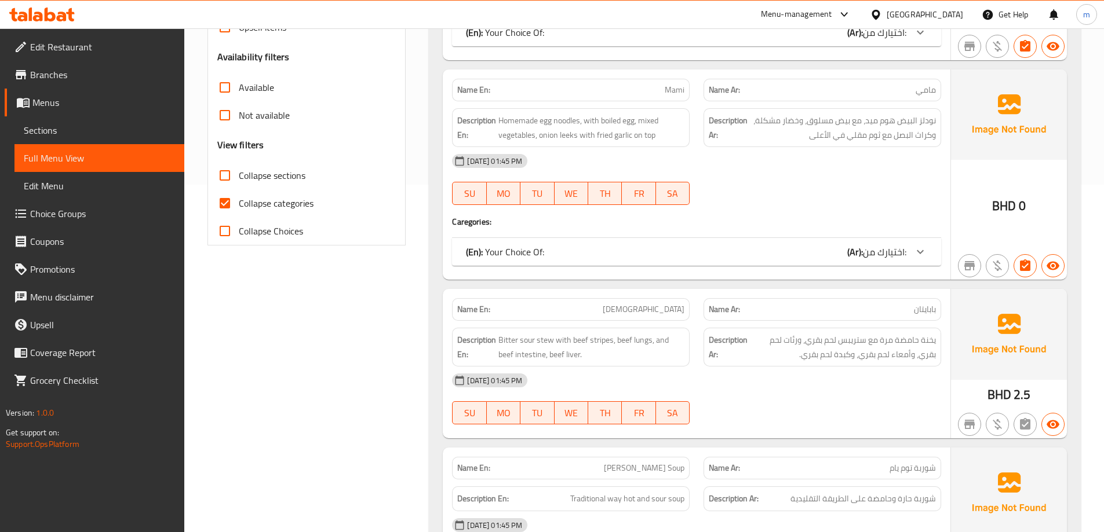
drag, startPoint x: 231, startPoint y: 201, endPoint x: 362, endPoint y: 207, distance: 130.5
click at [231, 201] on input "Collapse categories" at bounding box center [225, 203] width 28 height 28
checkbox input "false"
click at [233, 170] on input "Collapse sections" at bounding box center [225, 176] width 28 height 28
checkbox input "true"
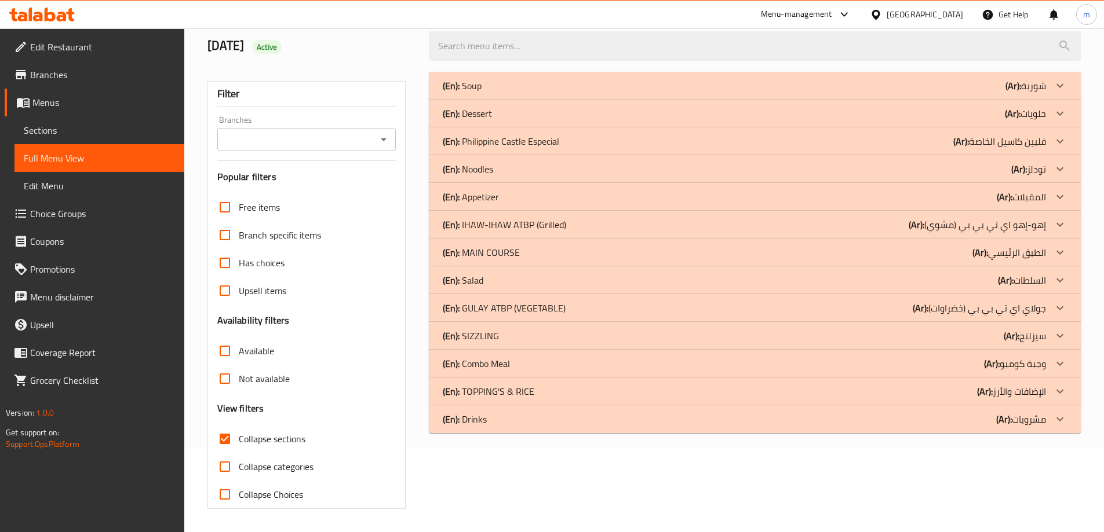
scroll to position [84, 0]
click at [967, 334] on div "(En): SIZZLING (Ar): سيزلنج" at bounding box center [744, 336] width 603 height 14
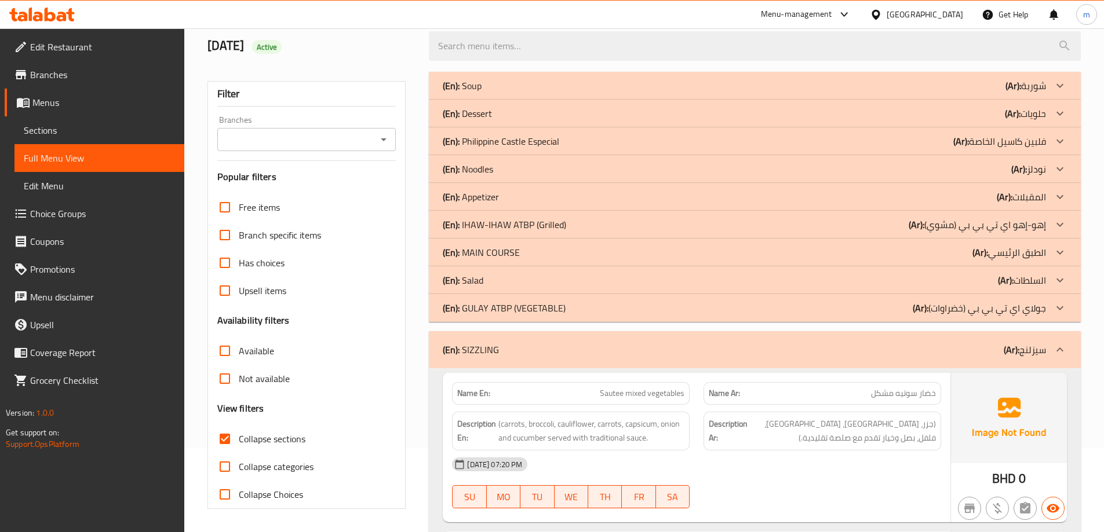
click at [955, 251] on div "(En): MAIN COURSE (Ar): الطبق الرئيسي" at bounding box center [744, 253] width 603 height 14
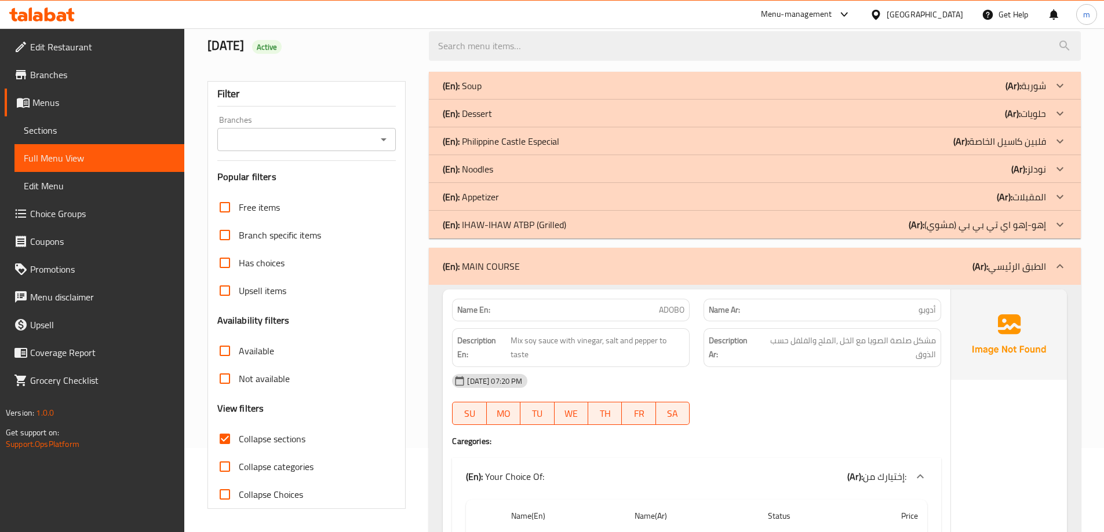
click at [961, 165] on div "(En): Noodles (Ar): نودلز" at bounding box center [744, 169] width 603 height 14
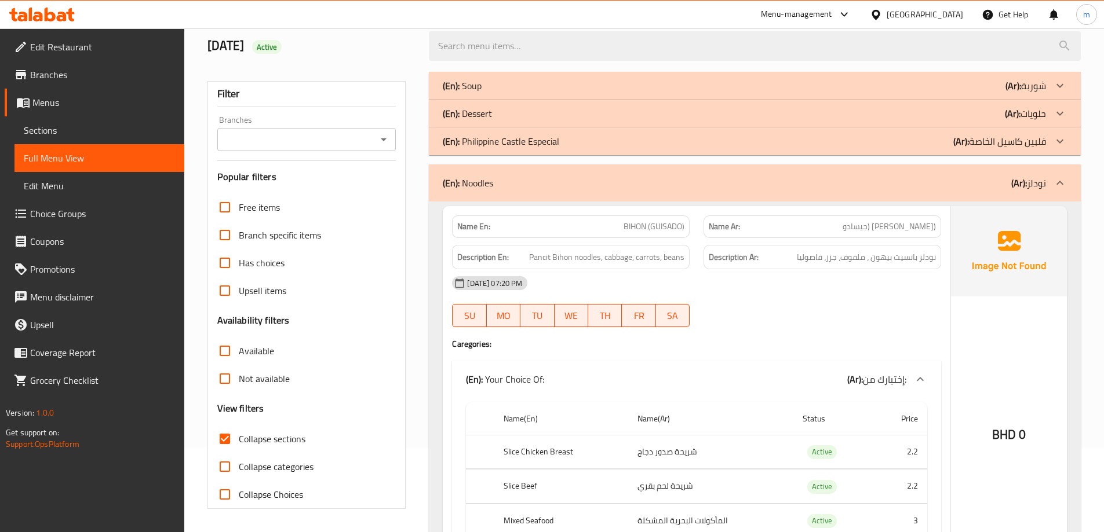
click at [658, 228] on span "BIHON (GUISADO)" at bounding box center [653, 227] width 61 height 12
copy span "BIHON (GUISADO)"
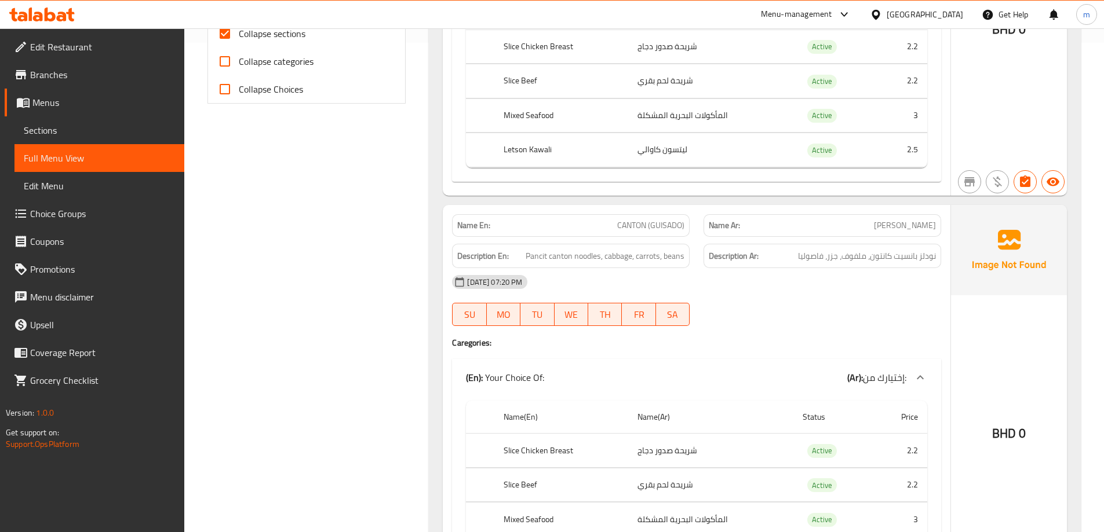
scroll to position [721, 0]
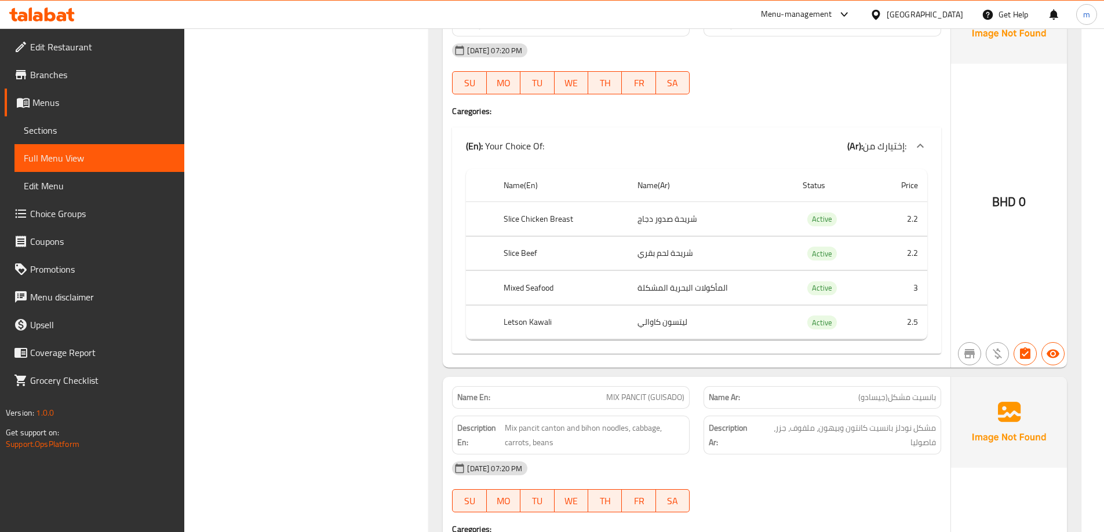
click at [872, 399] on span "بانسيت مشكل(جيسادو)" at bounding box center [897, 398] width 78 height 12
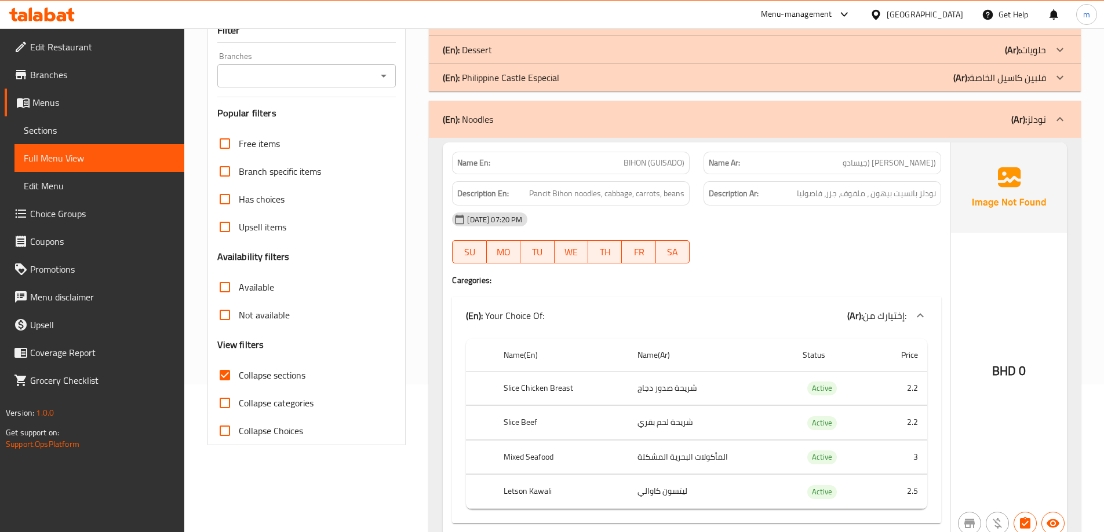
scroll to position [142, 0]
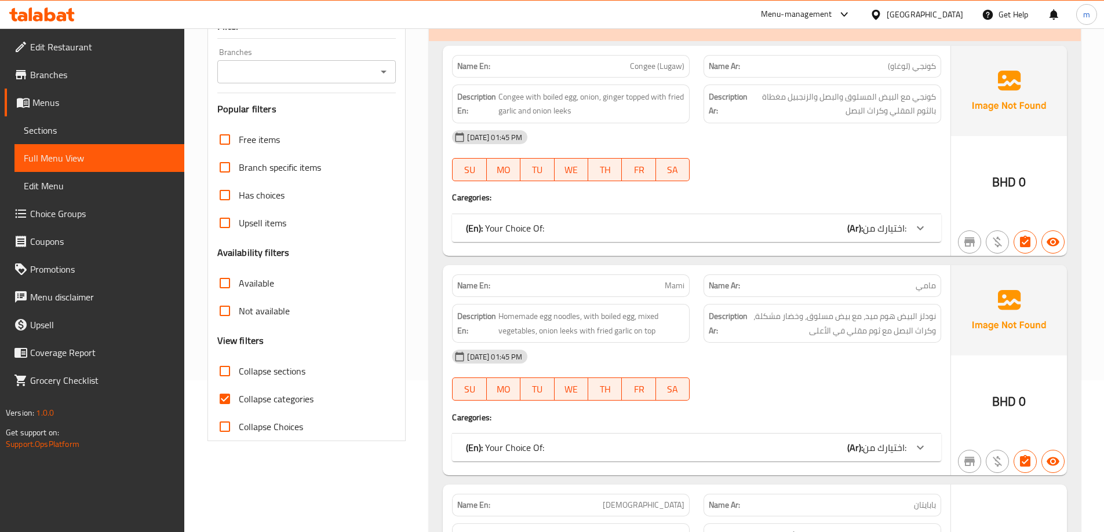
scroll to position [406, 0]
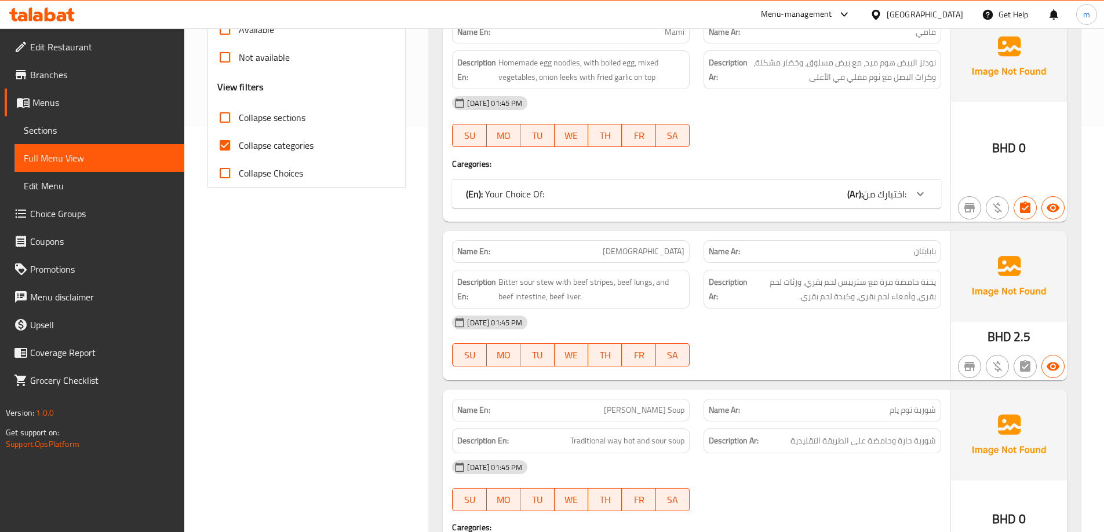
click at [285, 115] on span "Collapse sections" at bounding box center [272, 118] width 67 height 14
click at [239, 115] on input "Collapse sections" at bounding box center [225, 118] width 28 height 28
checkbox input "true"
click at [283, 150] on span "Collapse categories" at bounding box center [276, 145] width 75 height 14
click at [239, 150] on input "Collapse categories" at bounding box center [225, 146] width 28 height 28
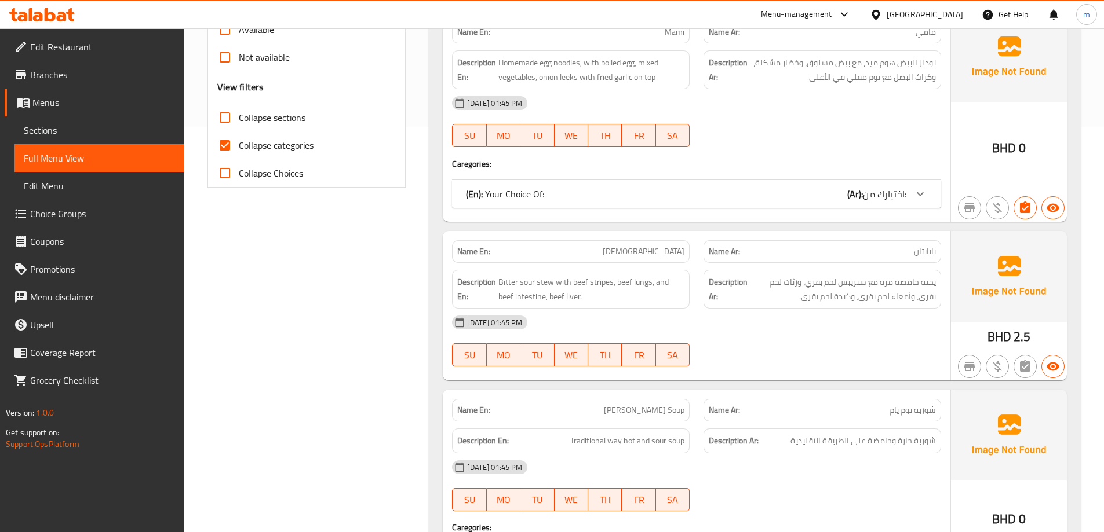
checkbox input "false"
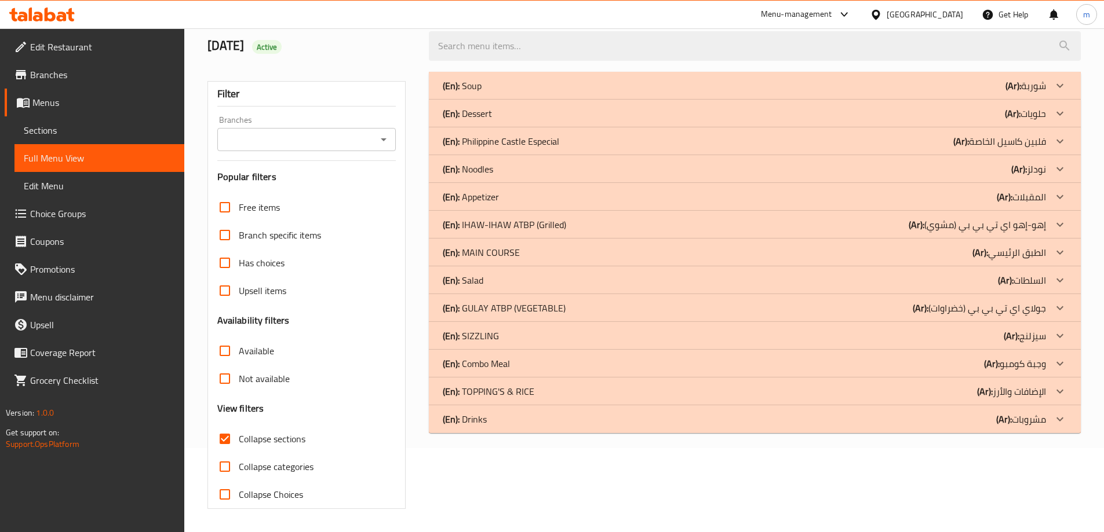
scroll to position [84, 0]
click at [1016, 338] on b "(Ar):" at bounding box center [1012, 335] width 16 height 17
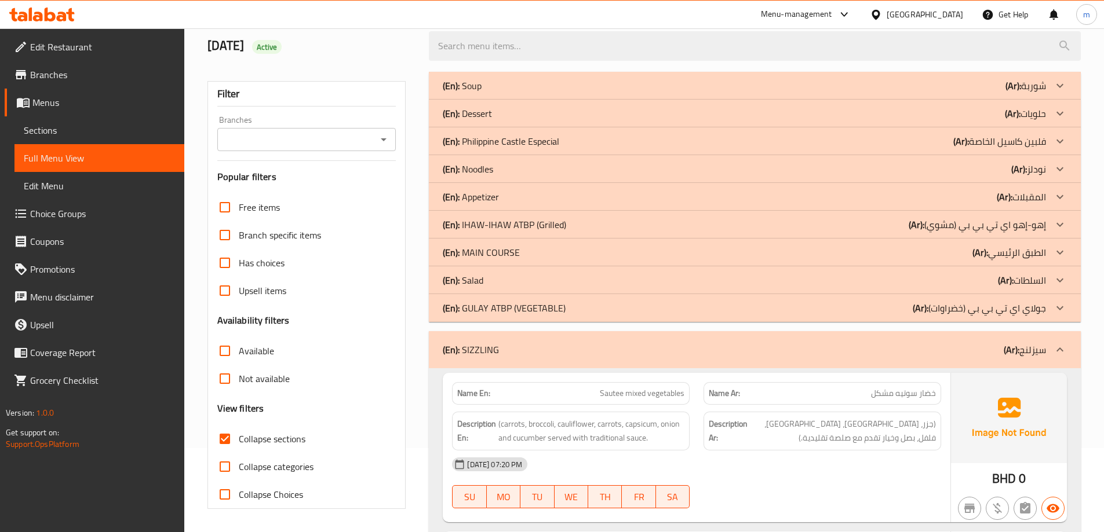
click at [992, 246] on p "(Ar): الطبق الرئيسي" at bounding box center [1009, 253] width 74 height 14
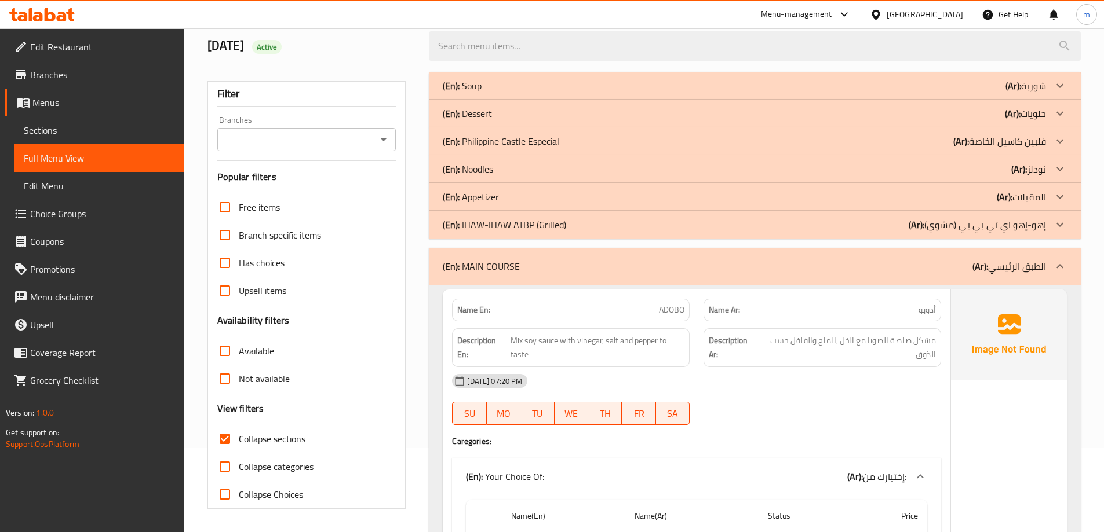
click at [988, 170] on div "(En): Noodles (Ar): نودلز" at bounding box center [744, 169] width 603 height 14
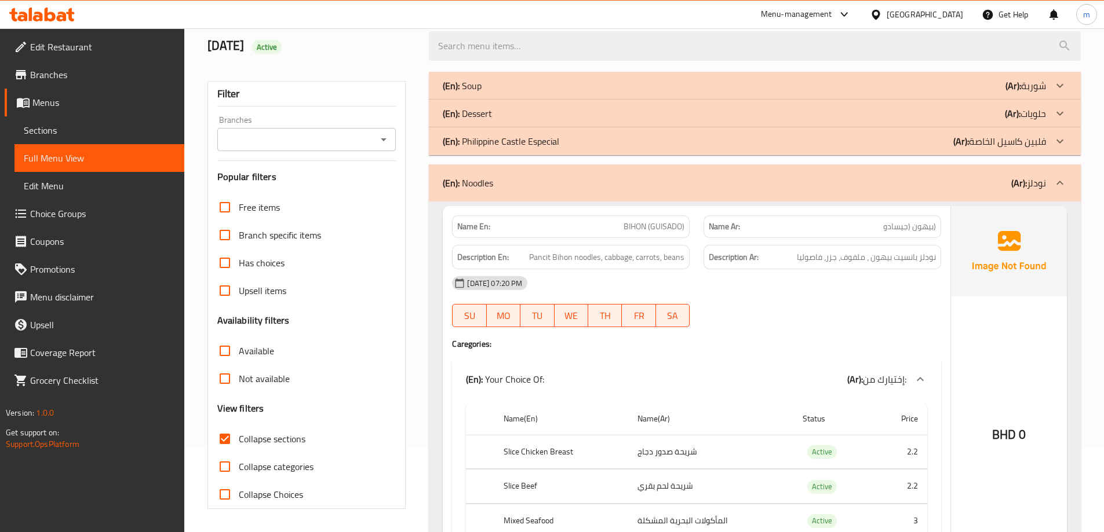
click at [667, 217] on div "Name En: BIHON (GUISADO)" at bounding box center [571, 227] width 238 height 23
click at [667, 218] on div "Name En: BIHON (GUISADO)" at bounding box center [571, 227] width 238 height 23
click at [674, 221] on span "BIHON (GUISADO)" at bounding box center [653, 227] width 61 height 12
click at [676, 221] on span "BIHON (GUISADO)" at bounding box center [653, 227] width 61 height 12
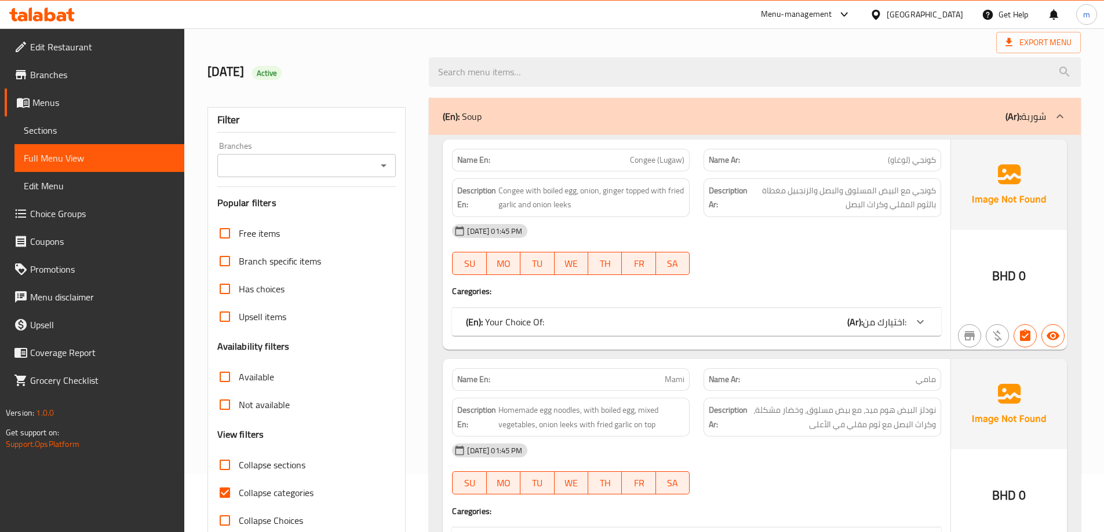
scroll to position [84, 0]
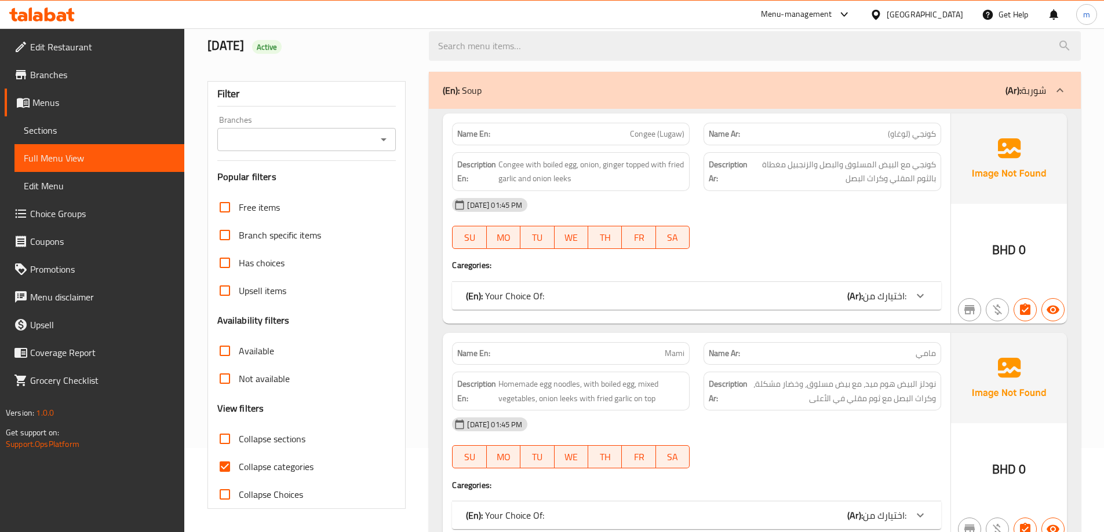
click at [283, 440] on span "Collapse sections" at bounding box center [272, 439] width 67 height 14
click at [239, 440] on input "Collapse sections" at bounding box center [225, 439] width 28 height 28
checkbox input "true"
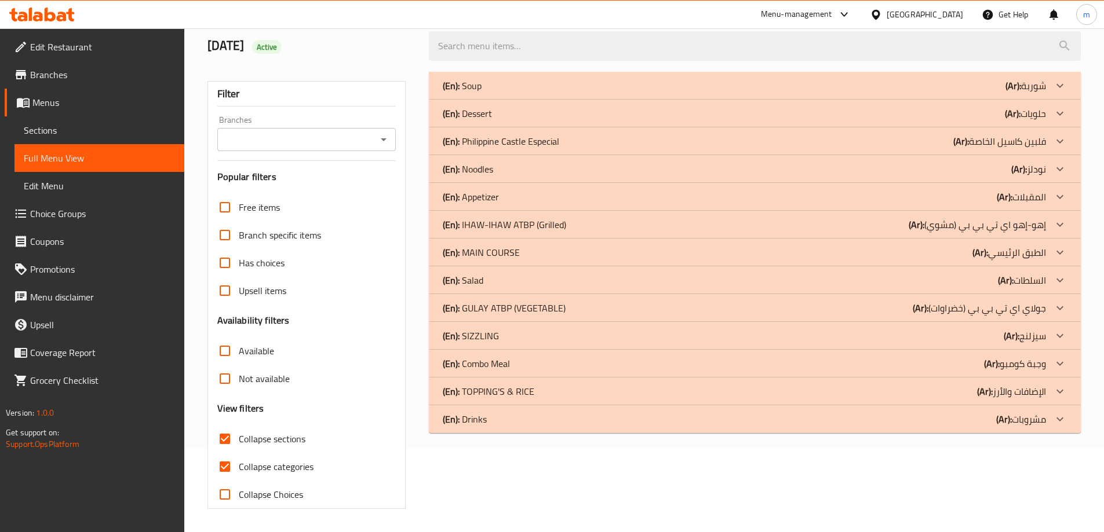
click at [283, 468] on span "Collapse categories" at bounding box center [276, 467] width 75 height 14
click at [239, 468] on input "Collapse categories" at bounding box center [225, 467] width 28 height 28
checkbox input "false"
click at [557, 167] on div "(En): Noodles (Ar): نودلز" at bounding box center [744, 169] width 603 height 14
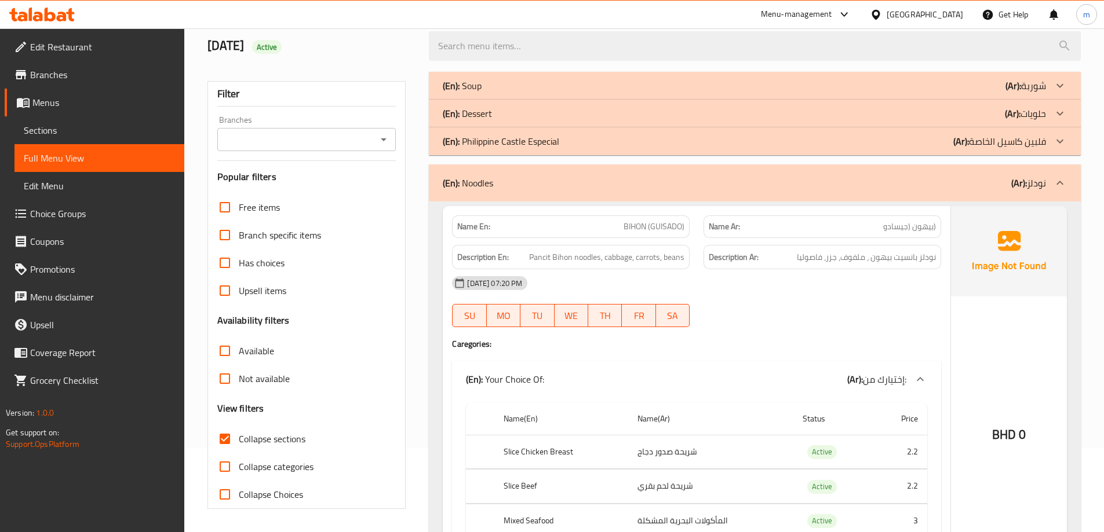
click at [809, 240] on div "Description Ar: نودلز بانسيت بيهون ، ملفوف، جزر، فاصوليا" at bounding box center [821, 257] width 251 height 39
click at [863, 229] on p "Name Ar: (بيهون (جيسادو" at bounding box center [822, 227] width 227 height 12
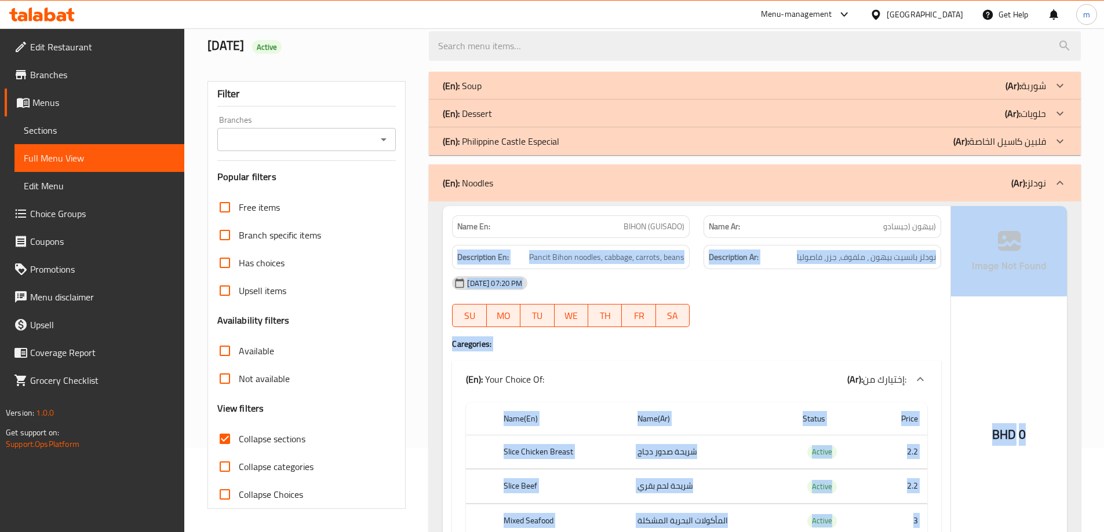
drag, startPoint x: 863, startPoint y: 229, endPoint x: 956, endPoint y: 223, distance: 92.9
click at [956, 223] on div "Name En: BIHON (GUISADO) Name Ar: (بيهون (جيسادو Description En: Pancit Bihon n…" at bounding box center [755, 403] width 624 height 395
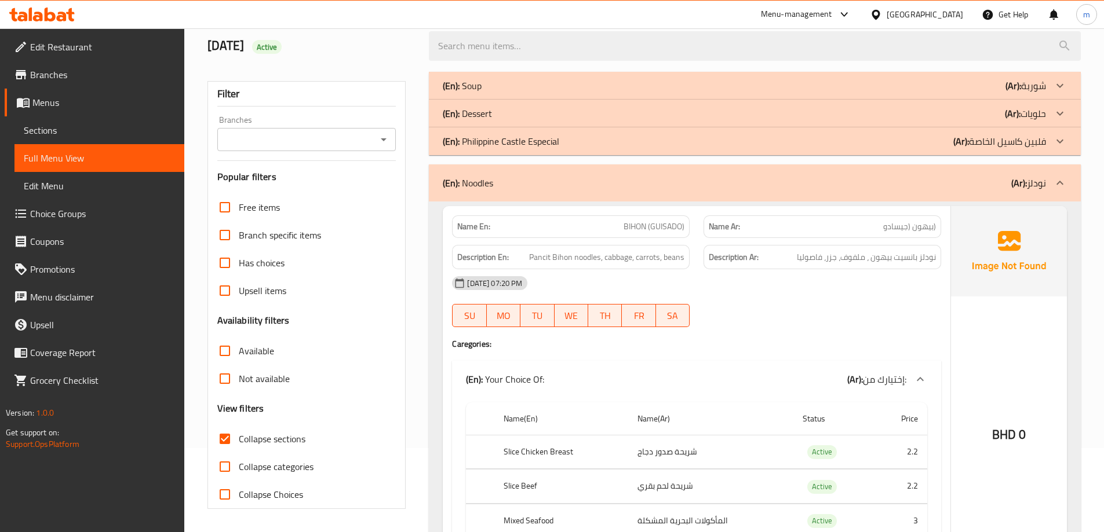
click at [939, 223] on div "Name Ar: (بيهون (جيسادو" at bounding box center [822, 227] width 238 height 23
click at [938, 223] on div "Name Ar: (بيهون (جيسادو" at bounding box center [822, 227] width 238 height 23
drag, startPoint x: 938, startPoint y: 223, endPoint x: 902, endPoint y: 222, distance: 35.9
click at [902, 222] on div "Name Ar: (بيهون (جيسادو" at bounding box center [822, 227] width 238 height 23
click at [902, 222] on span "(بيهون (جيسادو" at bounding box center [909, 227] width 53 height 12
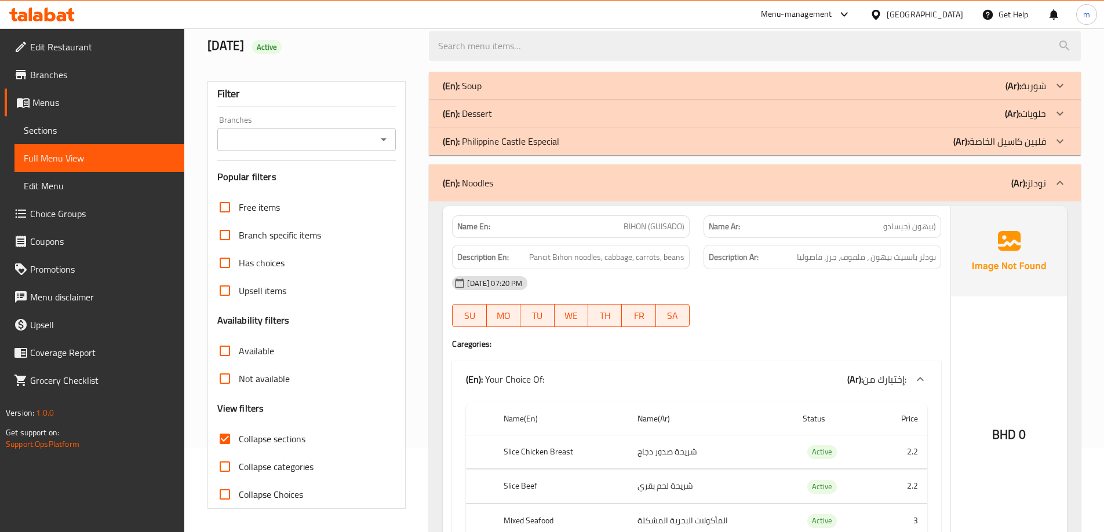
click at [889, 292] on div "[DATE] 07:20 PM" at bounding box center [696, 283] width 503 height 28
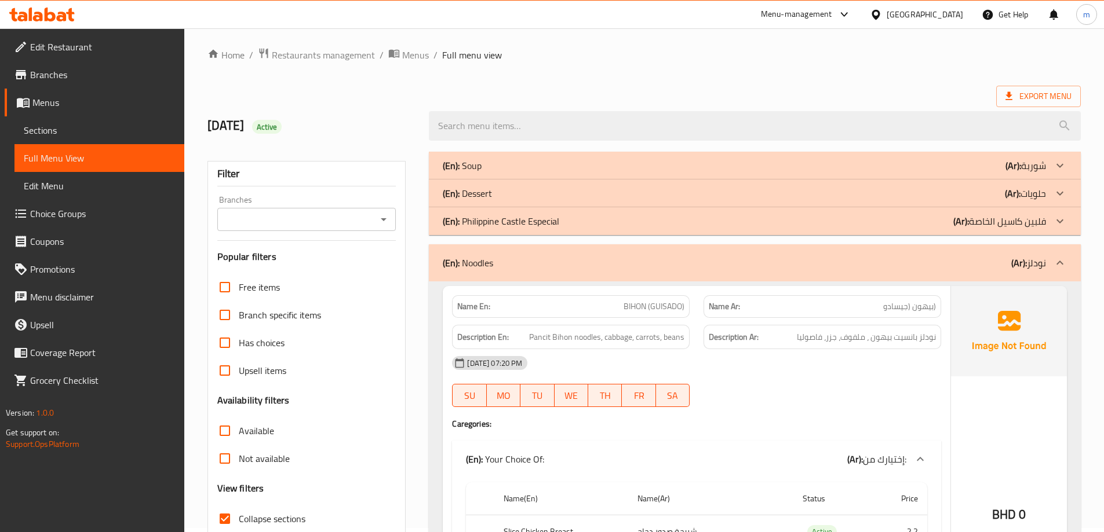
scroll to position [0, 0]
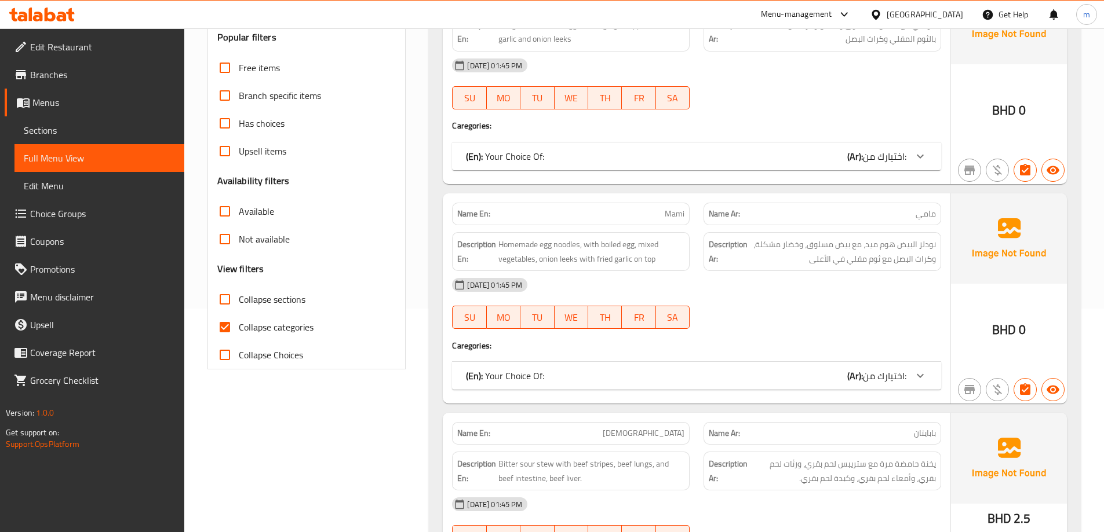
scroll to position [232, 0]
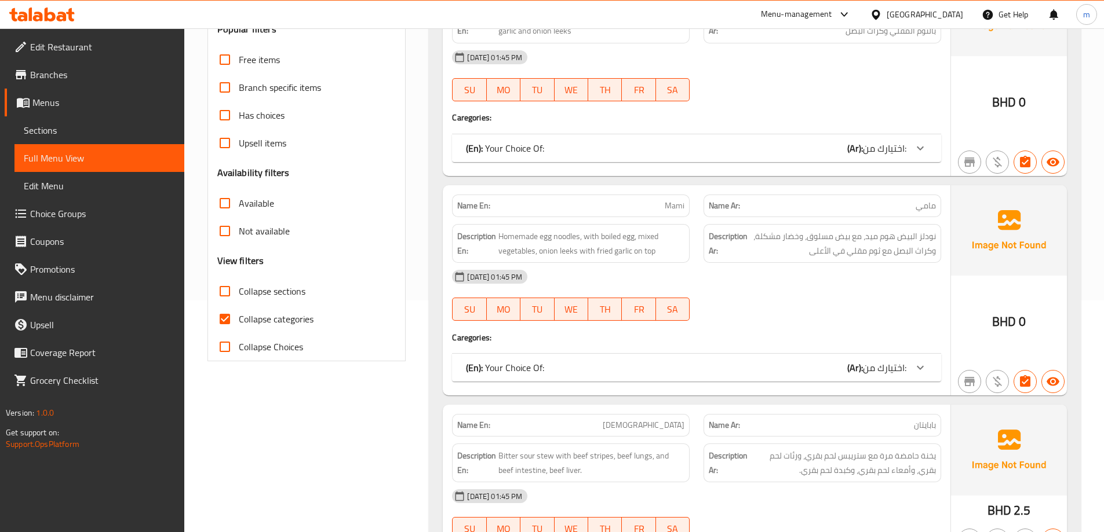
click at [285, 293] on span "Collapse sections" at bounding box center [272, 291] width 67 height 14
click at [239, 293] on input "Collapse sections" at bounding box center [225, 292] width 28 height 28
checkbox input "true"
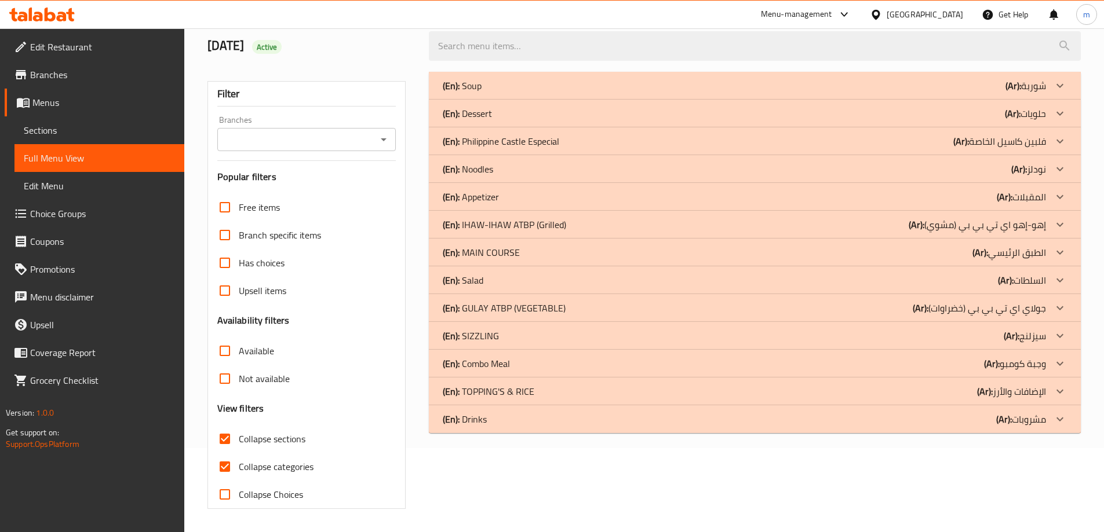
click at [225, 316] on div "Free items Branch specific items Has choices Upsell items Availability filters …" at bounding box center [306, 351] width 179 height 315
click at [1004, 166] on div "(En): Noodles (Ar): نودلز" at bounding box center [744, 169] width 603 height 14
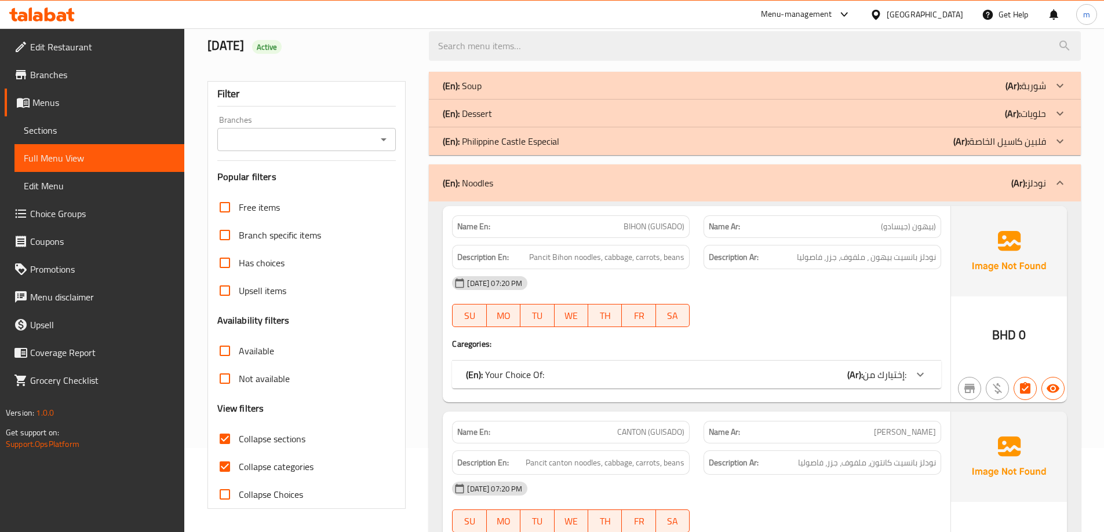
click at [634, 432] on span "CANTON (GUISADO)" at bounding box center [650, 432] width 67 height 12
click at [635, 432] on span "CANTON (GUISADO)" at bounding box center [650, 432] width 67 height 12
copy span "CANTON (GUISADO)"
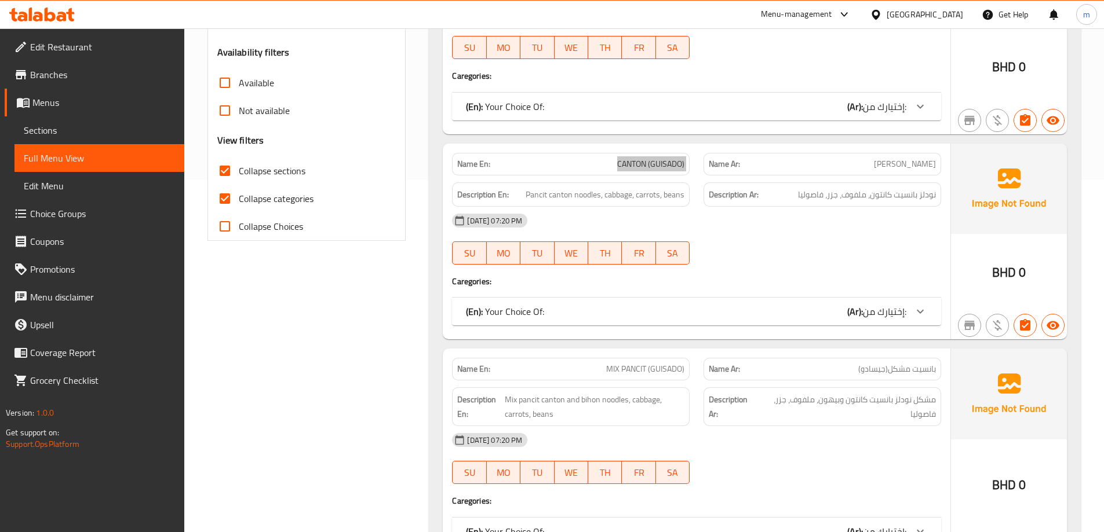
scroll to position [316, 0]
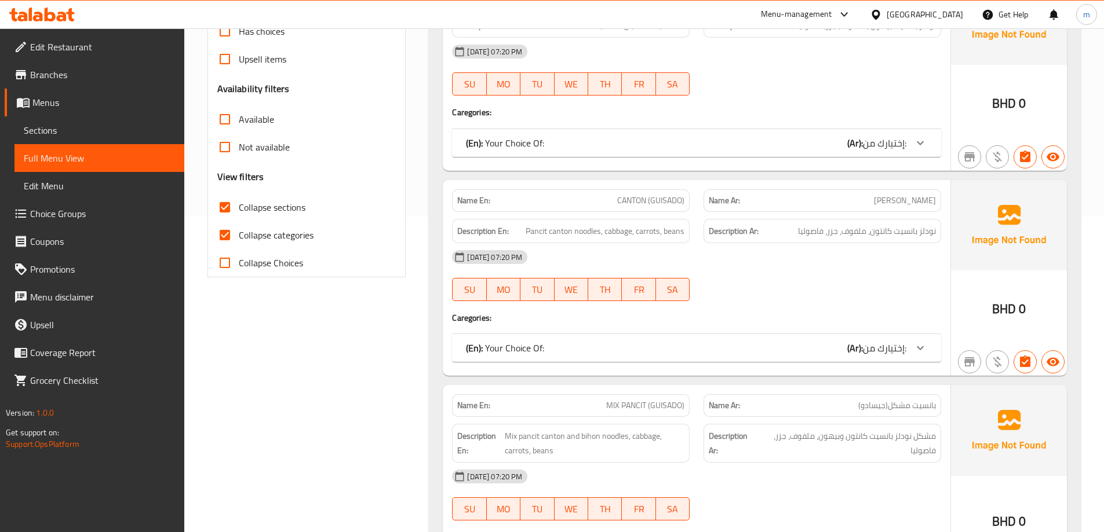
click at [268, 260] on span "Collapse Choices" at bounding box center [271, 263] width 64 height 14
click at [239, 260] on input "Collapse Choices" at bounding box center [225, 263] width 28 height 28
checkbox input "true"
click at [267, 238] on span "Collapse categories" at bounding box center [276, 235] width 75 height 14
click at [239, 238] on input "Collapse categories" at bounding box center [225, 235] width 28 height 28
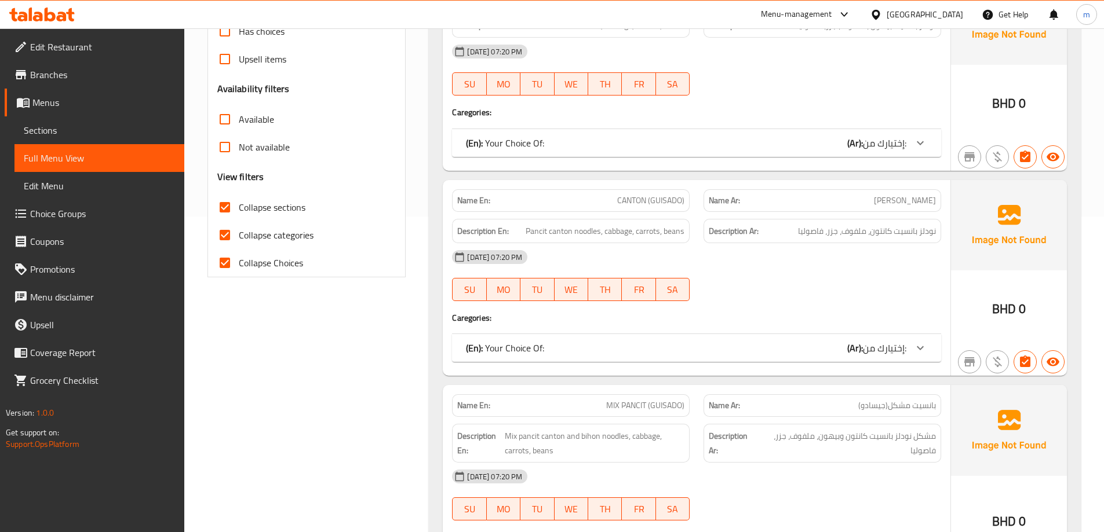
checkbox input "false"
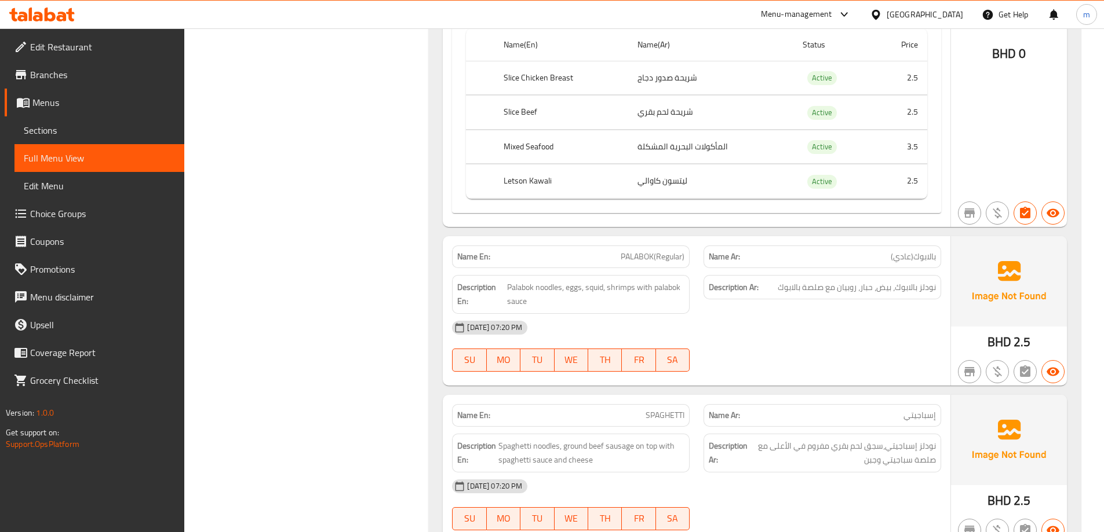
scroll to position [1301, 0]
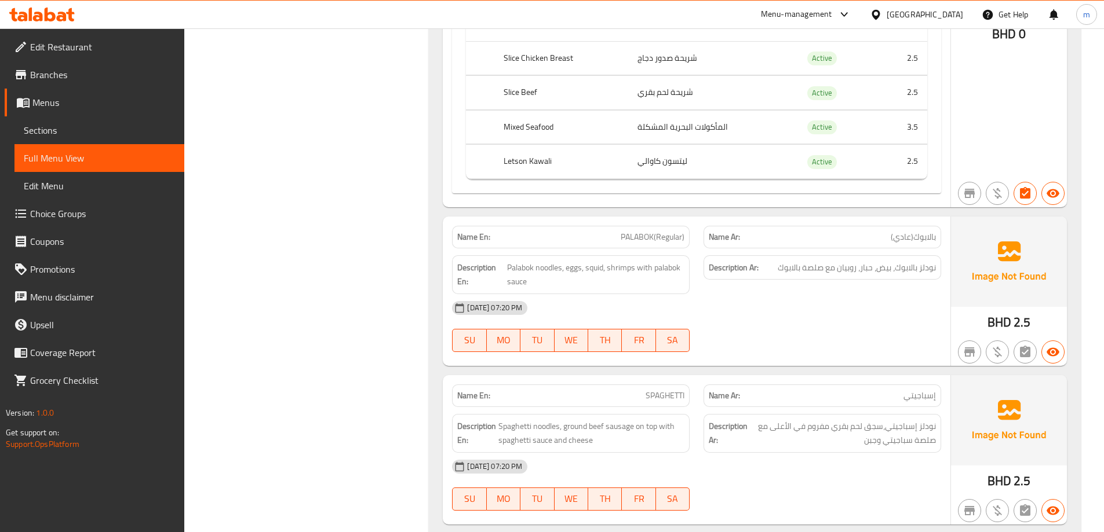
click at [631, 238] on span "PALABOK(Regular)" at bounding box center [653, 237] width 64 height 12
copy span "PALABOK"
click at [670, 241] on span "PALABOK(Regular)" at bounding box center [653, 237] width 64 height 12
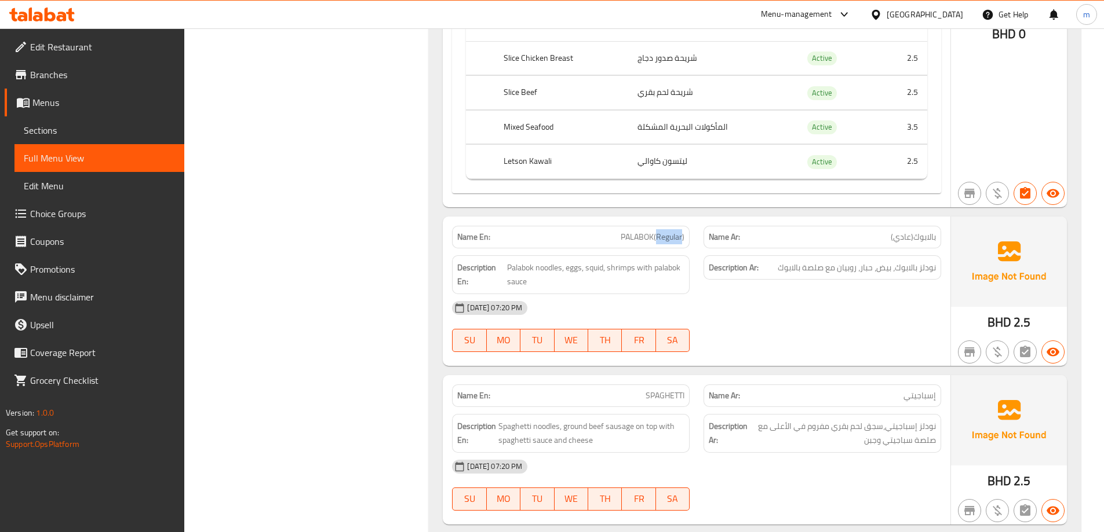
copy span "Regular"
click at [643, 237] on span "PALABOK(Regular)" at bounding box center [653, 237] width 64 height 12
click at [645, 237] on span "PALABOK(Regular)" at bounding box center [653, 237] width 64 height 12
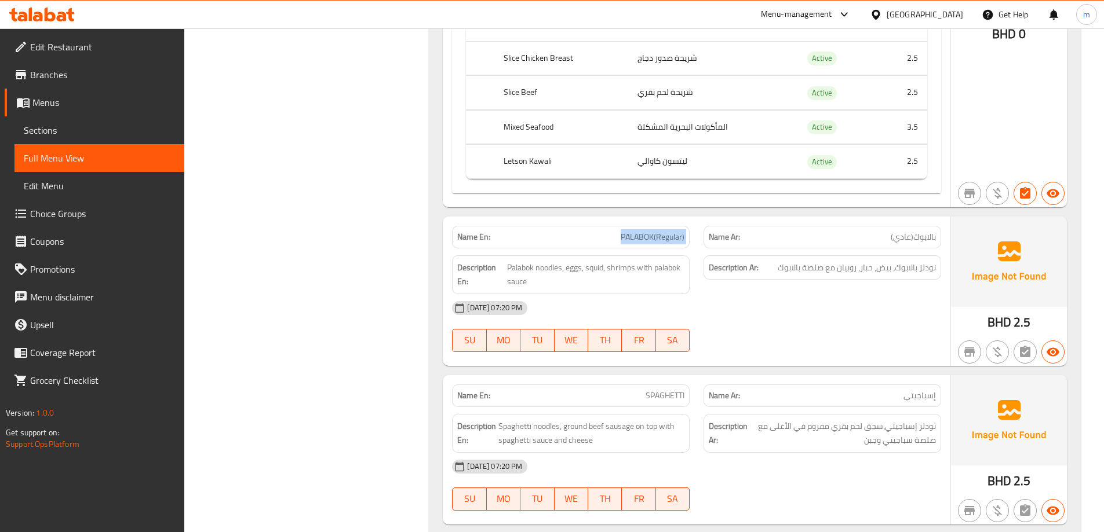
copy span "PALABOK(Regular)"
click at [643, 239] on span "PALABOK(Regular)" at bounding box center [653, 237] width 64 height 12
click at [642, 239] on span "PALABOK(Regular)" at bounding box center [653, 237] width 64 height 12
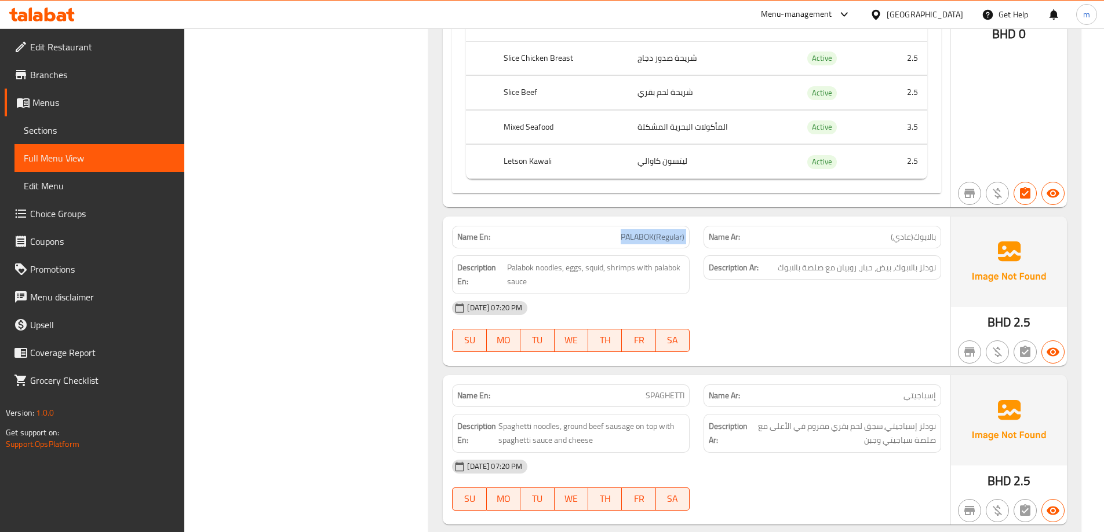
click at [642, 239] on span "PALABOK(Regular)" at bounding box center [653, 237] width 64 height 12
click at [612, 239] on p "Name En: PALABOK(Regular)" at bounding box center [570, 237] width 227 height 12
click at [644, 239] on span "PALABOK(Regular)" at bounding box center [653, 237] width 64 height 12
copy span "PALABOK"
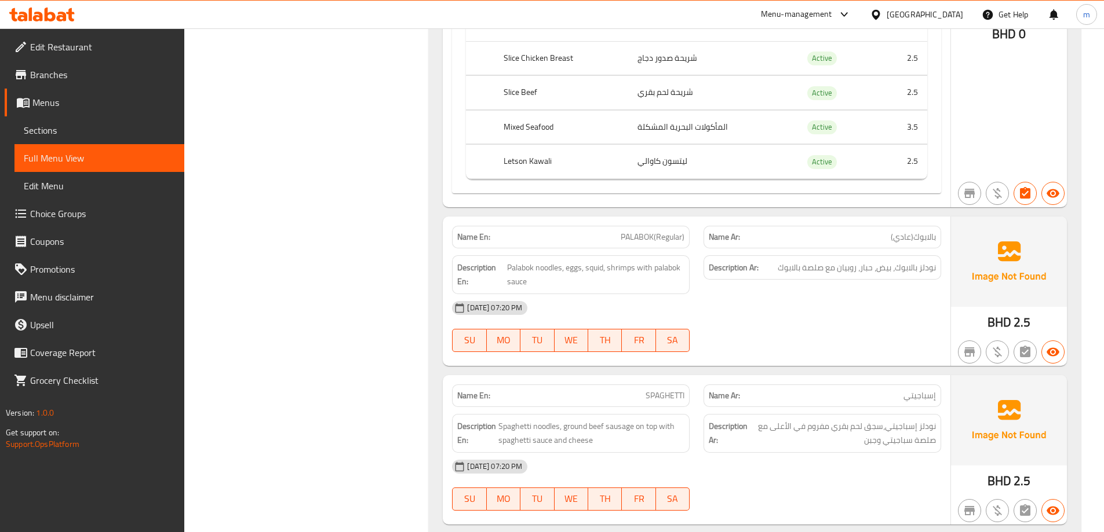
click at [666, 239] on span "PALABOK(Regular)" at bounding box center [653, 237] width 64 height 12
copy span "PALABOK(Regular)"
click at [757, 287] on div "Description Ar: نودلز بالابوك، بيض، حبار، روبيان مع صلصة بالابوك" at bounding box center [821, 275] width 251 height 53
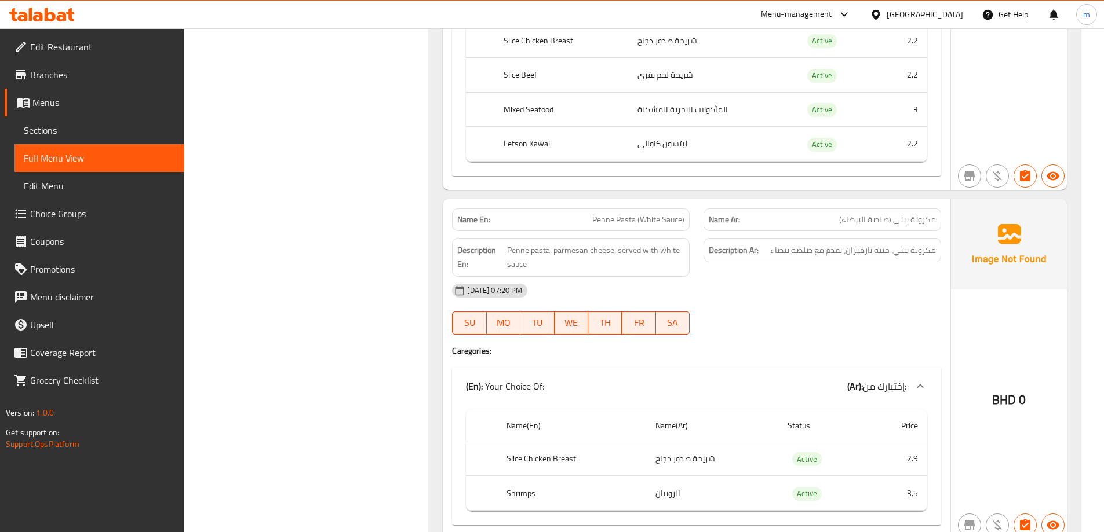
scroll to position [2460, 0]
click at [564, 247] on span "Penne pasta, parmesan cheese, served with white sauce" at bounding box center [595, 256] width 177 height 28
click at [565, 247] on span "Penne pasta, parmesan cheese, served with white sauce" at bounding box center [595, 256] width 177 height 28
copy span "parmesan"
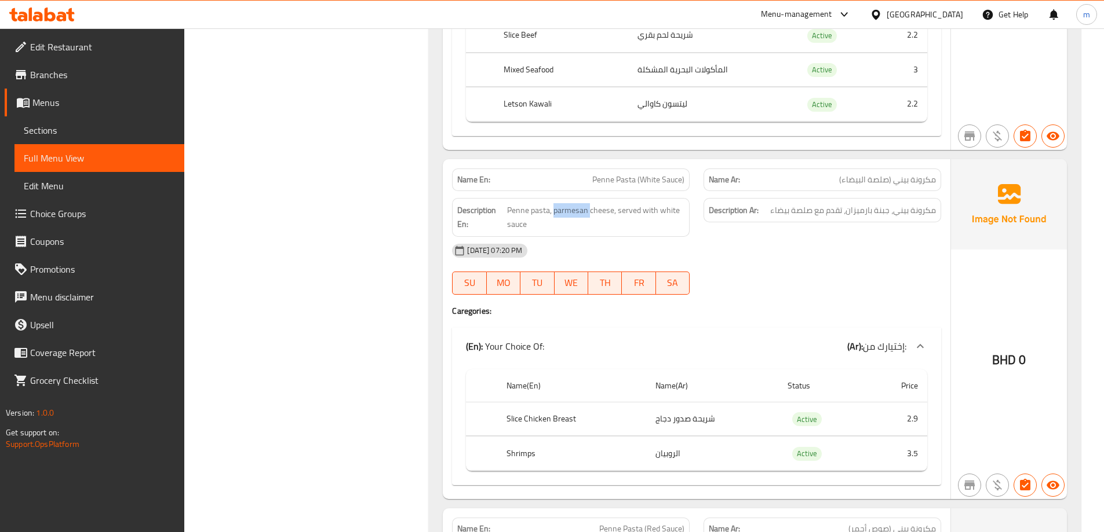
scroll to position [2517, 0]
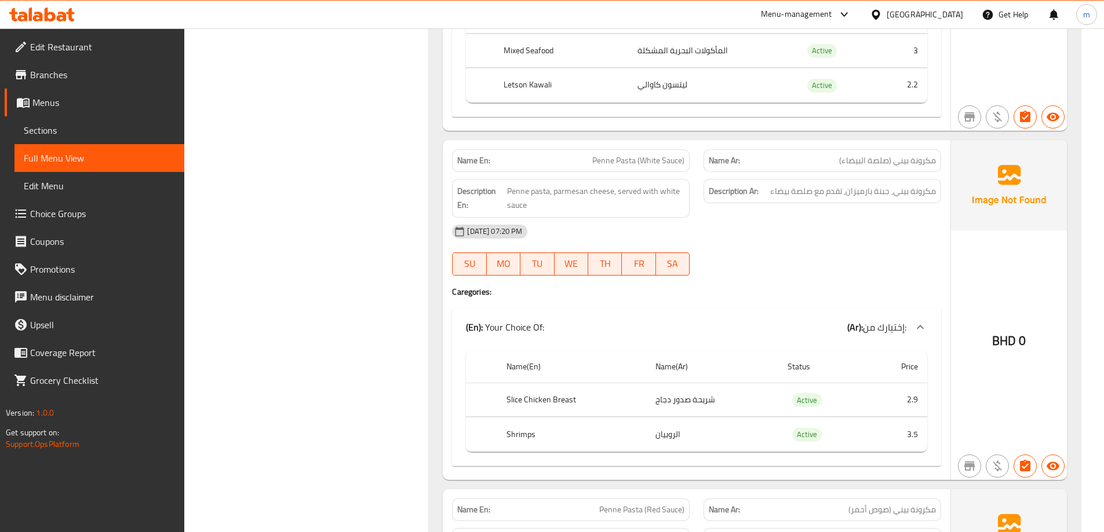
click at [711, 236] on div "[DATE] 07:20 PM" at bounding box center [696, 232] width 503 height 28
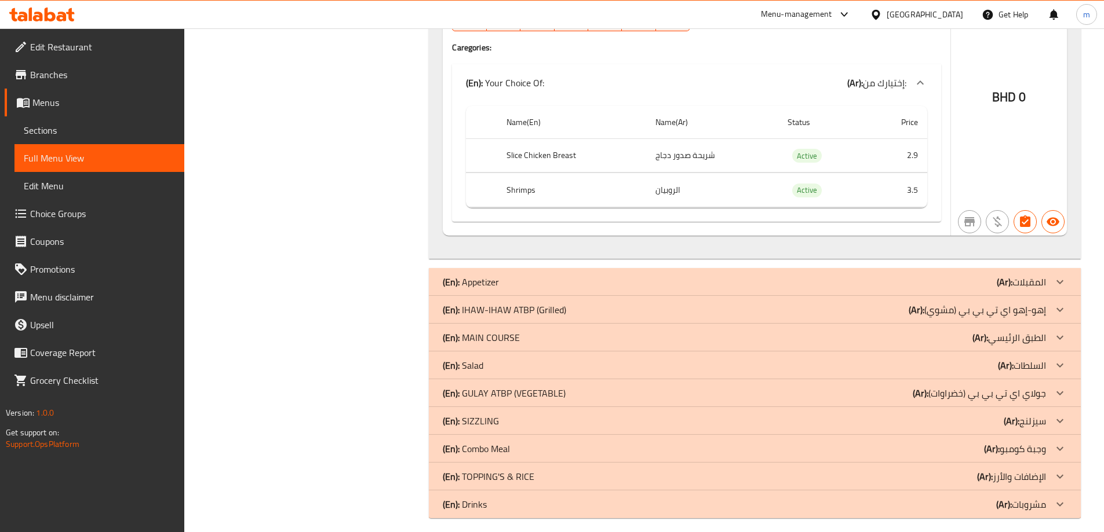
scroll to position [3121, 0]
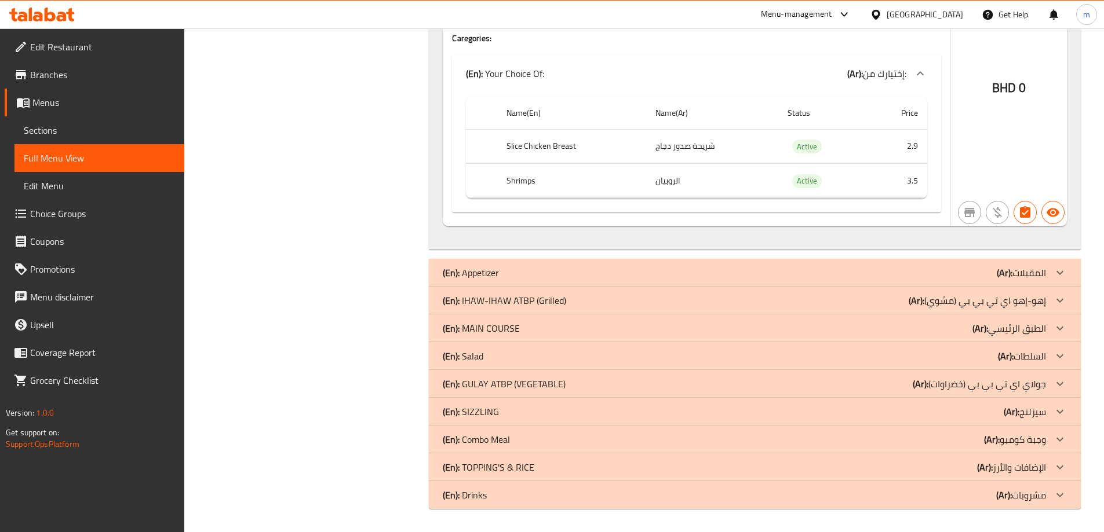
click at [943, 326] on div "(En): MAIN COURSE (Ar): الطبق الرئيسي" at bounding box center [744, 329] width 603 height 14
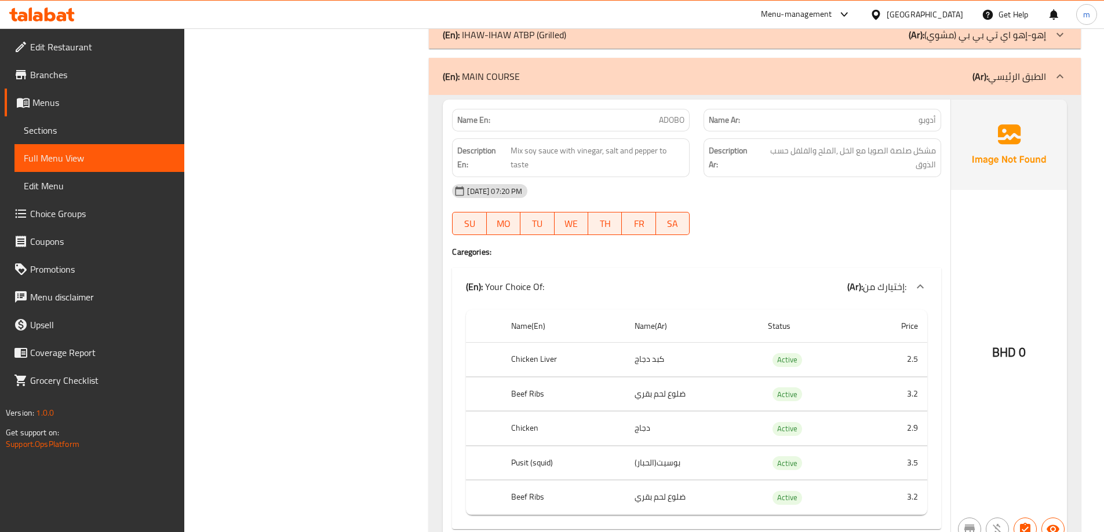
scroll to position [3414, 0]
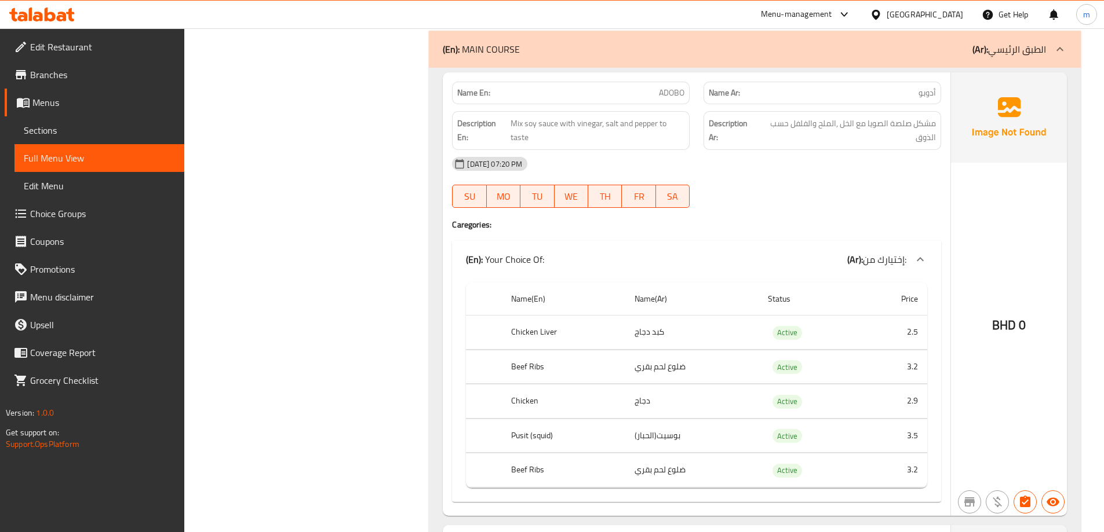
click at [893, 406] on td "2.9" at bounding box center [893, 402] width 68 height 34
click at [696, 432] on td "بوسيت(الحبار)" at bounding box center [691, 436] width 133 height 34
click at [678, 92] on span "ADOBO" at bounding box center [671, 93] width 25 height 12
click at [678, 88] on span "ADOBO" at bounding box center [671, 93] width 25 height 12
click at [679, 89] on span "ADOBO" at bounding box center [671, 93] width 25 height 12
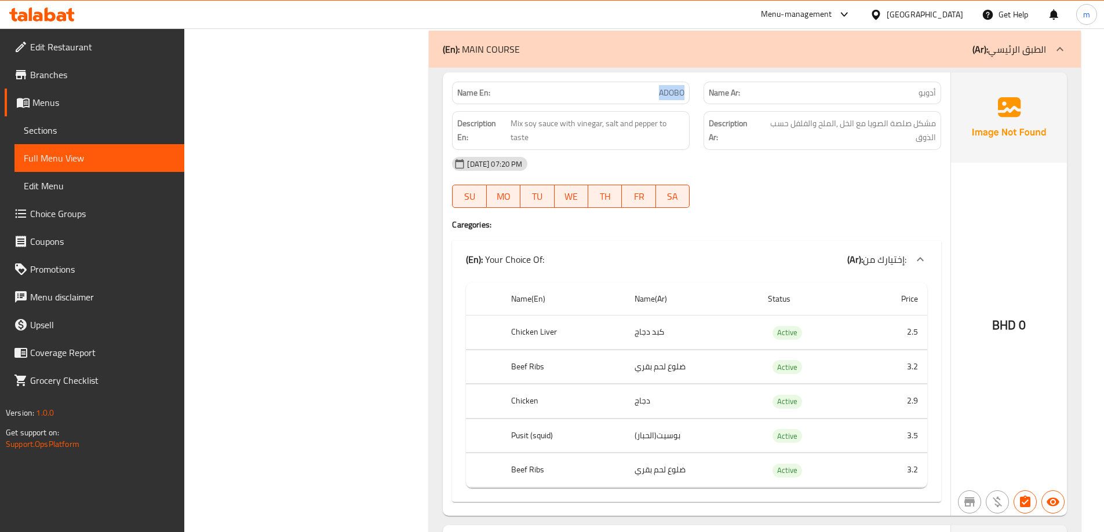
click at [679, 90] on span "ADOBO" at bounding box center [671, 93] width 25 height 12
click at [679, 93] on span "ADOBO" at bounding box center [671, 93] width 25 height 12
copy span "ADOBO"
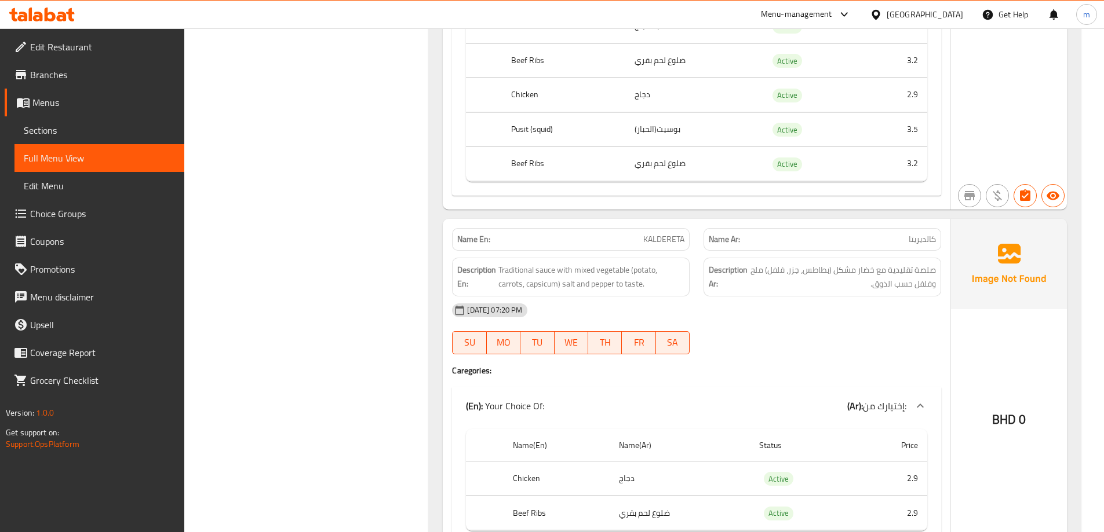
scroll to position [3819, 0]
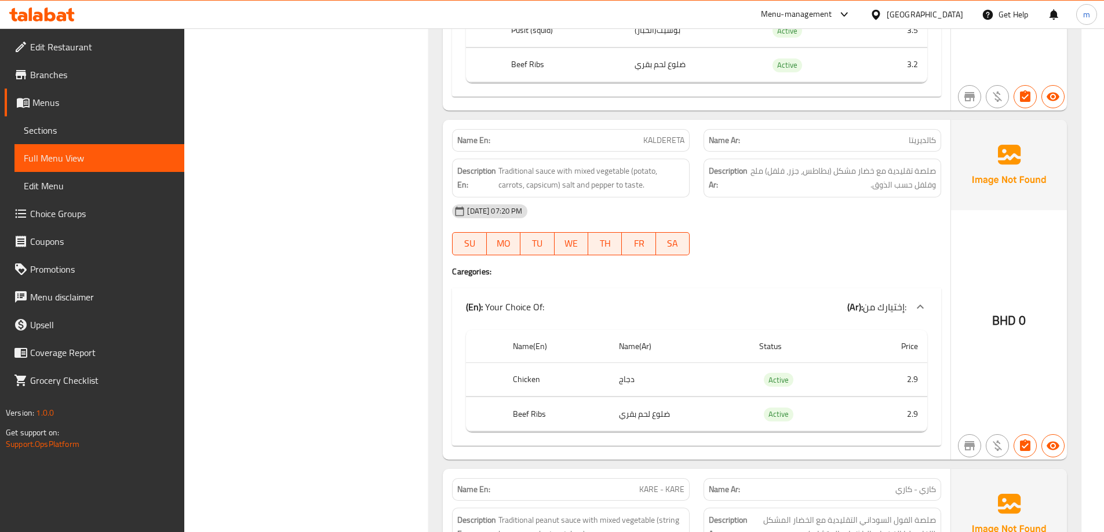
click at [663, 134] on span "KALDERETA" at bounding box center [663, 140] width 41 height 12
click at [664, 134] on span "KALDERETA" at bounding box center [663, 140] width 41 height 12
copy span "KALDERETA"
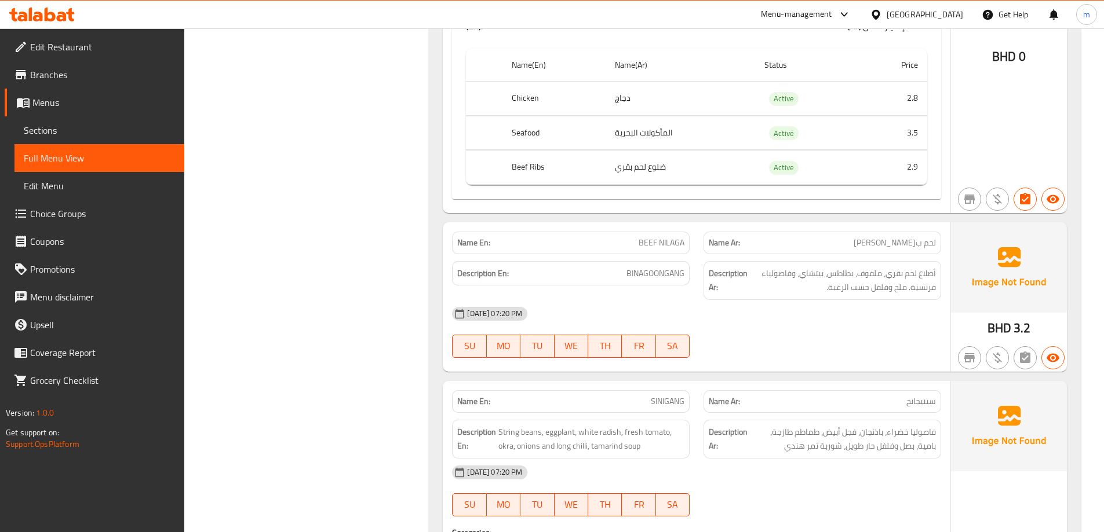
scroll to position [4457, 0]
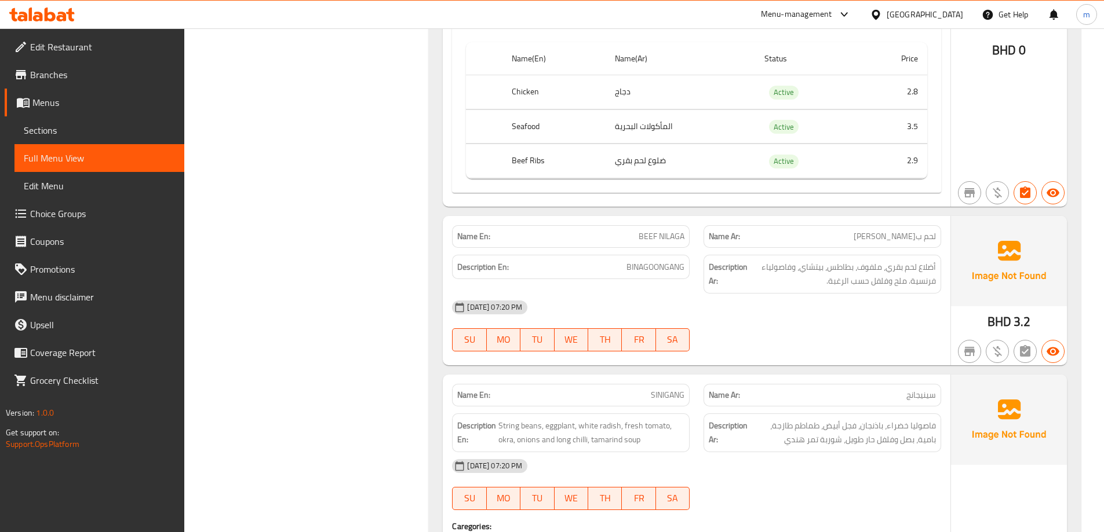
click at [682, 235] on span "BEEF NILAGA" at bounding box center [661, 237] width 46 height 12
click at [679, 235] on span "BEEF NILAGA" at bounding box center [661, 237] width 46 height 12
click at [678, 235] on span "BEEF NILAGA" at bounding box center [661, 237] width 46 height 12
copy span "BEEF NILAGA"
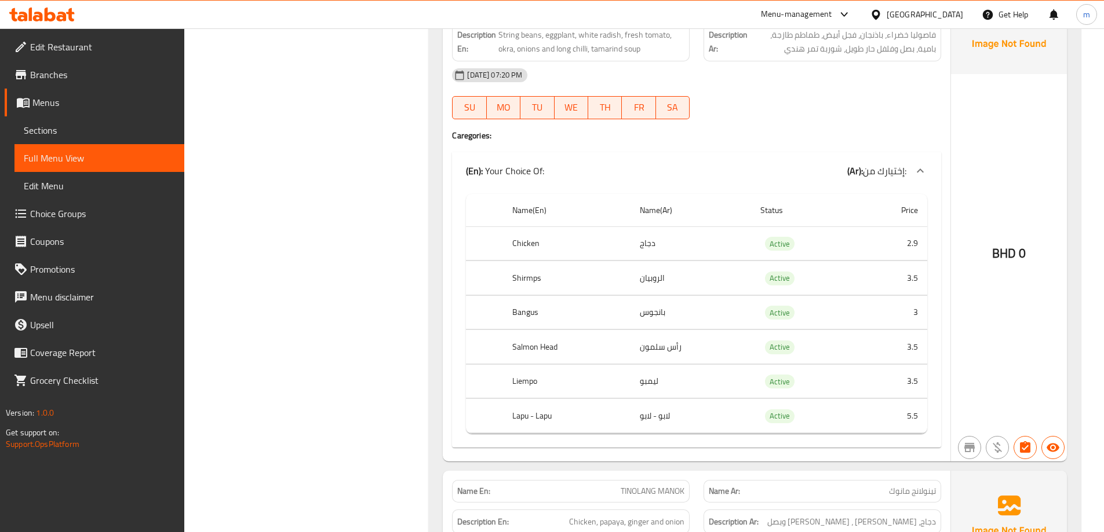
scroll to position [4804, 0]
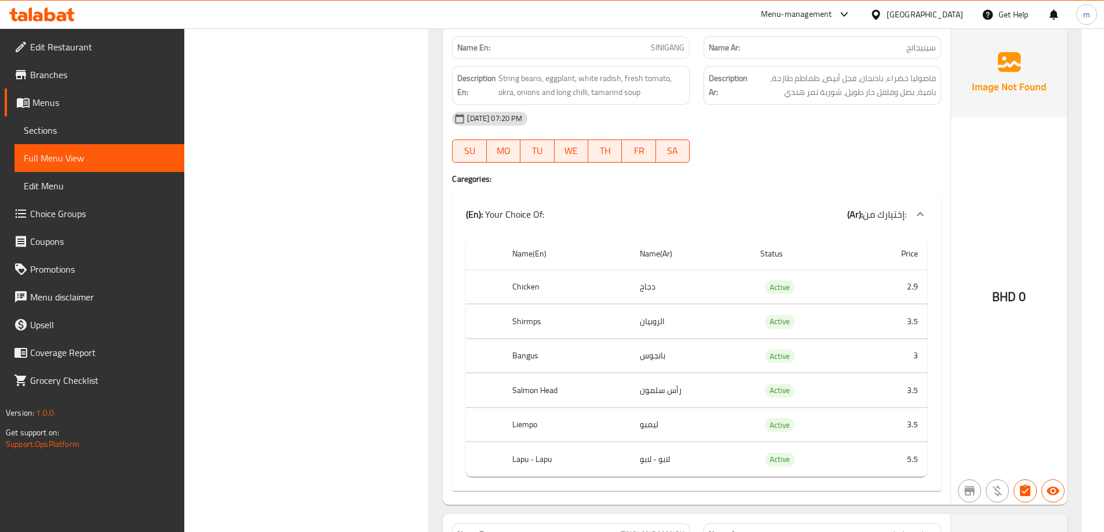
click at [669, 48] on span "SINIGANG" at bounding box center [668, 48] width 34 height 12
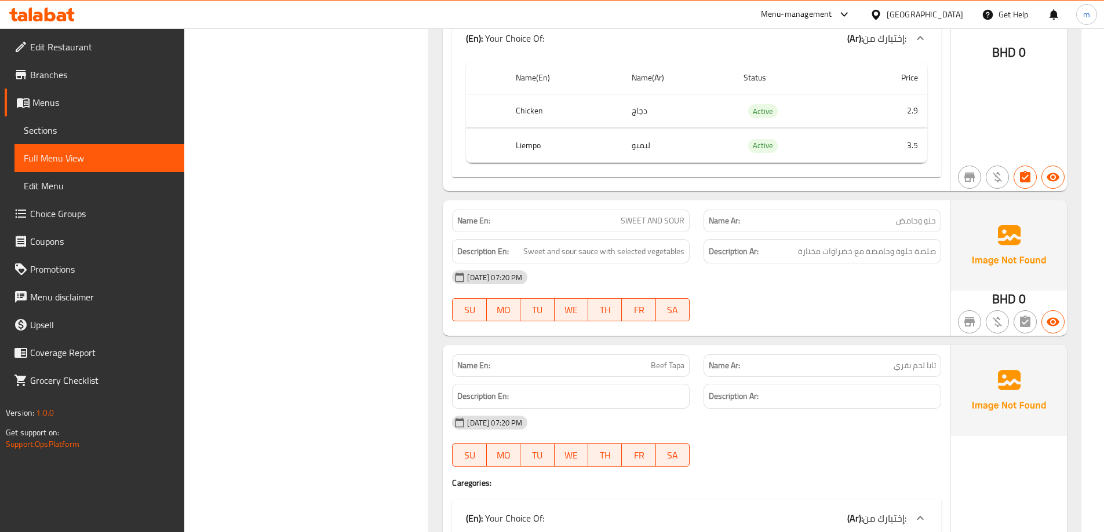
scroll to position [6600, 0]
click at [655, 222] on span "SWEET AND SOUR" at bounding box center [653, 222] width 64 height 12
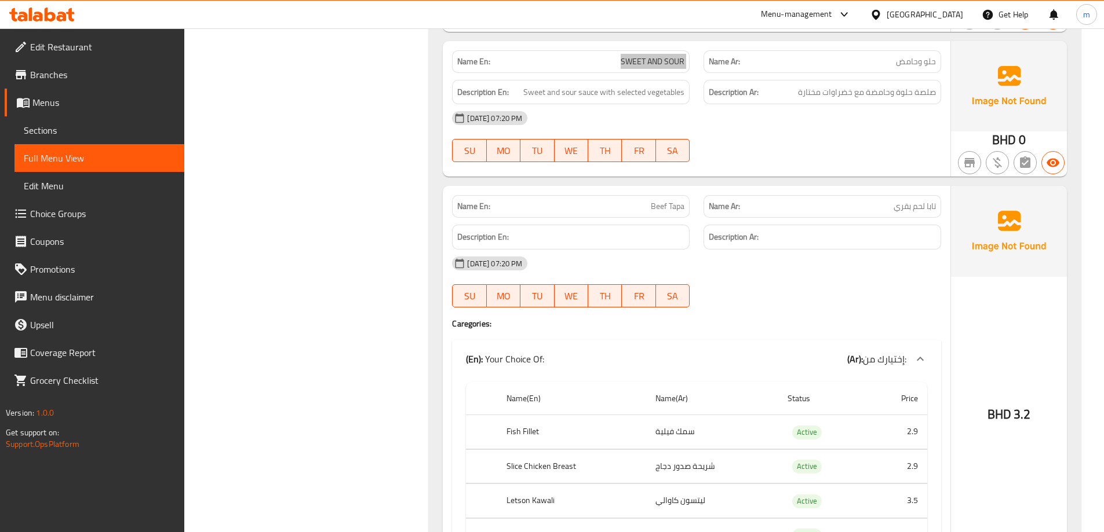
scroll to position [6774, 0]
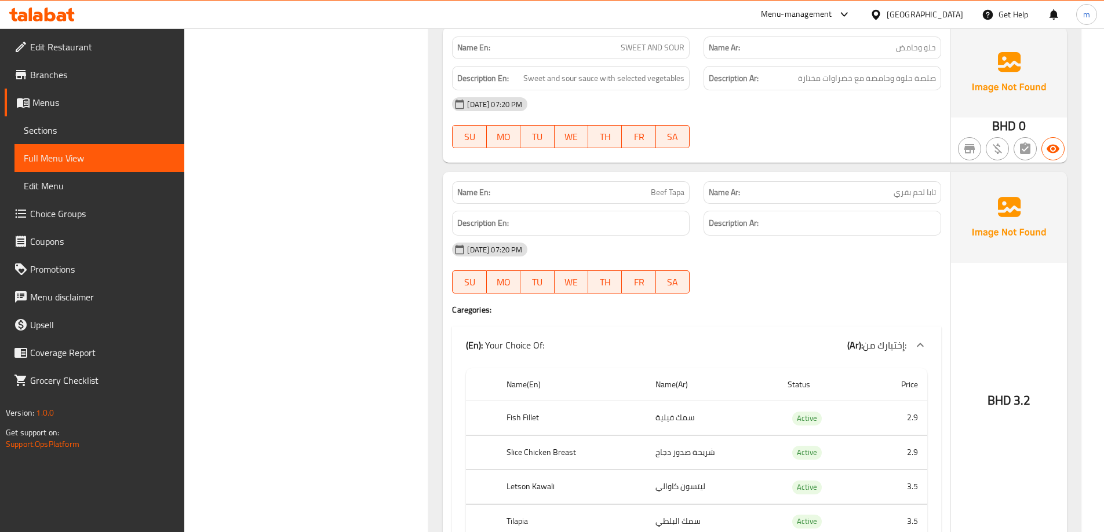
click at [670, 195] on span "Beef Tapa" at bounding box center [668, 193] width 34 height 12
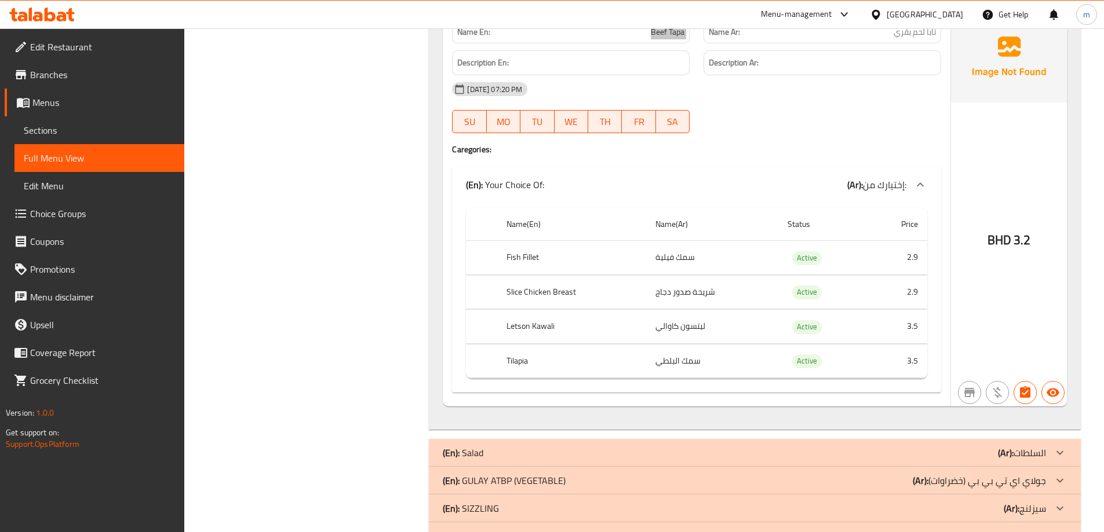
scroll to position [6948, 0]
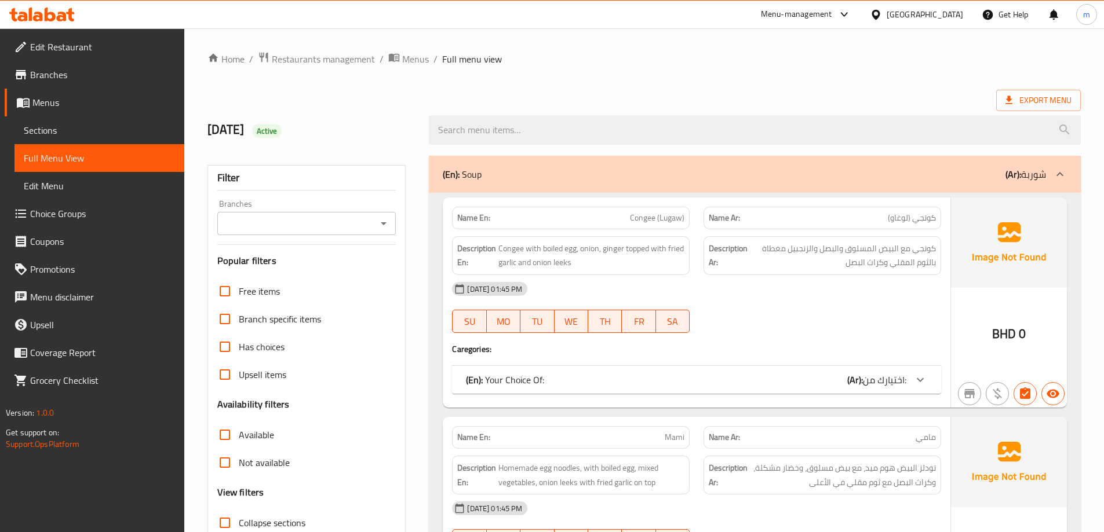
scroll to position [174, 0]
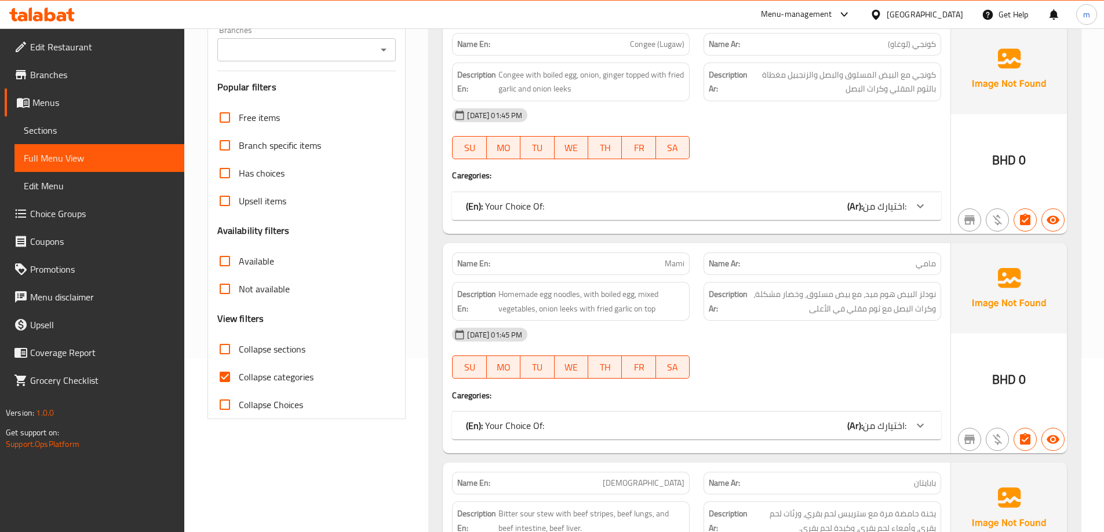
click at [257, 342] on span "Collapse sections" at bounding box center [272, 349] width 67 height 14
click at [239, 342] on input "Collapse sections" at bounding box center [225, 349] width 28 height 28
checkbox input "true"
click at [221, 367] on input "Collapse categories" at bounding box center [225, 377] width 28 height 28
checkbox input "false"
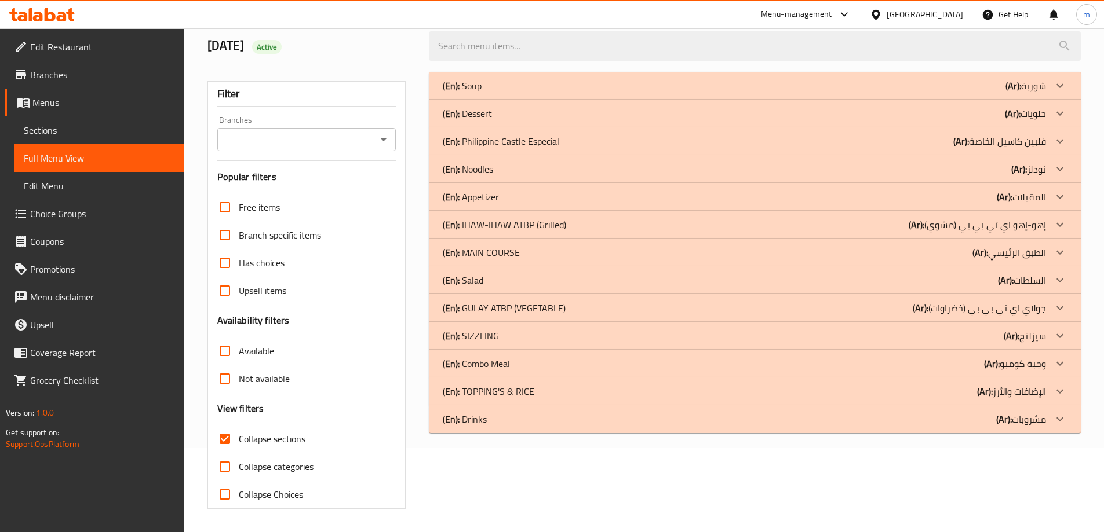
scroll to position [84, 0]
click at [1012, 166] on b "(Ar):" at bounding box center [1019, 168] width 16 height 17
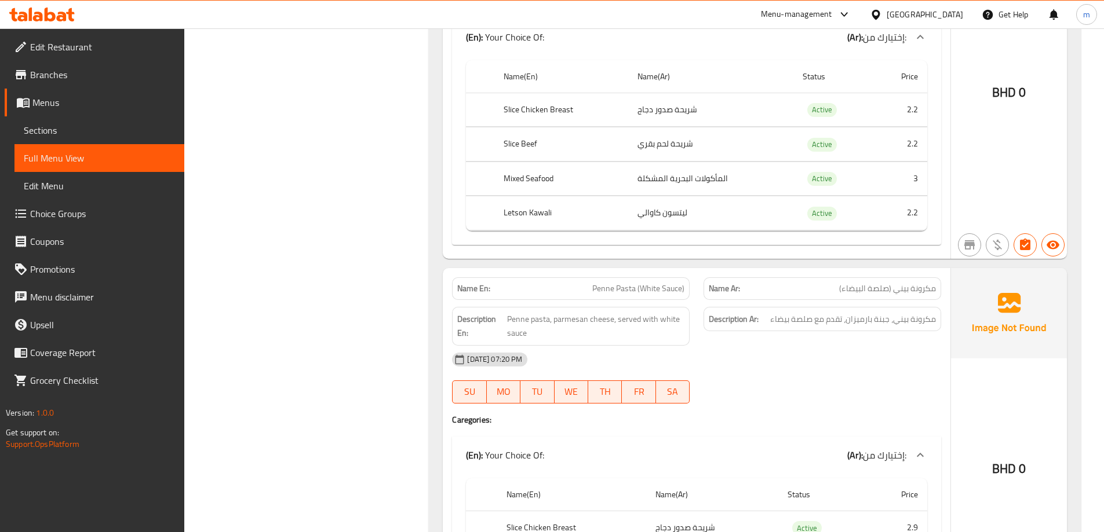
scroll to position [3121, 0]
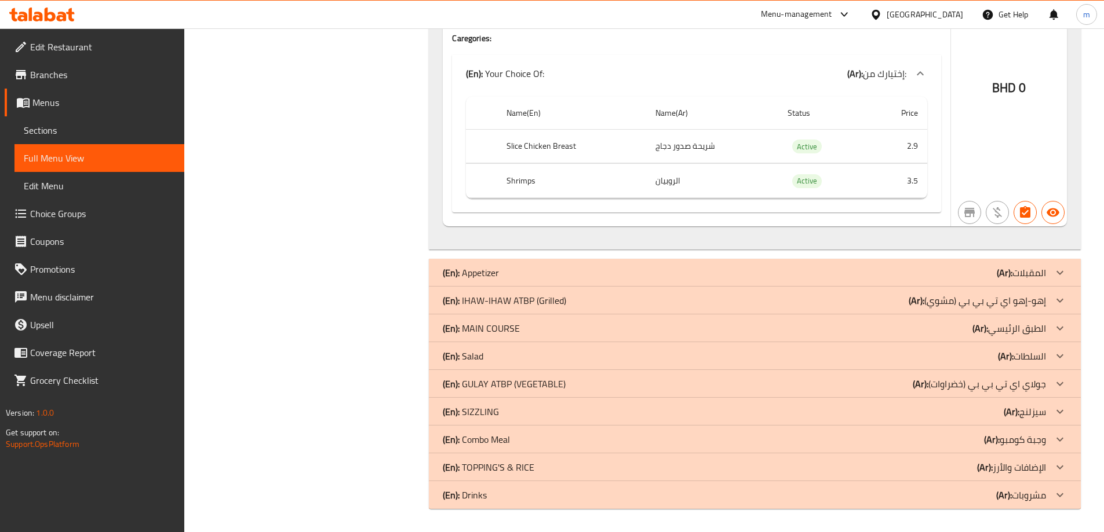
click at [1004, 414] on b "(Ar):" at bounding box center [1012, 411] width 16 height 17
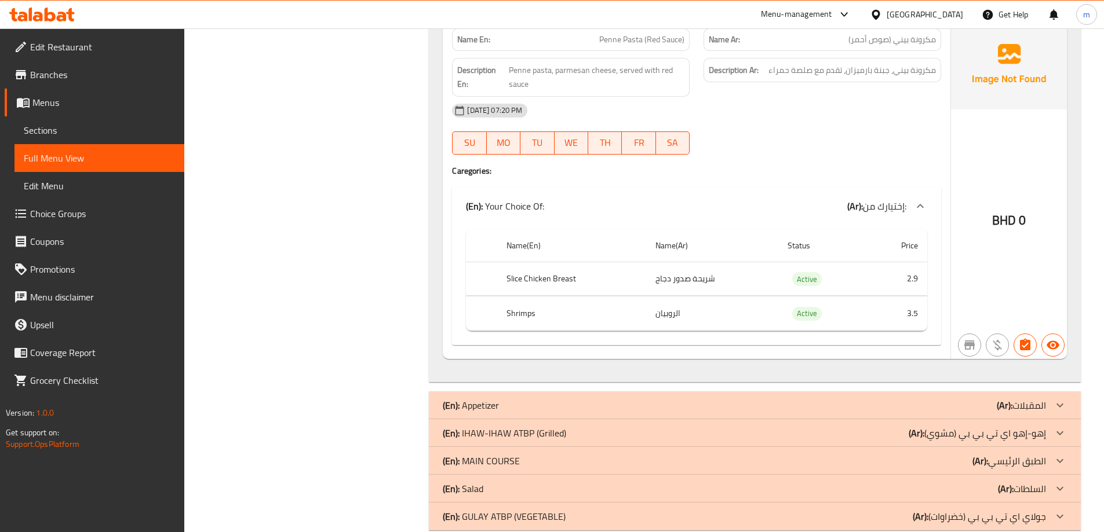
scroll to position [3179, 0]
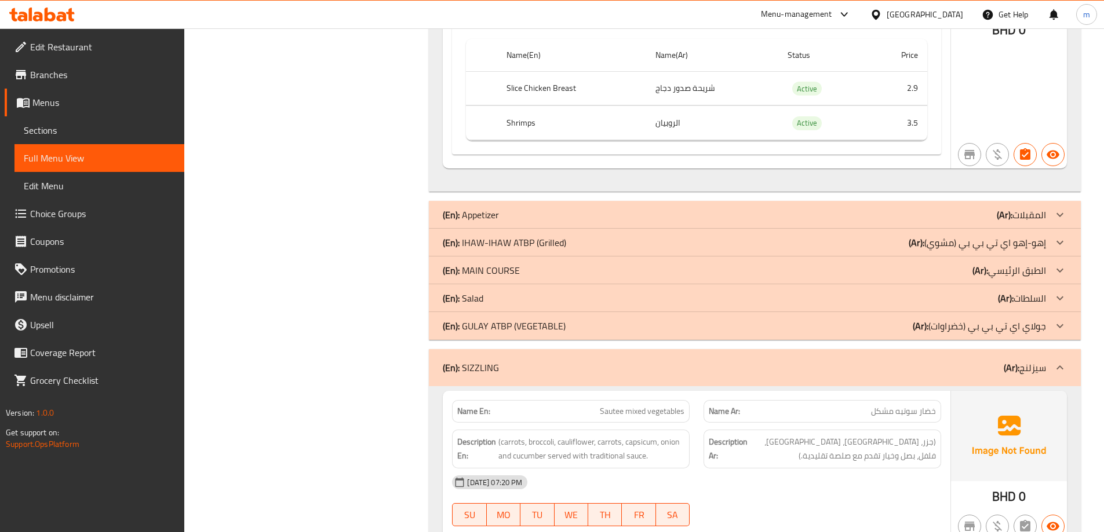
click at [933, 272] on div "(En): MAIN COURSE (Ar): الطبق الرئيسي" at bounding box center [744, 271] width 603 height 14
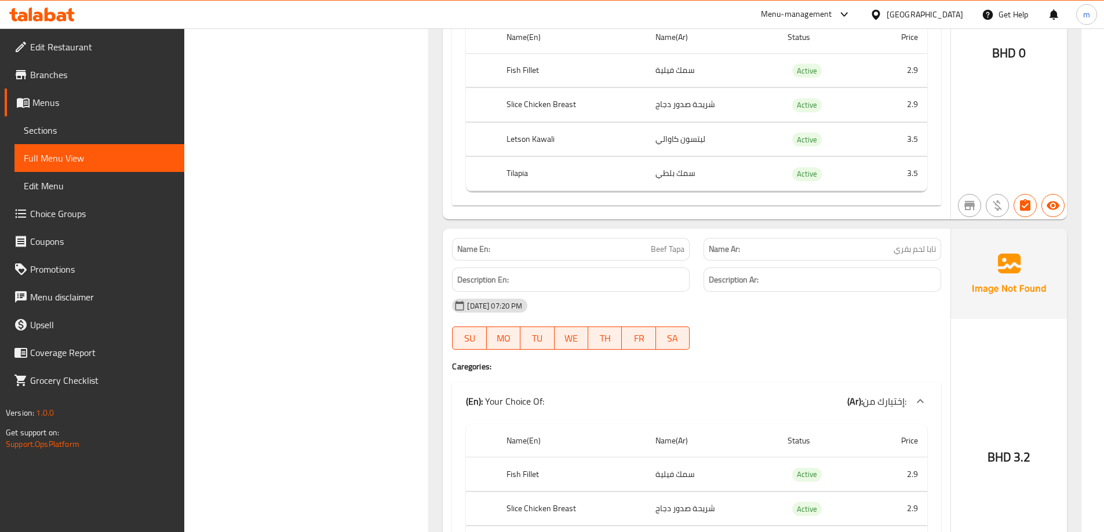
scroll to position [7118, 0]
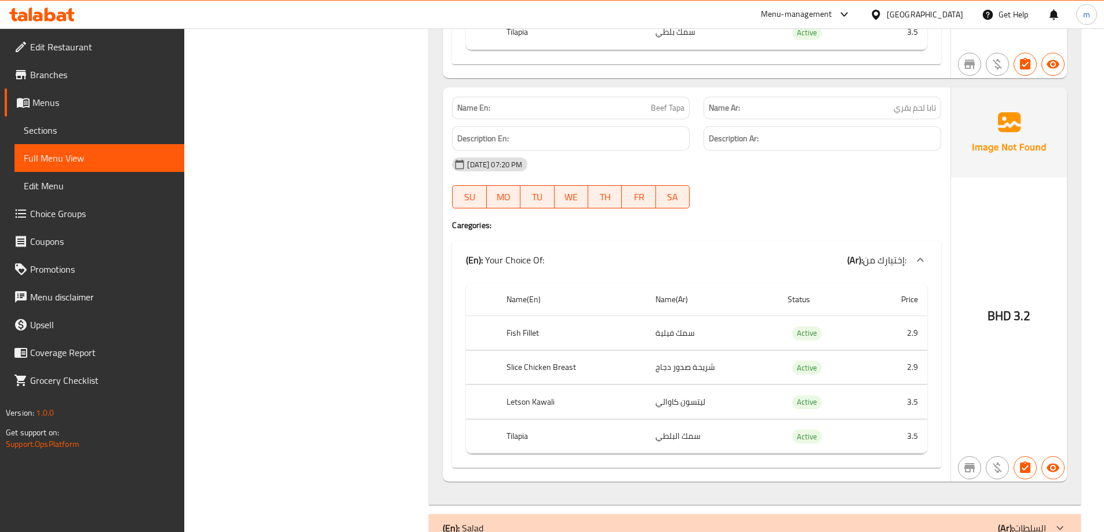
click at [673, 113] on span "Beef Tapa" at bounding box center [668, 108] width 34 height 12
copy span "Beef Tapa"
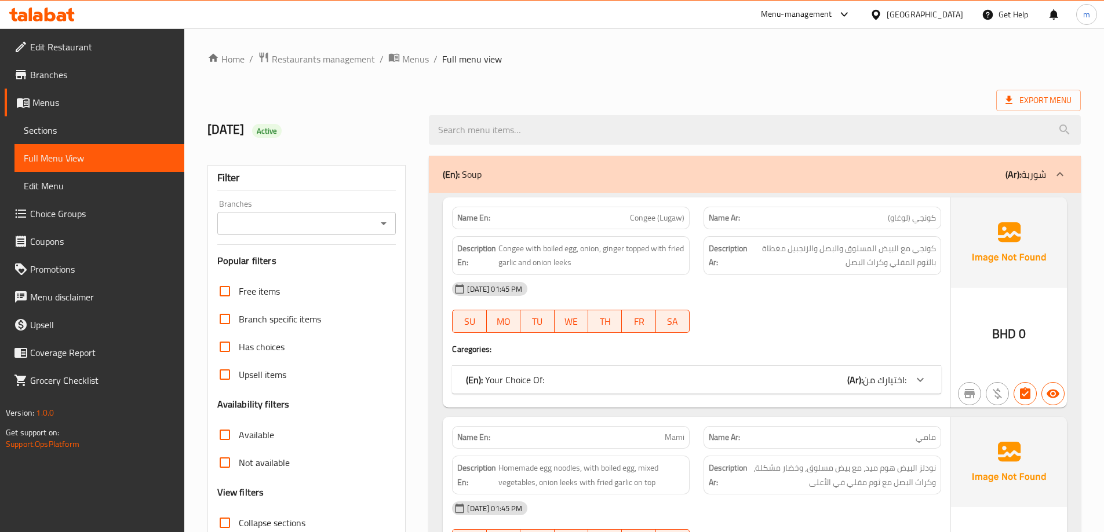
scroll to position [142, 0]
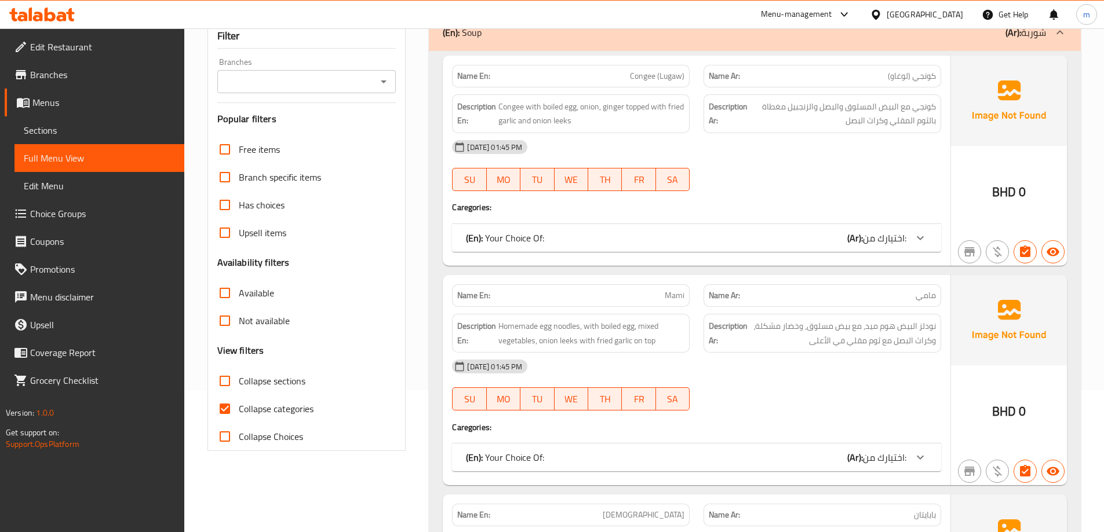
click at [271, 407] on span "Collapse categories" at bounding box center [276, 409] width 75 height 14
click at [239, 407] on input "Collapse categories" at bounding box center [225, 409] width 28 height 28
checkbox input "false"
click at [264, 382] on span "Collapse sections" at bounding box center [272, 381] width 67 height 14
click at [239, 382] on input "Collapse sections" at bounding box center [225, 381] width 28 height 28
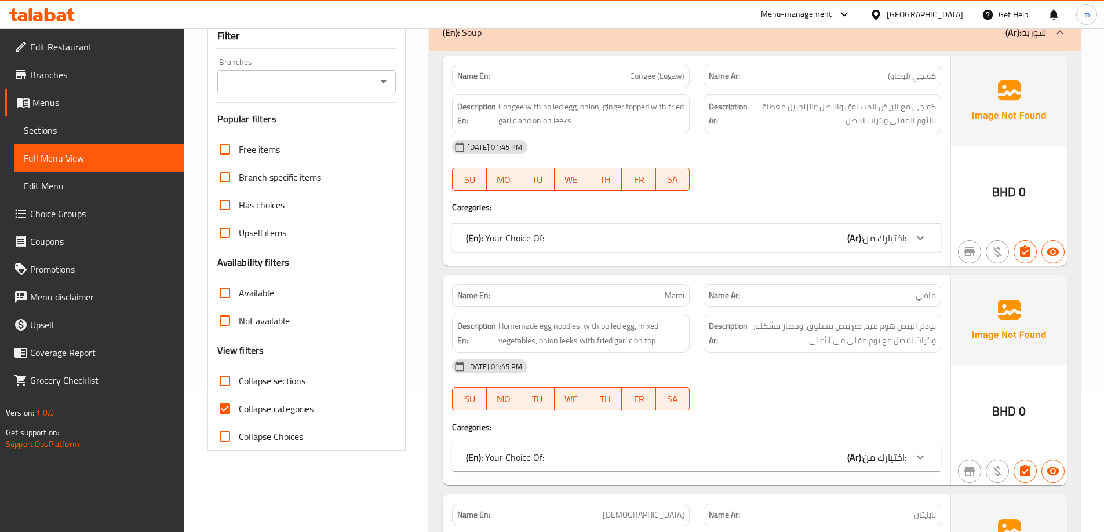
checkbox input "true"
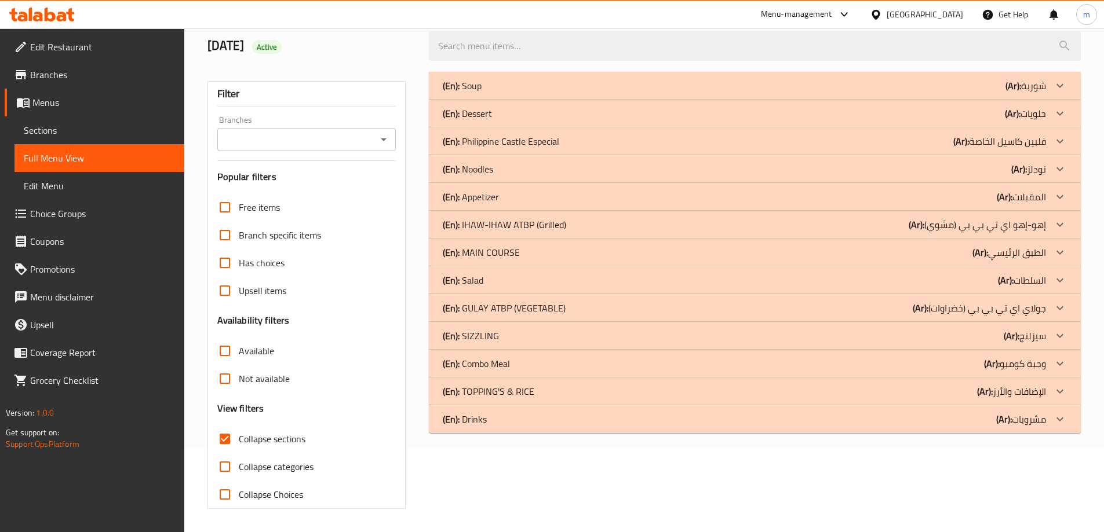
scroll to position [84, 0]
click at [976, 335] on div "(En): SIZZLING (Ar): سيزلنج" at bounding box center [744, 336] width 603 height 14
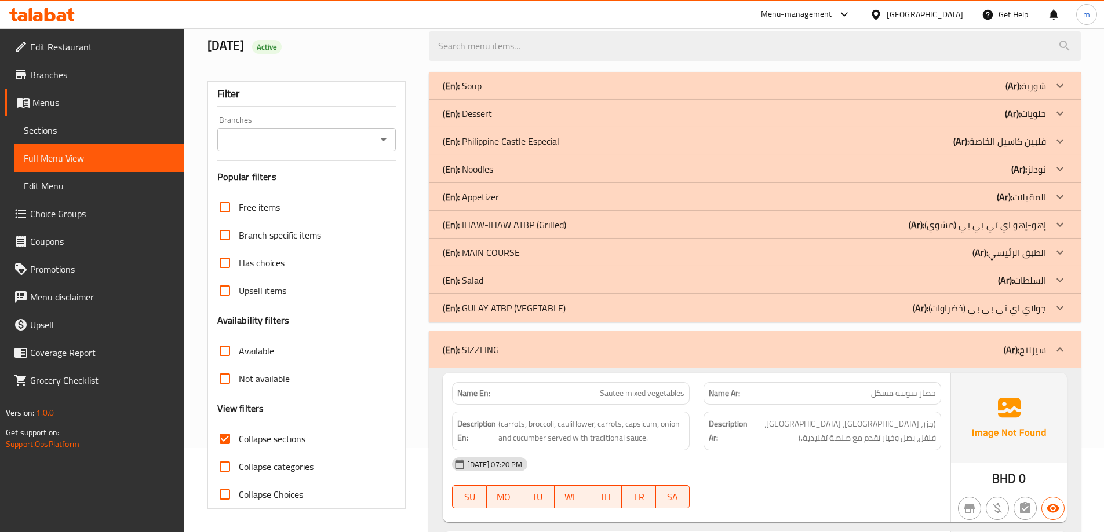
click at [977, 260] on b "(Ar):" at bounding box center [980, 252] width 16 height 17
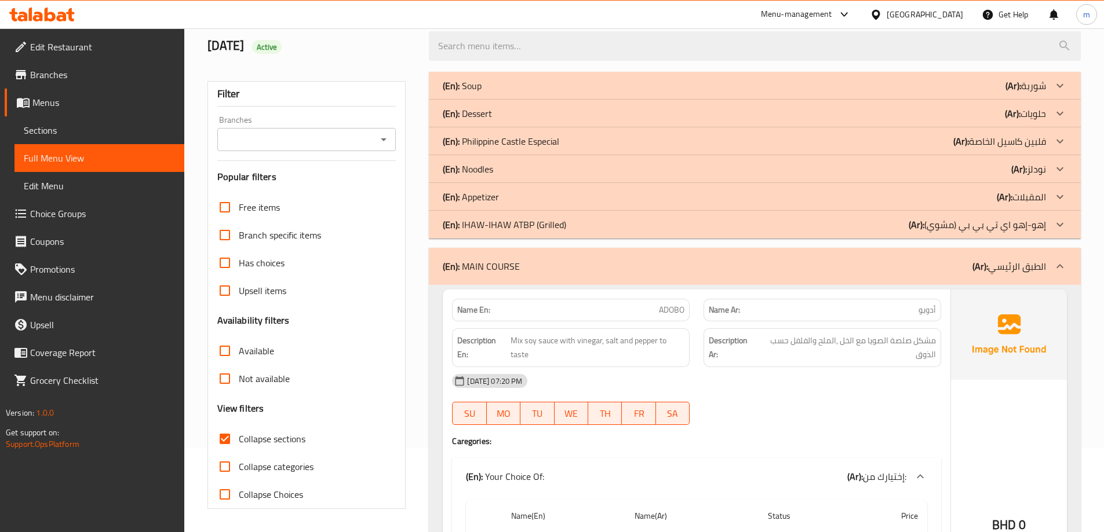
click at [1010, 169] on div "(En): Noodles (Ar): نودلز" at bounding box center [744, 169] width 603 height 14
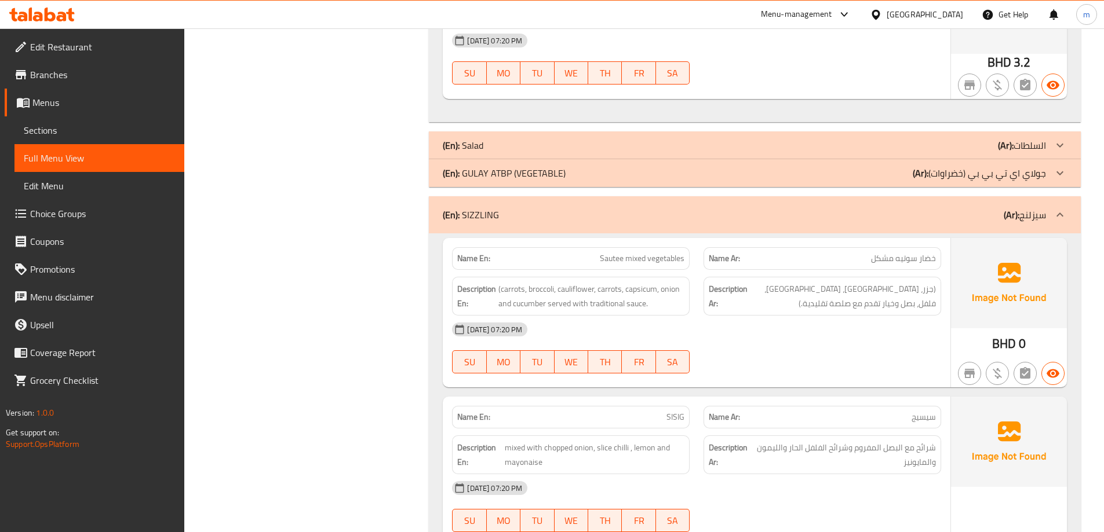
scroll to position [7298, 0]
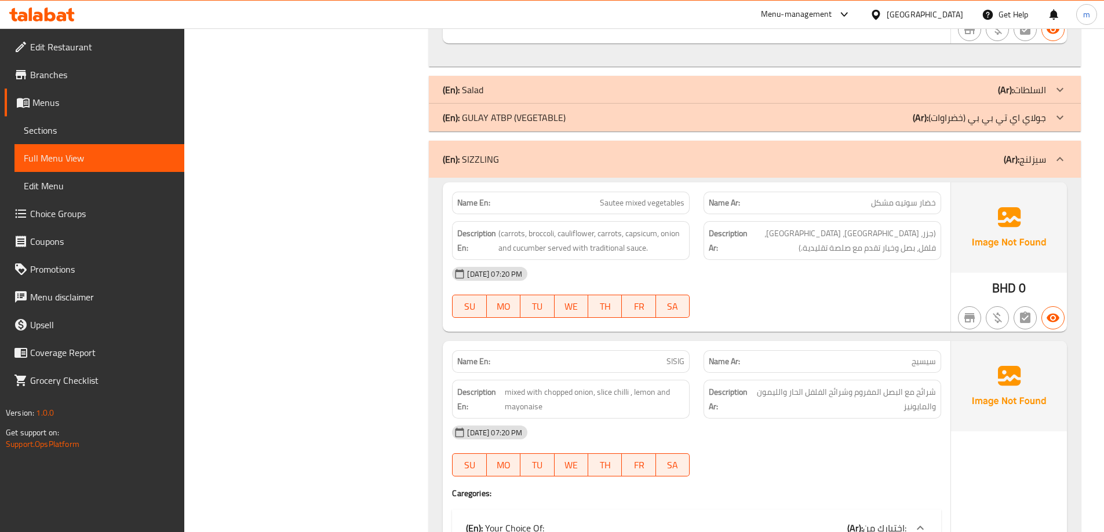
click at [651, 204] on span "Sautee mixed vegetables" at bounding box center [642, 203] width 85 height 12
copy span "Sautee mixed vegetables"
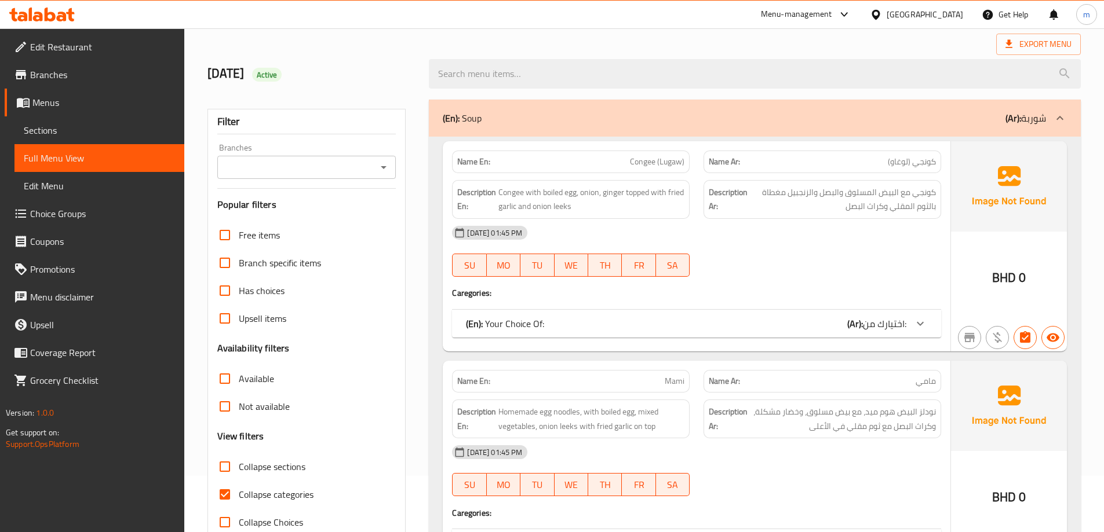
scroll to position [232, 0]
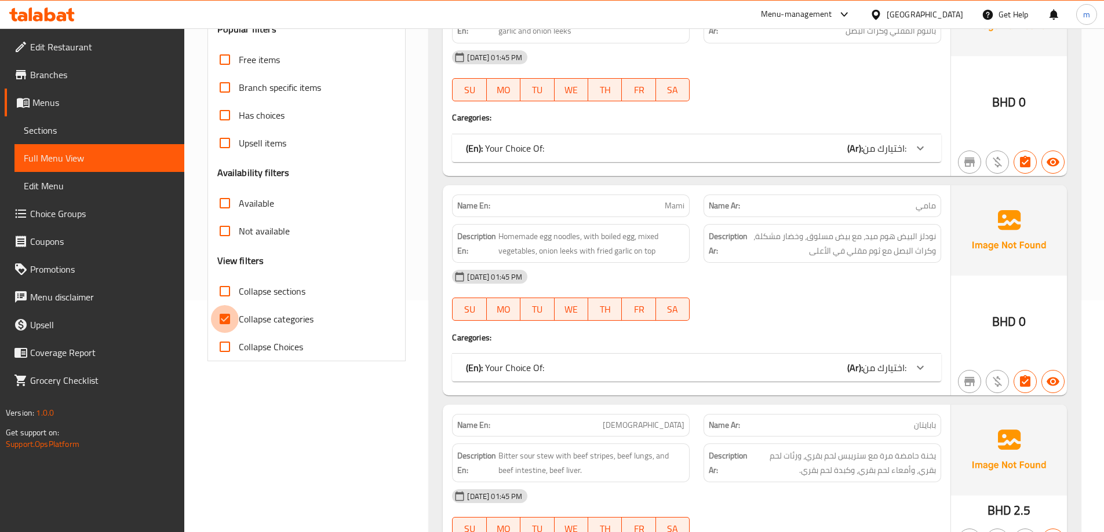
click at [238, 320] on input "Collapse categories" at bounding box center [225, 319] width 28 height 28
checkbox input "false"
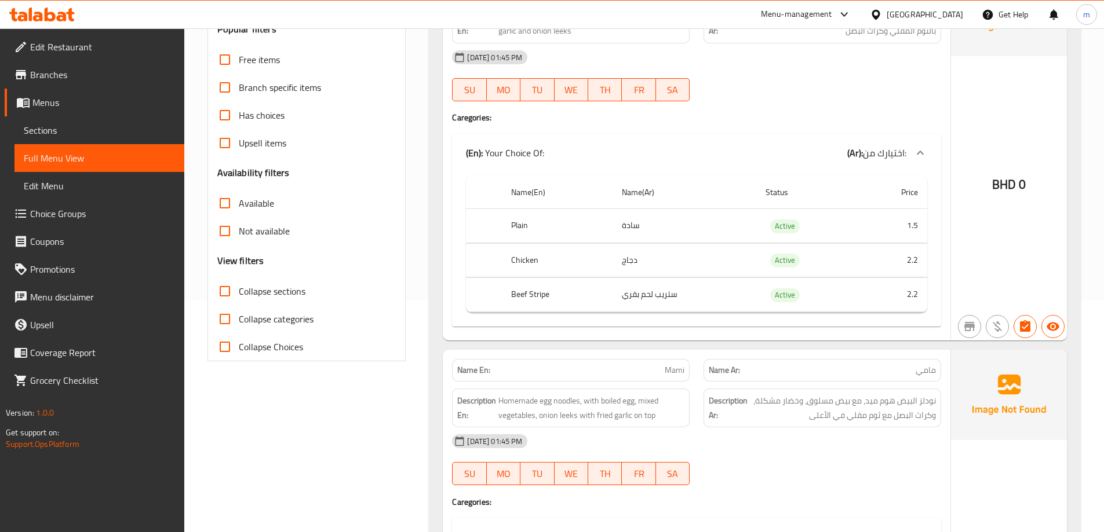
click at [219, 294] on input "Collapse sections" at bounding box center [225, 292] width 28 height 28
checkbox input "true"
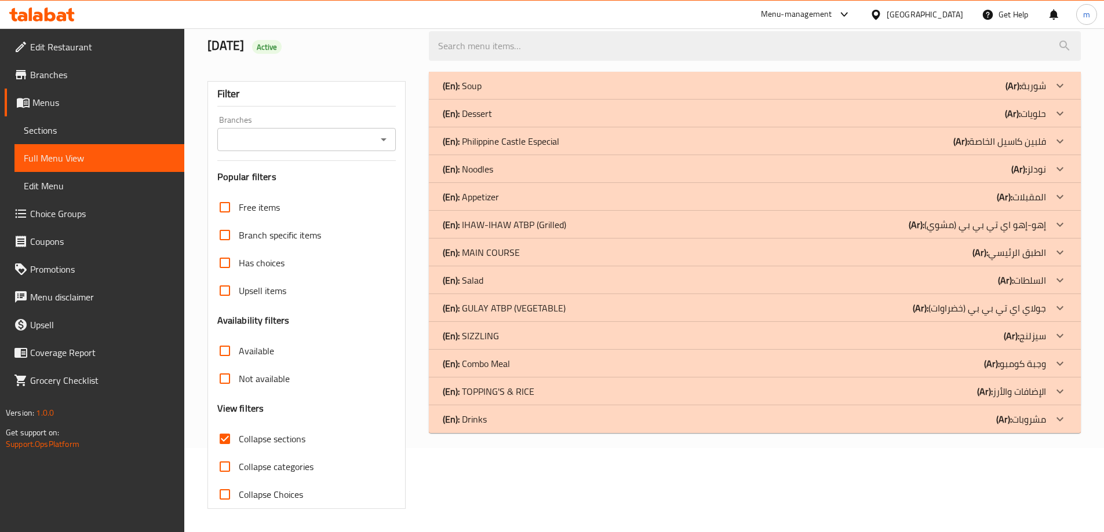
scroll to position [84, 0]
click at [964, 337] on div "(En): SIZZLING (Ar): سيزلنج" at bounding box center [744, 336] width 603 height 14
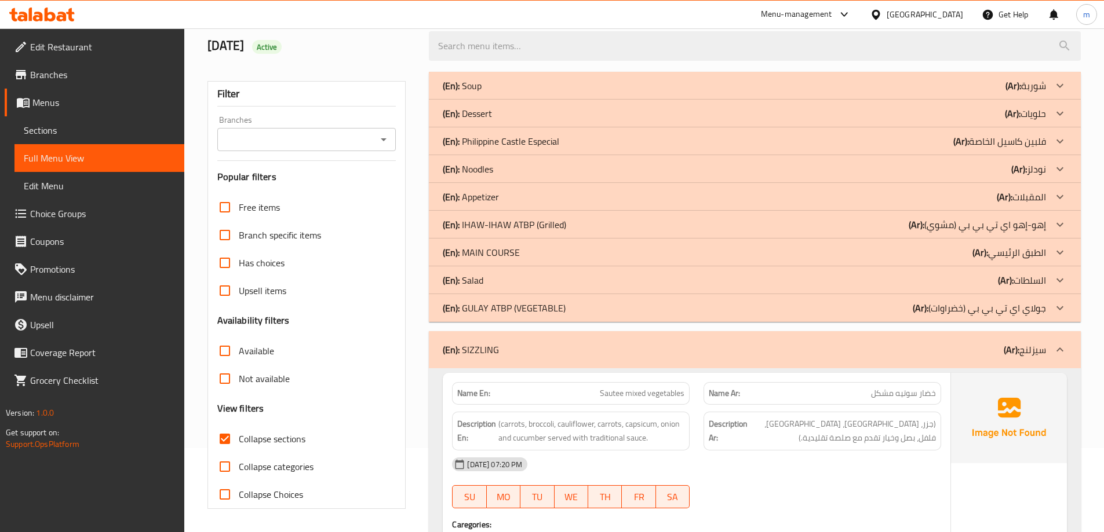
click at [966, 258] on div "(En): MAIN COURSE (Ar): الطبق الرئيسي" at bounding box center [744, 253] width 603 height 14
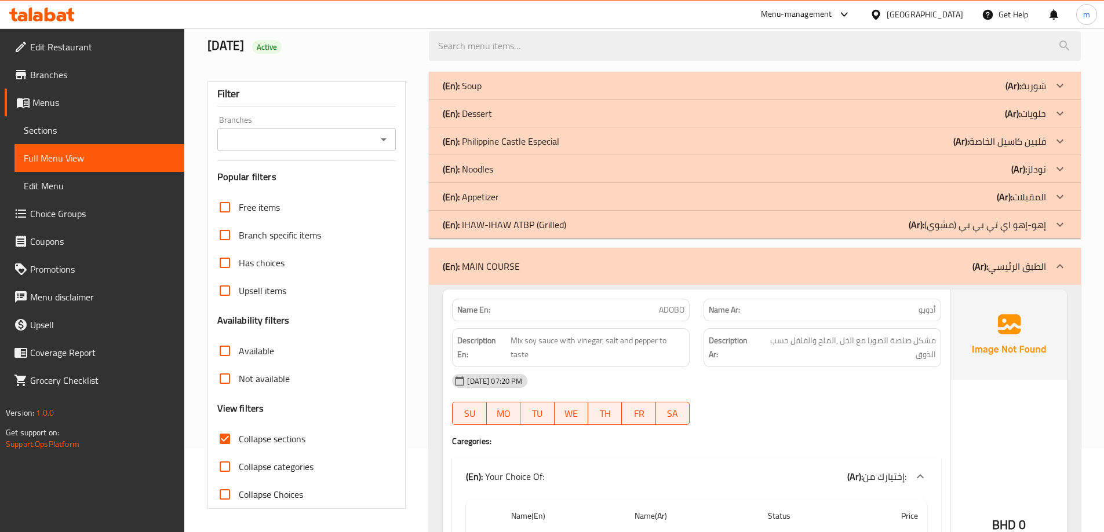
click at [929, 167] on div "(En): Noodles (Ar): نودلز" at bounding box center [744, 169] width 603 height 14
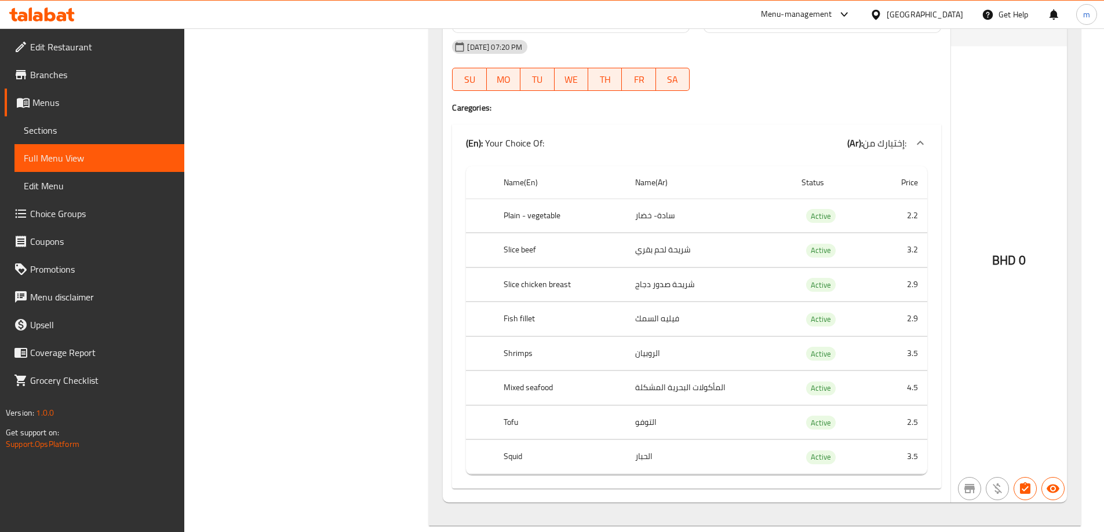
scroll to position [8016, 0]
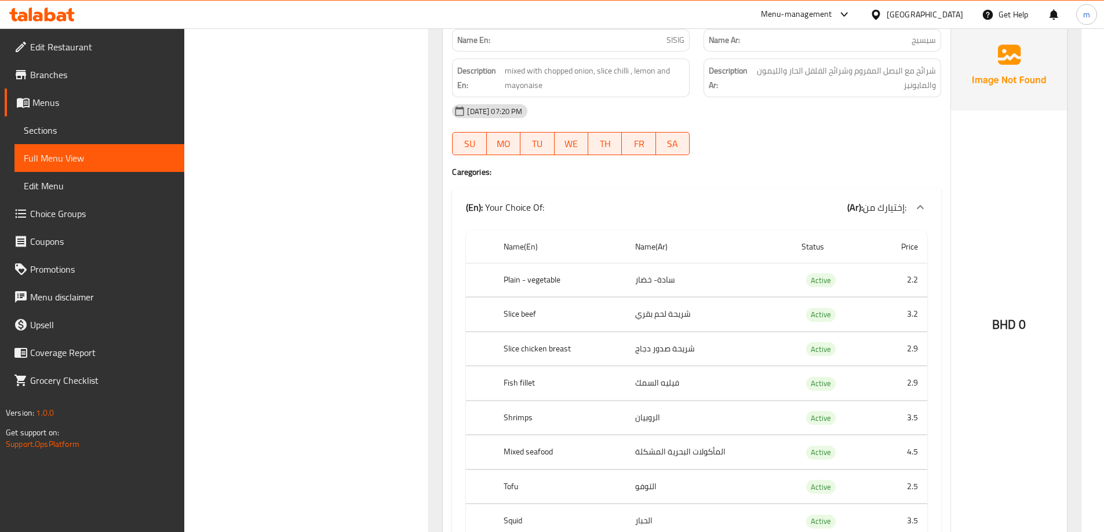
click at [678, 41] on span "SISIG" at bounding box center [675, 40] width 18 height 12
copy span "SISIG"
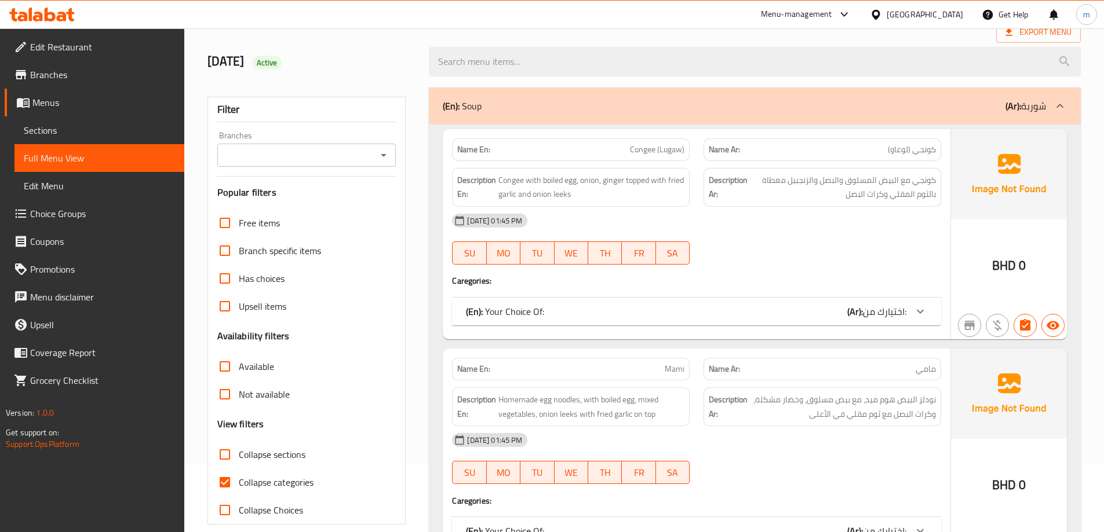
scroll to position [290, 0]
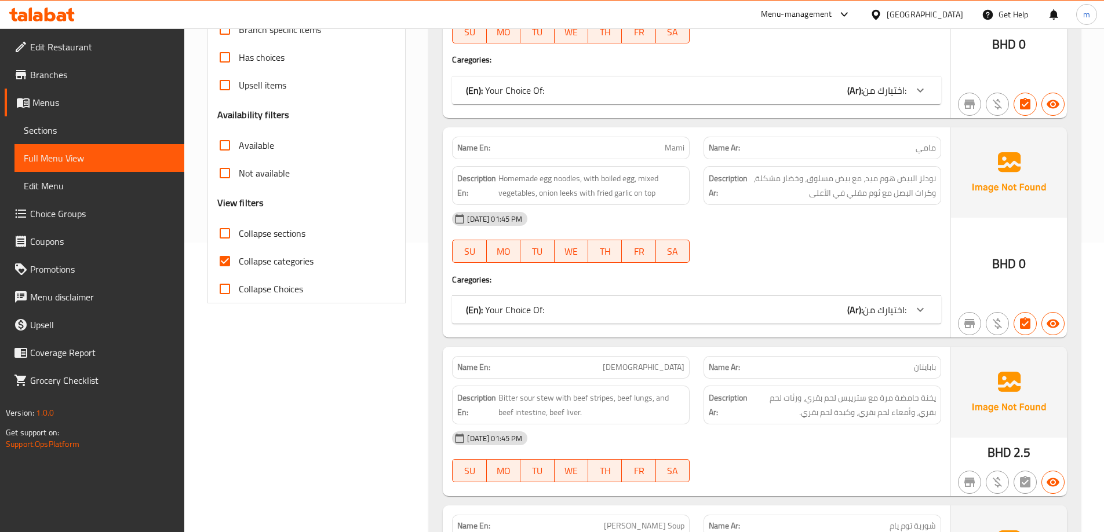
click at [282, 263] on span "Collapse categories" at bounding box center [276, 261] width 75 height 14
click at [239, 263] on input "Collapse categories" at bounding box center [225, 261] width 28 height 28
checkbox input "false"
click at [247, 237] on span "Collapse sections" at bounding box center [272, 234] width 67 height 14
click at [239, 237] on input "Collapse sections" at bounding box center [225, 234] width 28 height 28
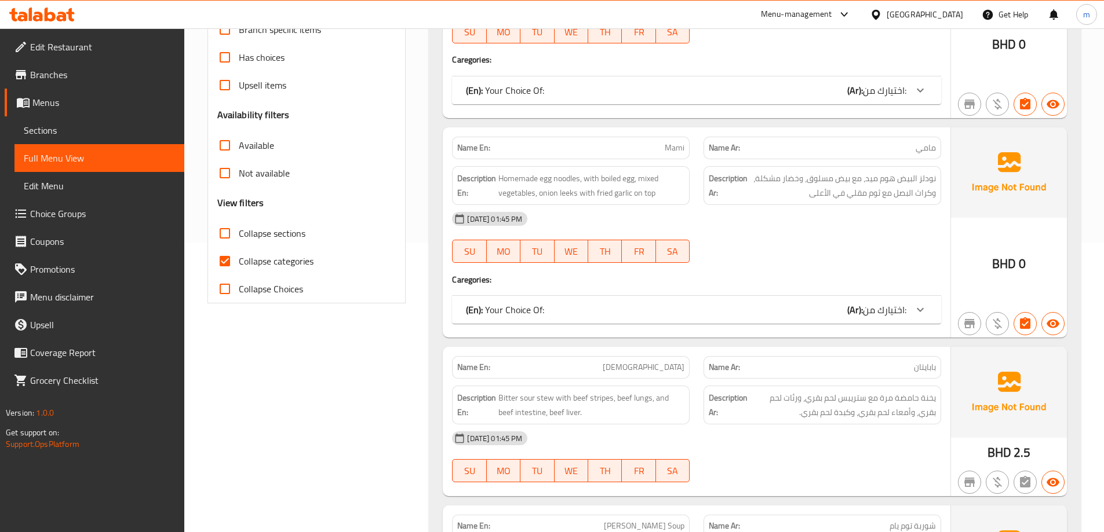
checkbox input "true"
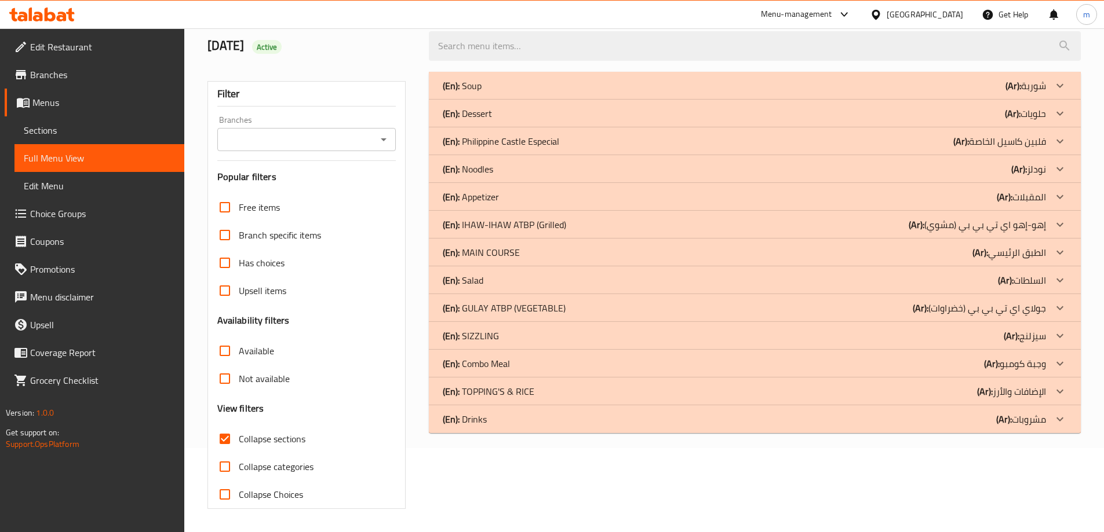
click at [249, 488] on span "Collapse Choices" at bounding box center [271, 495] width 64 height 14
click at [239, 481] on input "Collapse Choices" at bounding box center [225, 495] width 28 height 28
checkbox input "true"
click at [917, 342] on div "(En): SIZZLING (Ar): سيزلنج" at bounding box center [744, 336] width 603 height 14
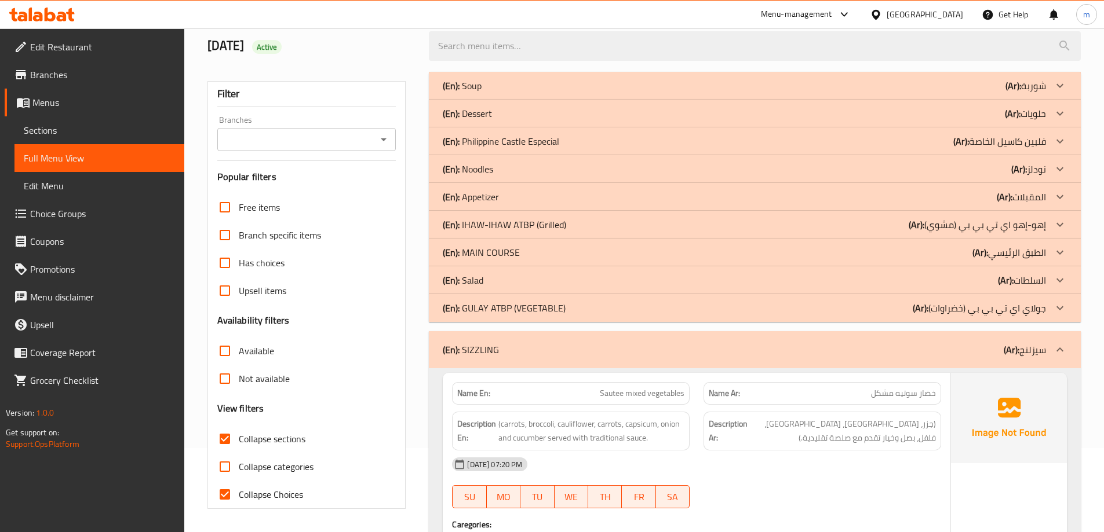
click at [938, 260] on div "(En): MAIN COURSE (Ar): الطبق الرئيسي" at bounding box center [755, 253] width 652 height 28
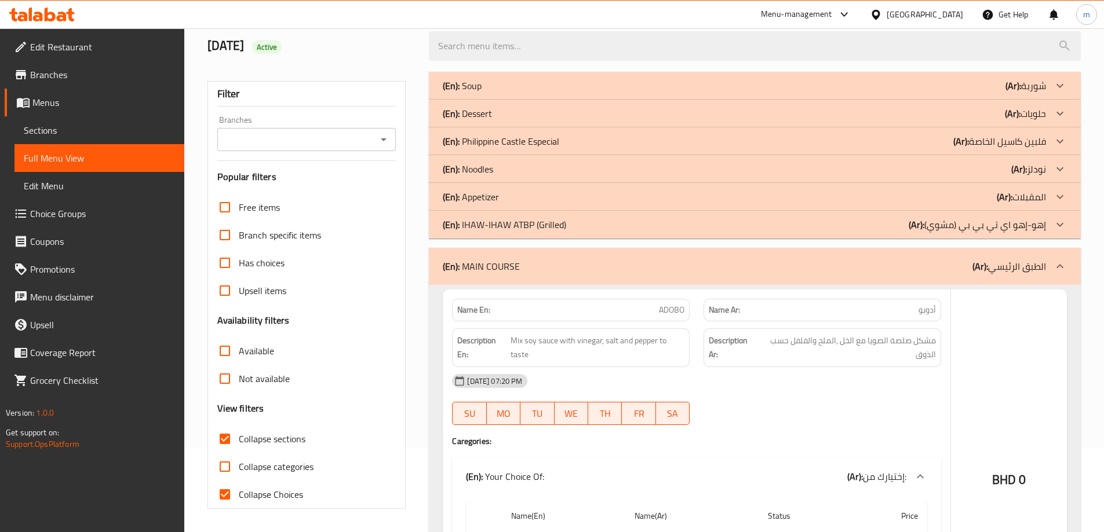
drag, startPoint x: 944, startPoint y: 171, endPoint x: 936, endPoint y: 198, distance: 27.9
click at [944, 170] on div "(En): Noodles (Ar): نودلز" at bounding box center [744, 169] width 603 height 14
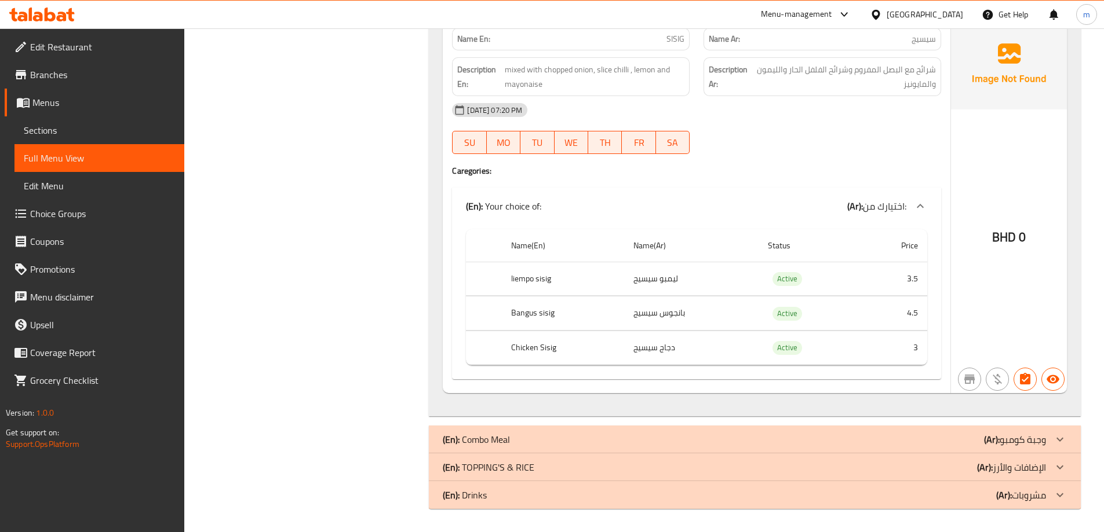
scroll to position [0, 0]
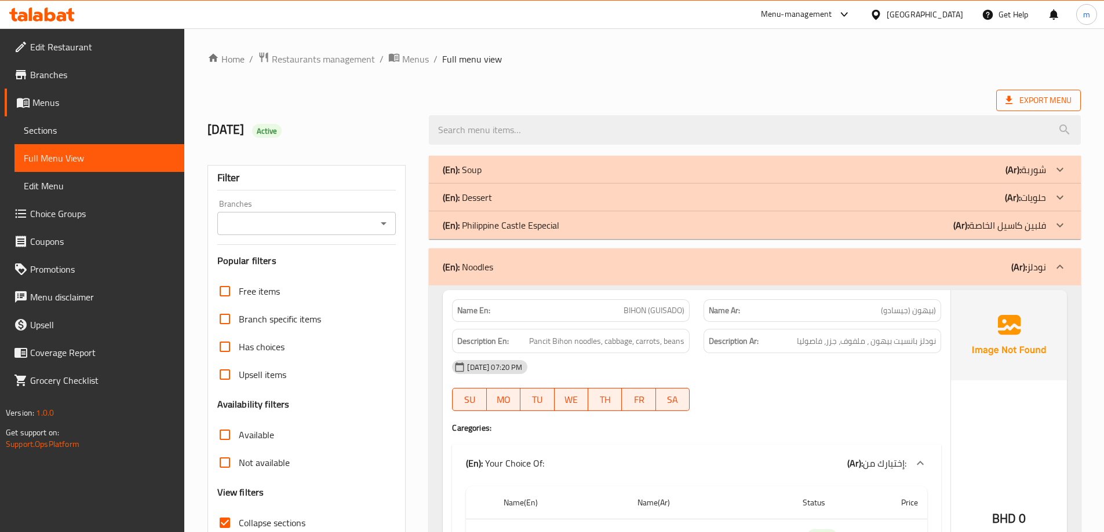
click at [1036, 95] on span "Export Menu" at bounding box center [1038, 100] width 66 height 14
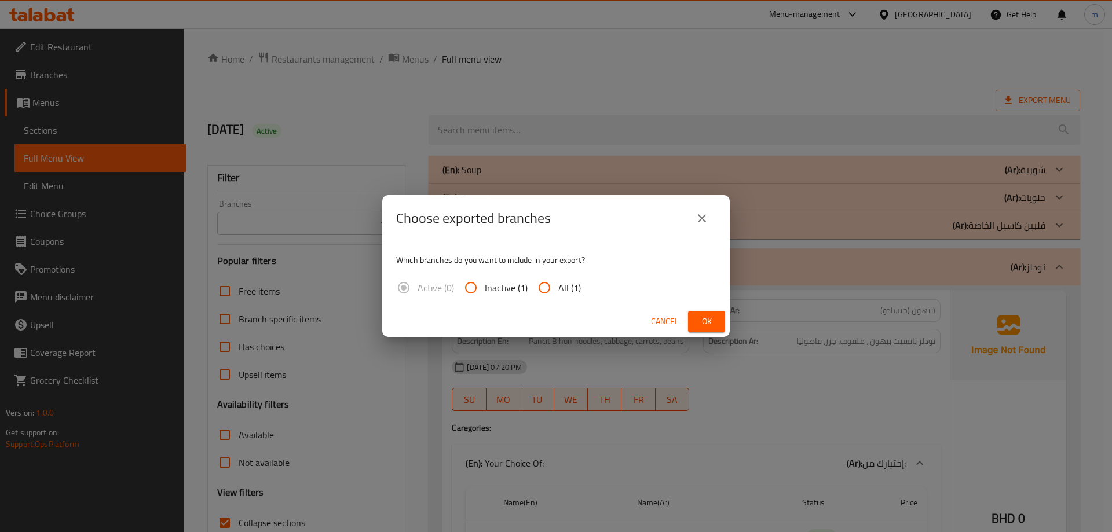
click at [543, 283] on input "All (1)" at bounding box center [545, 288] width 28 height 28
radio input "true"
drag, startPoint x: 721, startPoint y: 321, endPoint x: 706, endPoint y: 315, distance: 15.6
click at [718, 321] on button "Ok" at bounding box center [706, 321] width 37 height 21
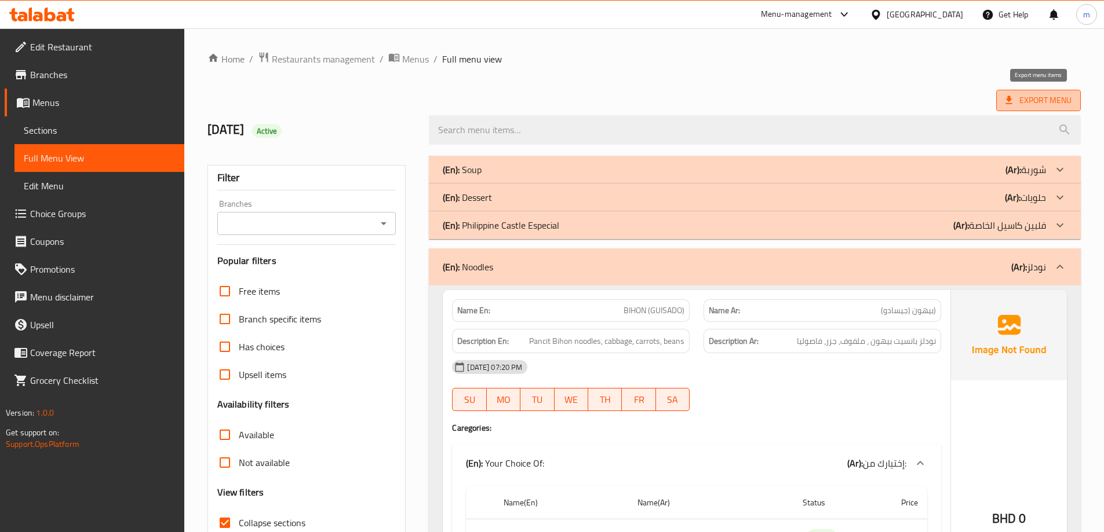
click at [1016, 92] on span "Export Menu" at bounding box center [1038, 100] width 85 height 21
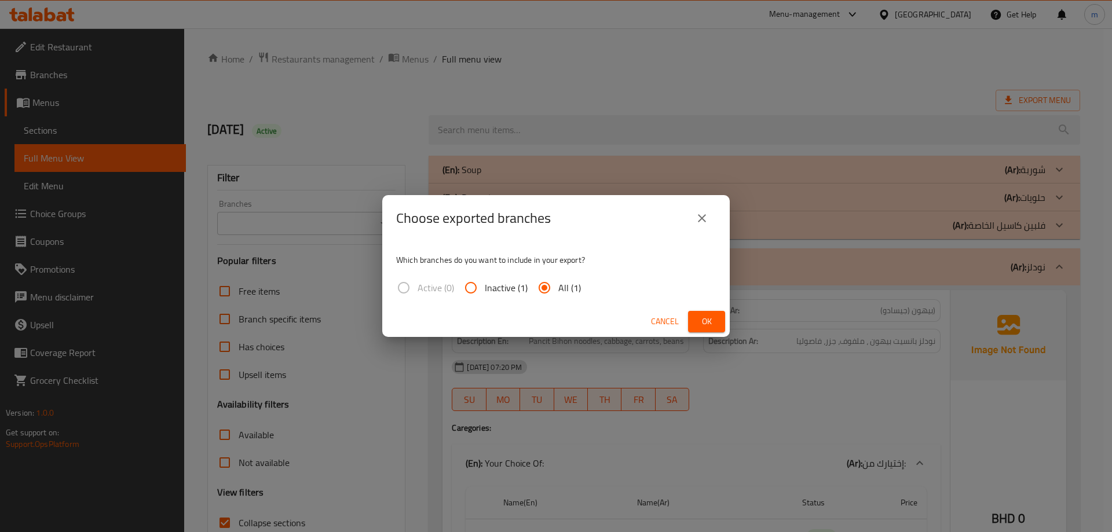
click at [702, 315] on span "Ok" at bounding box center [707, 322] width 19 height 14
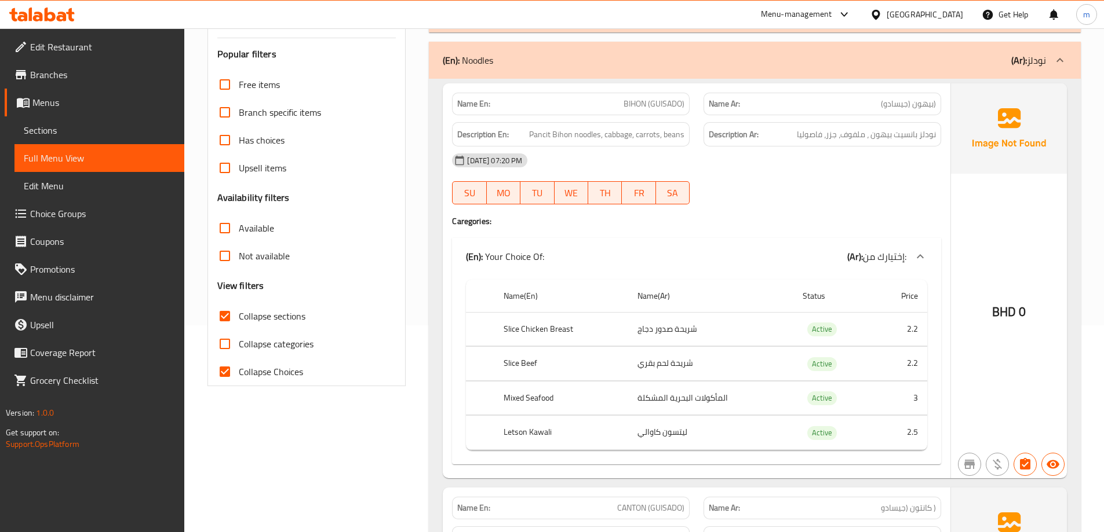
scroll to position [58, 0]
